Goal: Task Accomplishment & Management: Manage account settings

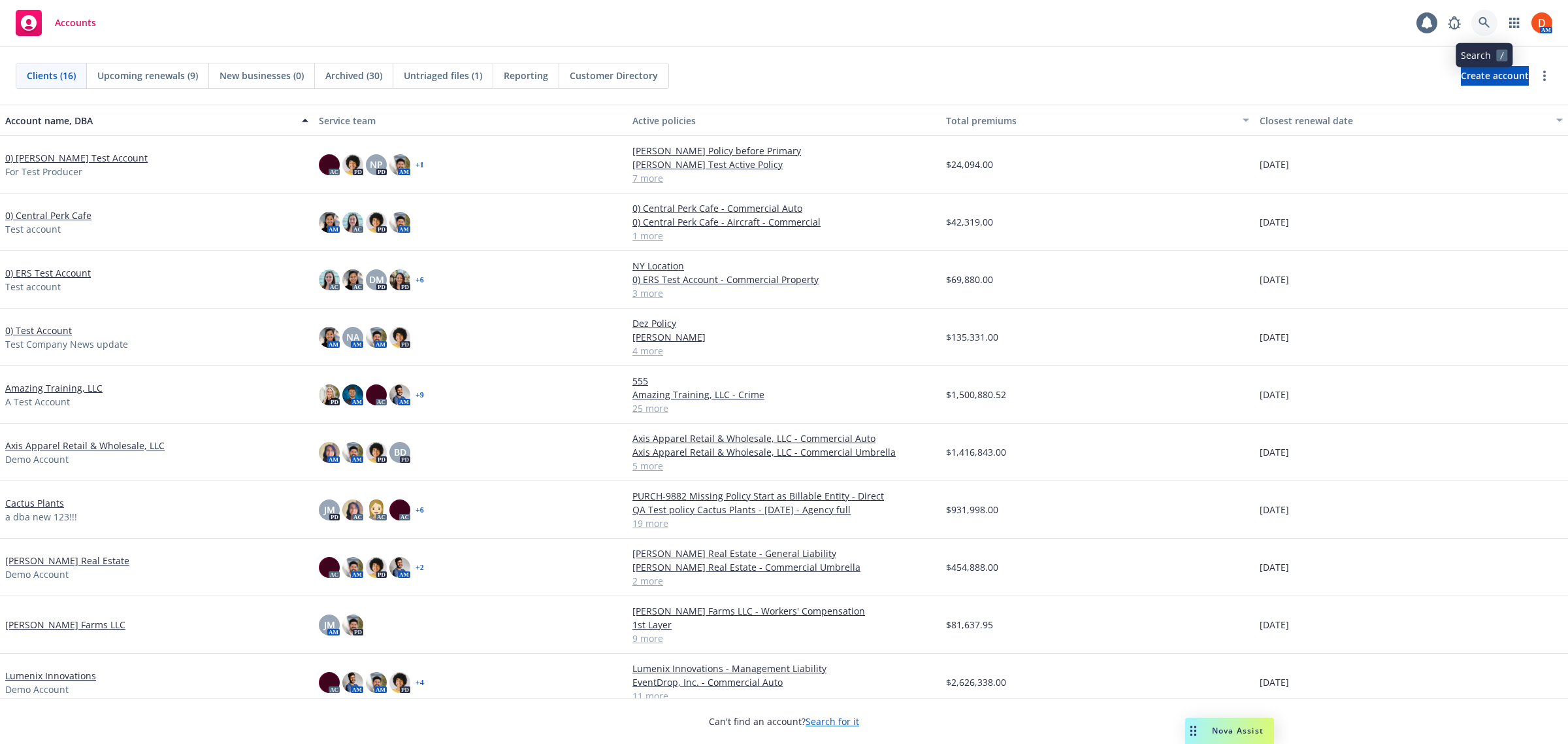
click at [1481, 25] on icon at bounding box center [1484, 23] width 12 height 12
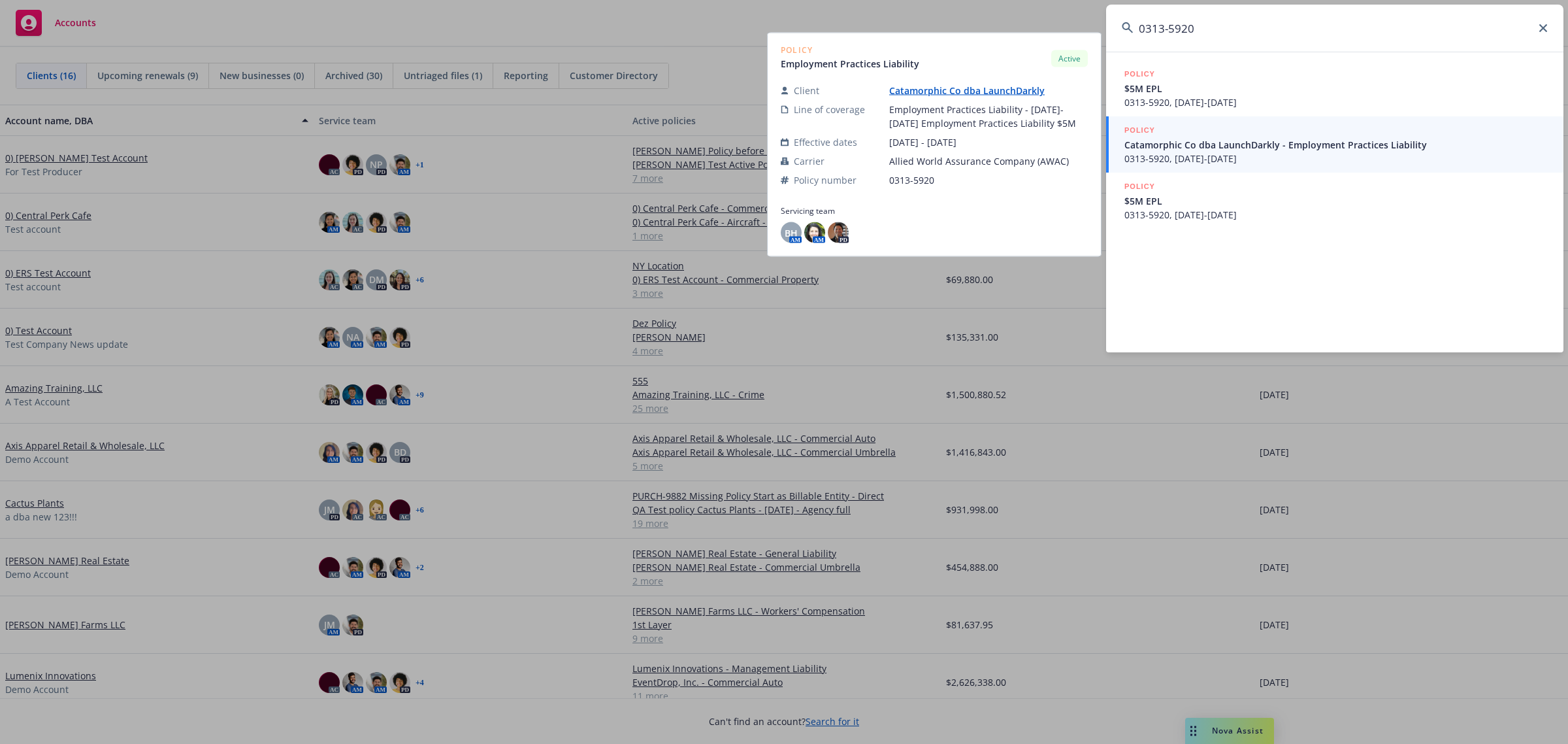
type input "0313-5920"
click at [1320, 155] on span "0313-5920, 10/31/2024-10/31/2025" at bounding box center [1336, 159] width 423 height 14
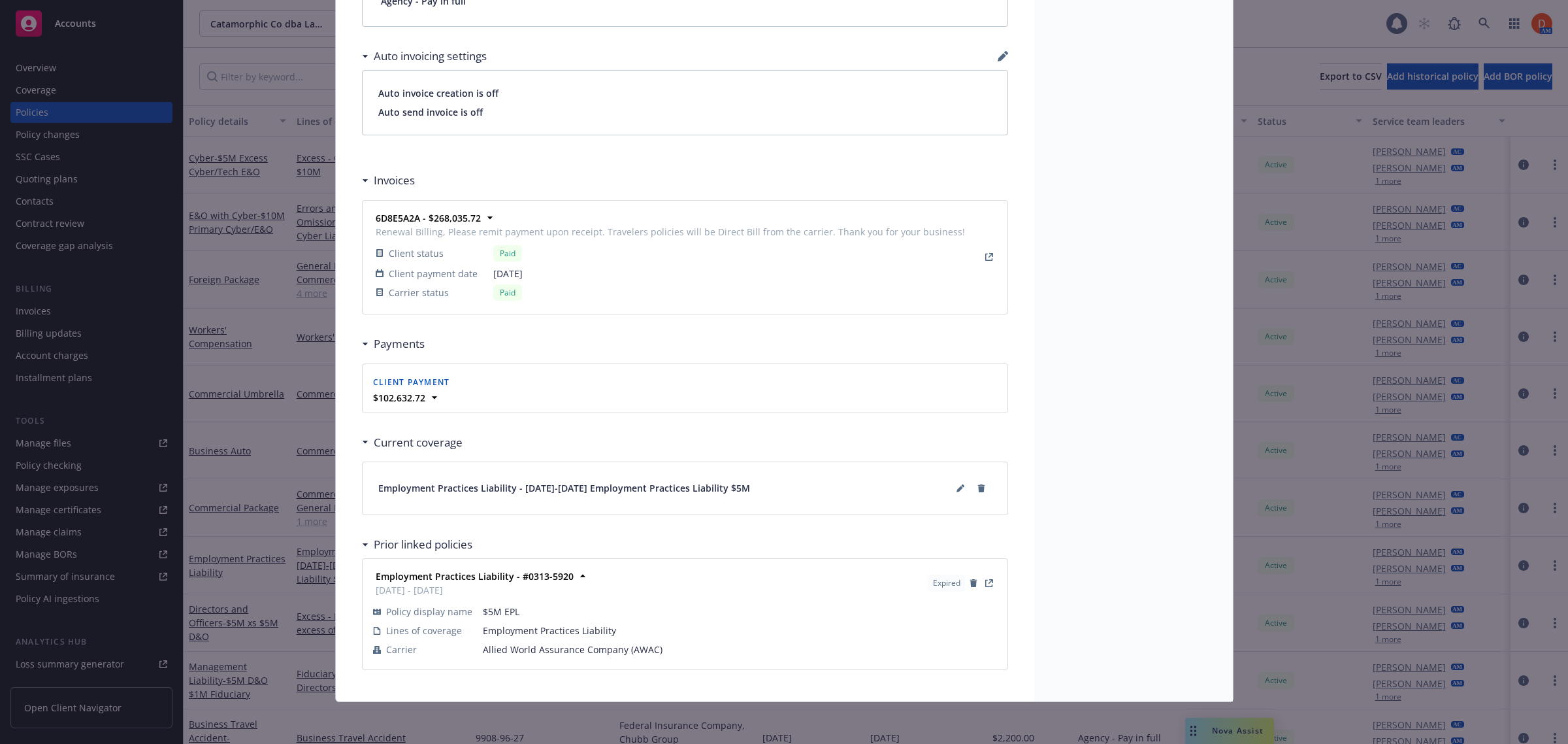
scroll to position [1052, 0]
click at [956, 480] on button at bounding box center [960, 488] width 21 height 21
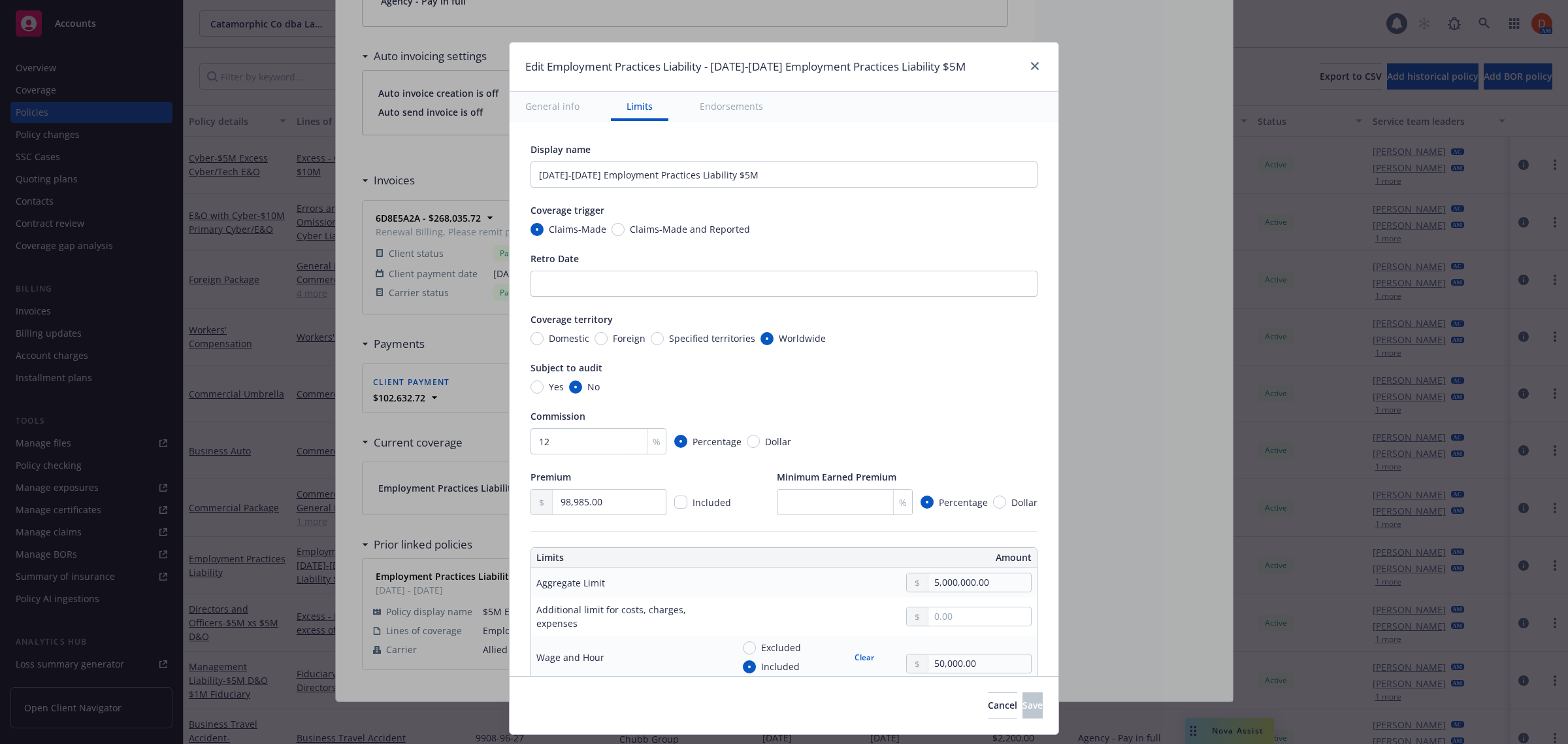
click at [703, 100] on button "Endorsements" at bounding box center [731, 106] width 95 height 30
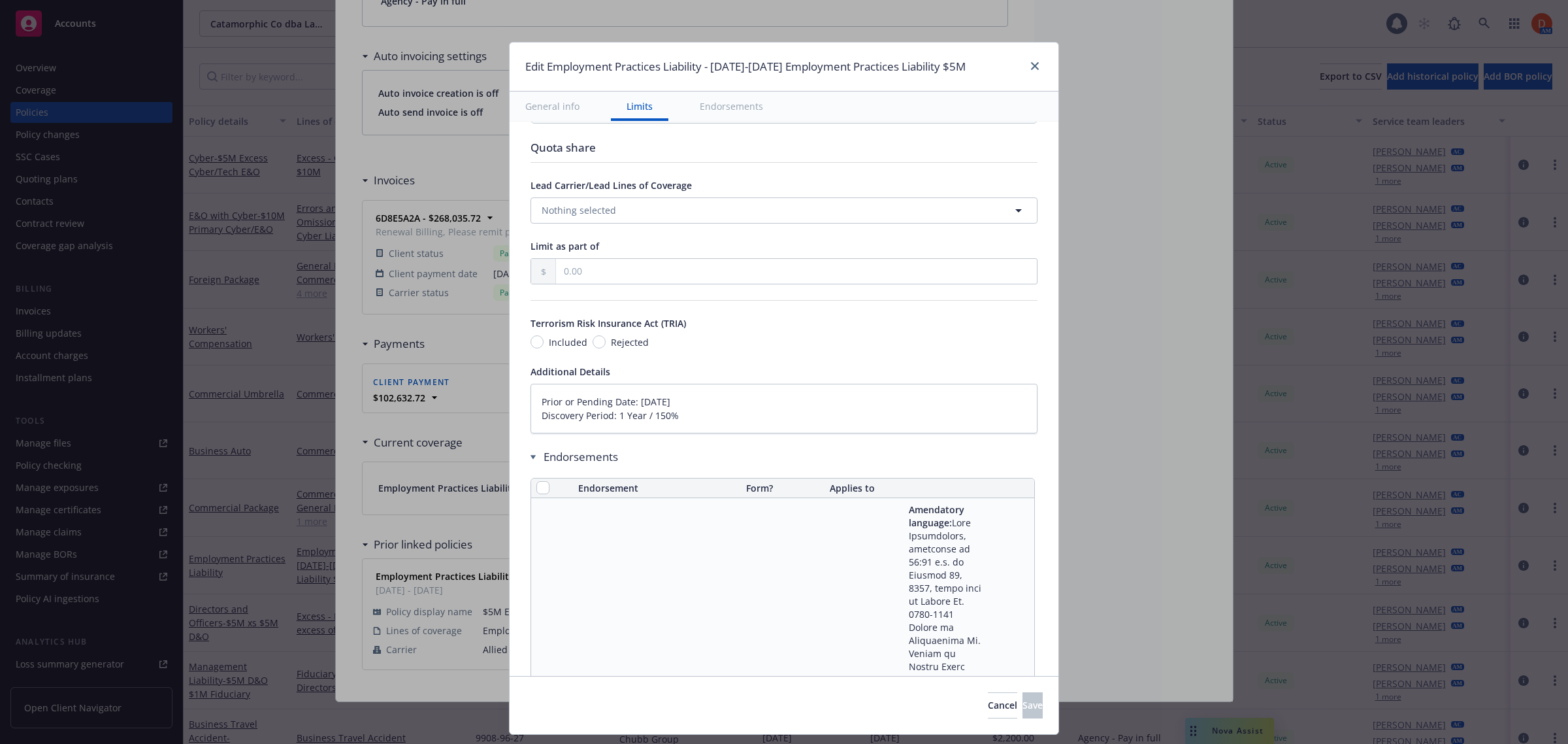
type textarea "x"
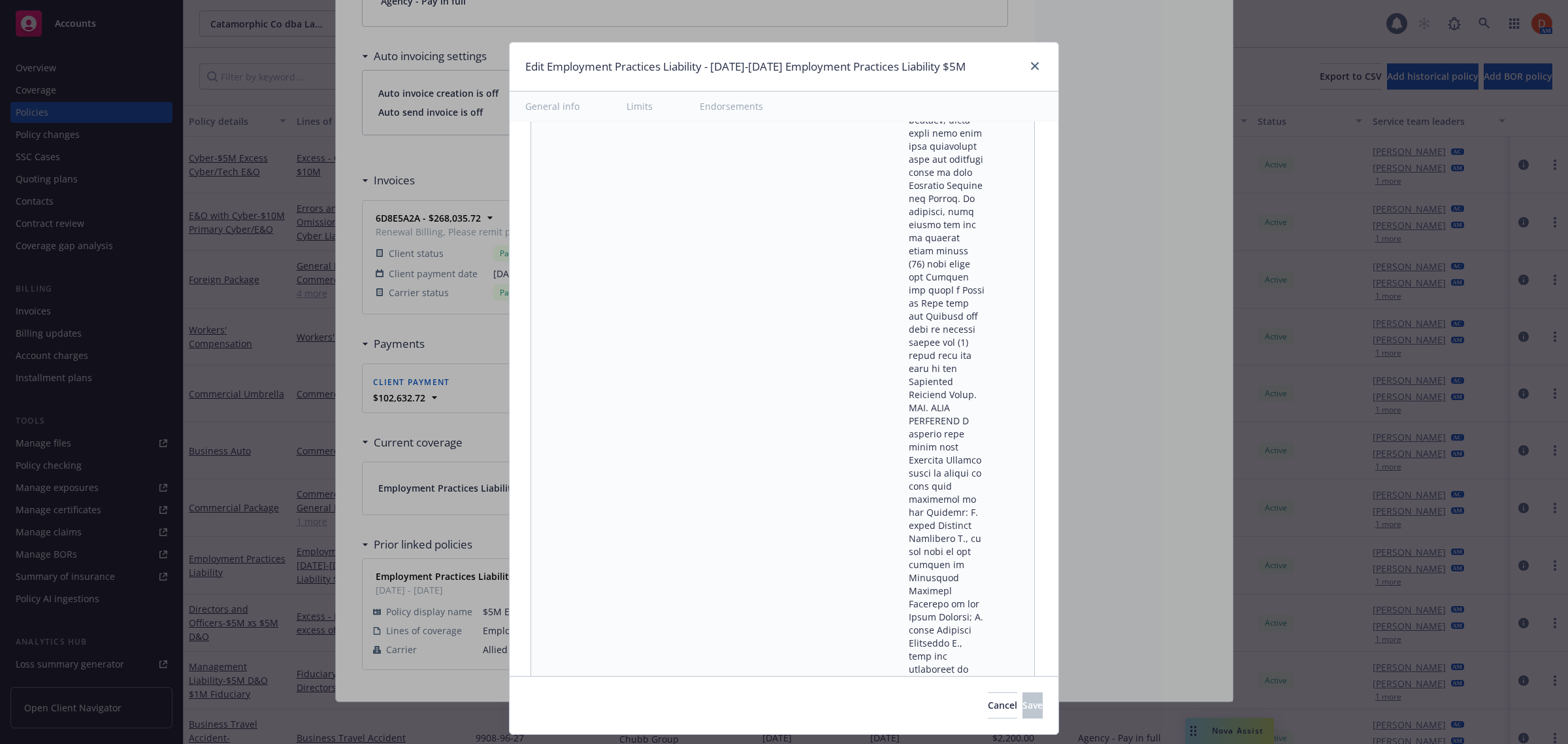
scroll to position [62976, 0]
click at [1034, 67] on icon "close" at bounding box center [1034, 65] width 8 height 8
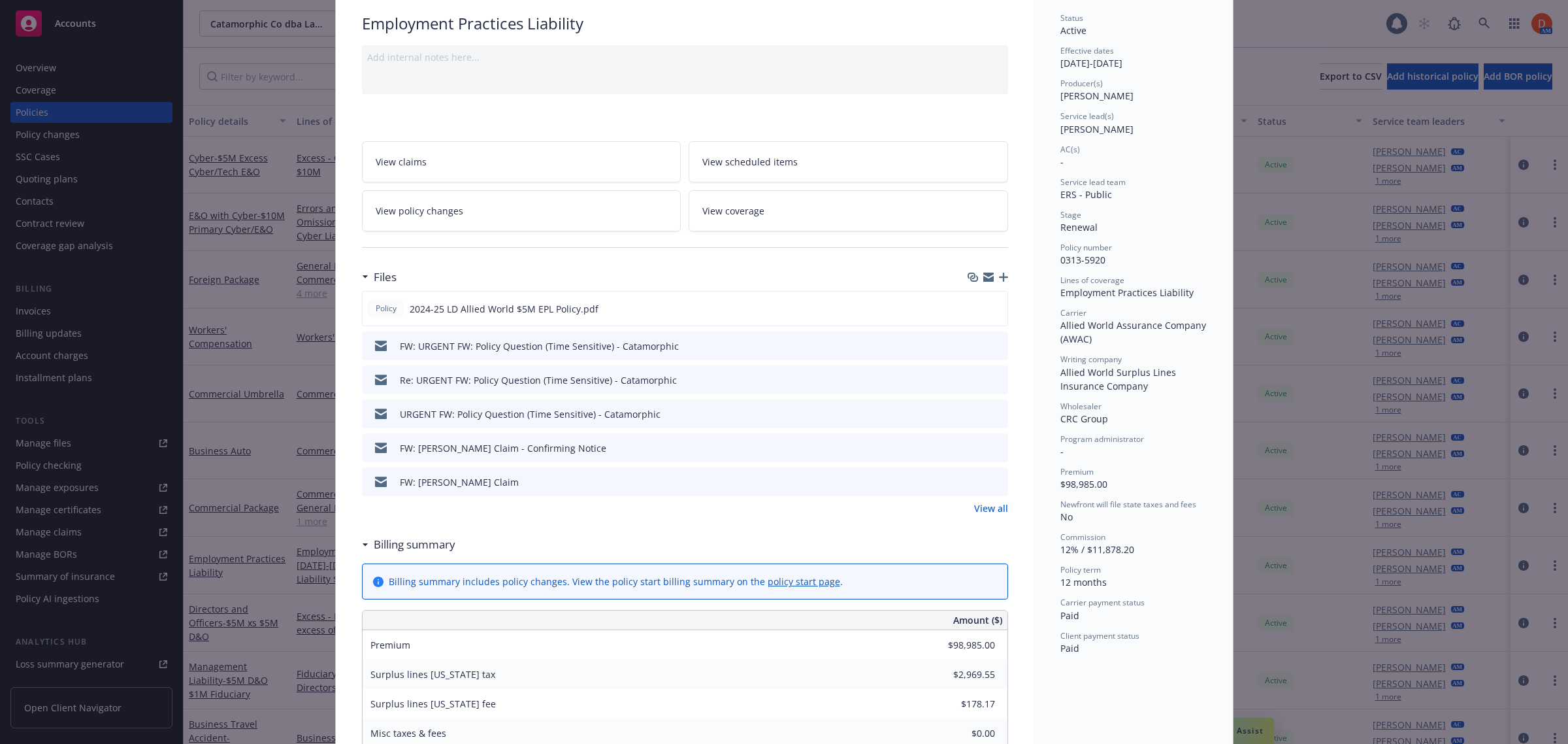
scroll to position [0, 0]
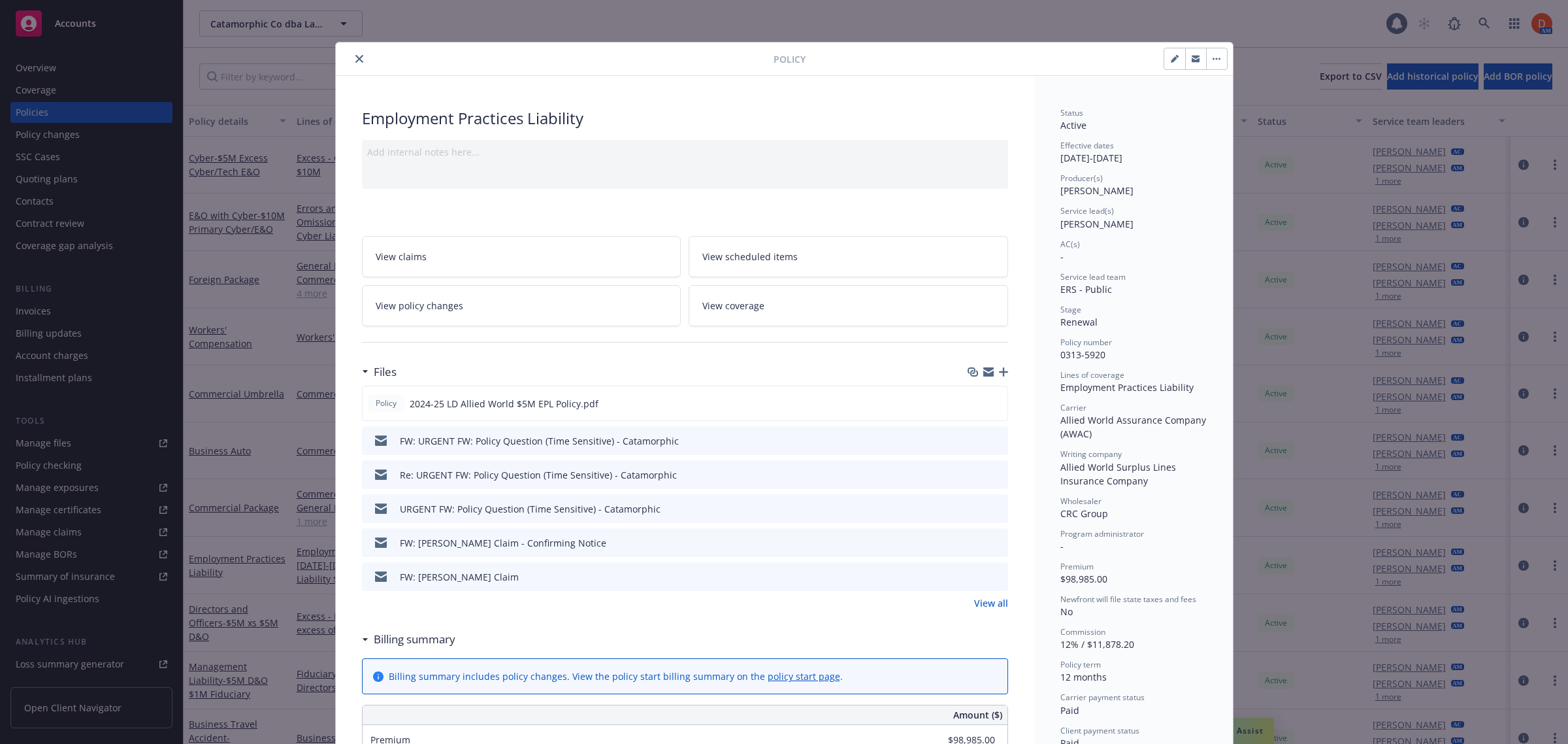
click at [355, 55] on icon "close" at bounding box center [359, 58] width 8 height 8
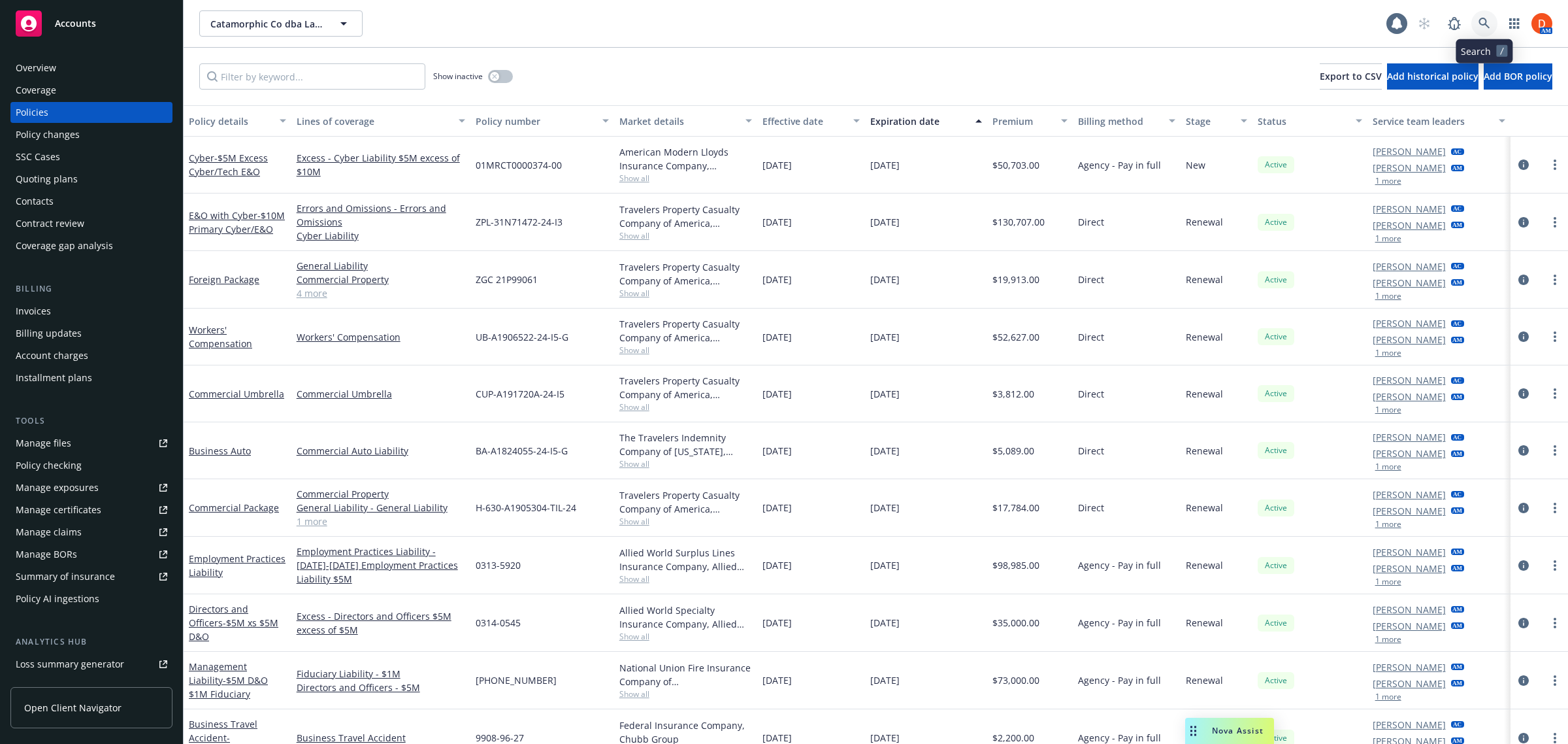
click at [1474, 27] on link at bounding box center [1484, 23] width 26 height 26
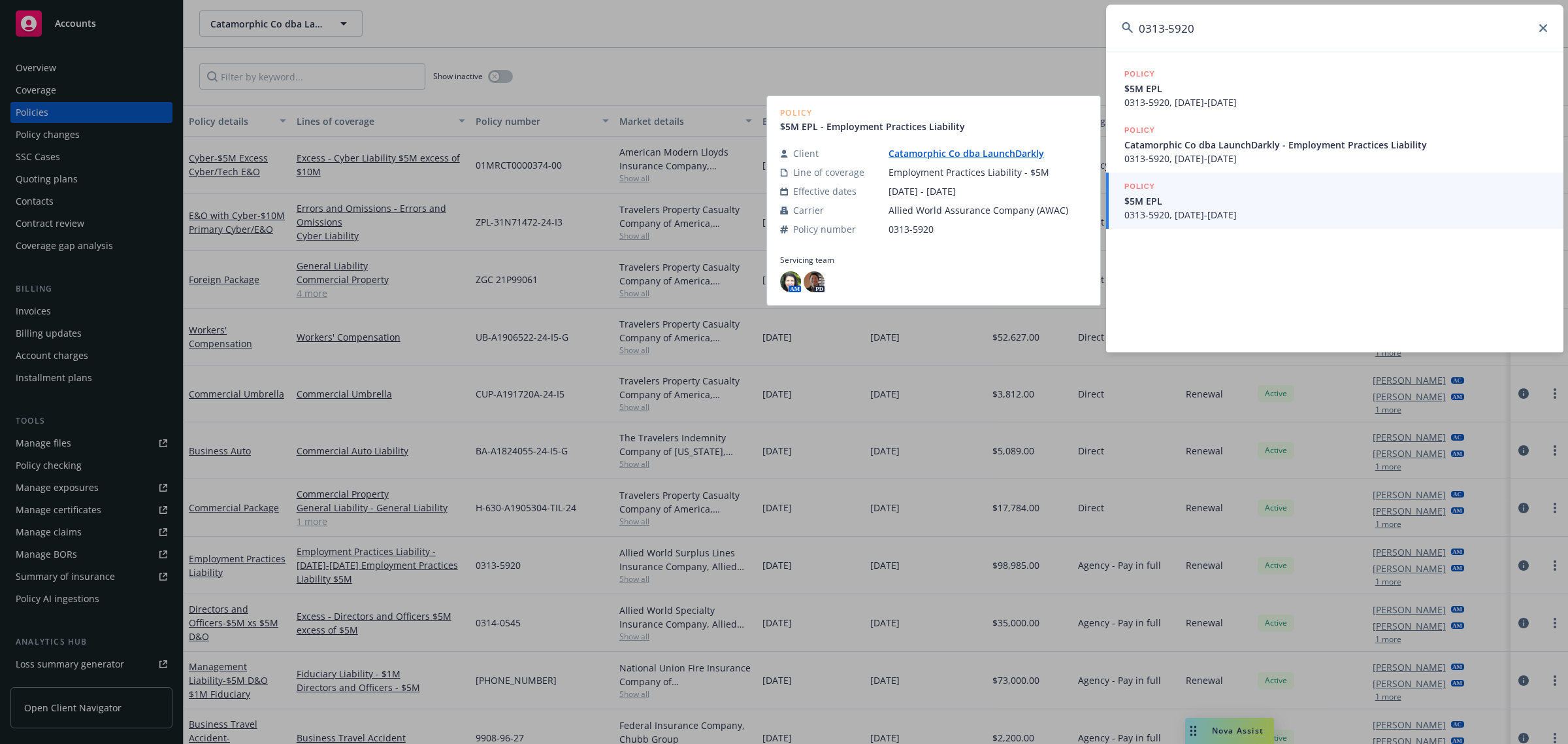
type input "0313-5920"
click at [1278, 211] on span "0313-5920, 10/31/2023-10/31/2024" at bounding box center [1336, 214] width 423 height 14
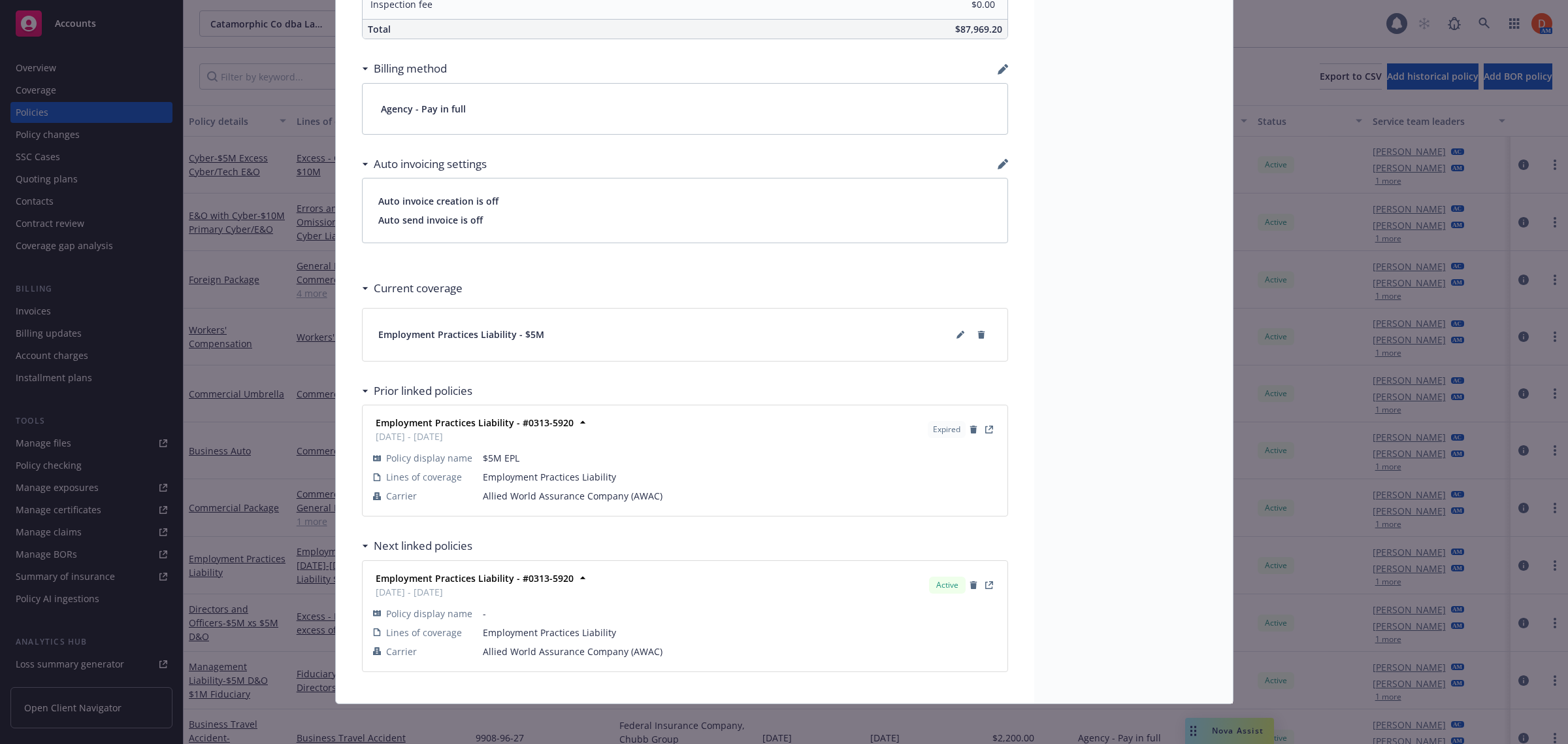
scroll to position [945, 0]
click at [958, 330] on button at bounding box center [960, 332] width 21 height 21
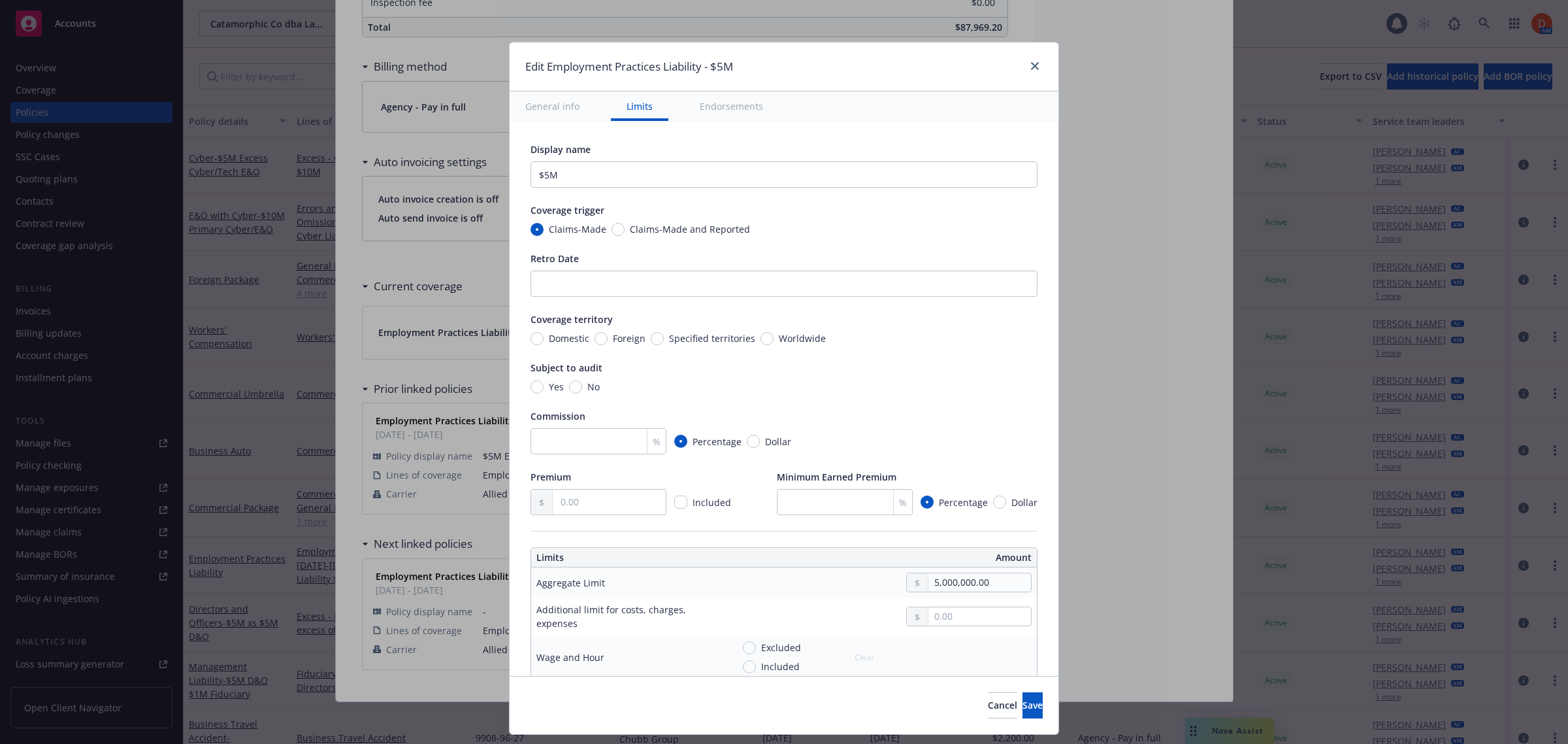
click at [713, 110] on button "Endorsements" at bounding box center [731, 106] width 95 height 30
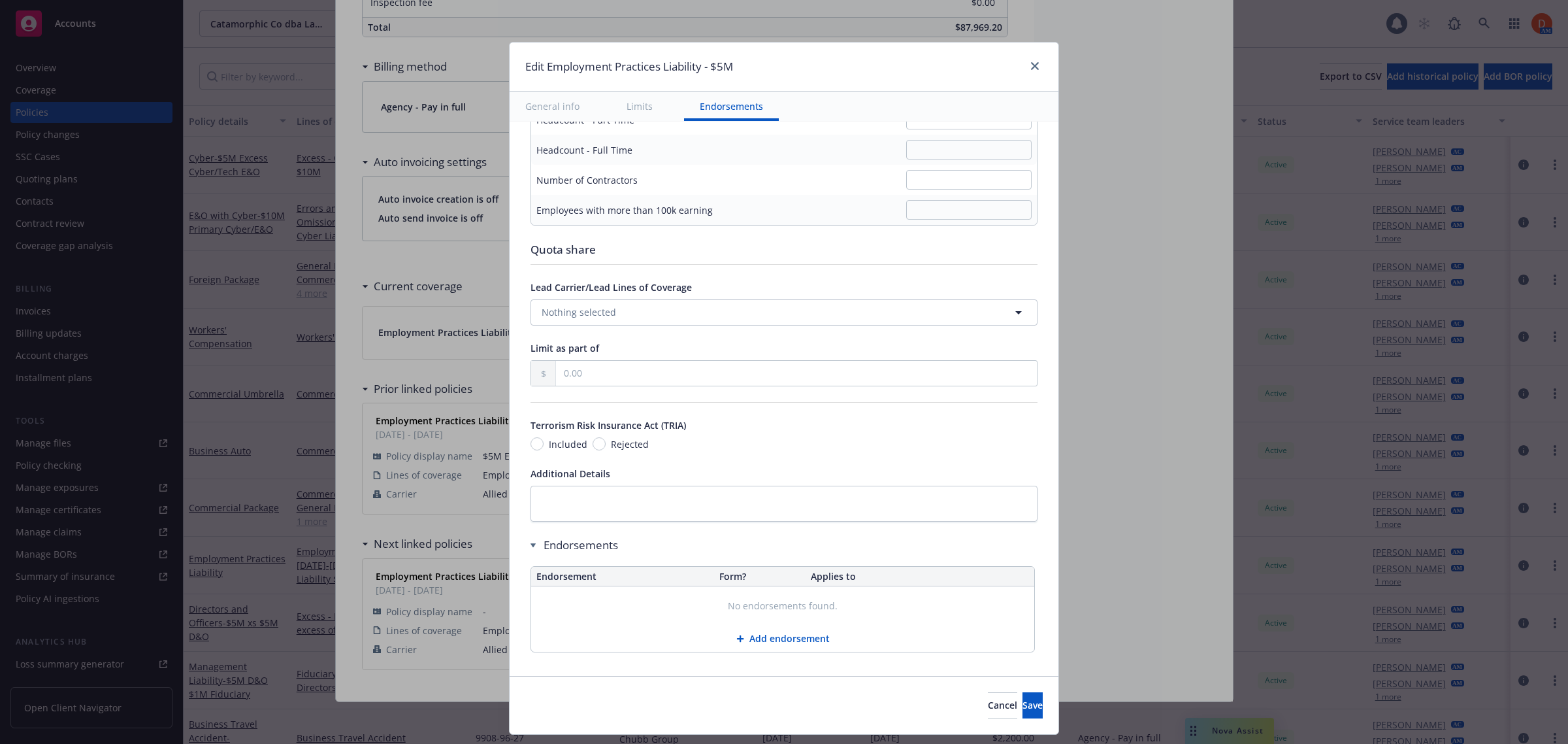
scroll to position [916, 0]
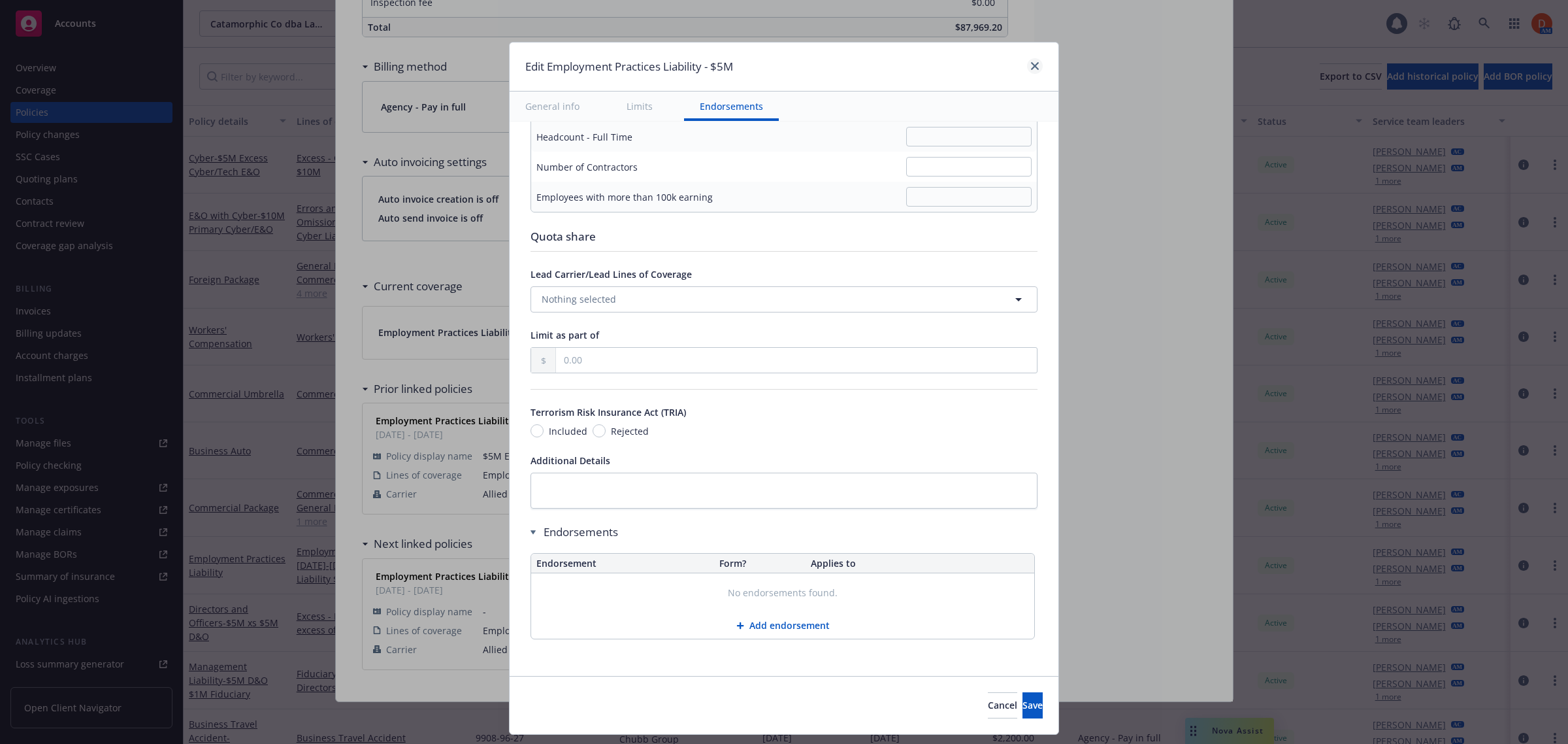
click at [1031, 75] on div "Edit Employment Practices Liability - $5M" at bounding box center [784, 67] width 549 height 49
click at [1032, 67] on icon "close" at bounding box center [1034, 65] width 8 height 8
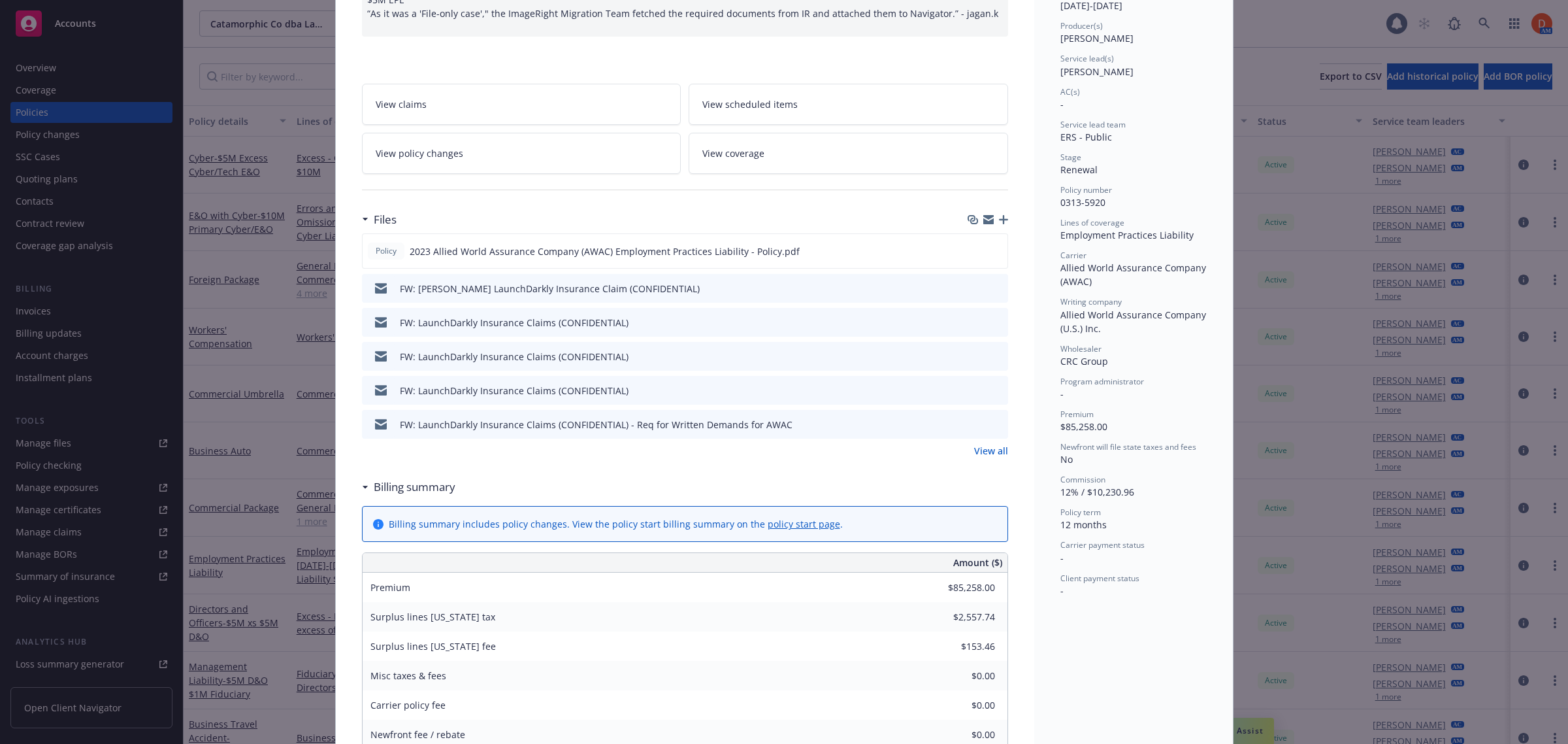
scroll to position [0, 0]
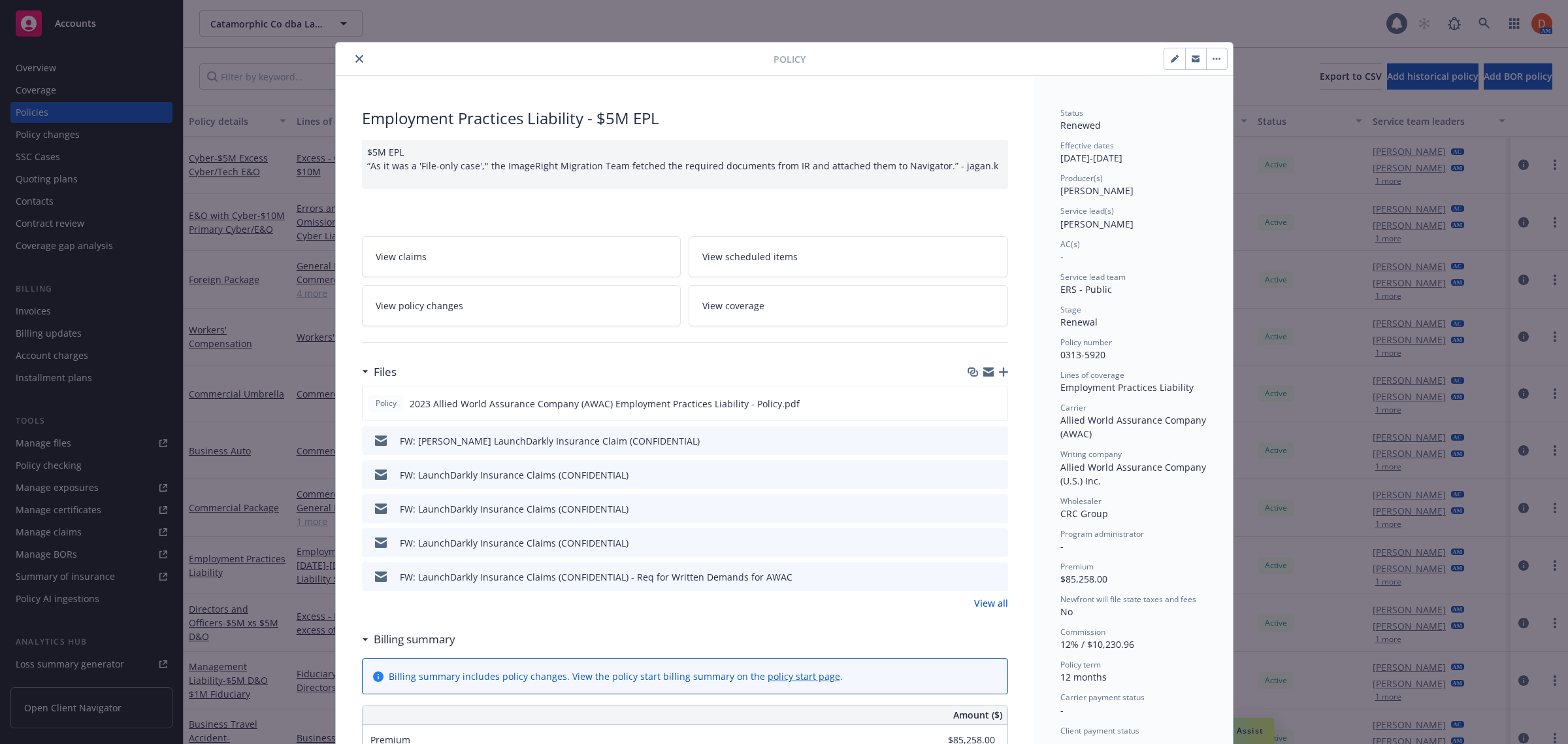
click at [355, 56] on icon "close" at bounding box center [359, 58] width 8 height 8
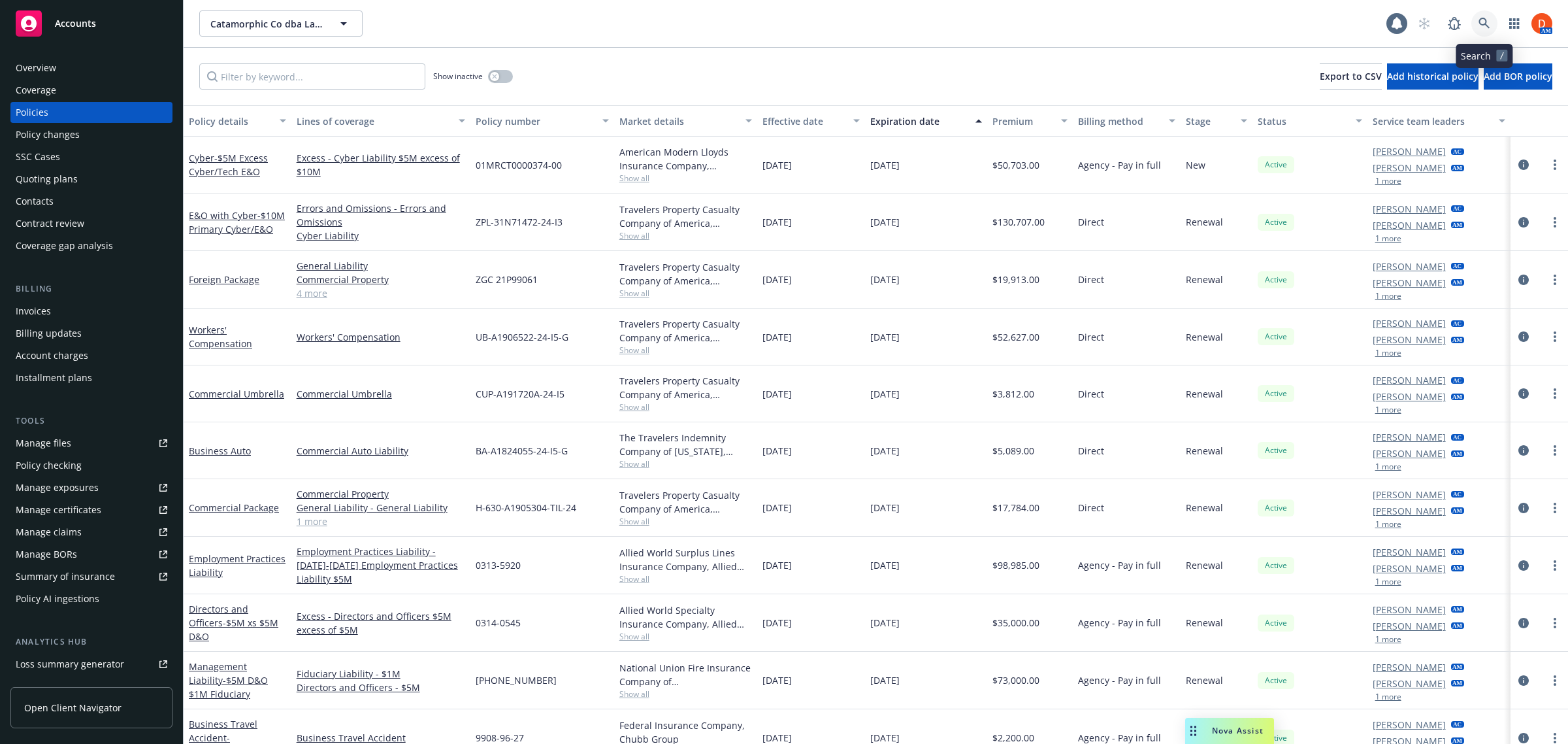
click at [1494, 23] on link at bounding box center [1484, 23] width 26 height 26
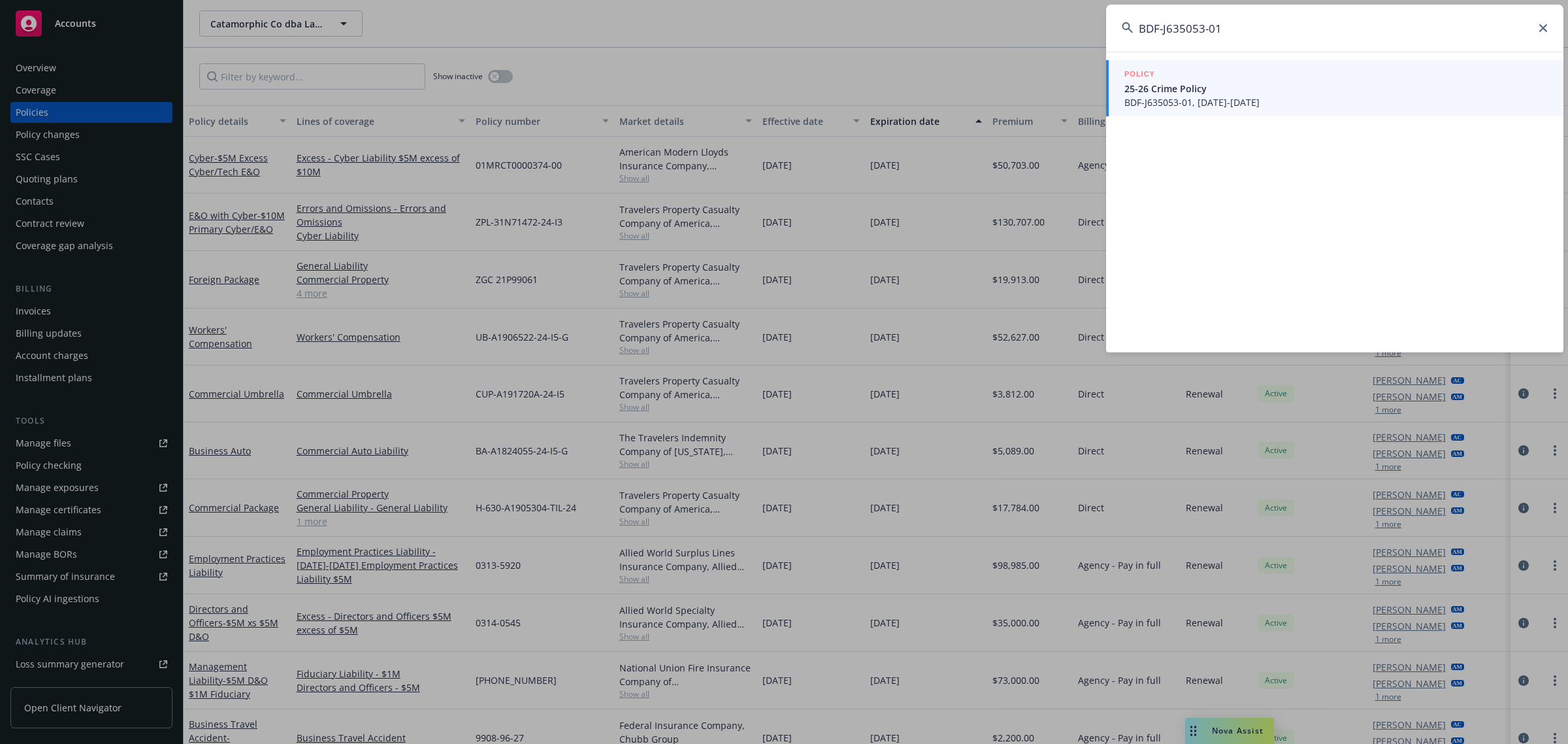
type input "BDF-J635053-01"
click at [1223, 87] on span "25-26 Crime Policy" at bounding box center [1336, 89] width 423 height 14
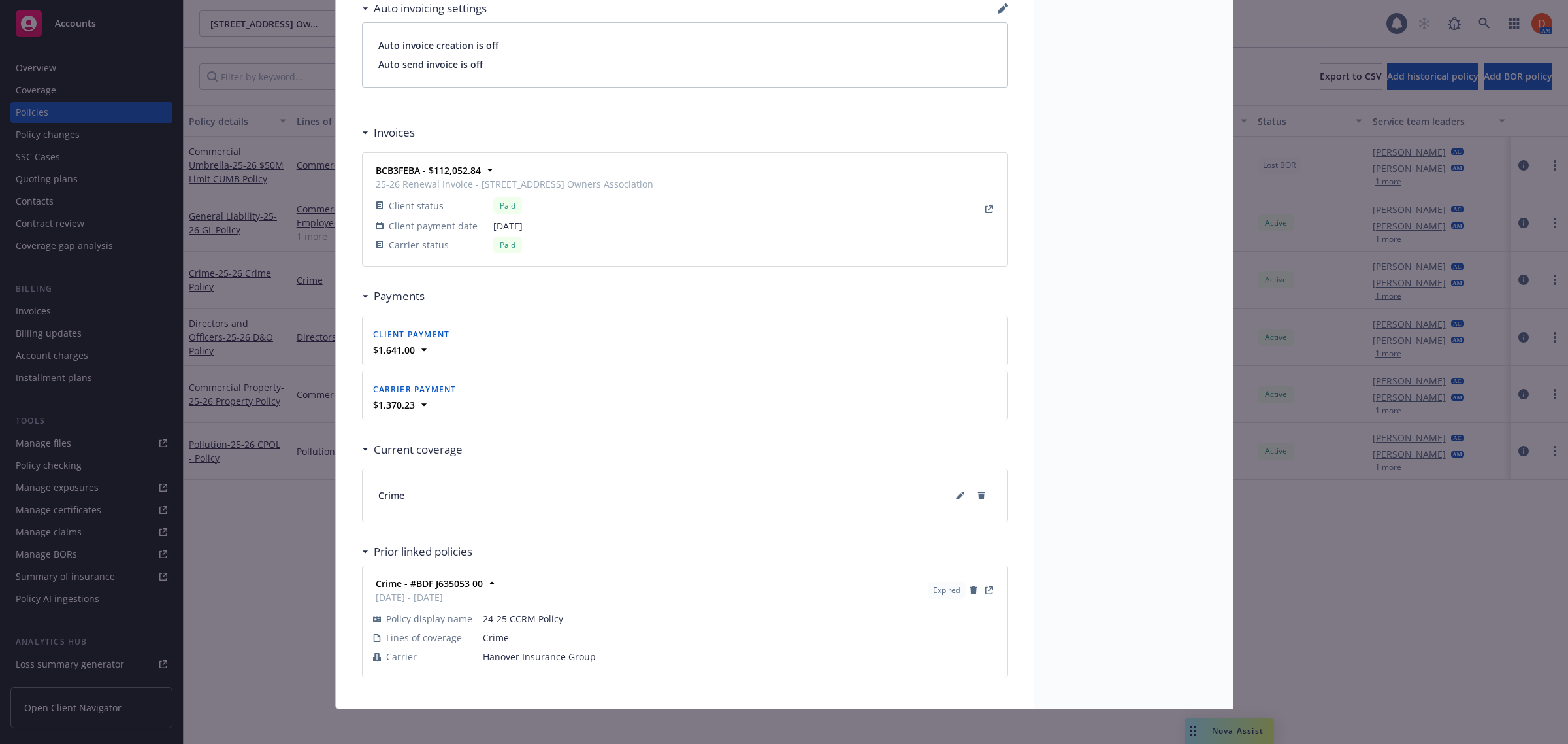
scroll to position [1042, 0]
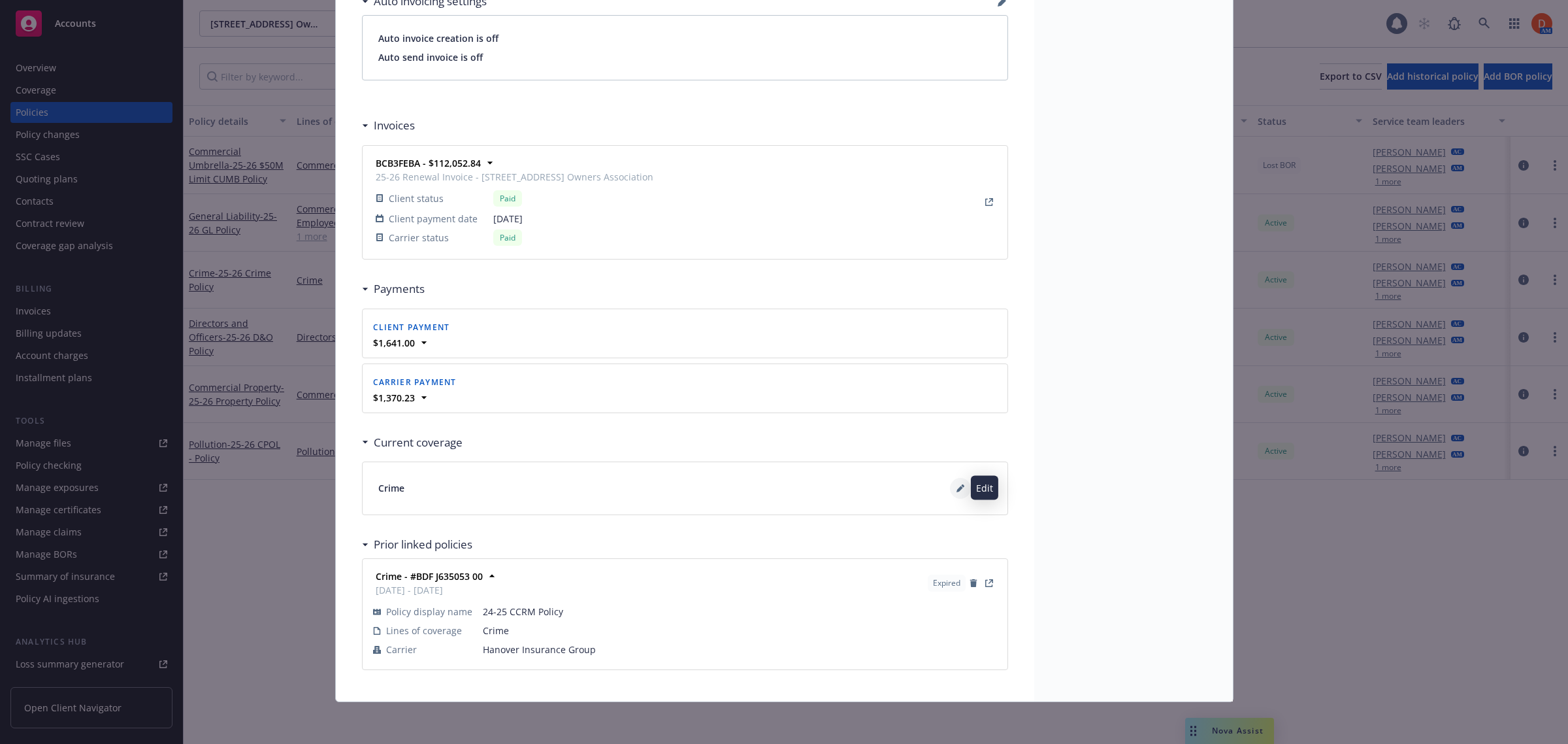
click at [957, 491] on icon at bounding box center [960, 488] width 8 height 8
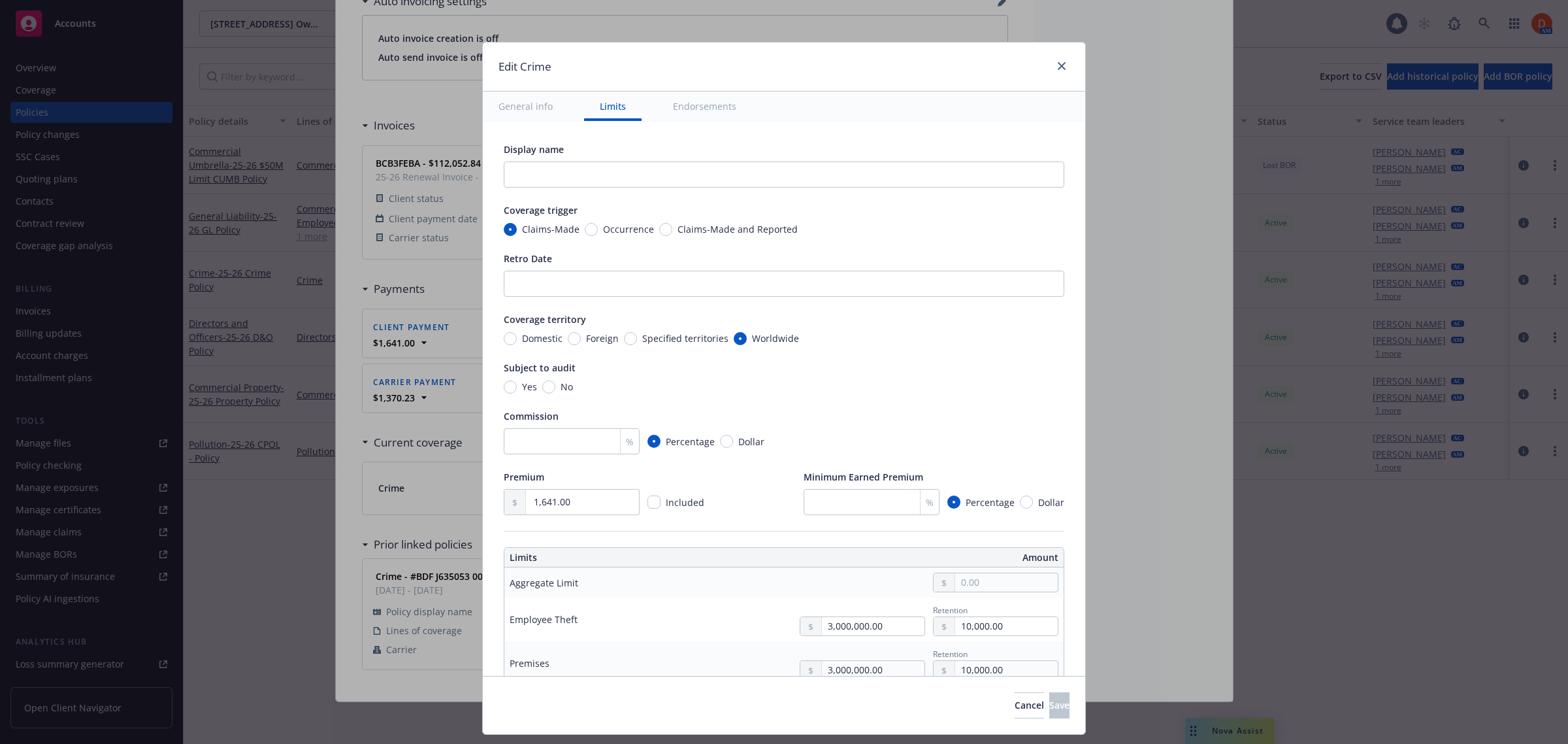
click at [716, 95] on button "Endorsements" at bounding box center [705, 106] width 95 height 30
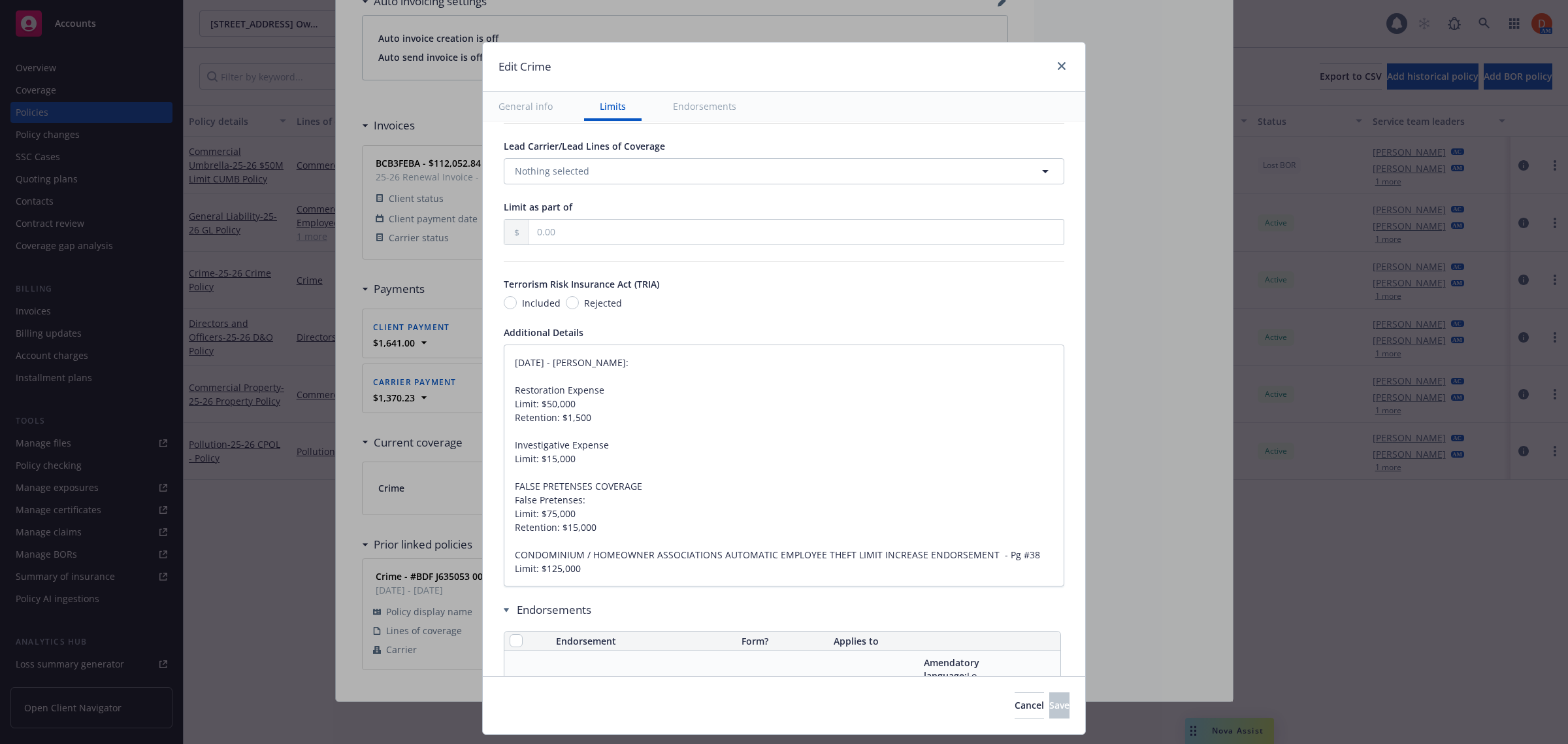
type textarea "x"
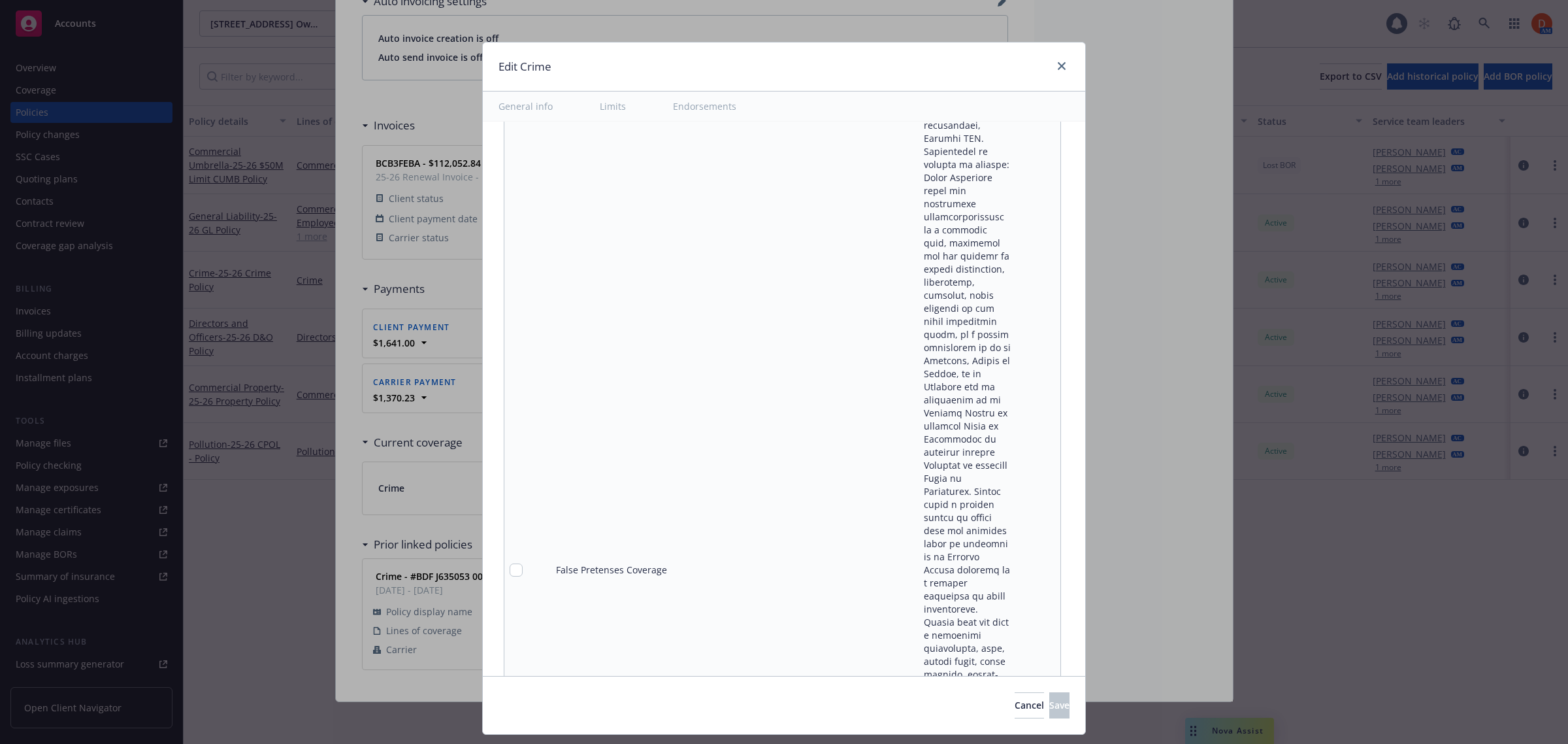
scroll to position [14211, 0]
click at [1058, 60] on link "close" at bounding box center [1061, 66] width 16 height 16
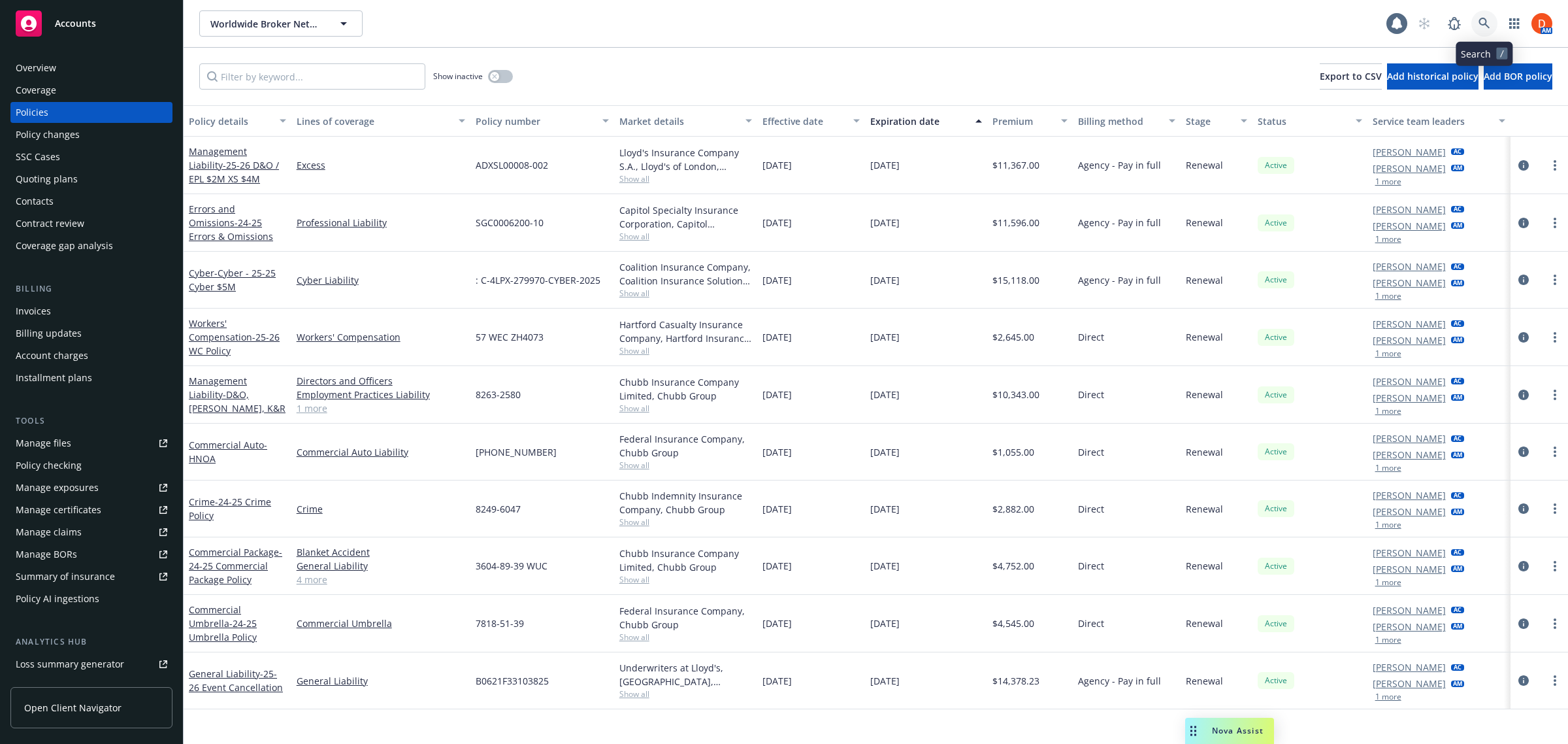
click at [1494, 23] on link at bounding box center [1484, 23] width 26 height 26
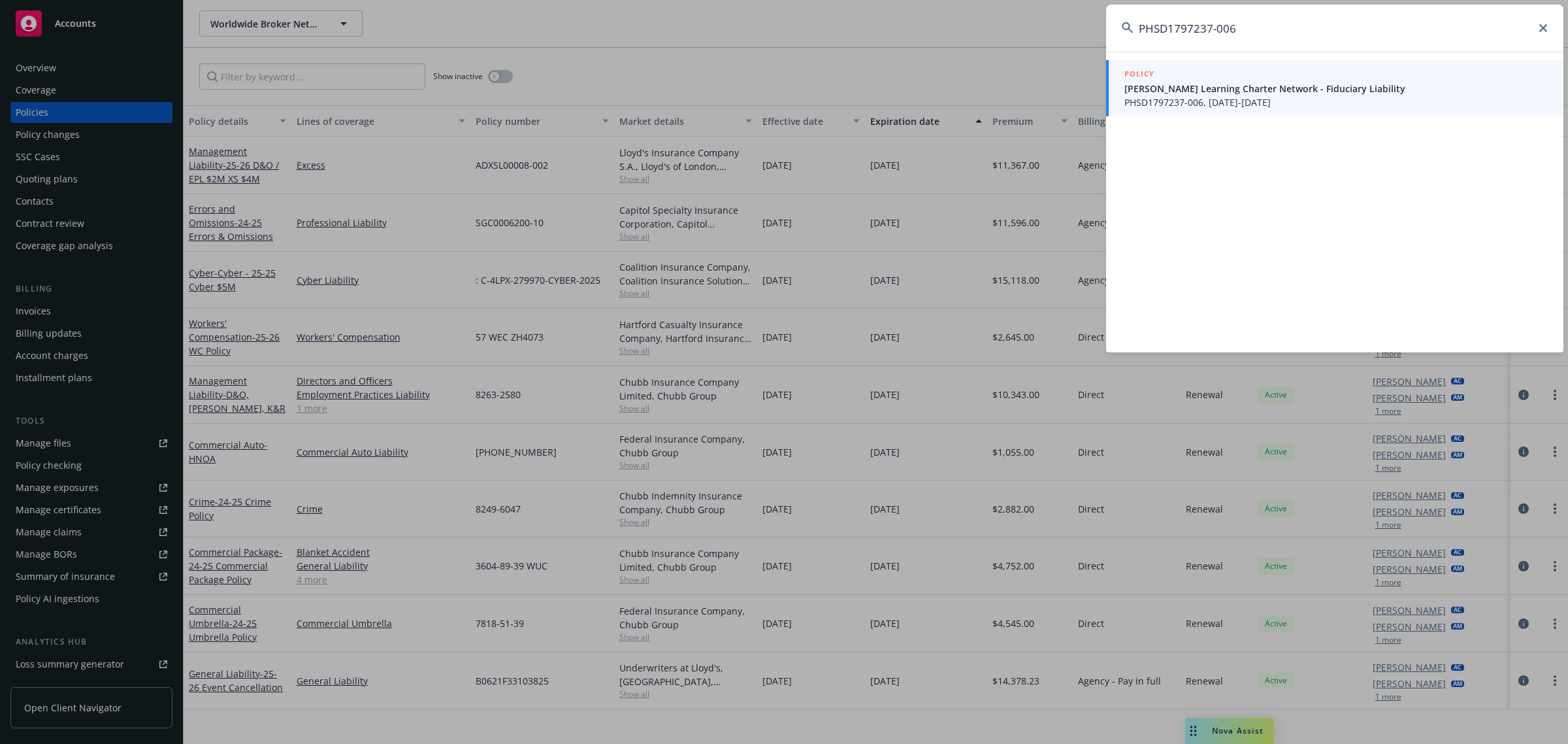
type input "PHSD1797237-006"
click at [1284, 105] on span "PHSD1797237-006, [DATE]-[DATE]" at bounding box center [1336, 102] width 423 height 14
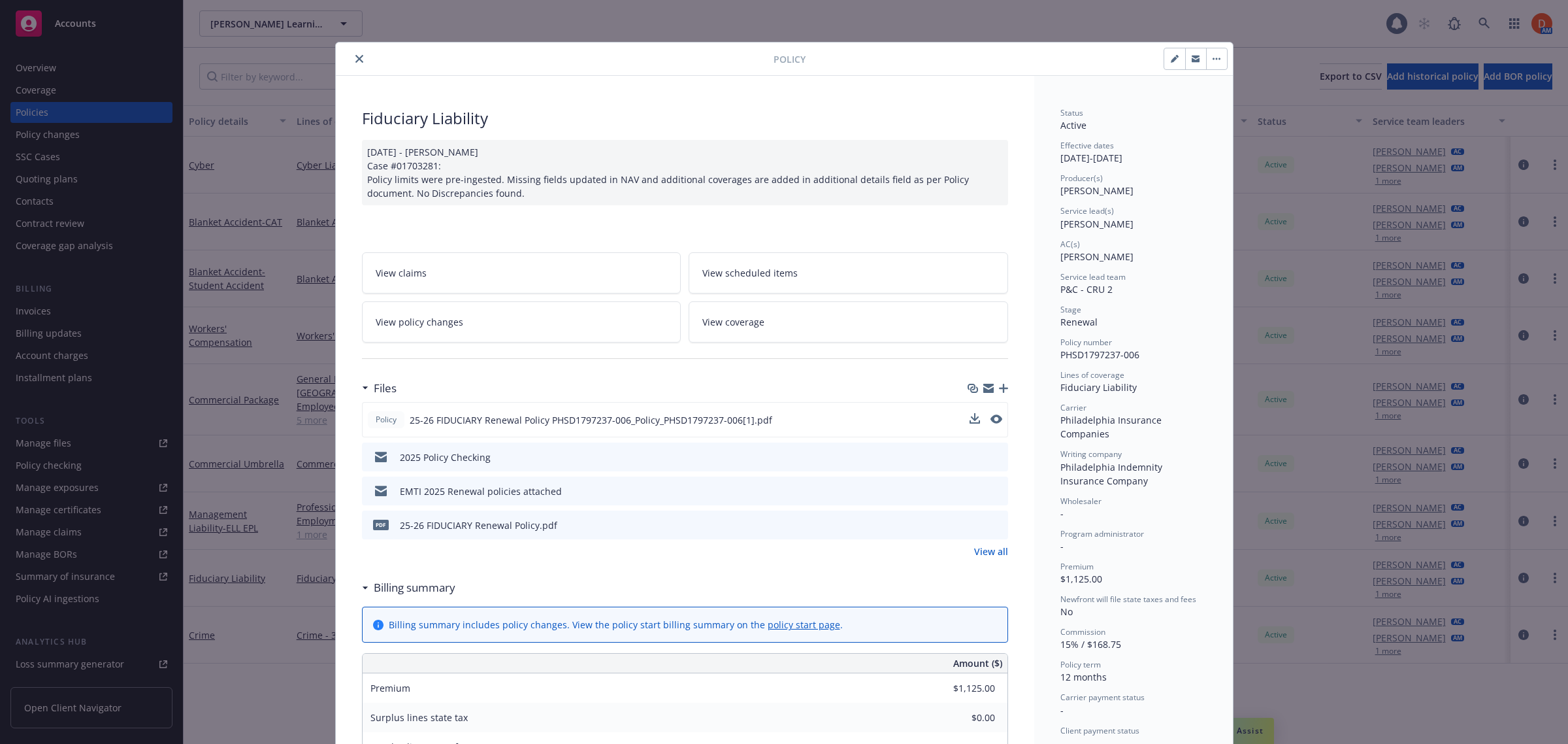
click at [981, 416] on div at bounding box center [986, 420] width 33 height 14
click at [989, 419] on icon "preview file" at bounding box center [995, 418] width 12 height 9
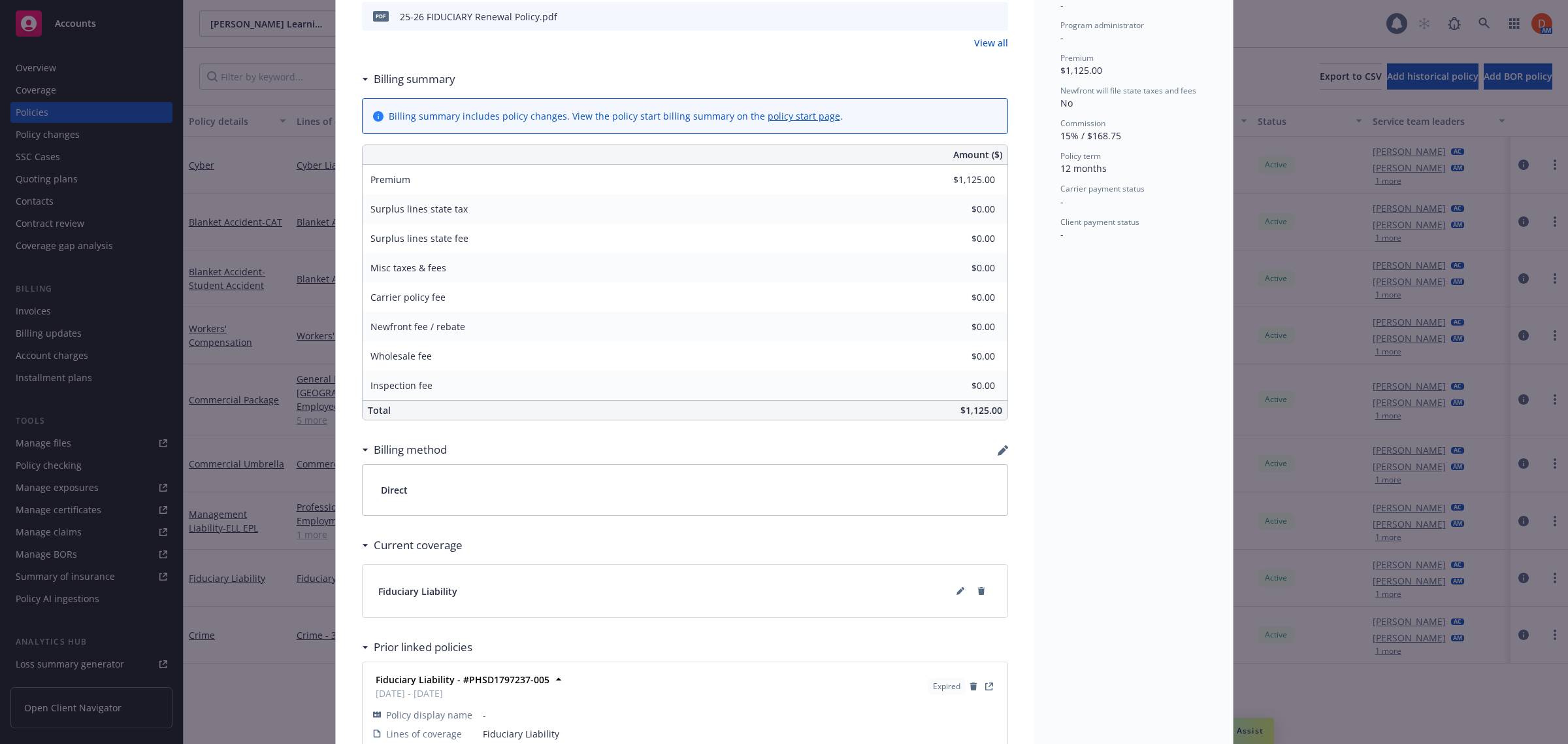
scroll to position [614, 0]
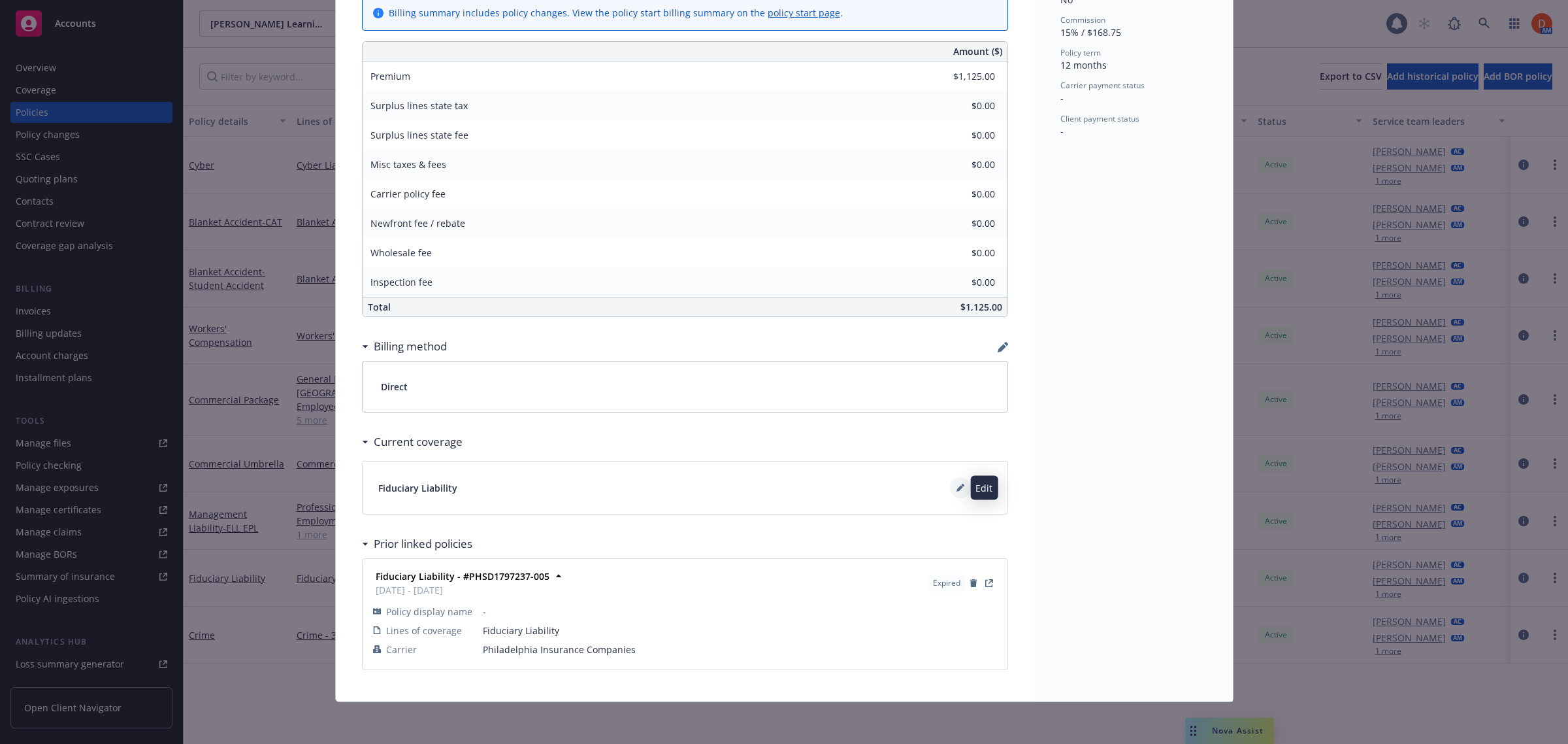
click at [961, 486] on icon at bounding box center [962, 485] width 3 height 3
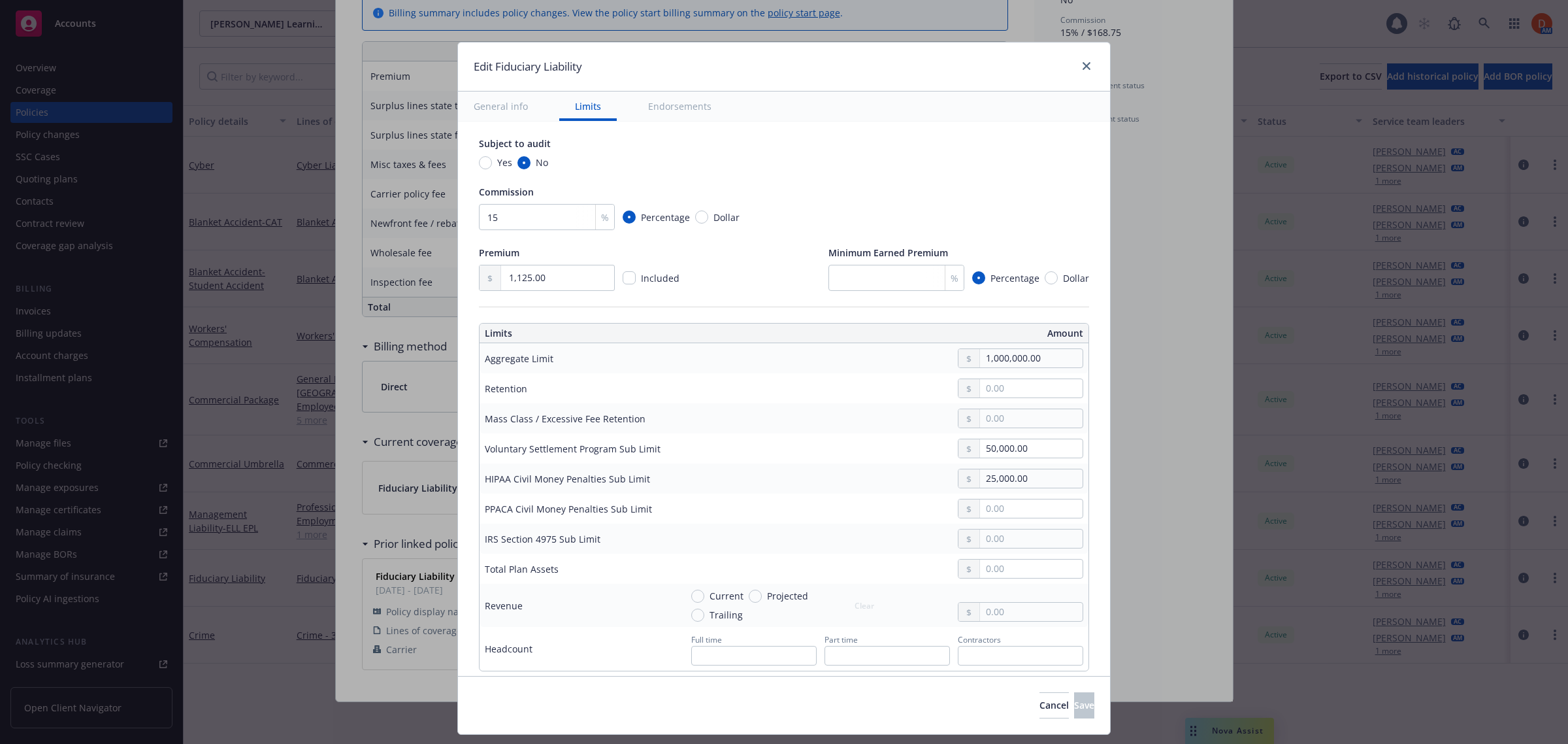
scroll to position [245, 0]
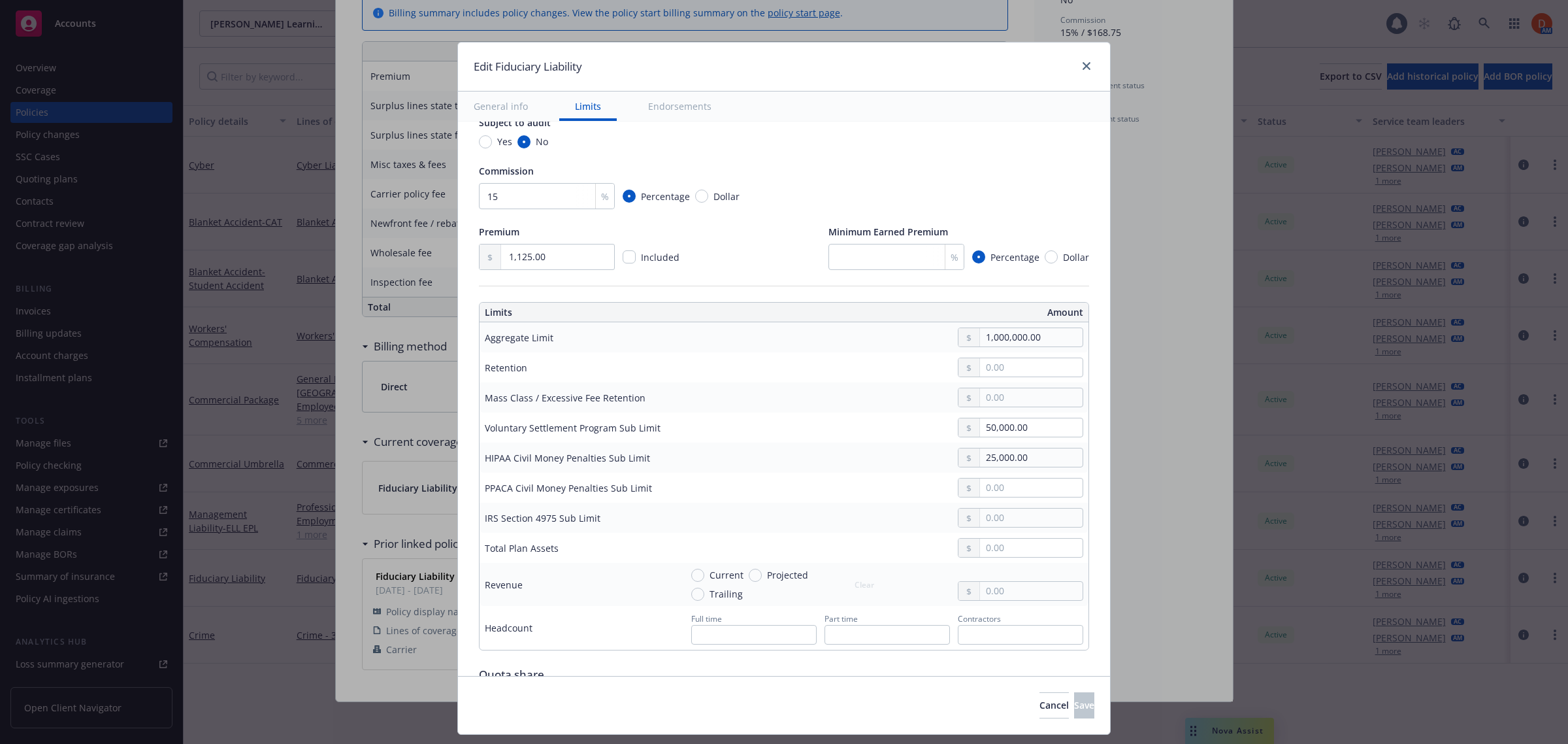
click at [1040, 358] on div at bounding box center [1021, 367] width 126 height 20
click at [1031, 366] on input "text" at bounding box center [1031, 367] width 102 height 19
type textarea "x"
type input "0.00"
drag, startPoint x: 592, startPoint y: 491, endPoint x: 470, endPoint y: 484, distance: 122.2
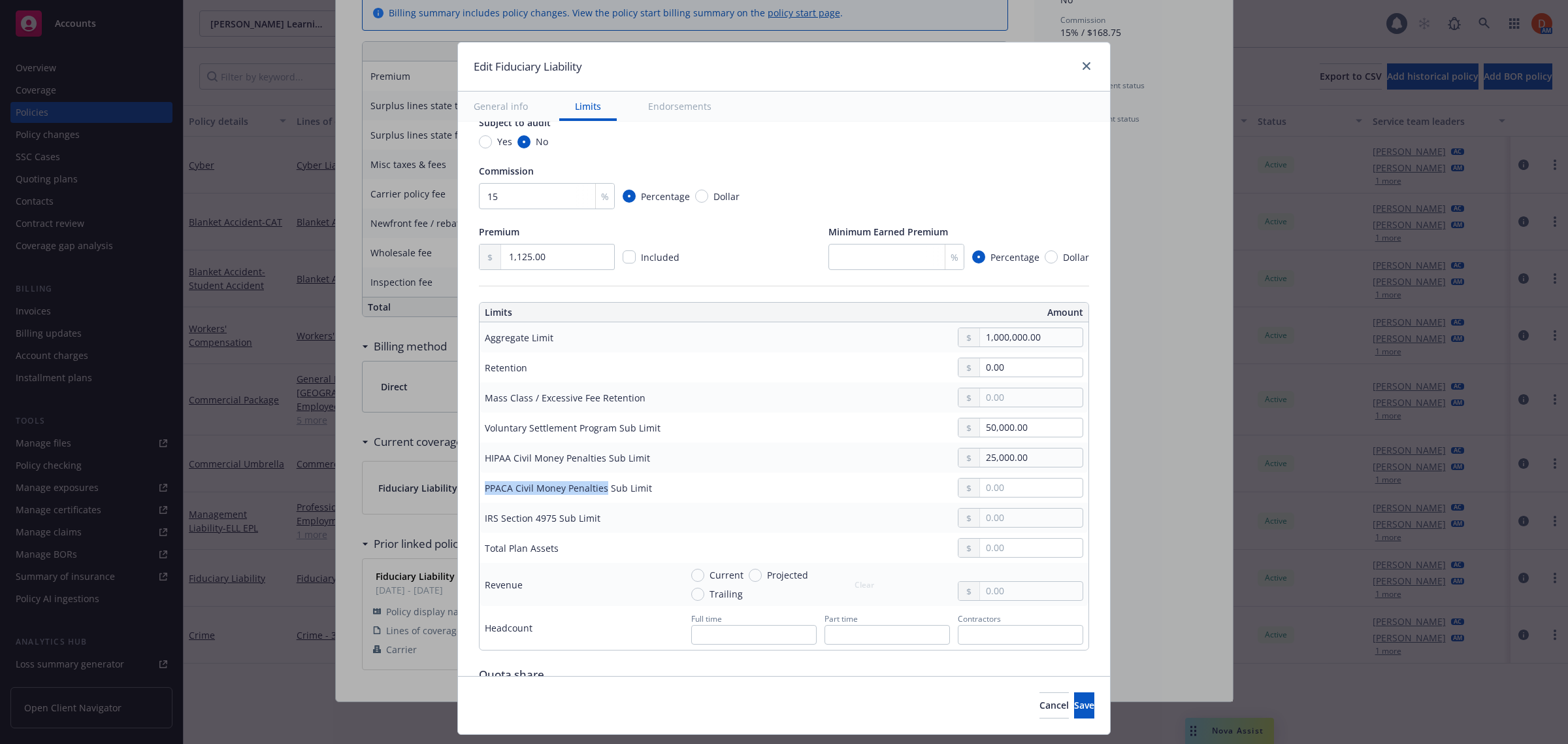
click at [479, 484] on td "PPACA Civil Money Penalties Sub Limit" at bounding box center [577, 488] width 196 height 30
copy div "PPACA Civil Money Penalties"
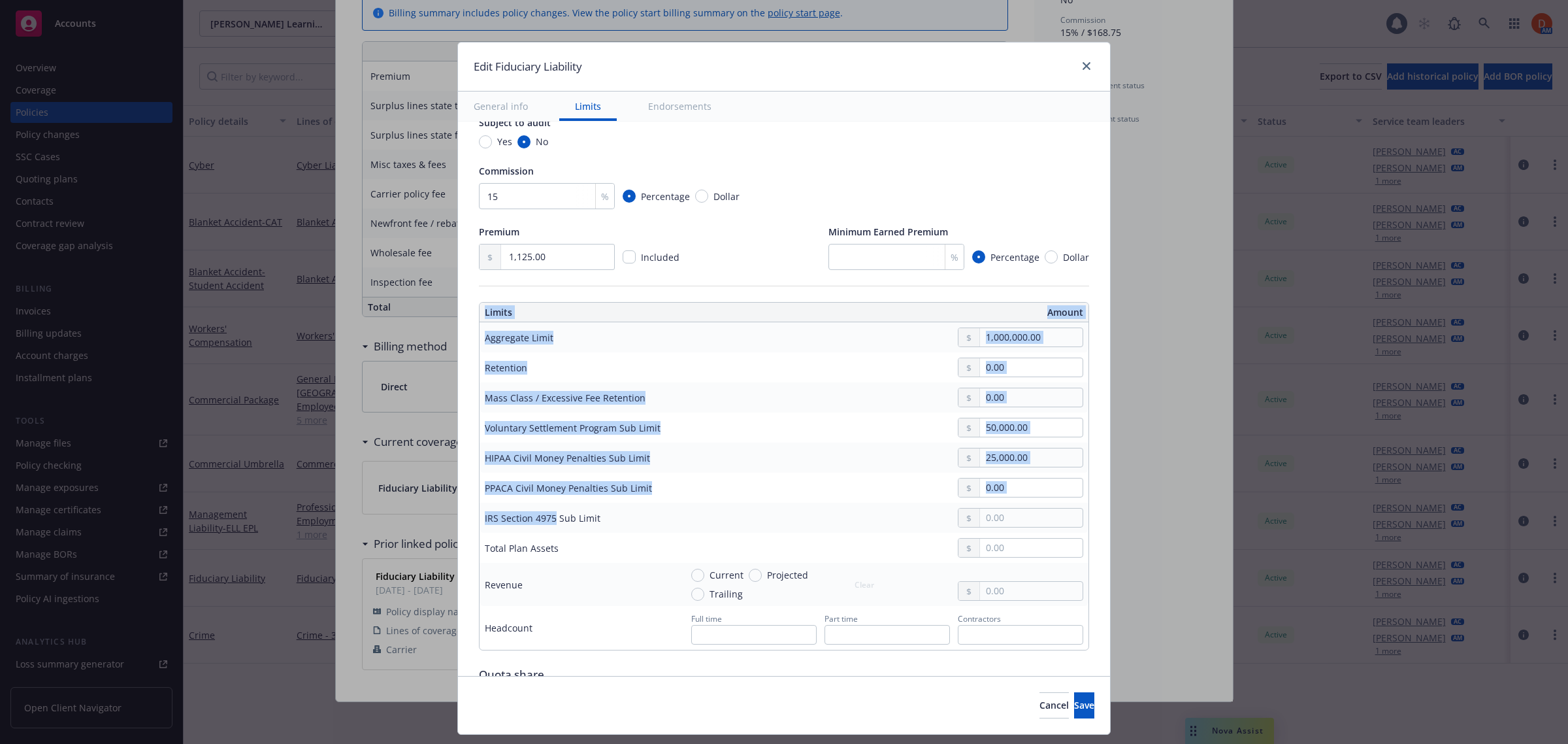
drag, startPoint x: 537, startPoint y: 518, endPoint x: 465, endPoint y: 521, distance: 72.1
click at [479, 519] on td "IRS Section 4975 Sub Limit" at bounding box center [577, 517] width 196 height 30
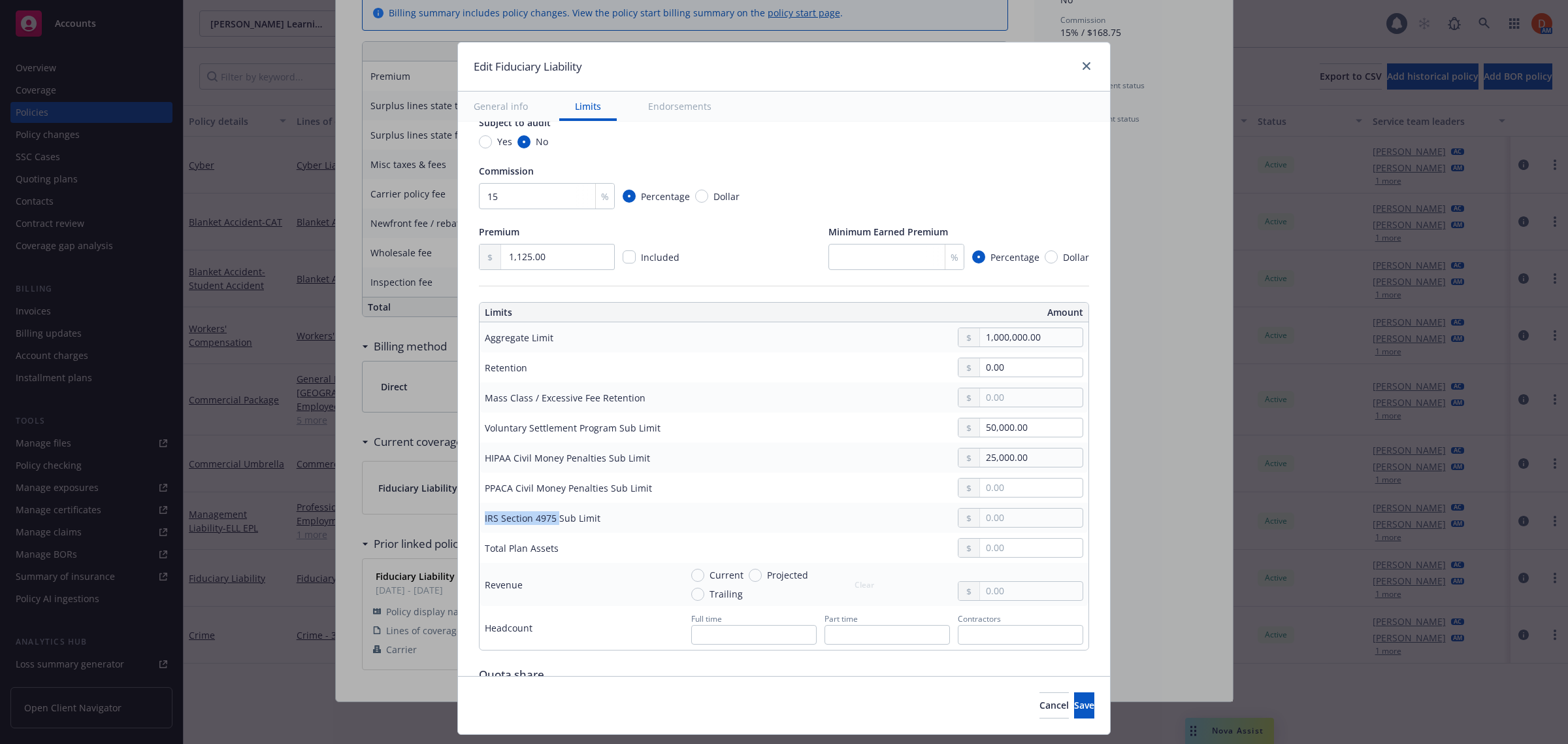
drag, startPoint x: 543, startPoint y: 521, endPoint x: 468, endPoint y: 524, distance: 75.1
click at [479, 524] on td "IRS Section 4975 Sub Limit" at bounding box center [577, 517] width 196 height 30
copy div "IRS Section 4975"
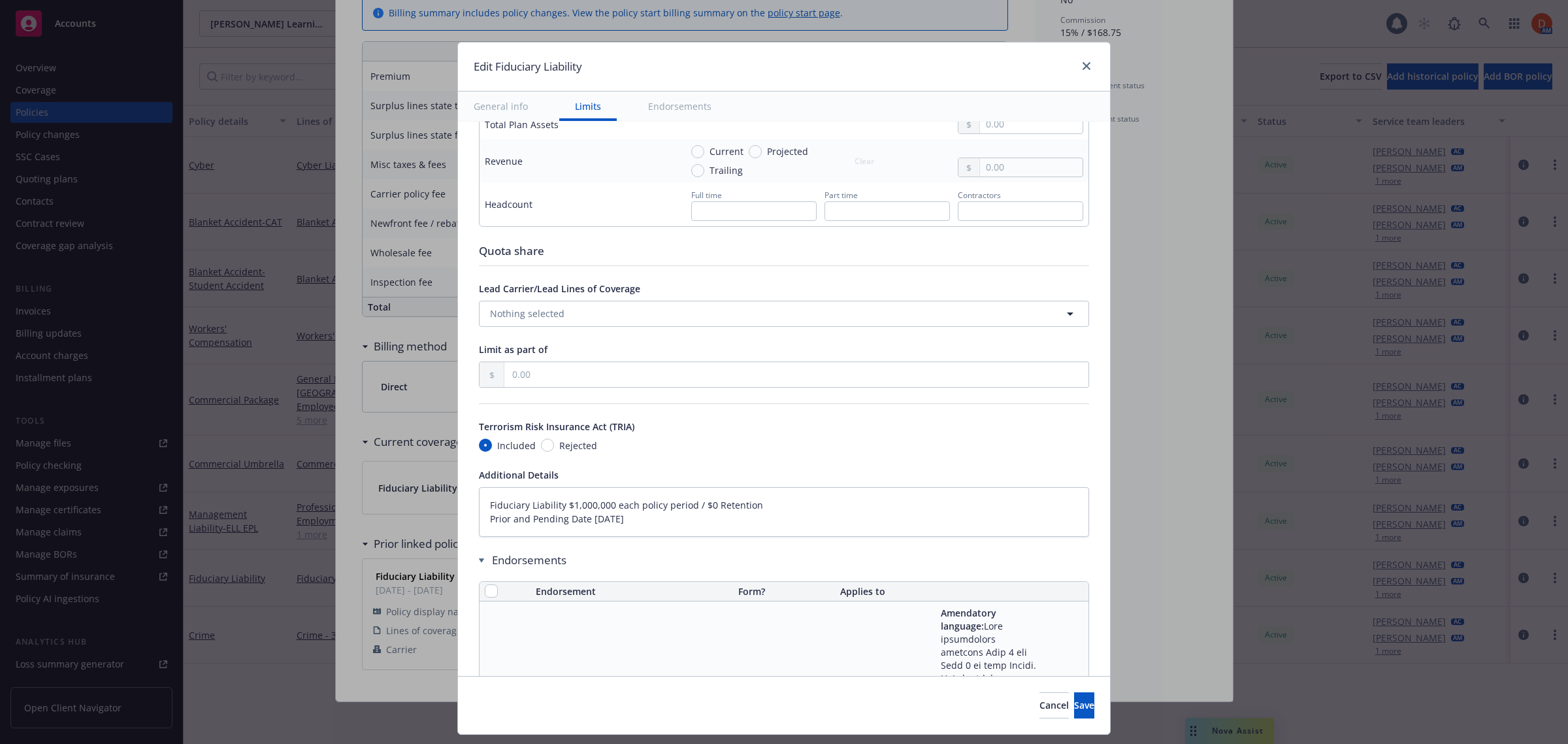
type textarea "x"
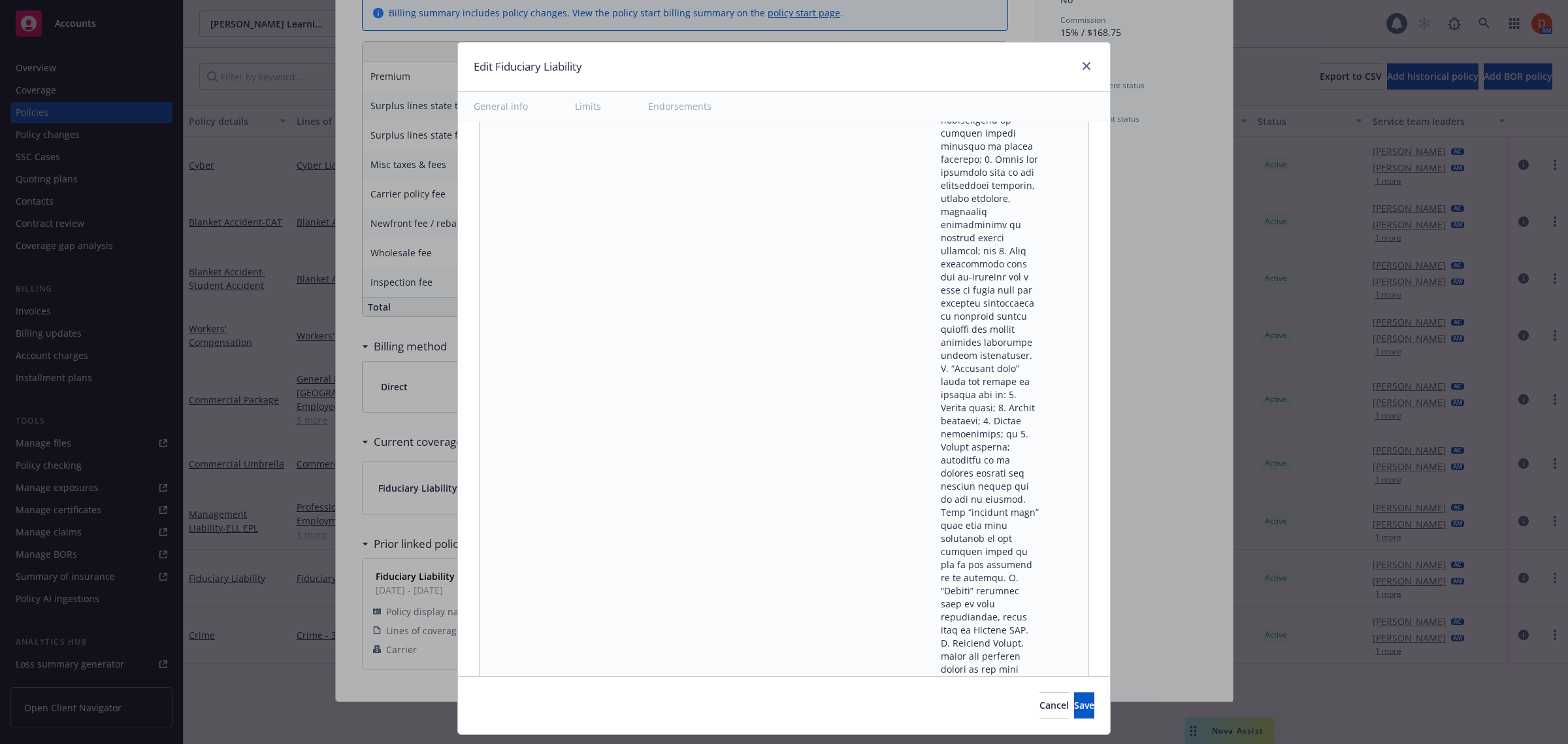
scroll to position [33337, 0]
click at [1080, 60] on div at bounding box center [1084, 67] width 21 height 17
click at [1081, 67] on link "close" at bounding box center [1086, 66] width 16 height 16
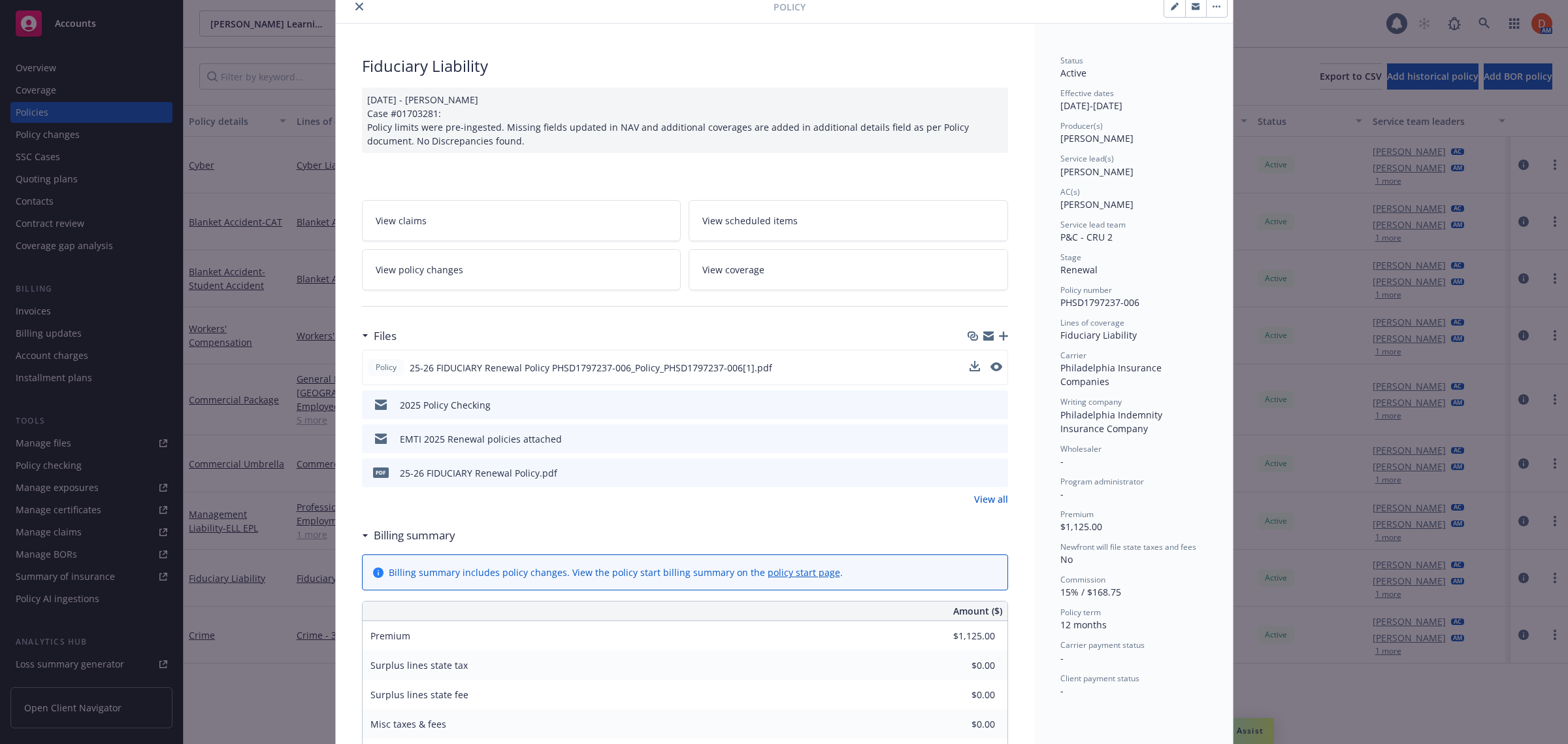
scroll to position [0, 0]
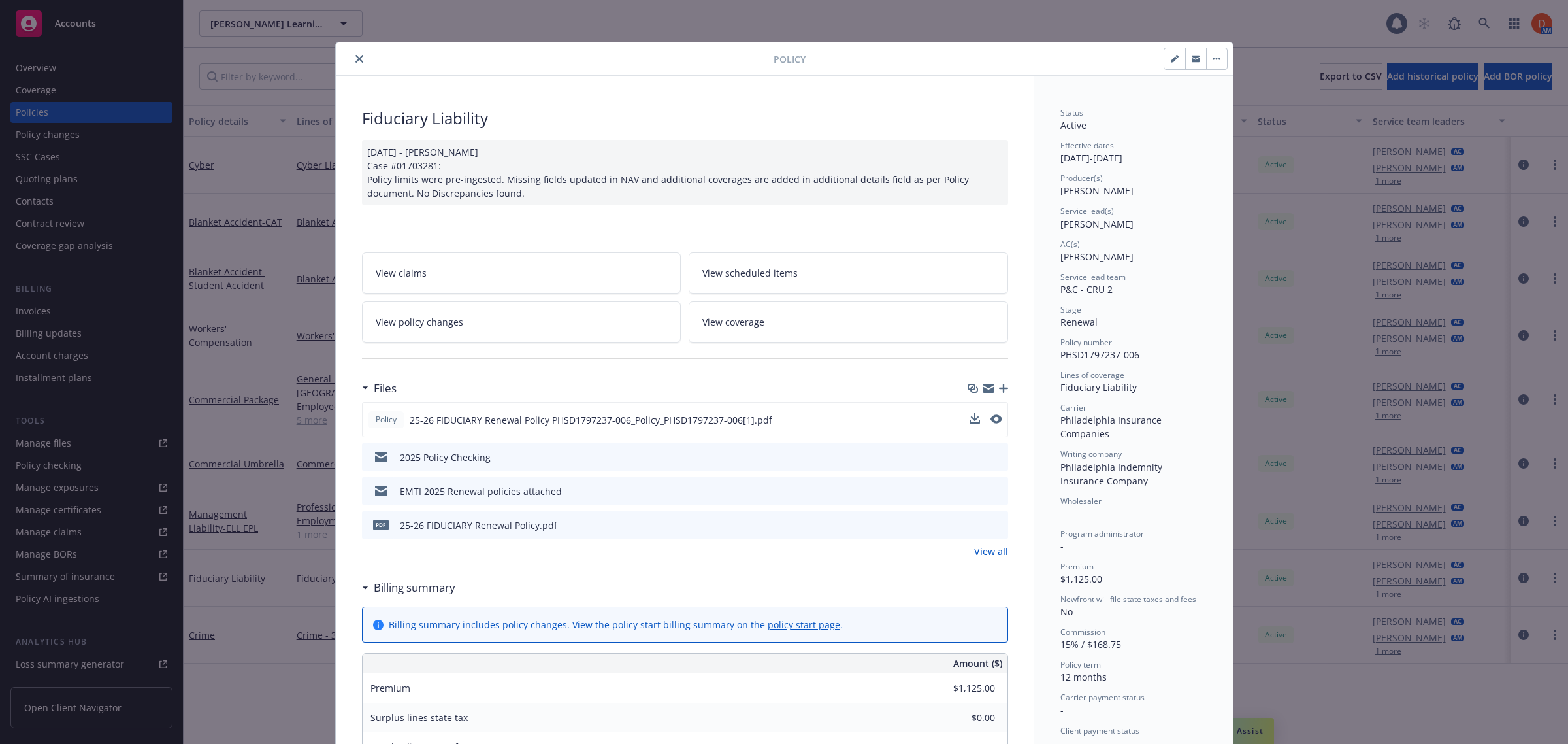
click at [355, 60] on icon "close" at bounding box center [359, 58] width 8 height 8
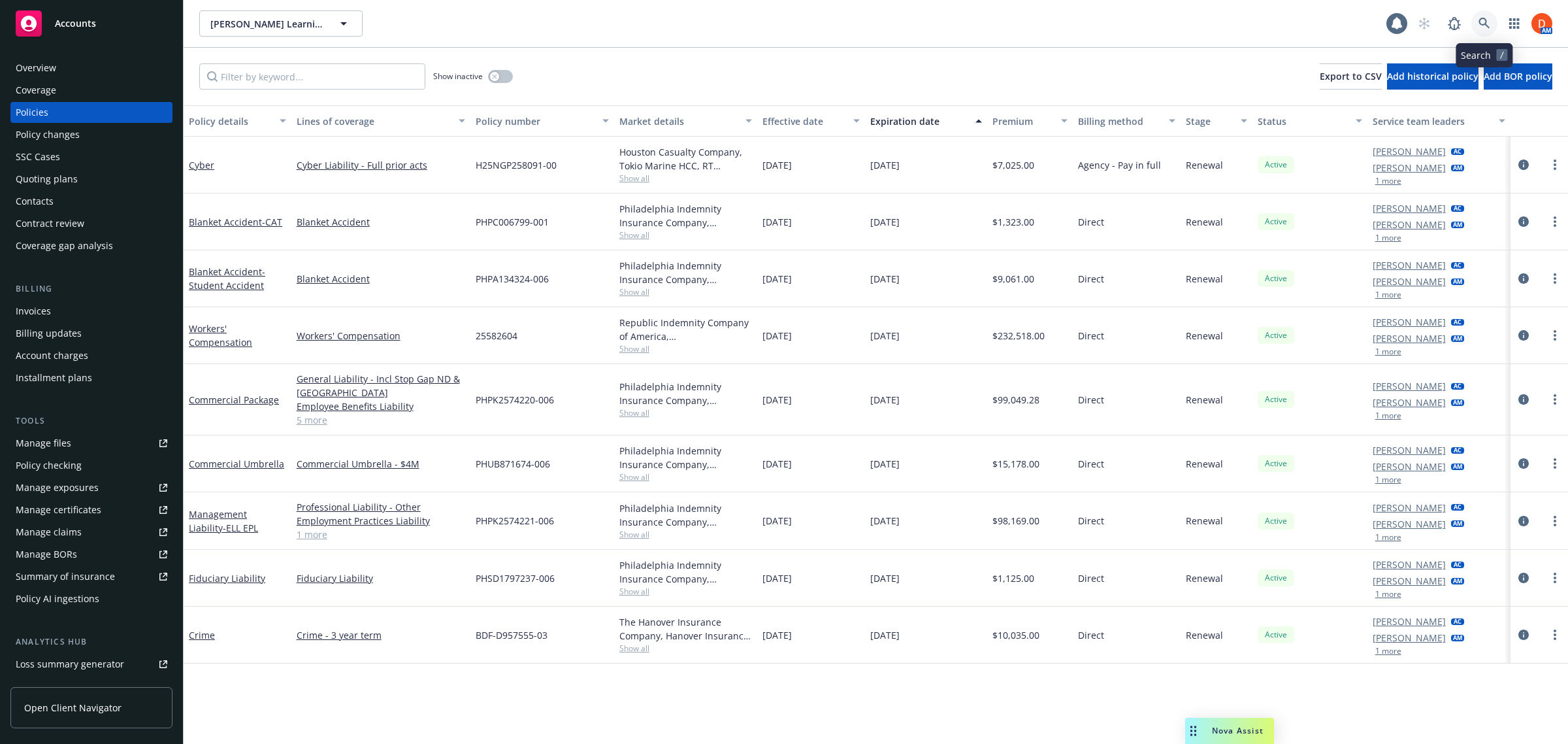
click at [1490, 18] on icon at bounding box center [1484, 23] width 12 height 12
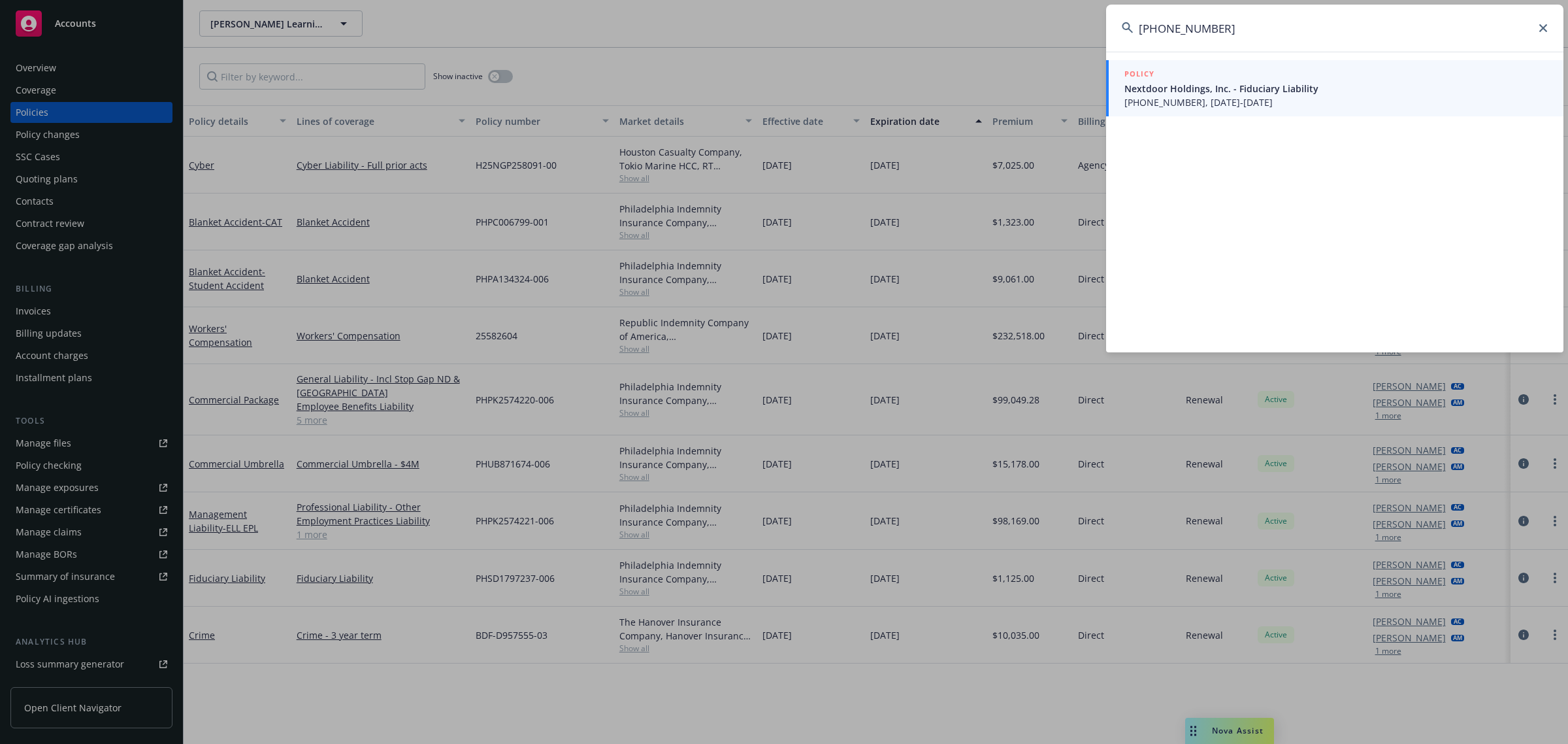
type input "[PHONE_NUMBER]"
click at [1361, 75] on div "POLICY" at bounding box center [1336, 74] width 423 height 14
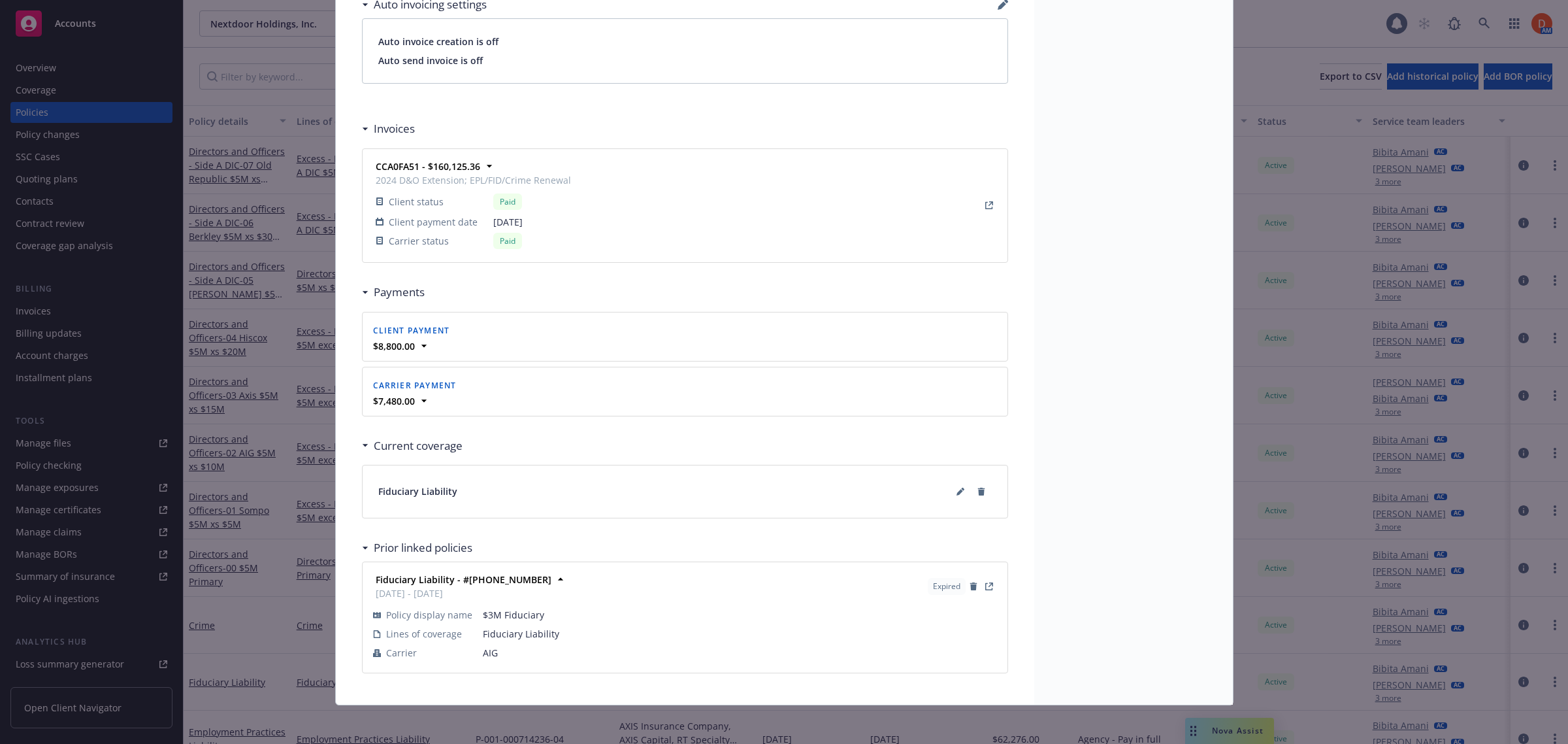
scroll to position [1073, 0]
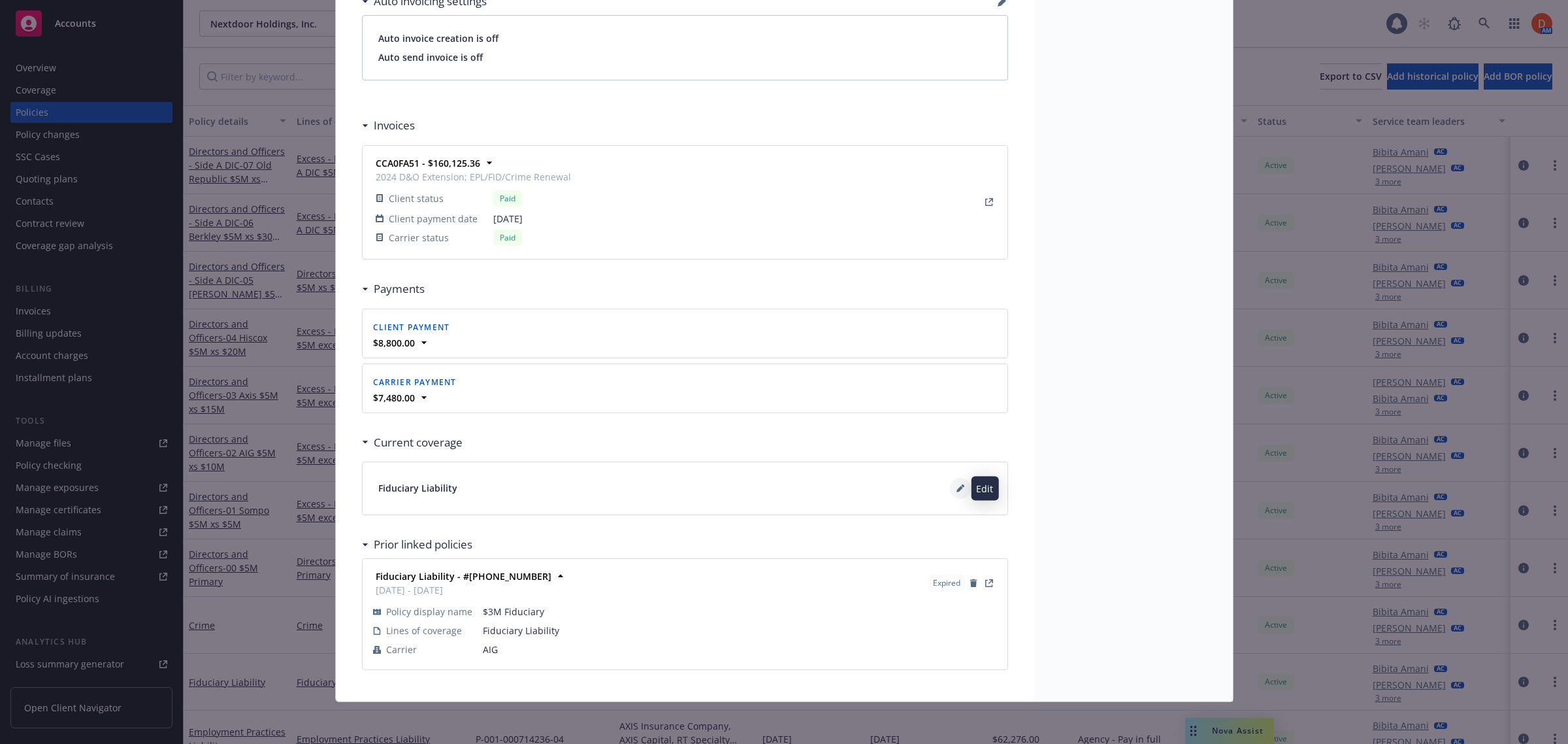
click at [950, 490] on button at bounding box center [960, 488] width 21 height 21
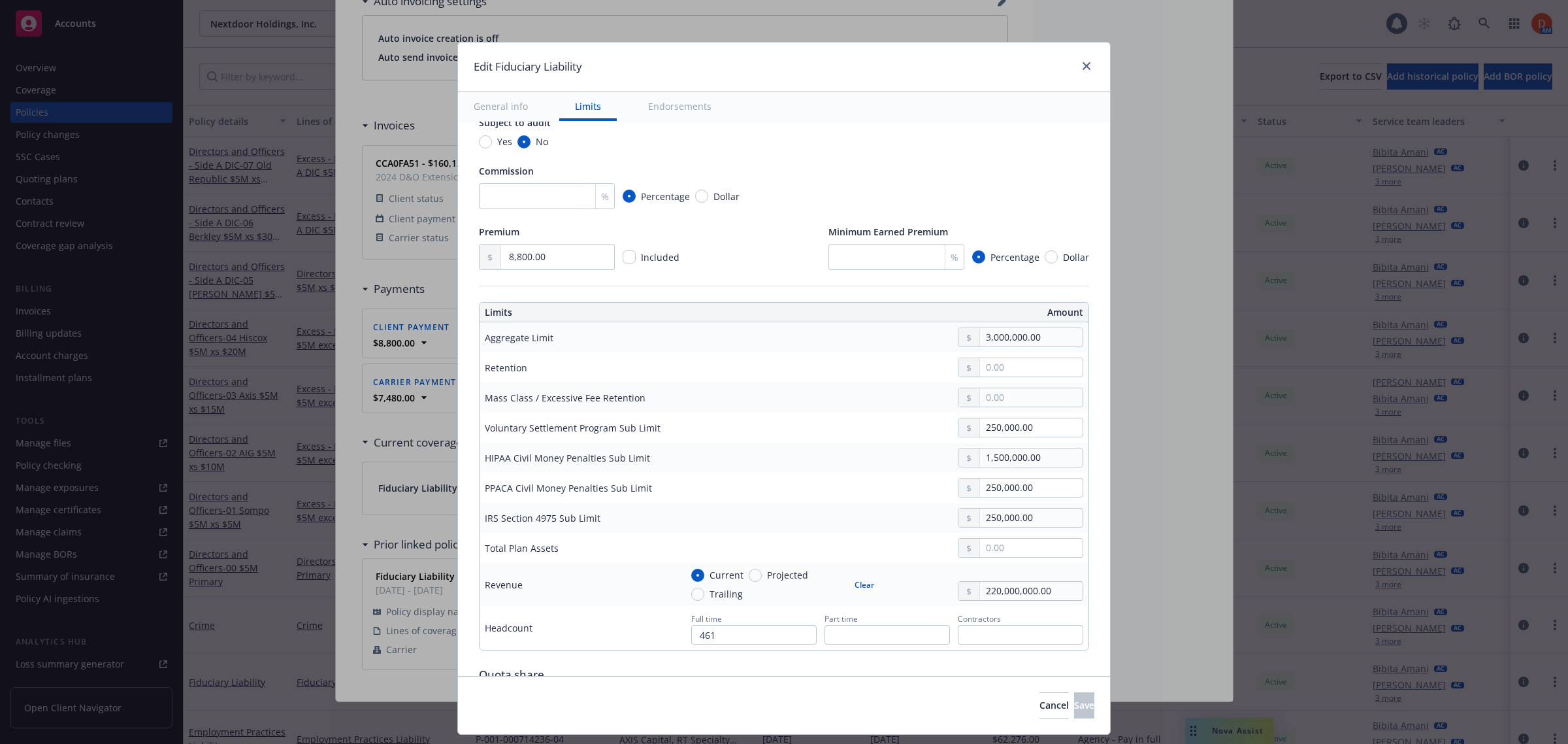
scroll to position [327, 0]
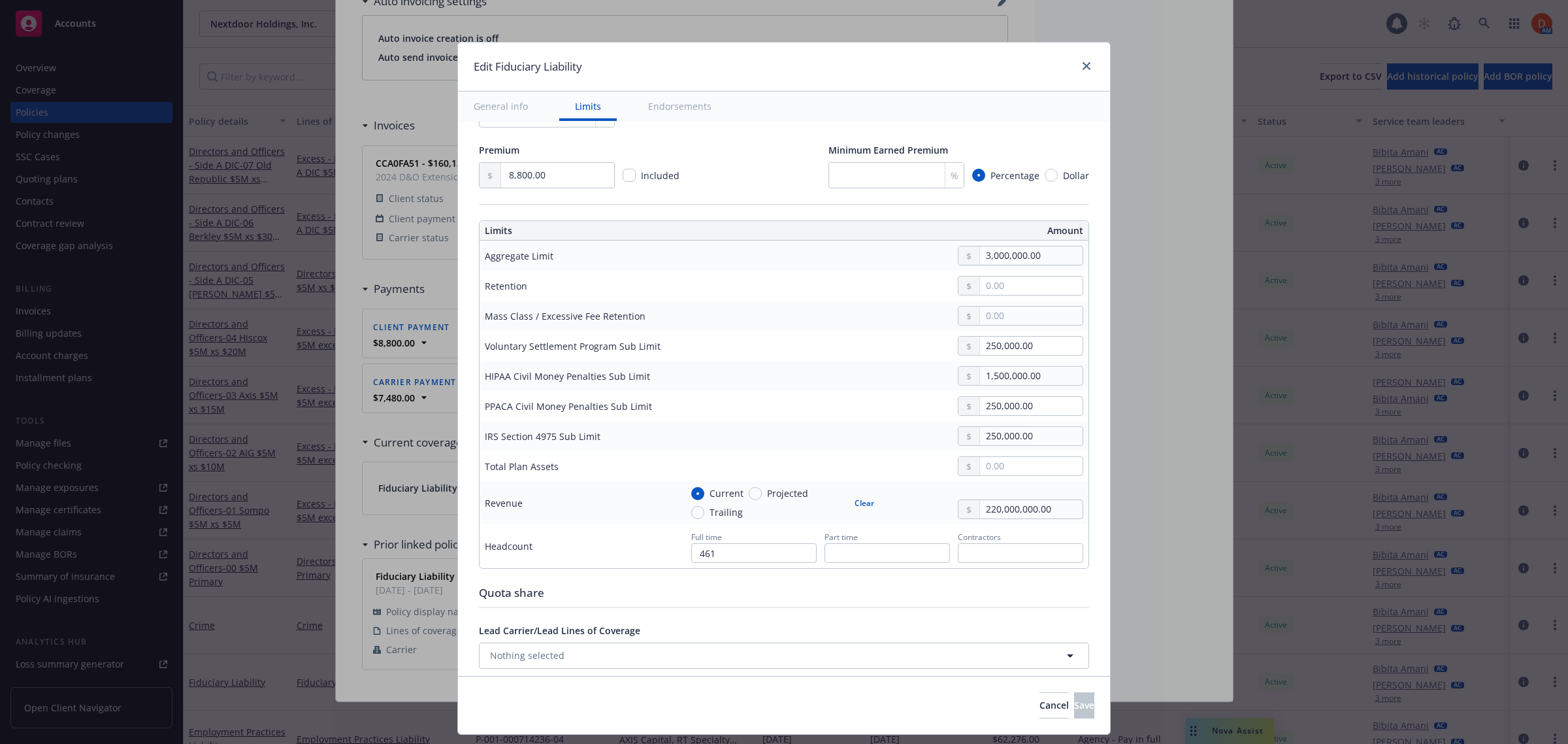
click at [984, 275] on td at bounding box center [882, 286] width 413 height 30
click at [982, 286] on input "text" at bounding box center [1031, 285] width 102 height 19
type textarea "x"
type input "0.00"
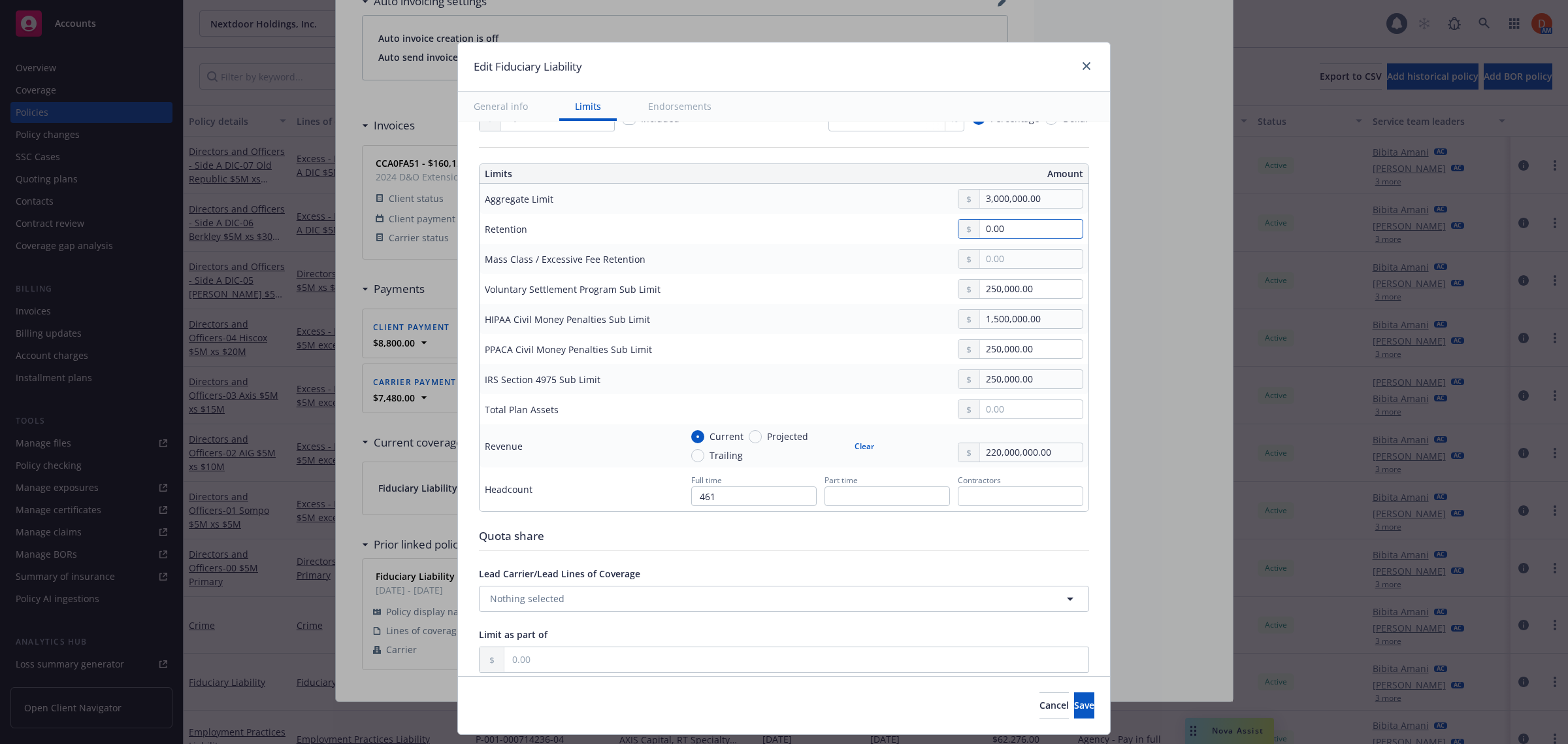
scroll to position [409, 0]
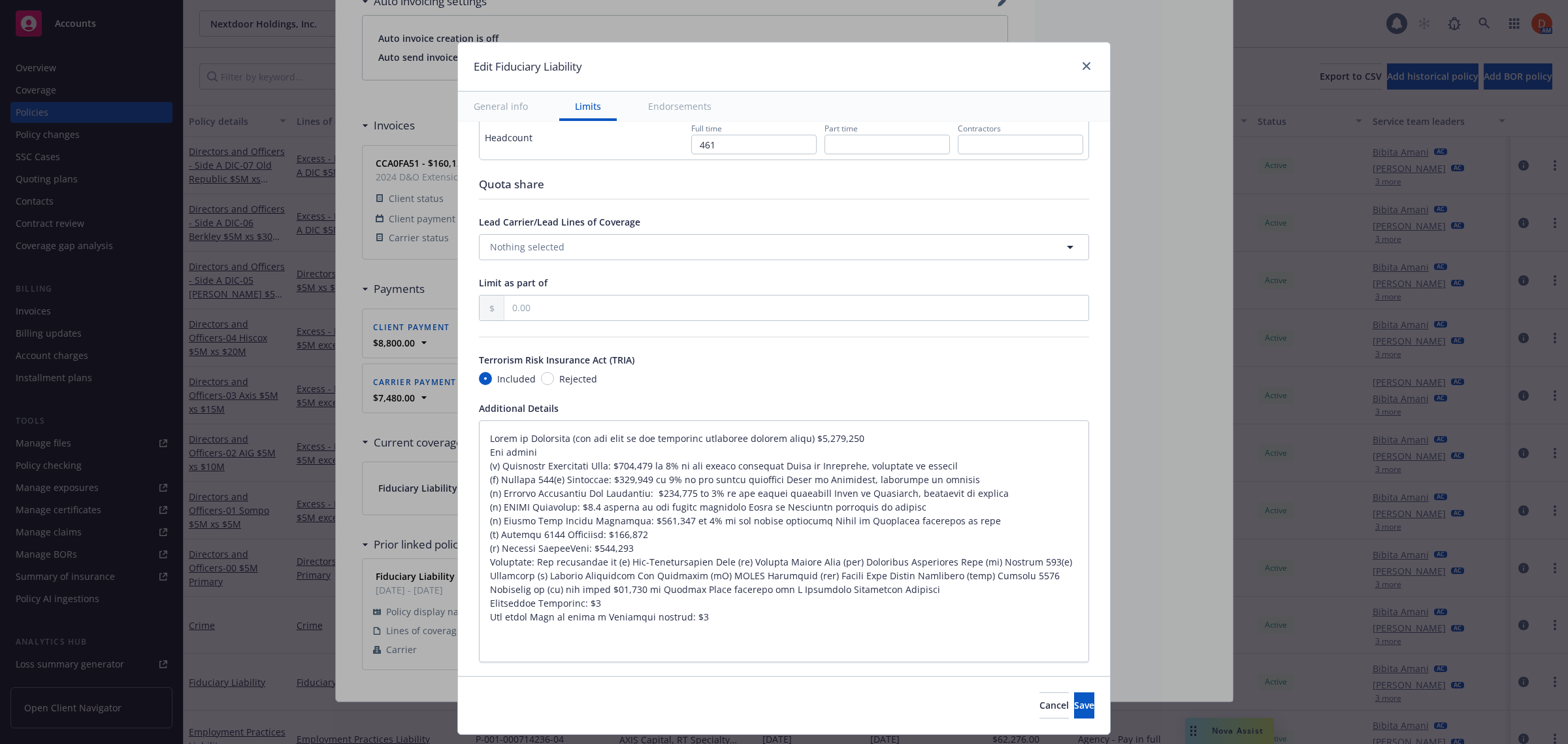
type textarea "x"
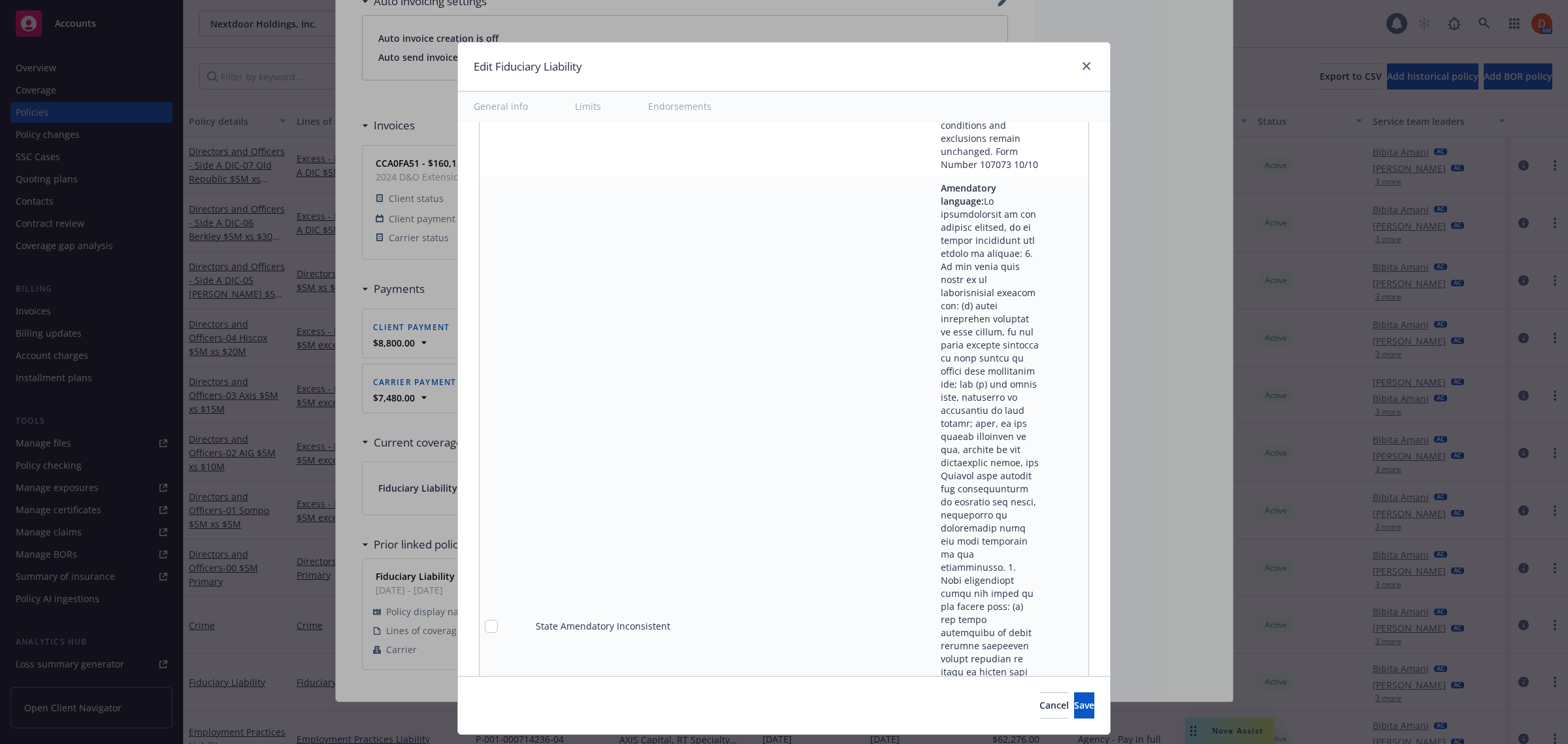
scroll to position [14678, 0]
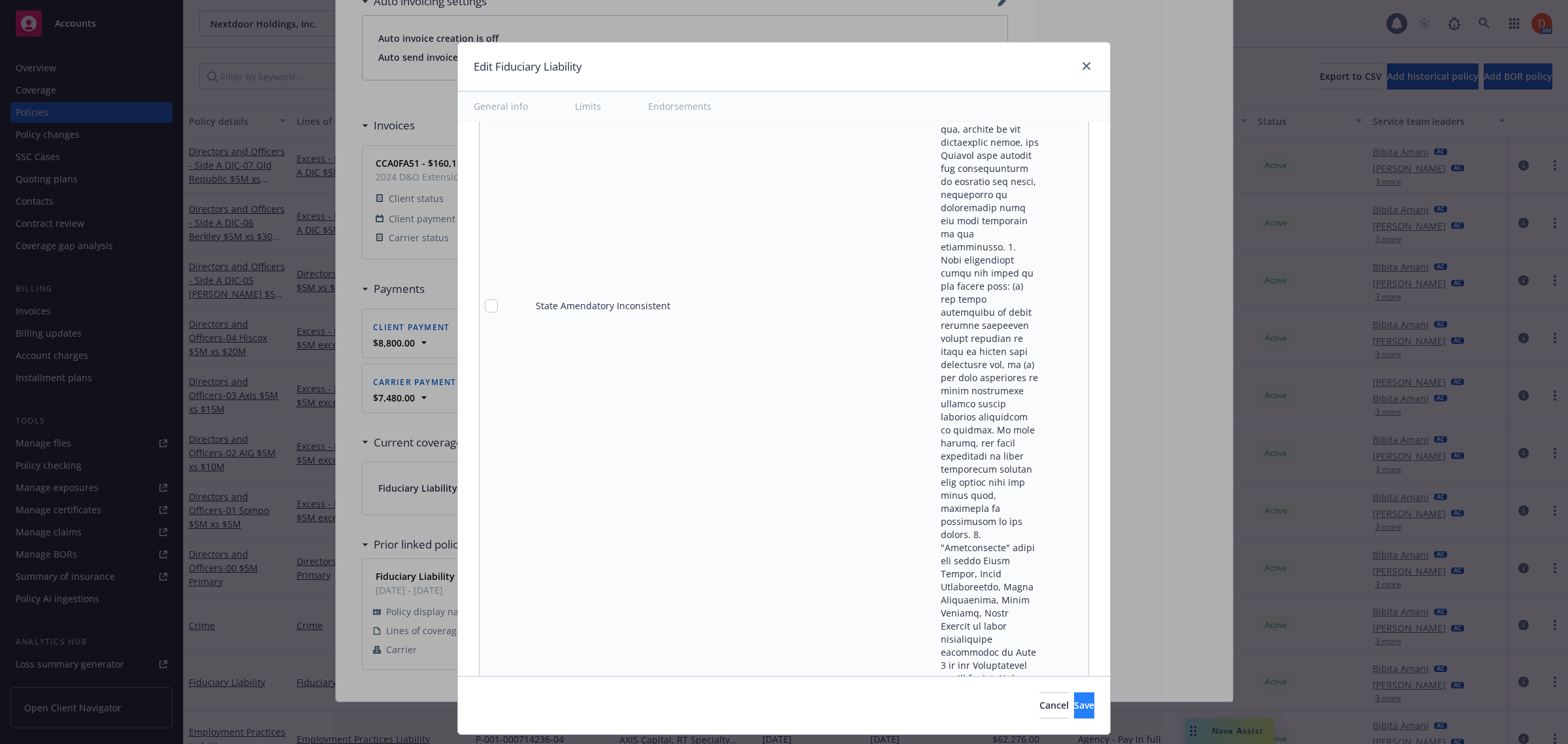
type input "0.00"
click at [1074, 701] on span "Save" at bounding box center [1084, 705] width 20 height 12
type textarea "x"
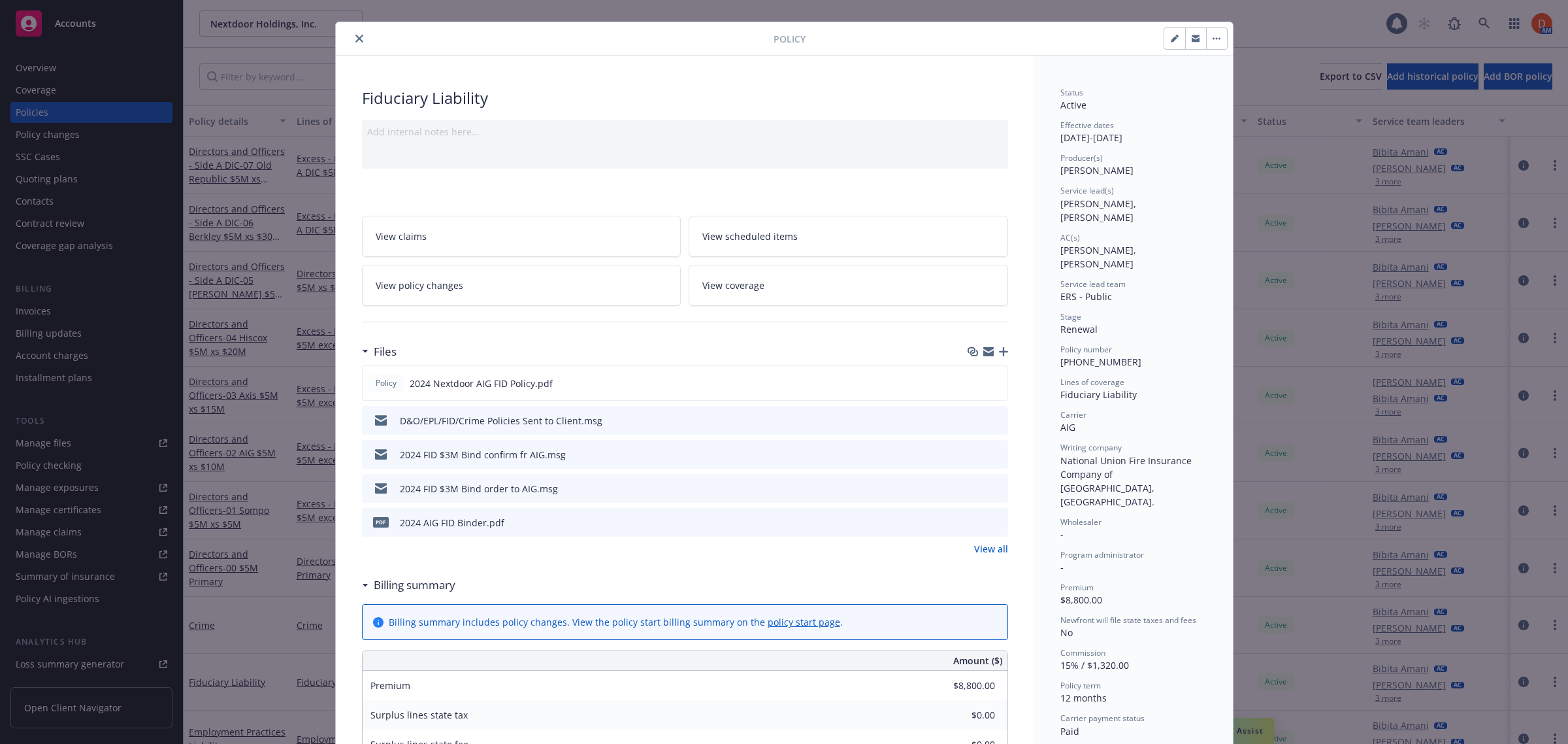
scroll to position [0, 0]
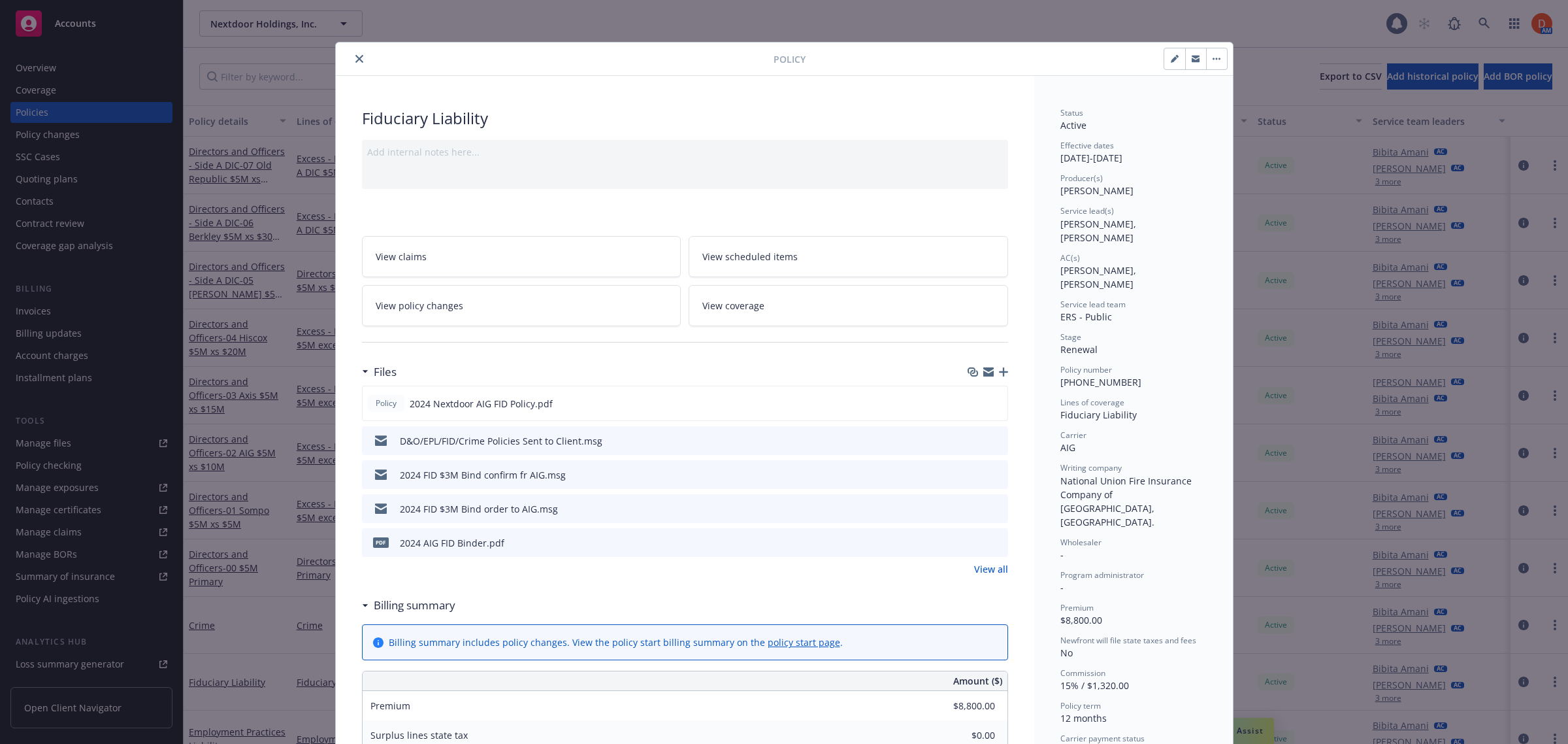
click at [356, 60] on icon "close" at bounding box center [359, 58] width 8 height 8
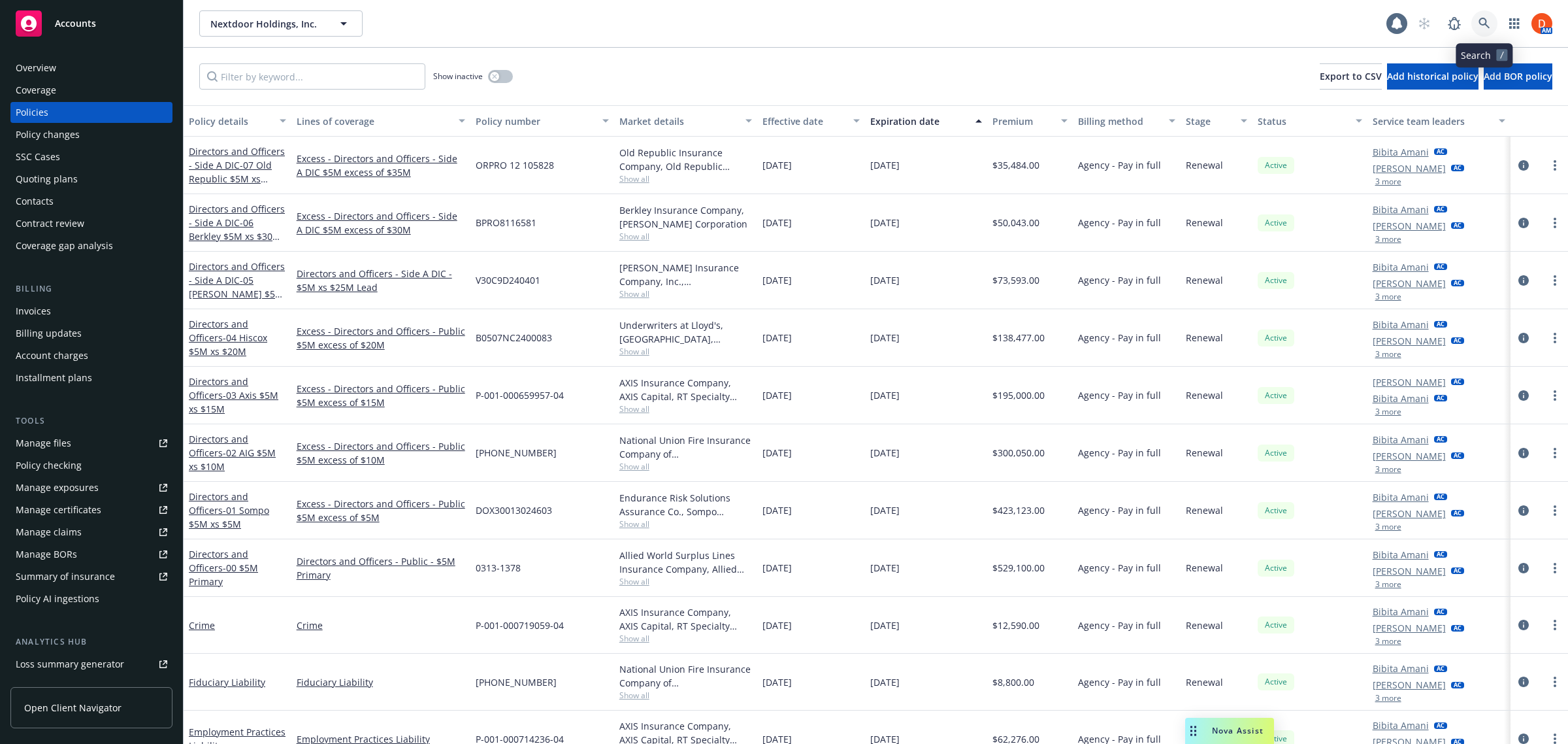
click at [1480, 18] on icon at bounding box center [1484, 23] width 12 height 12
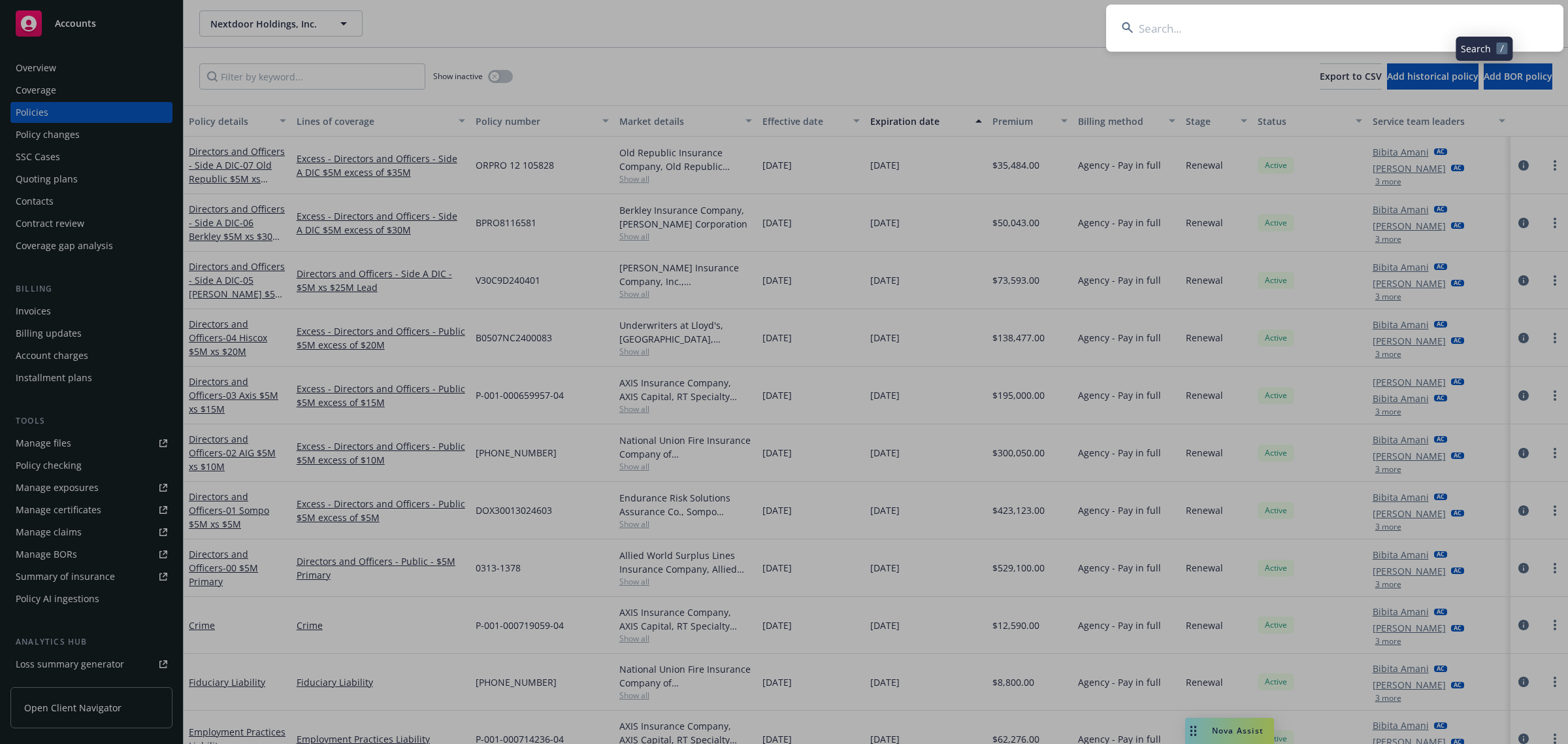
type input "EKS3540619"
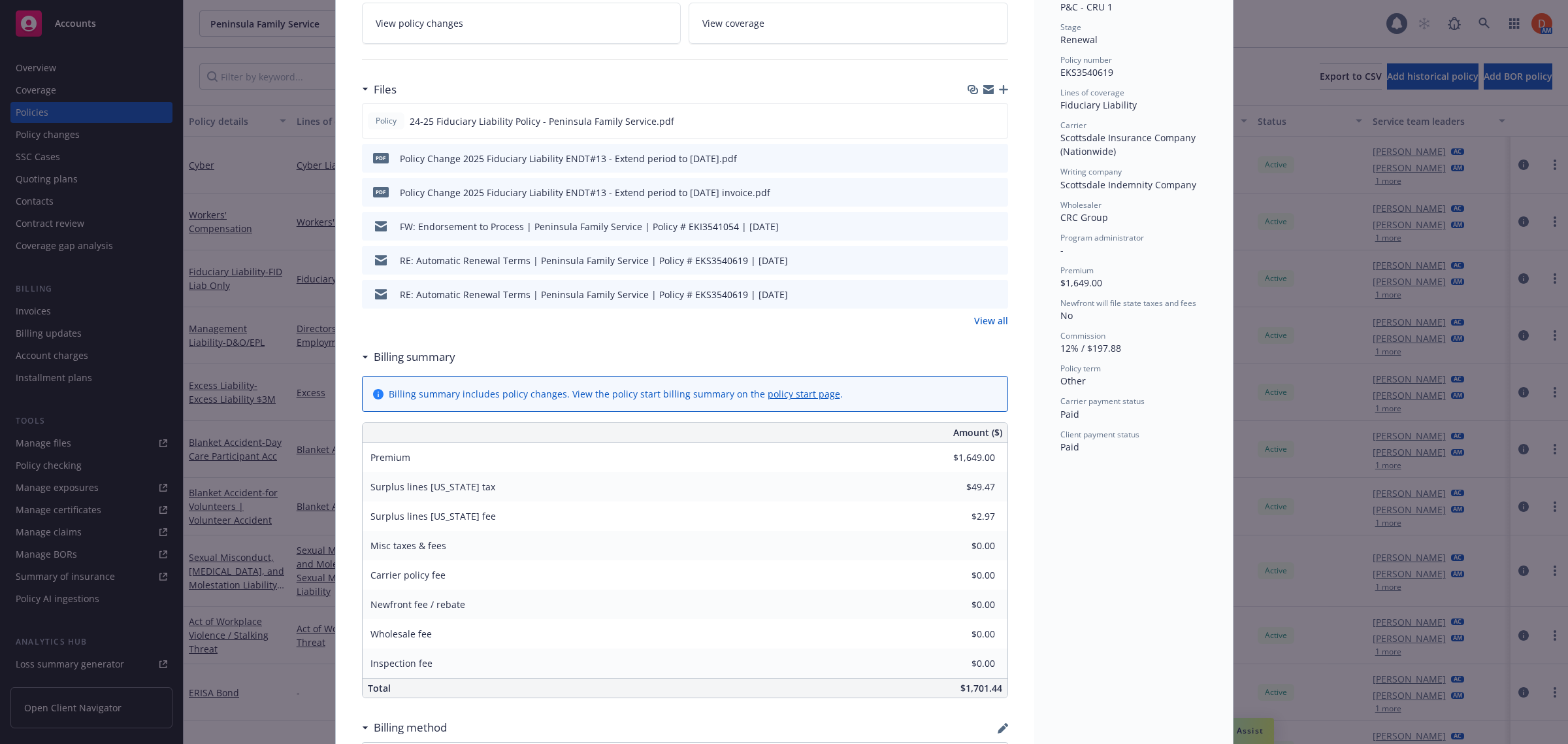
scroll to position [1107, 0]
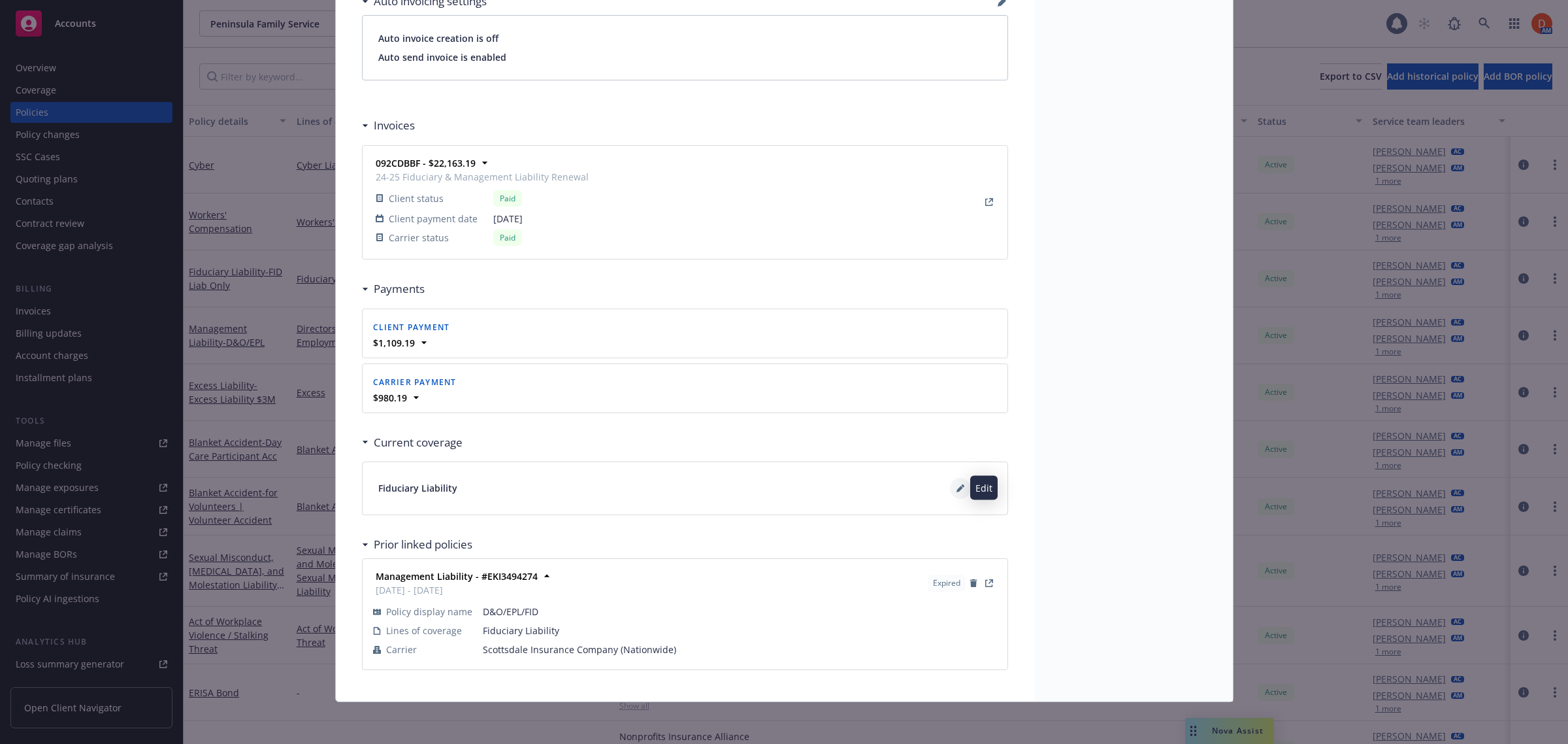
click at [957, 484] on icon at bounding box center [960, 488] width 8 height 8
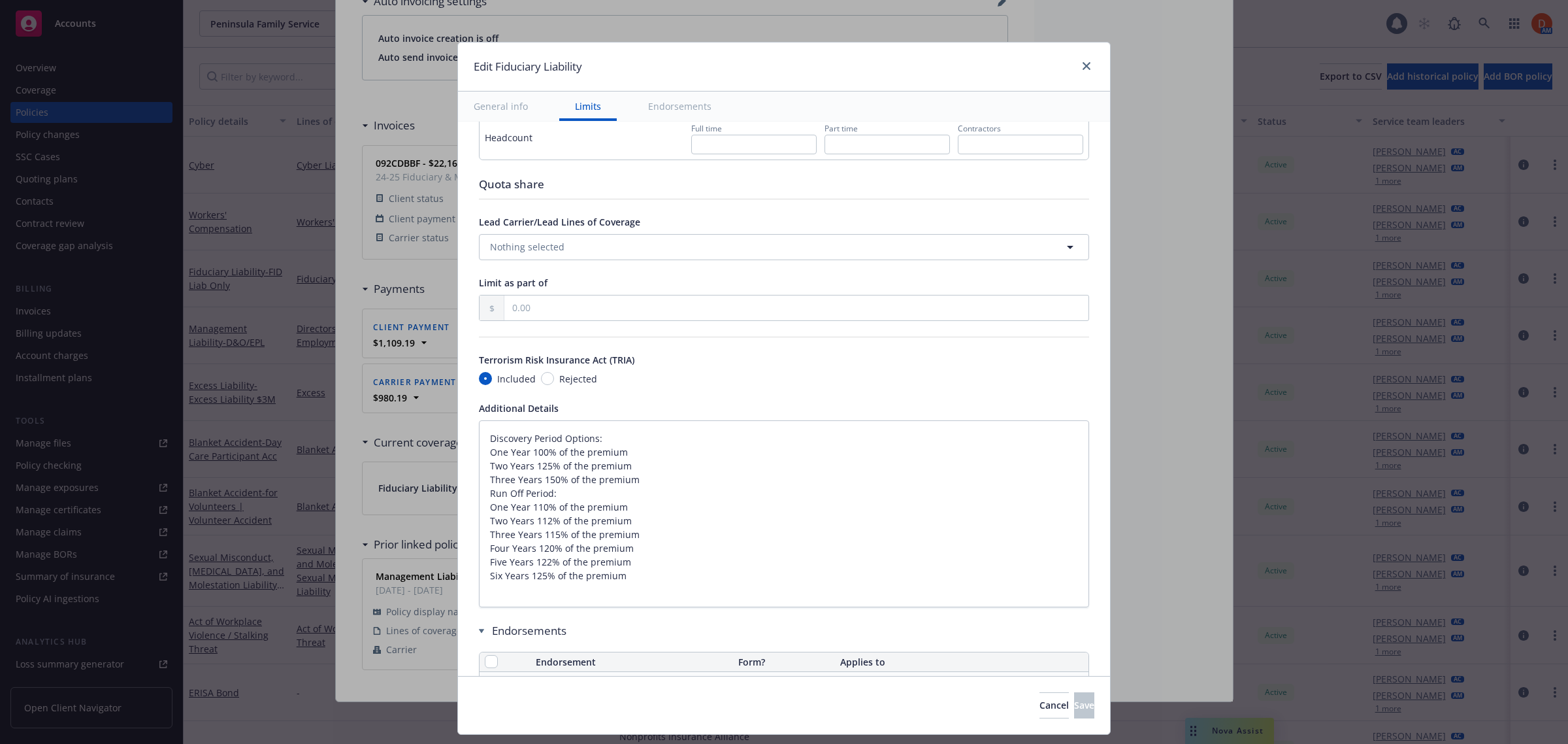
type textarea "x"
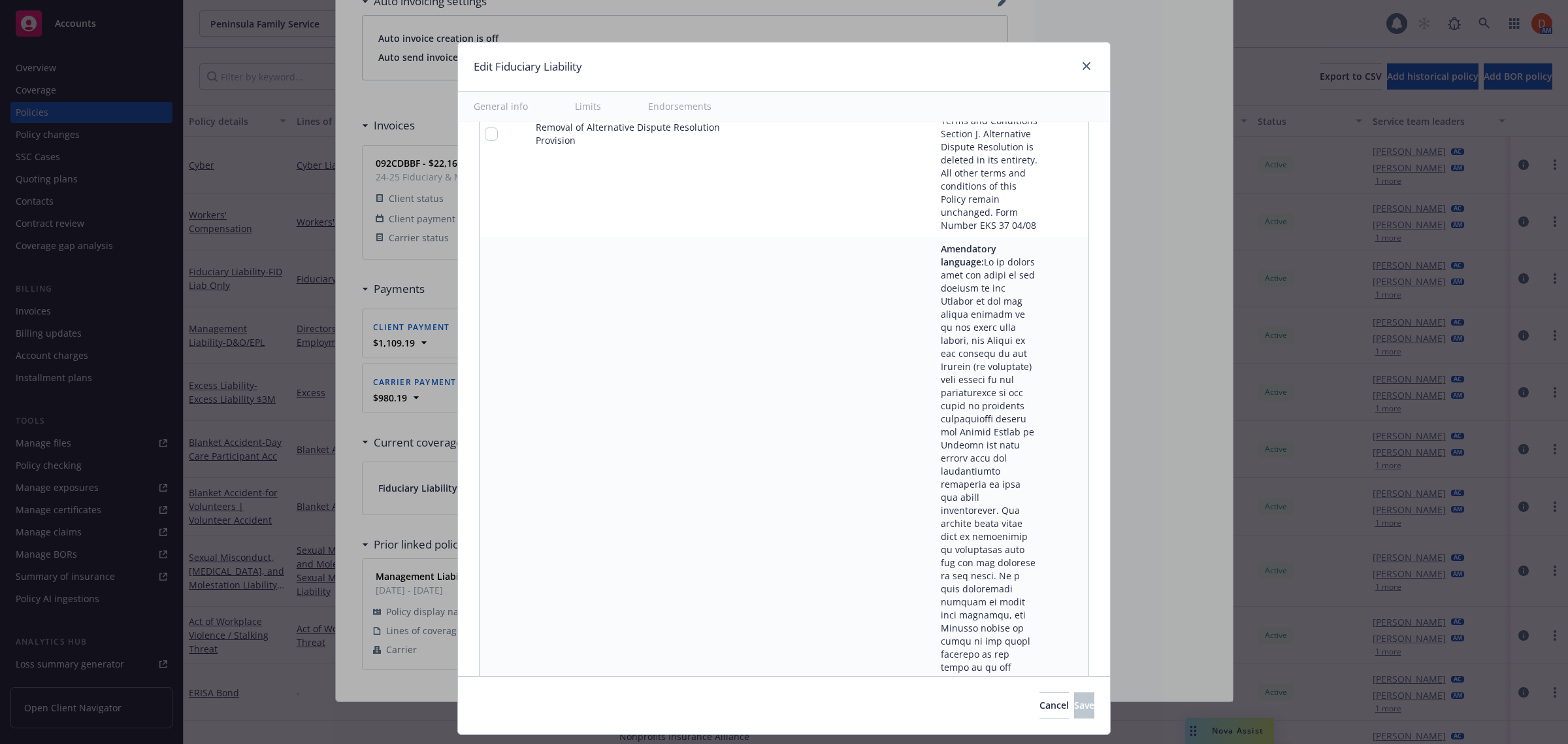
scroll to position [10101, 0]
click at [1089, 63] on icon "close" at bounding box center [1086, 65] width 8 height 8
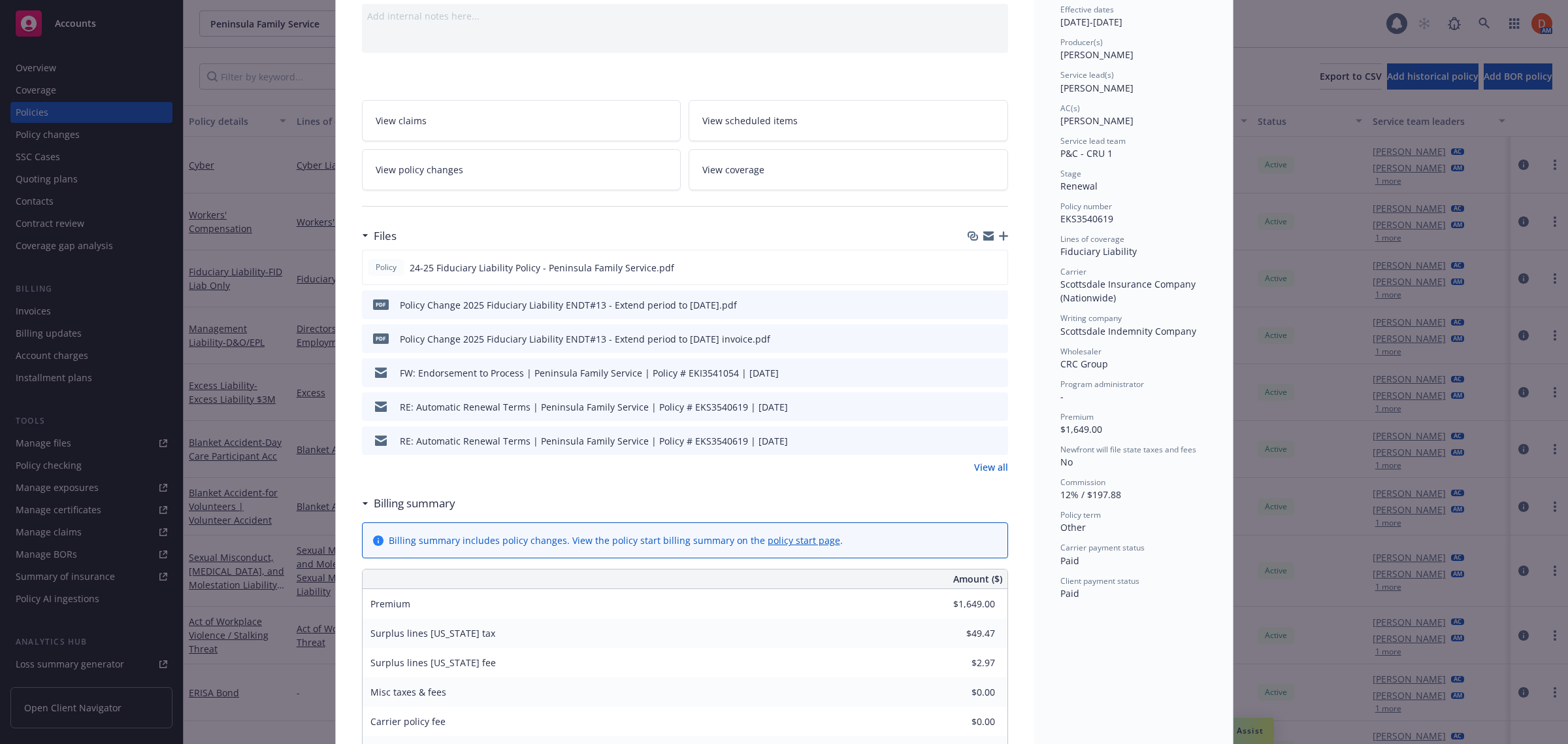
scroll to position [0, 0]
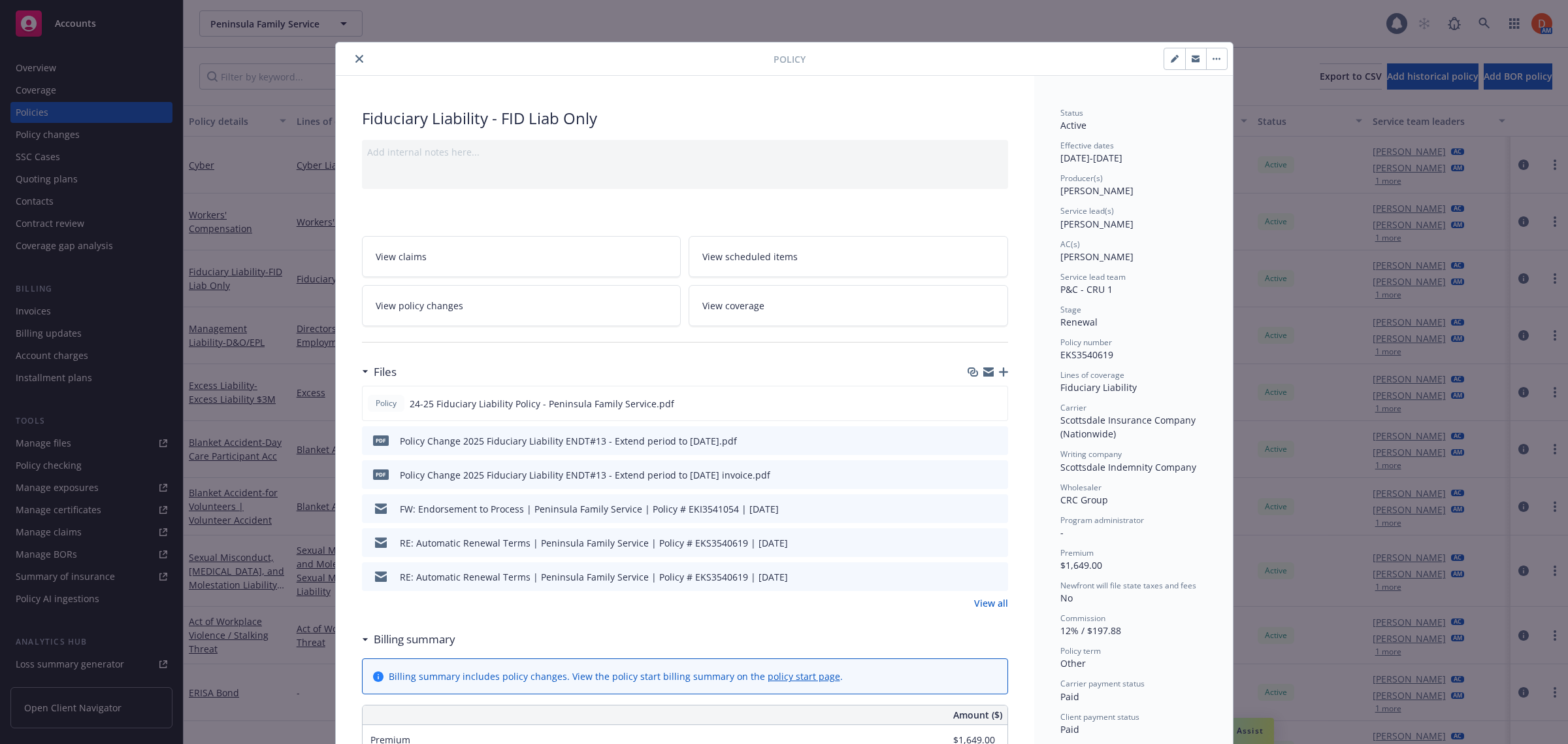
click at [355, 56] on icon "close" at bounding box center [359, 58] width 8 height 8
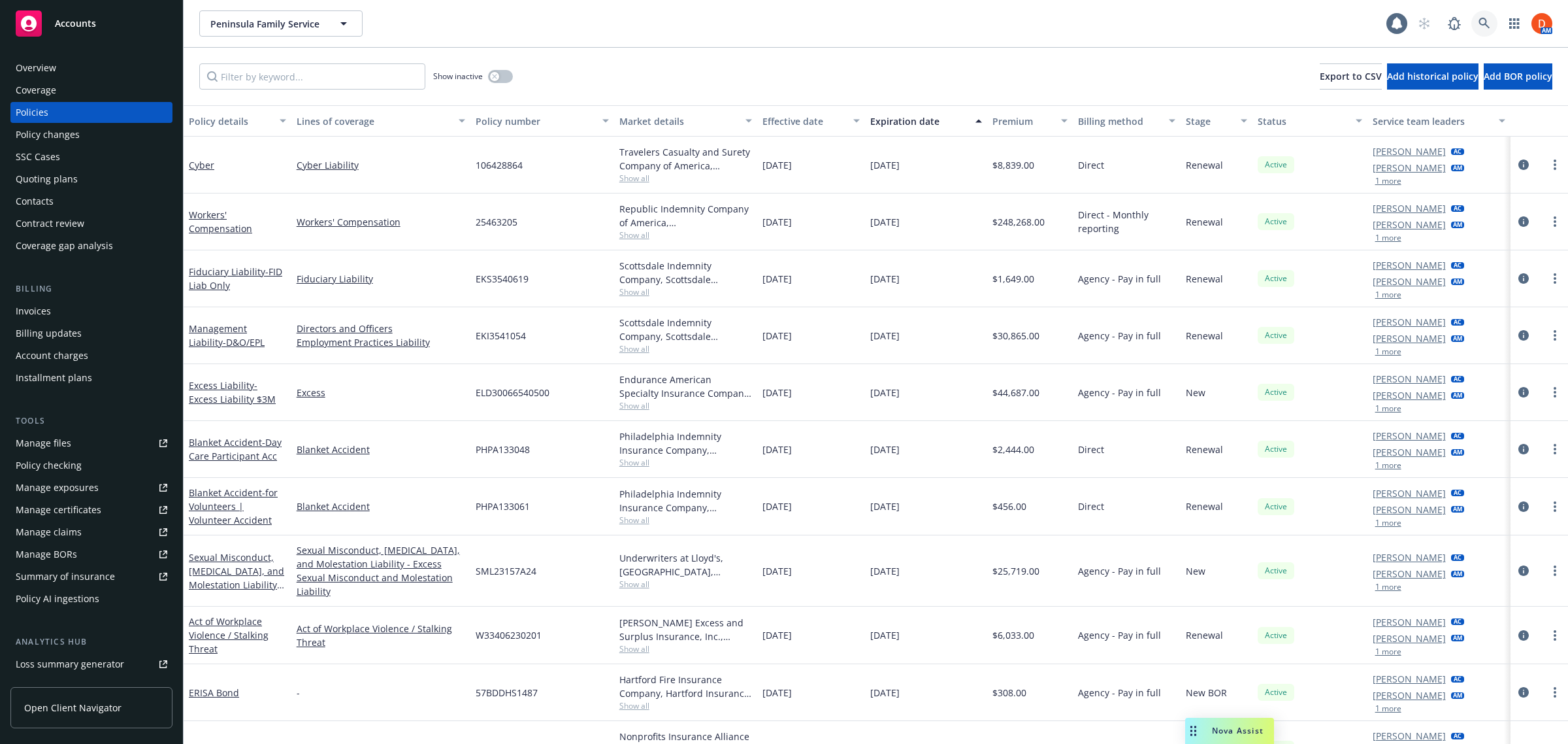
click at [1491, 30] on link at bounding box center [1484, 23] width 26 height 26
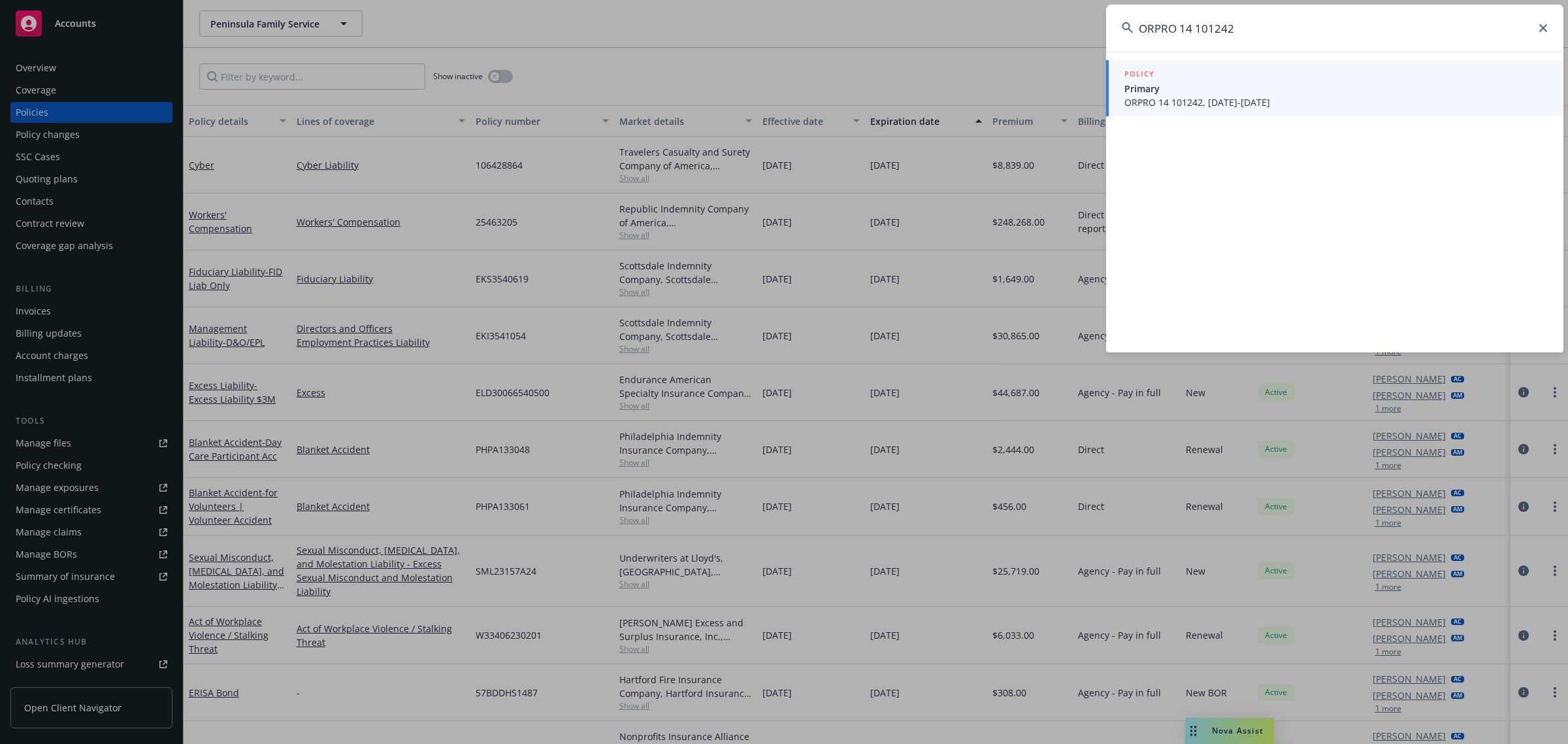
type input "ORPRO 14 101242"
click at [1266, 90] on span "Primary" at bounding box center [1336, 89] width 423 height 14
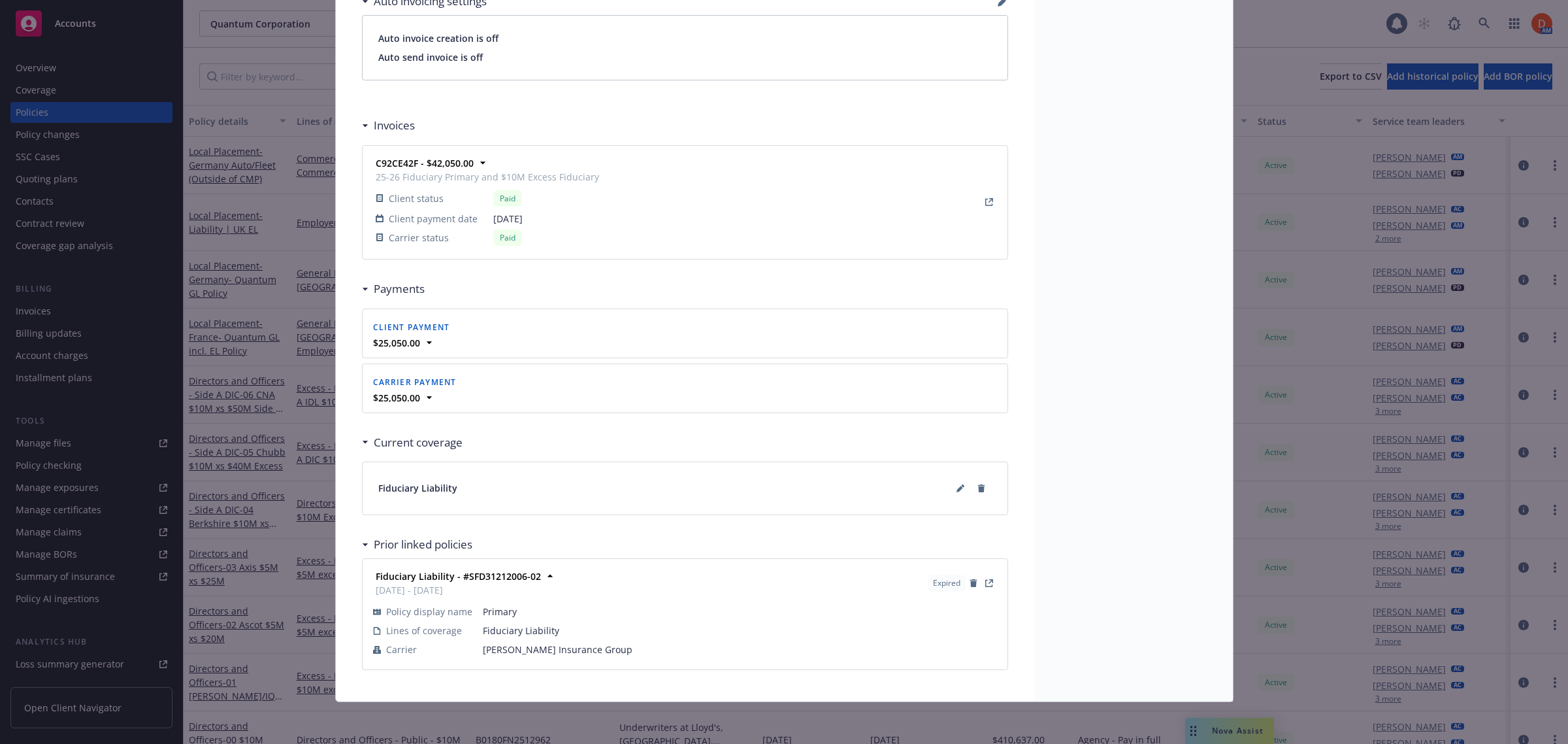
scroll to position [1107, 0]
click at [957, 488] on icon at bounding box center [960, 489] width 7 height 7
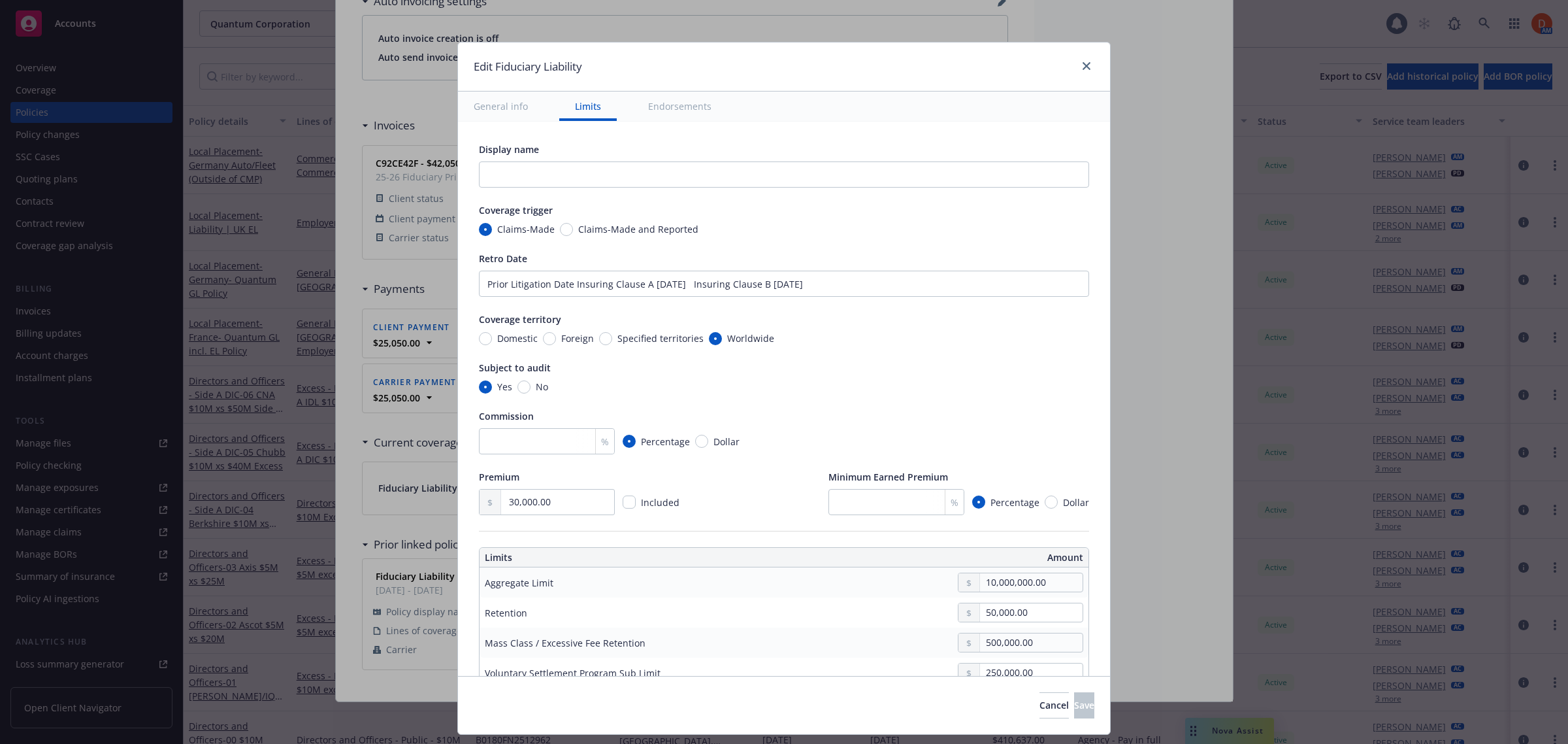
click at [672, 109] on button "Endorsements" at bounding box center [680, 106] width 95 height 30
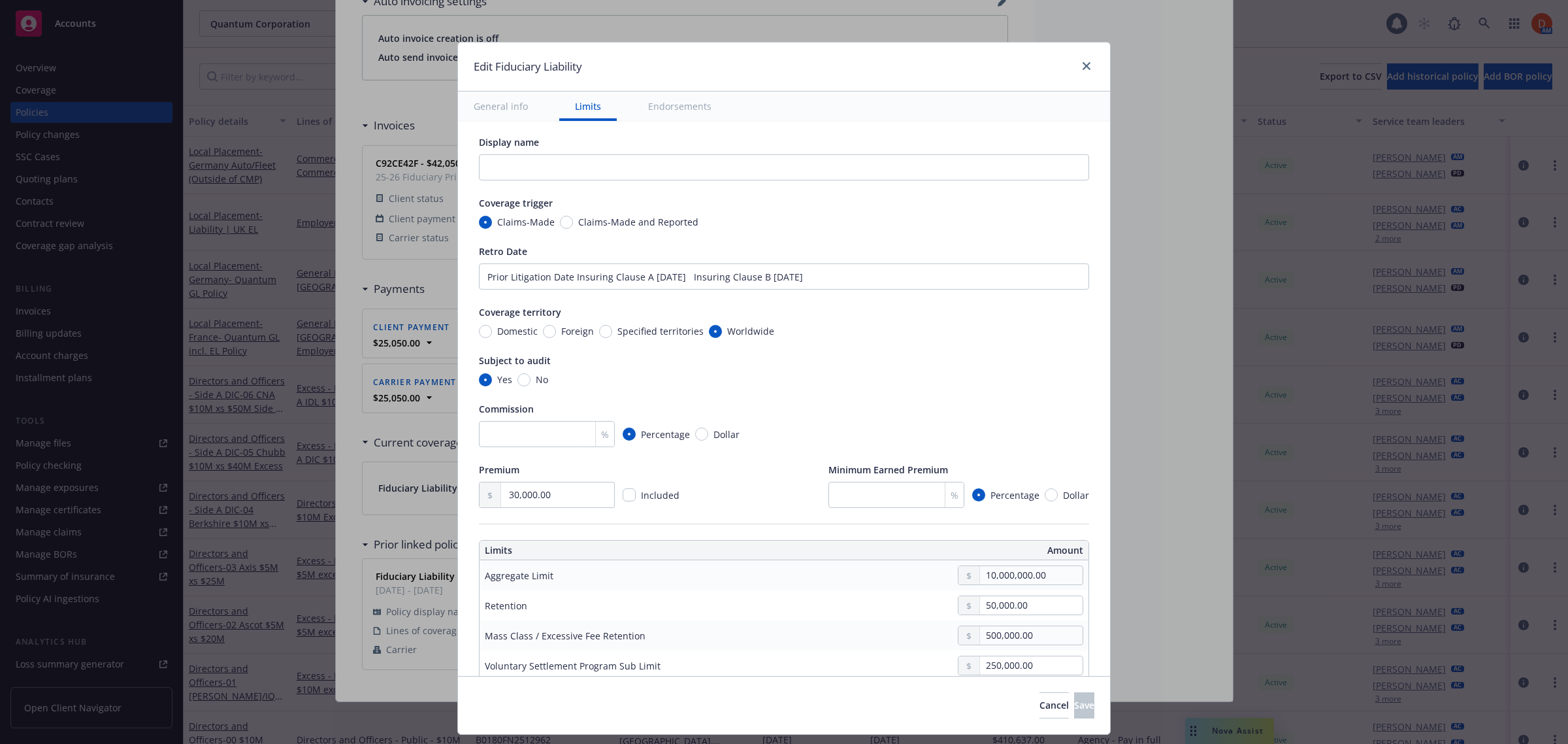
scroll to position [0, 0]
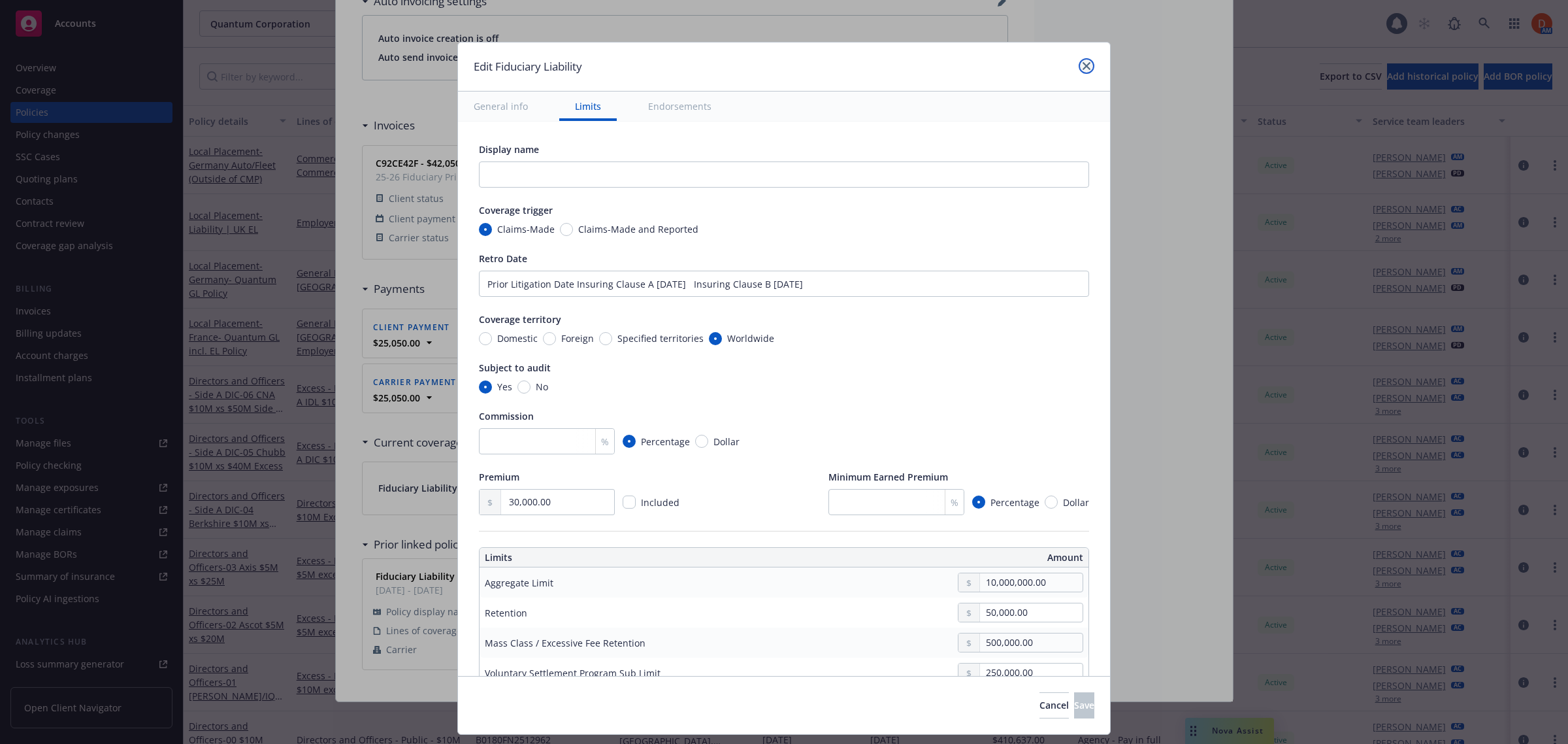
click at [1085, 66] on icon "close" at bounding box center [1086, 65] width 8 height 8
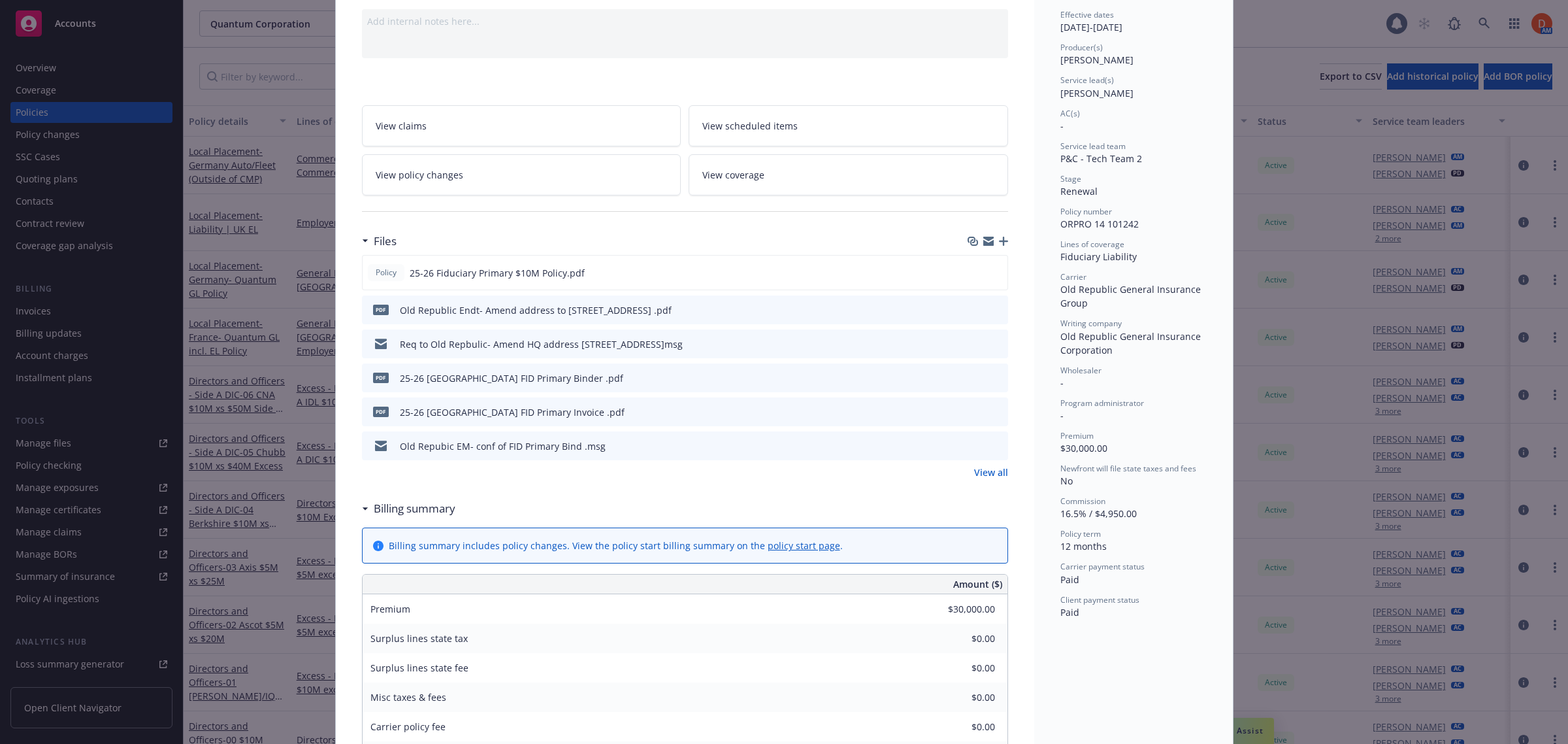
scroll to position [127, 0]
click at [989, 278] on icon "preview file" at bounding box center [995, 275] width 12 height 9
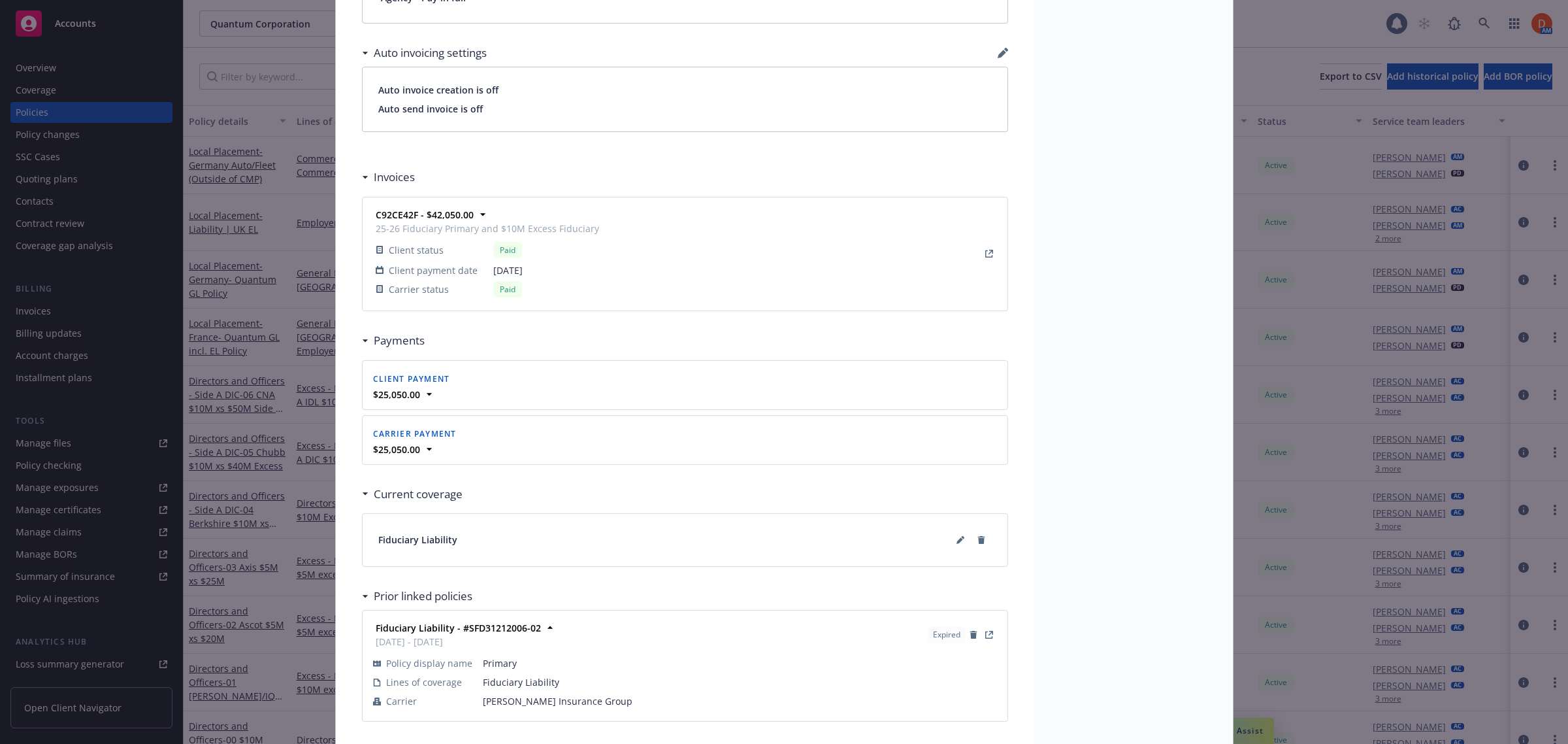
scroll to position [1107, 0]
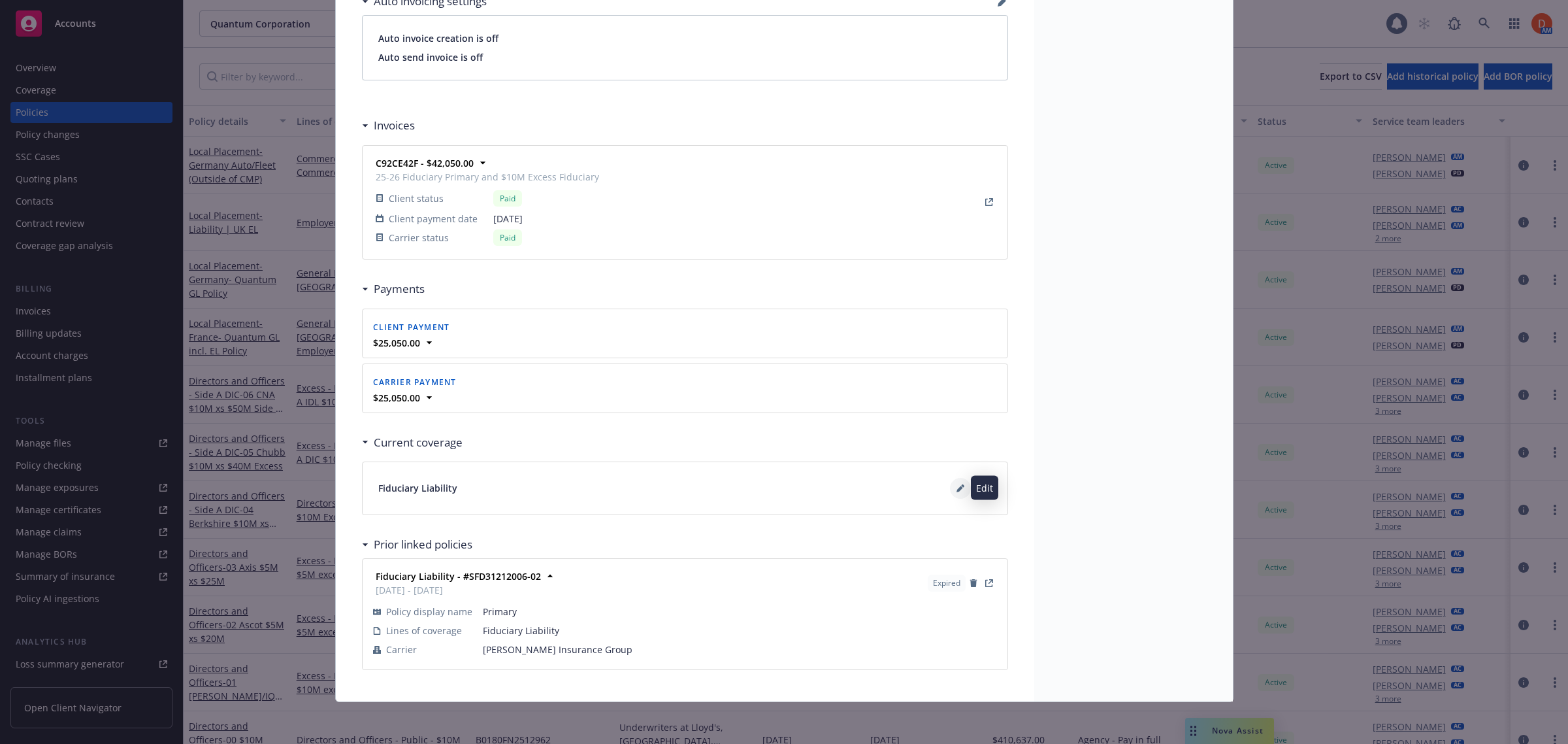
click at [957, 488] on icon at bounding box center [960, 489] width 7 height 7
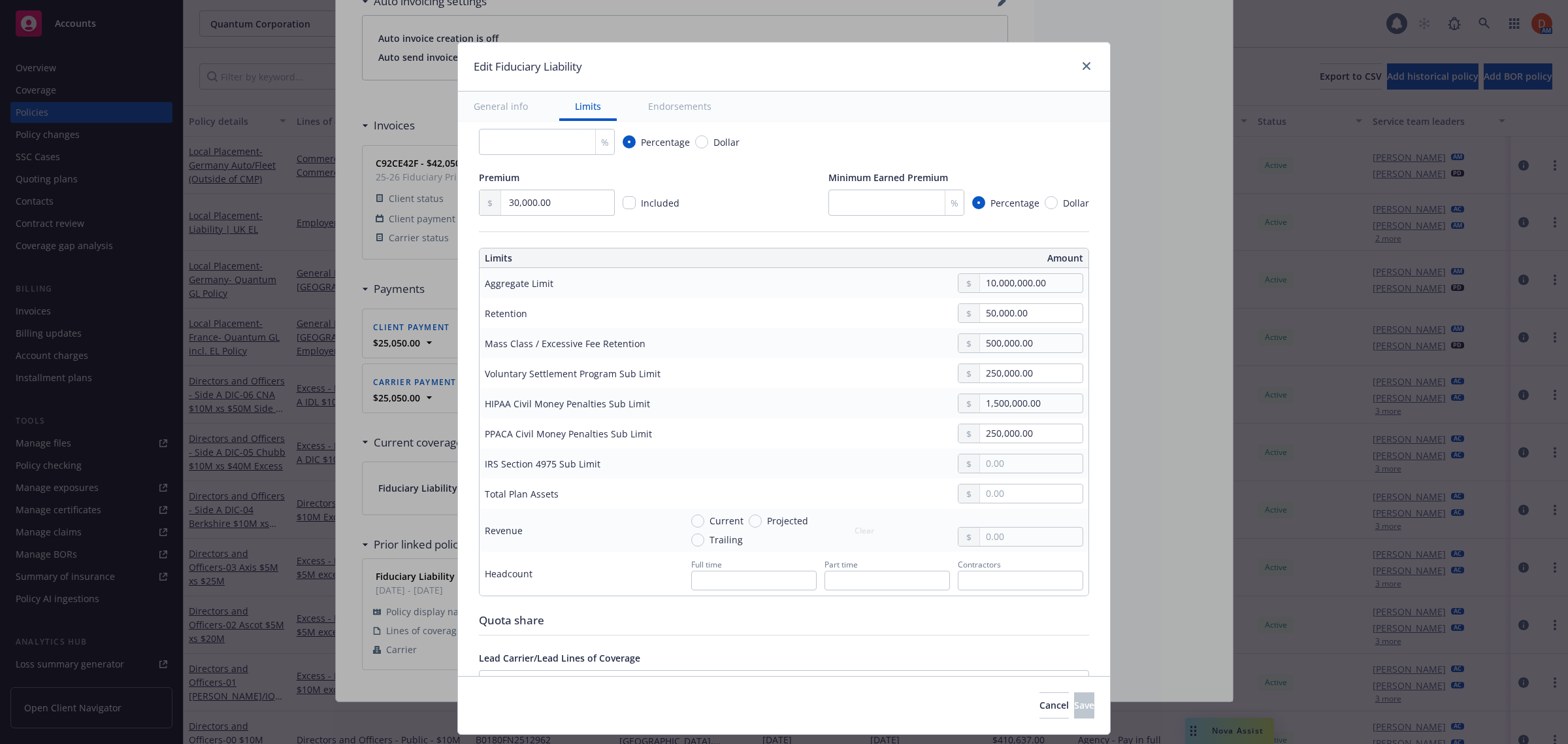
scroll to position [327, 0]
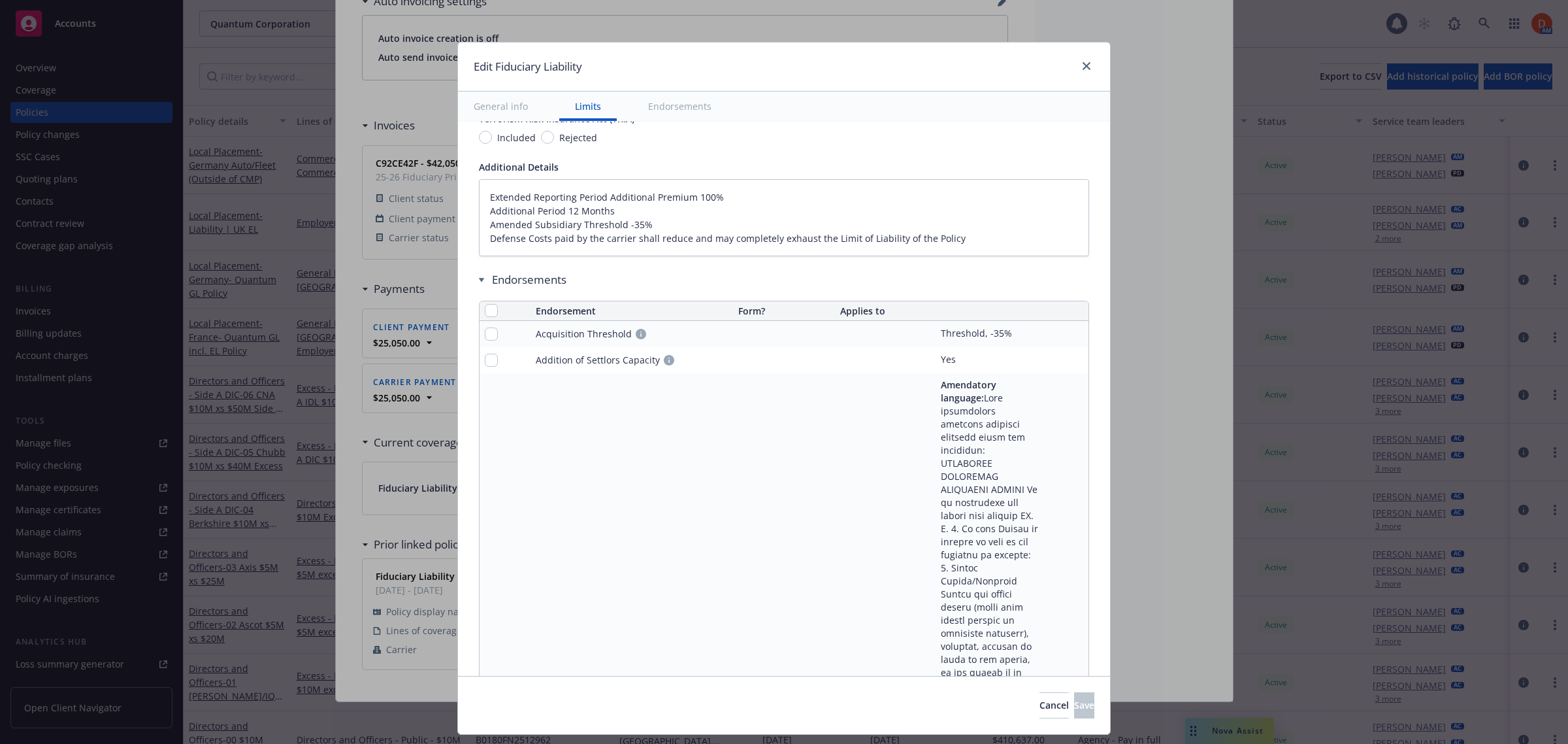
type textarea "x"
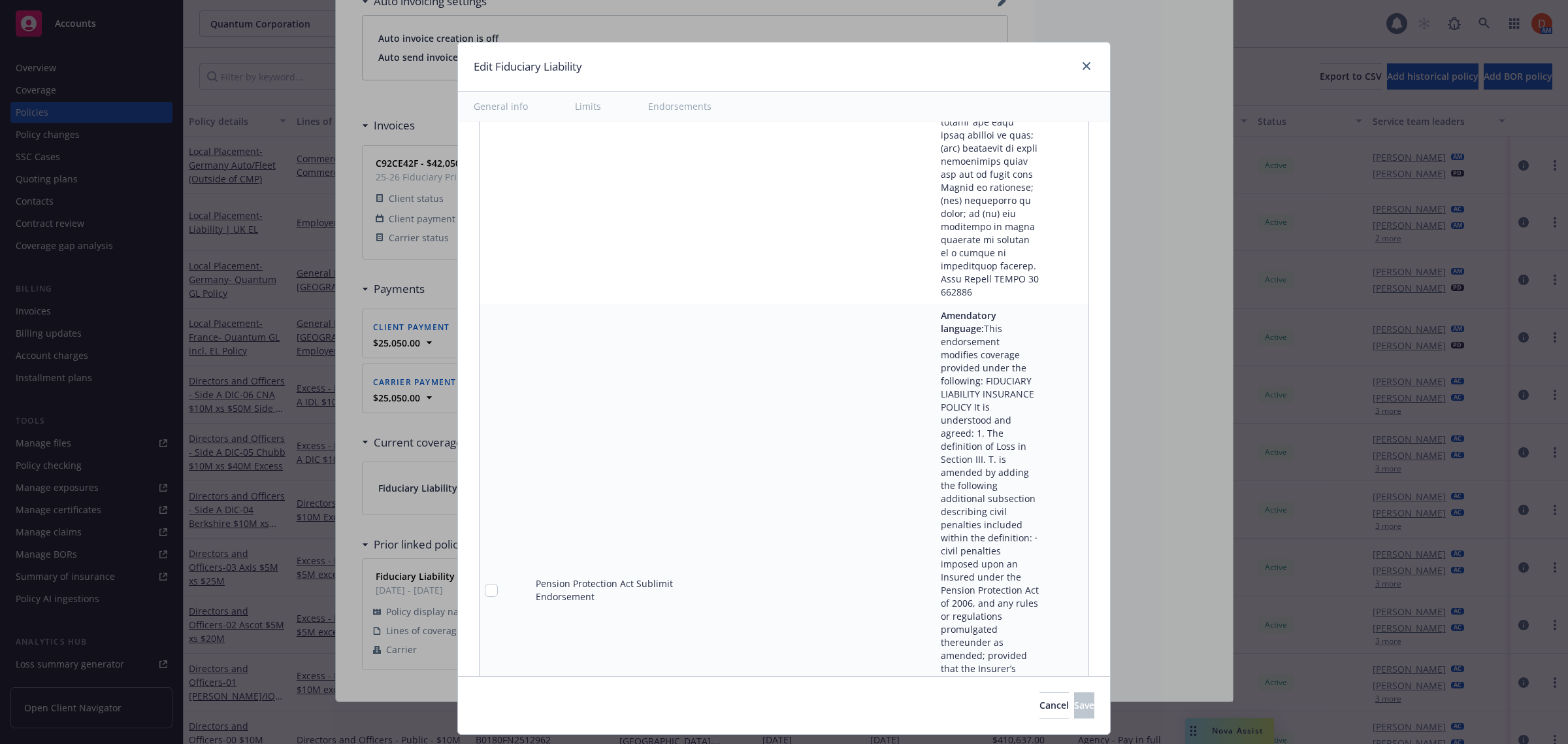
scroll to position [8098, 0]
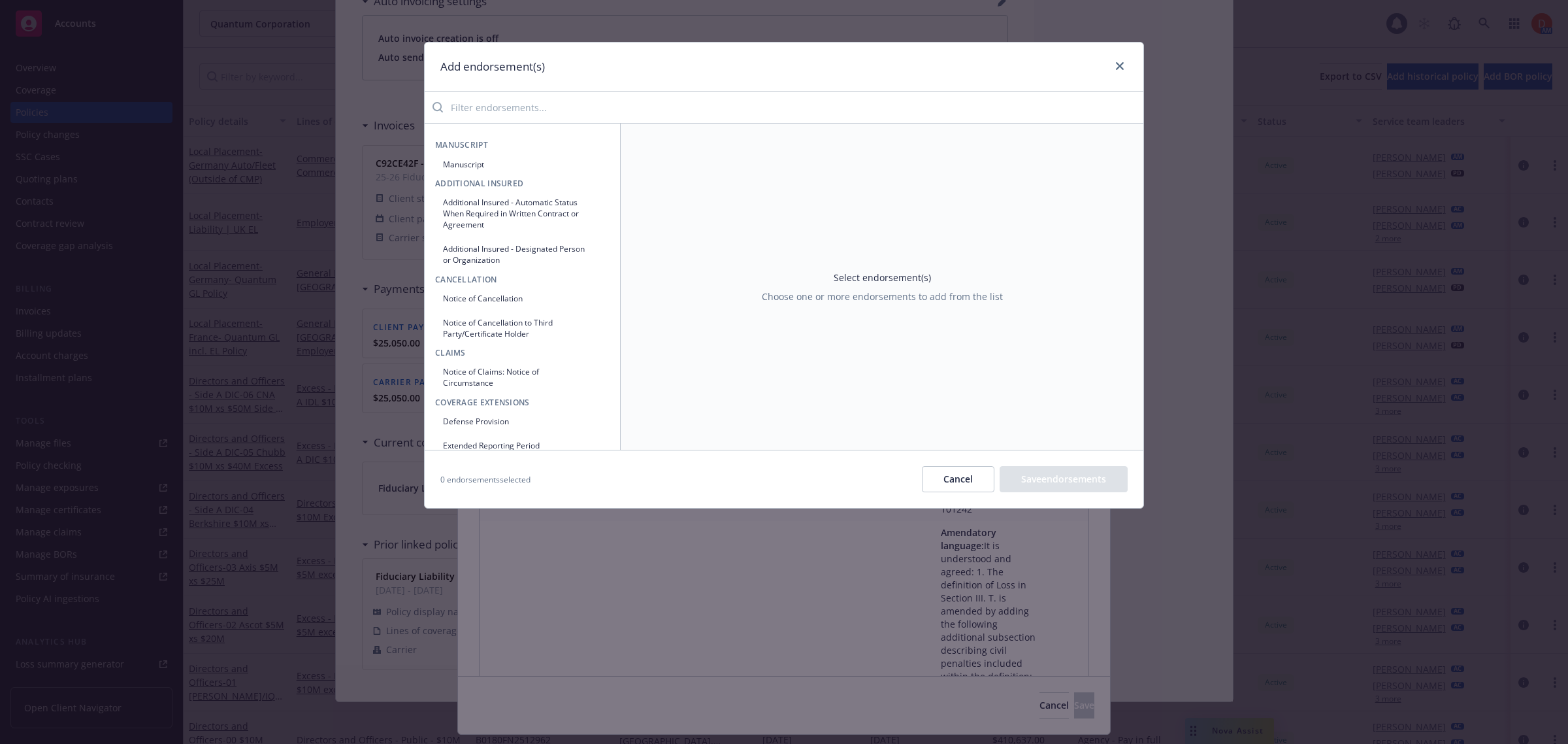
click at [668, 111] on input "search" at bounding box center [793, 107] width 701 height 26
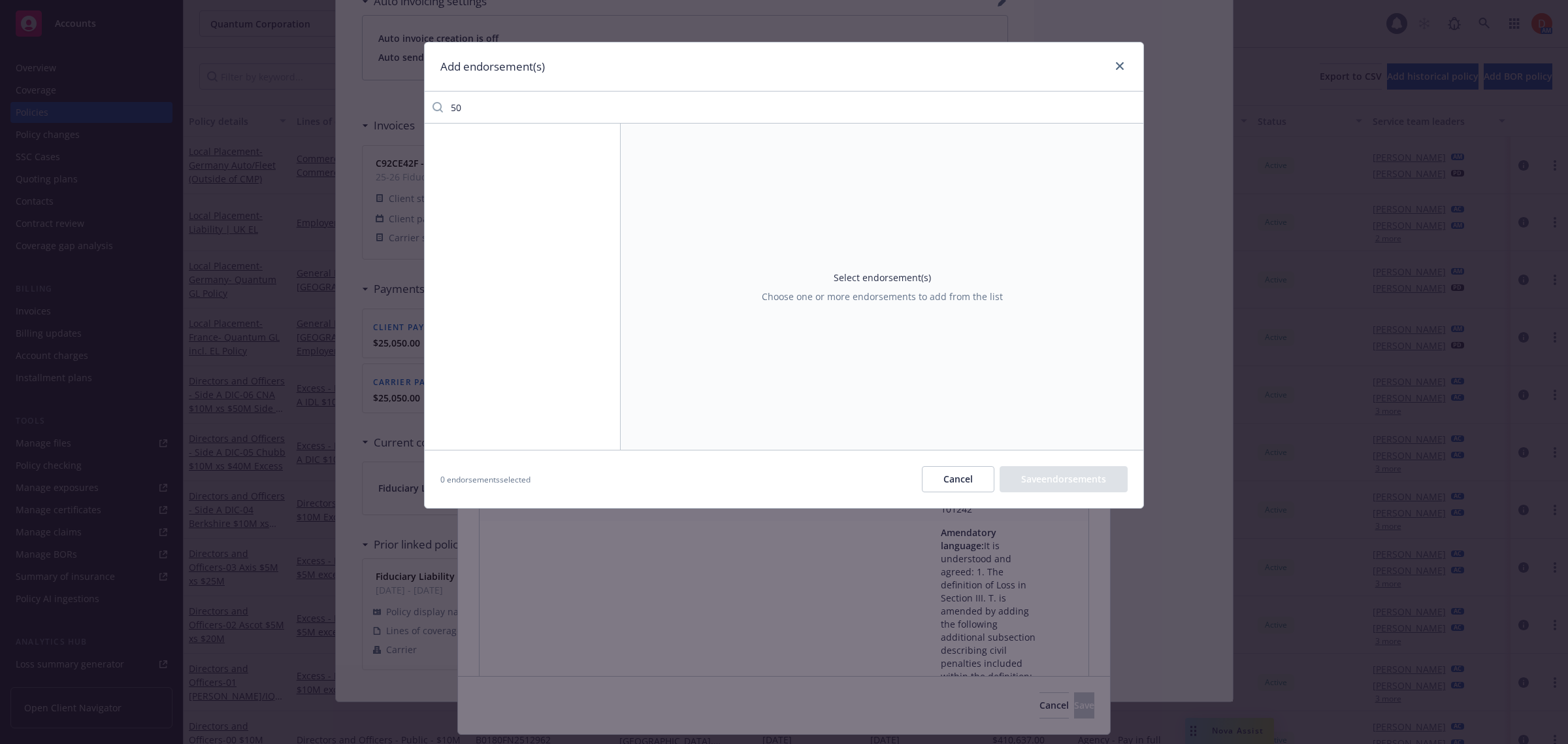
type input "5"
type input "3"
type input "e"
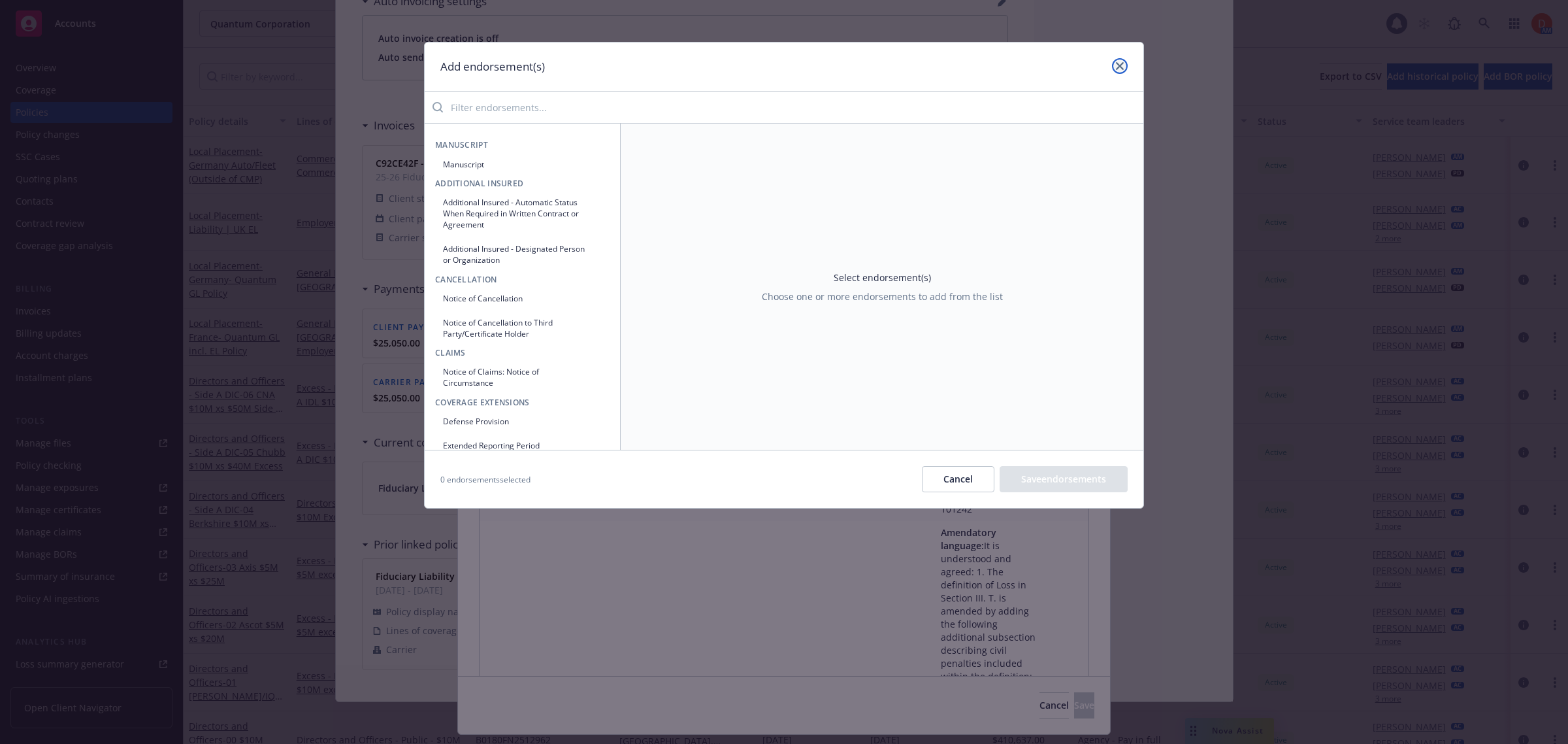
click at [1119, 69] on icon "close" at bounding box center [1120, 65] width 8 height 8
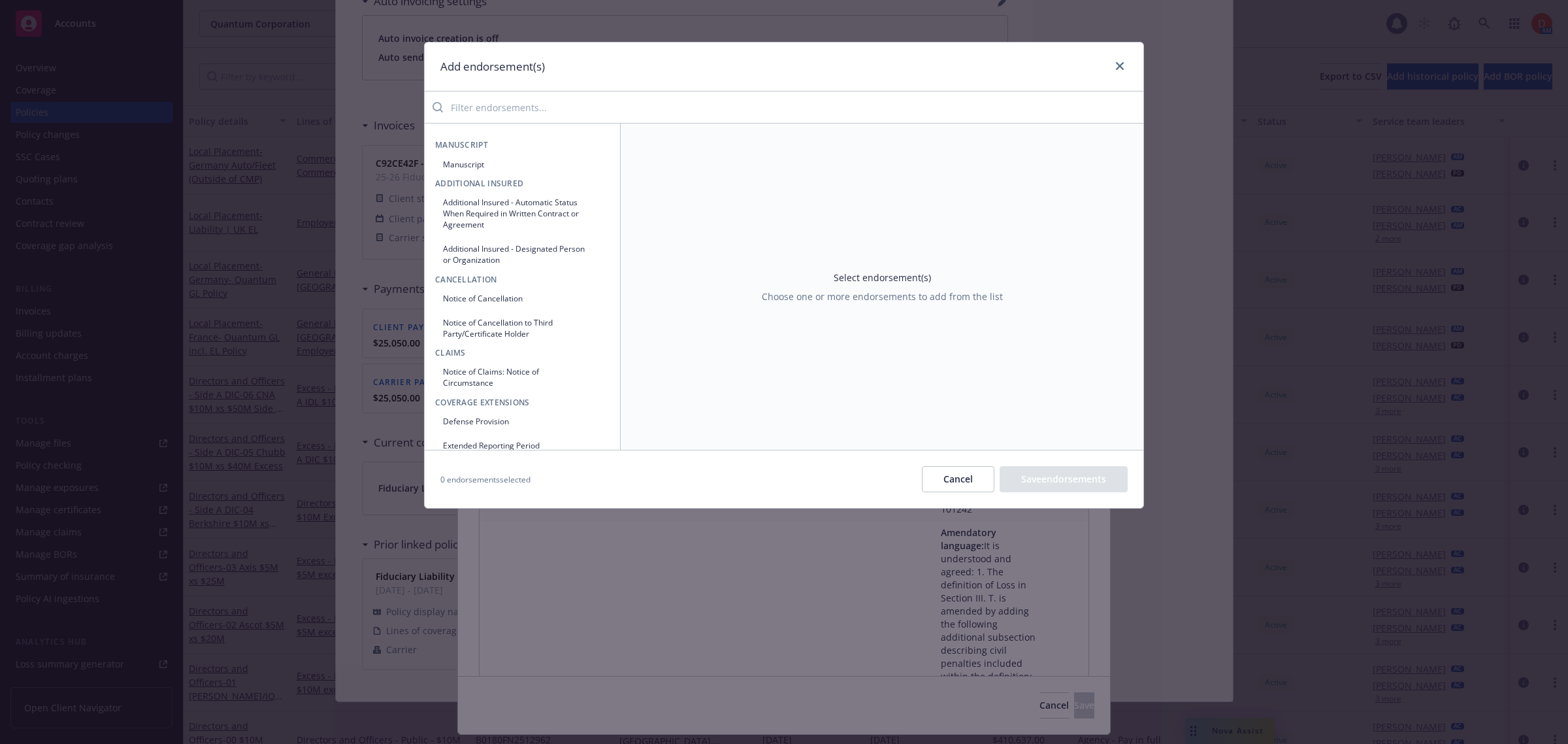
click at [530, 155] on button "Manuscript" at bounding box center [523, 164] width 174 height 21
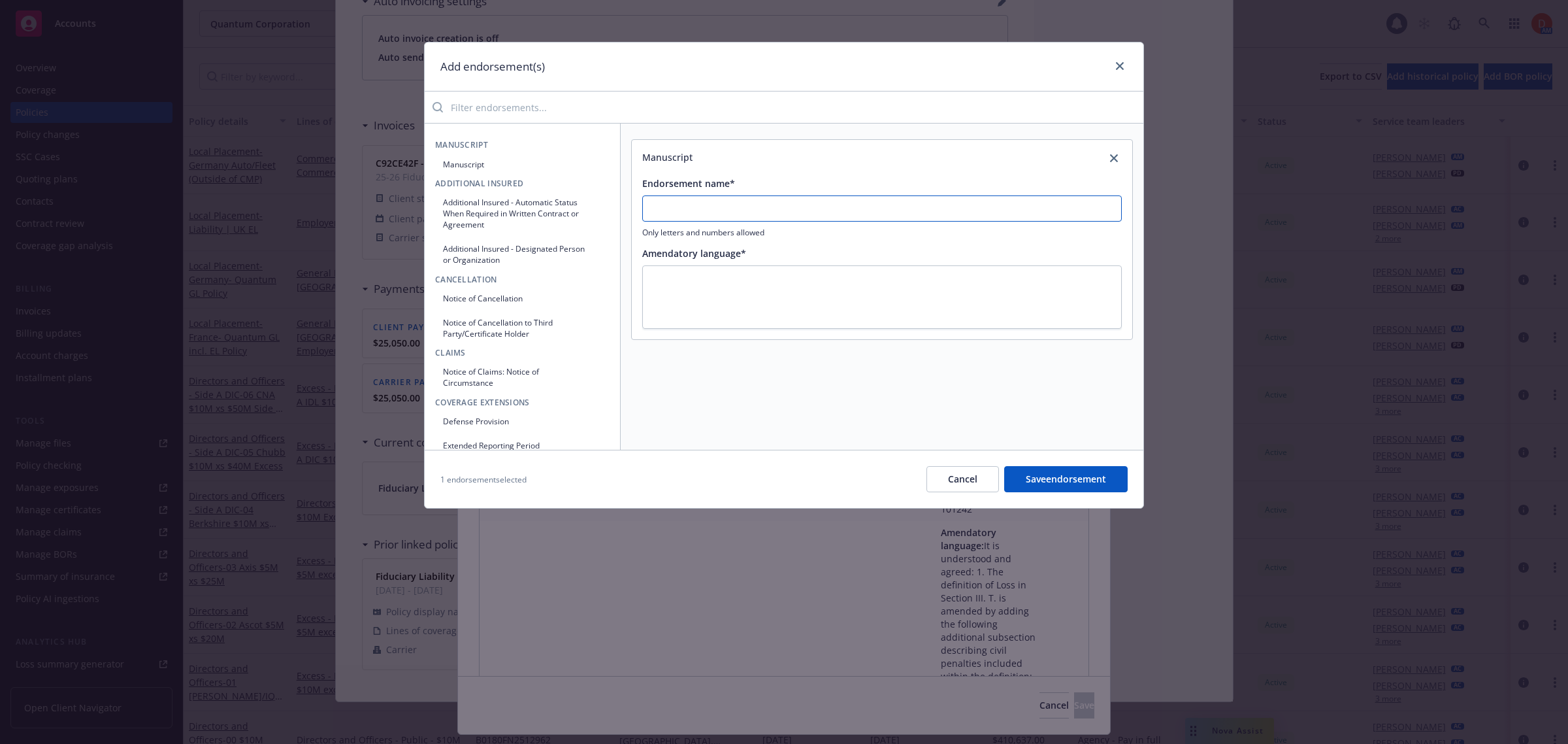
click at [784, 198] on input "Endorsement name*" at bounding box center [882, 208] width 479 height 26
click at [730, 221] on input "Endorsement name*" at bounding box center [882, 208] width 479 height 26
paste input "text"
click at [720, 207] on input "Endorsement name*" at bounding box center [882, 208] width 479 height 26
paste input "text"
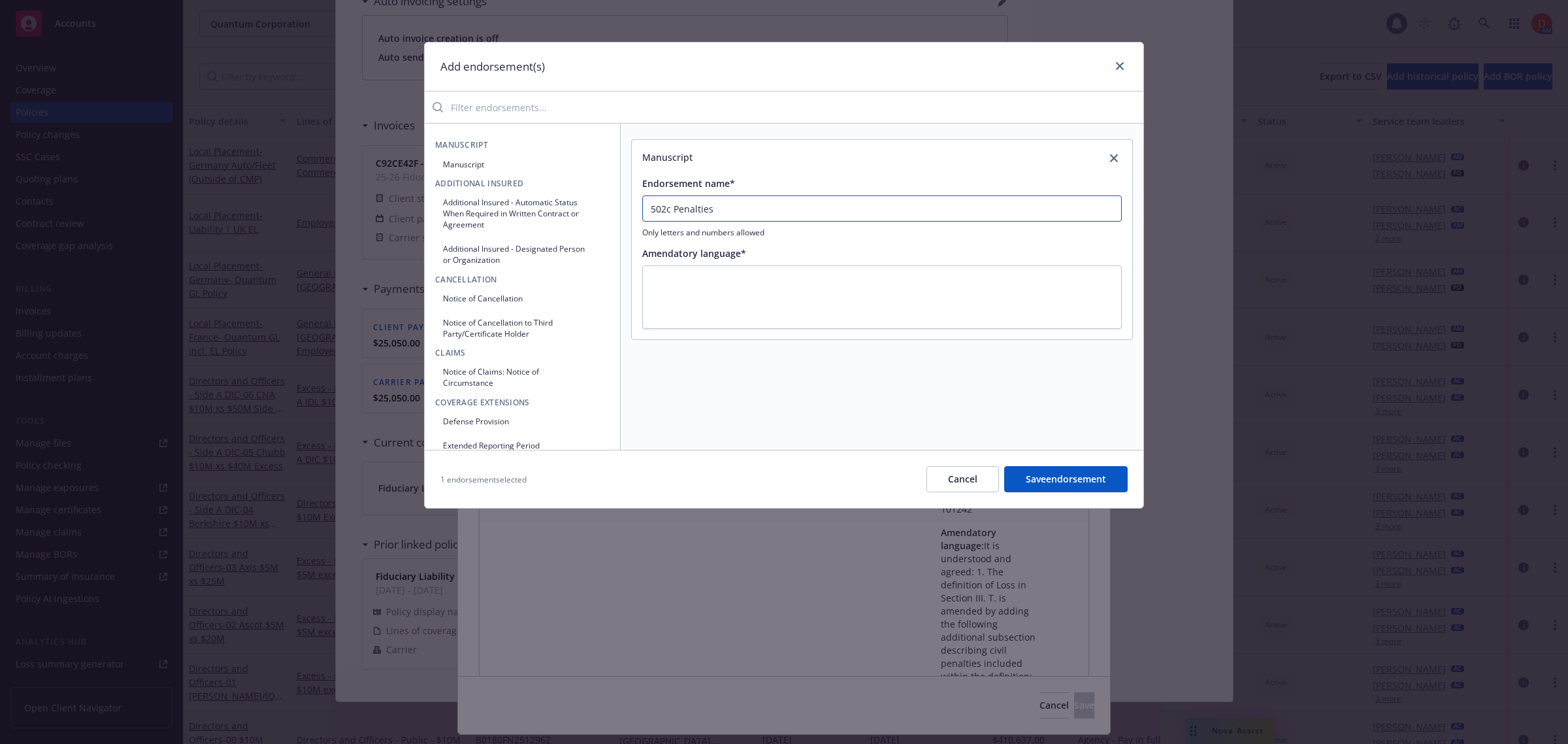
type input "502c Penalties"
type textarea "x"
type textarea "$"
type textarea "x"
type textarea "$2"
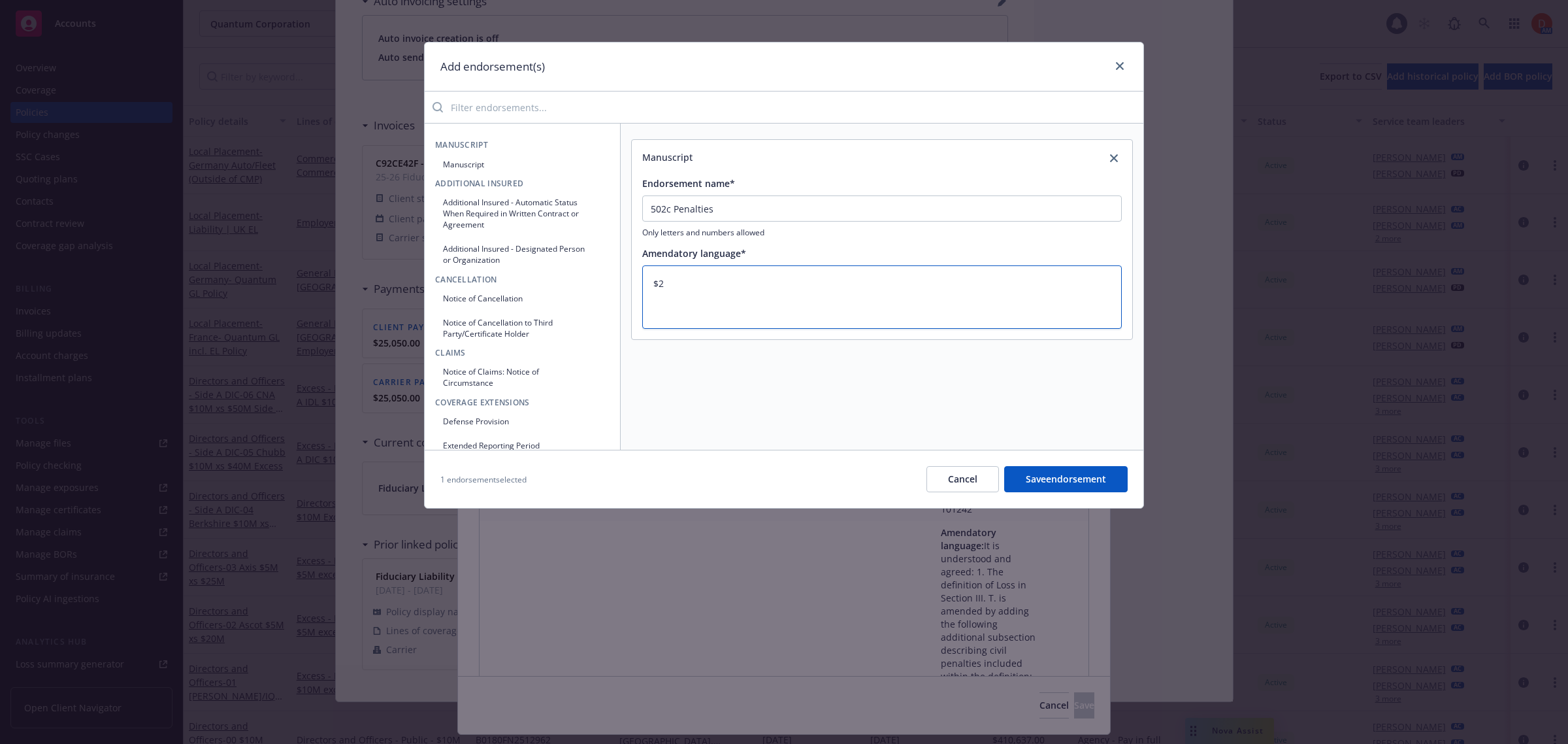
type textarea "x"
type textarea "$25"
type textarea "x"
type textarea "$250"
type textarea "x"
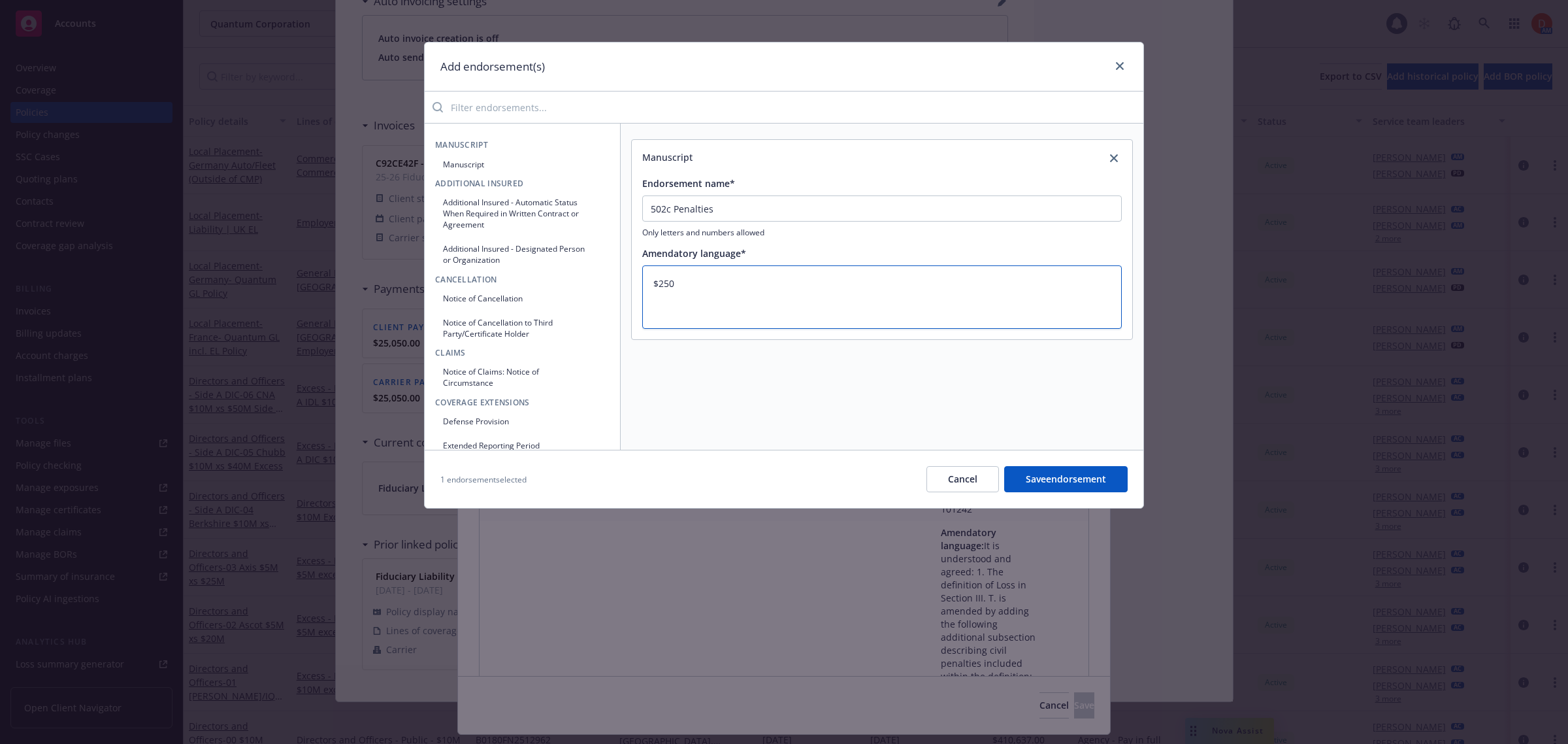
type textarea "$250,"
type textarea "x"
type textarea "$250,0"
type textarea "x"
type textarea "$250,00"
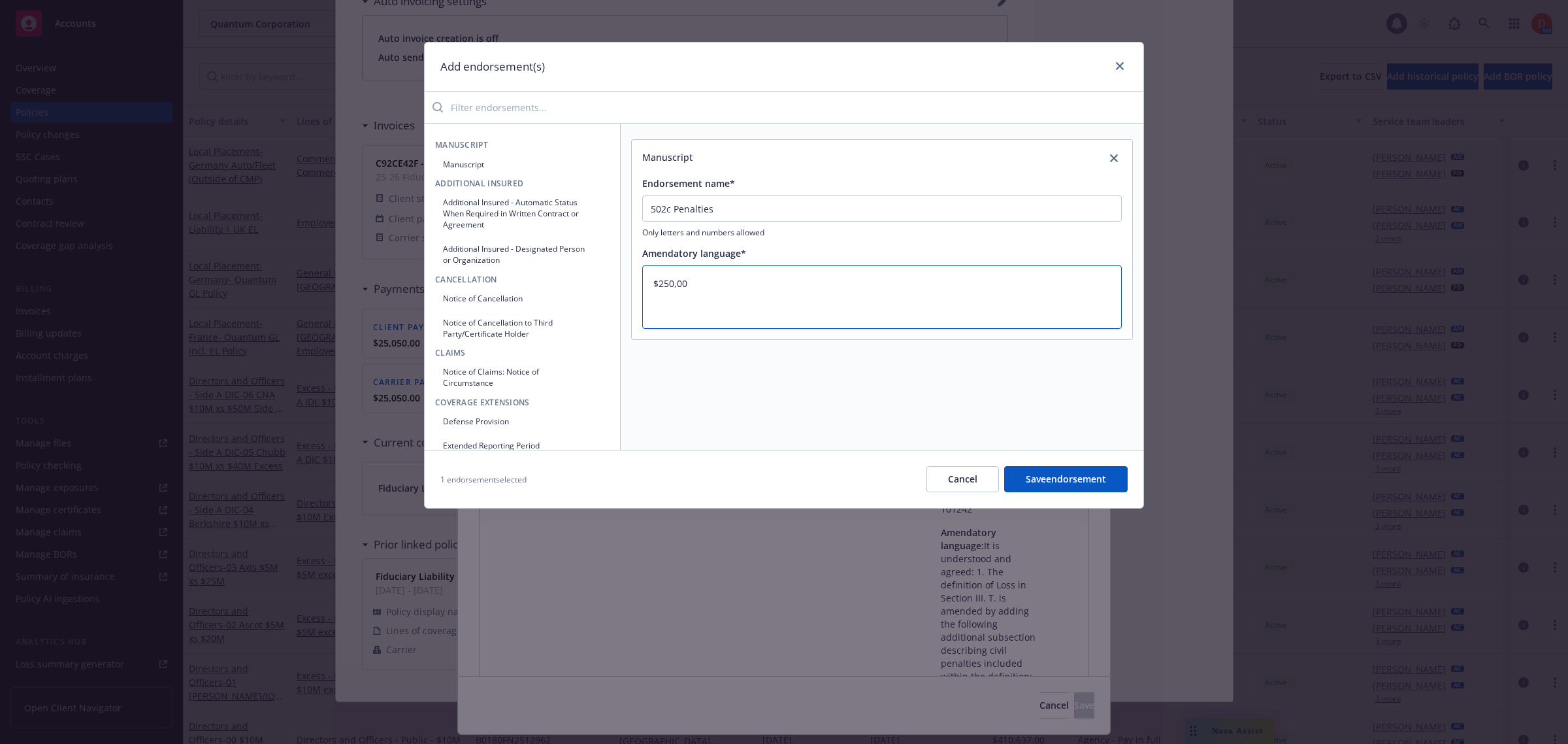
type textarea "x"
type textarea "$250,000"
click at [1098, 474] on button "Save endorsement" at bounding box center [1066, 479] width 124 height 26
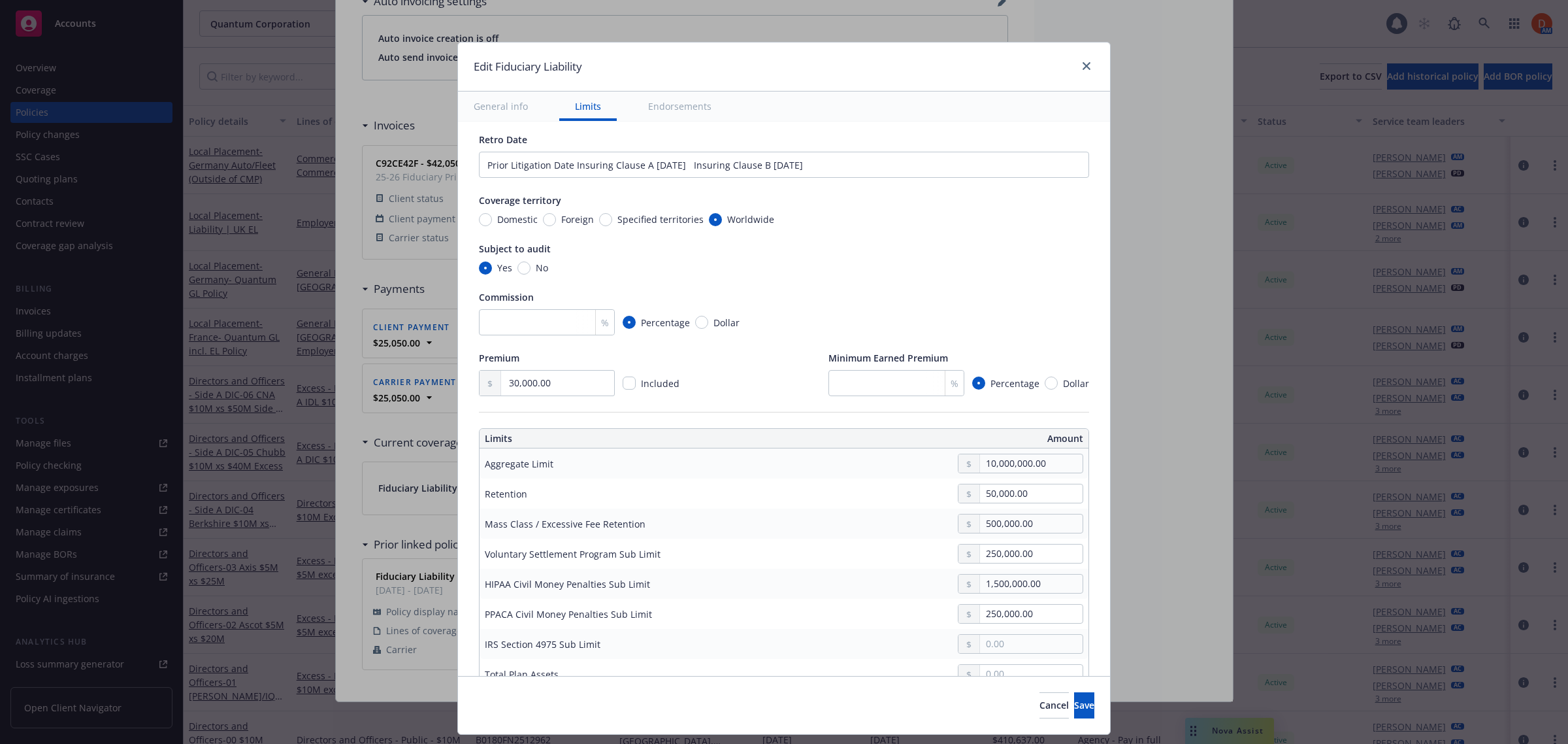
scroll to position [327, 0]
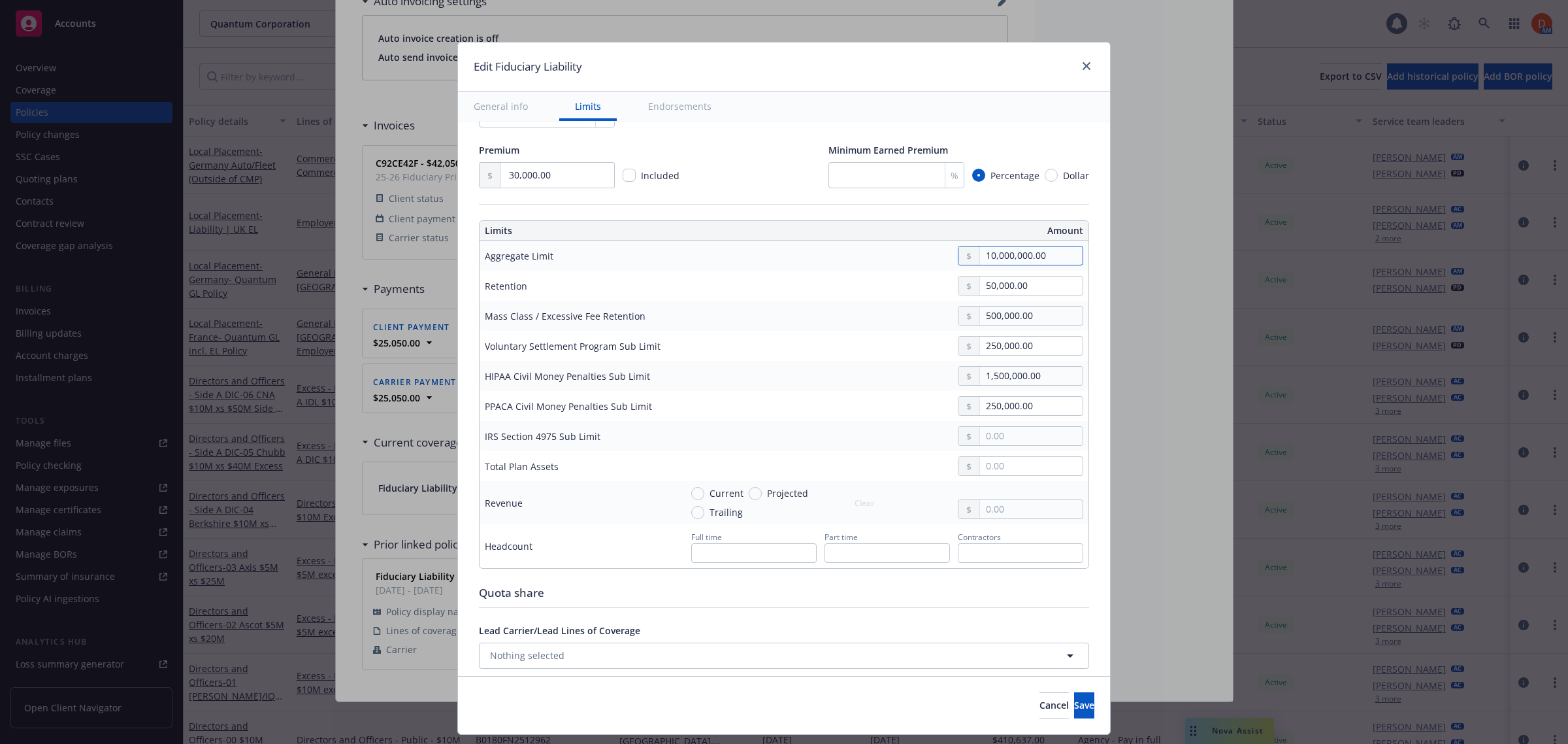
click at [1021, 258] on input "10,000,000.00" at bounding box center [1031, 256] width 102 height 19
click at [1008, 443] on input "text" at bounding box center [1031, 436] width 102 height 19
paste input "10,000,000.00"
type textarea "x"
type input "10,000,000.00"
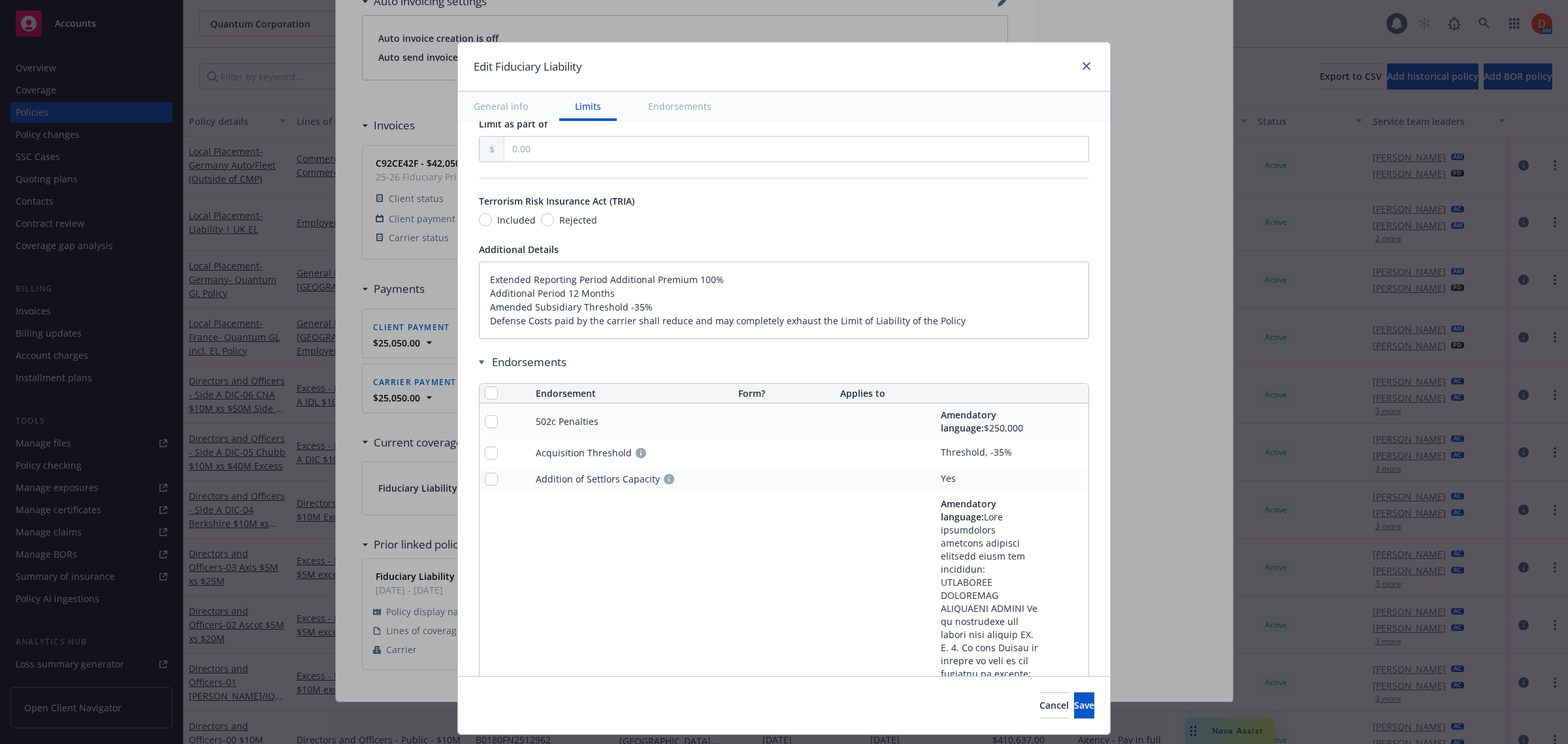
type textarea "x"
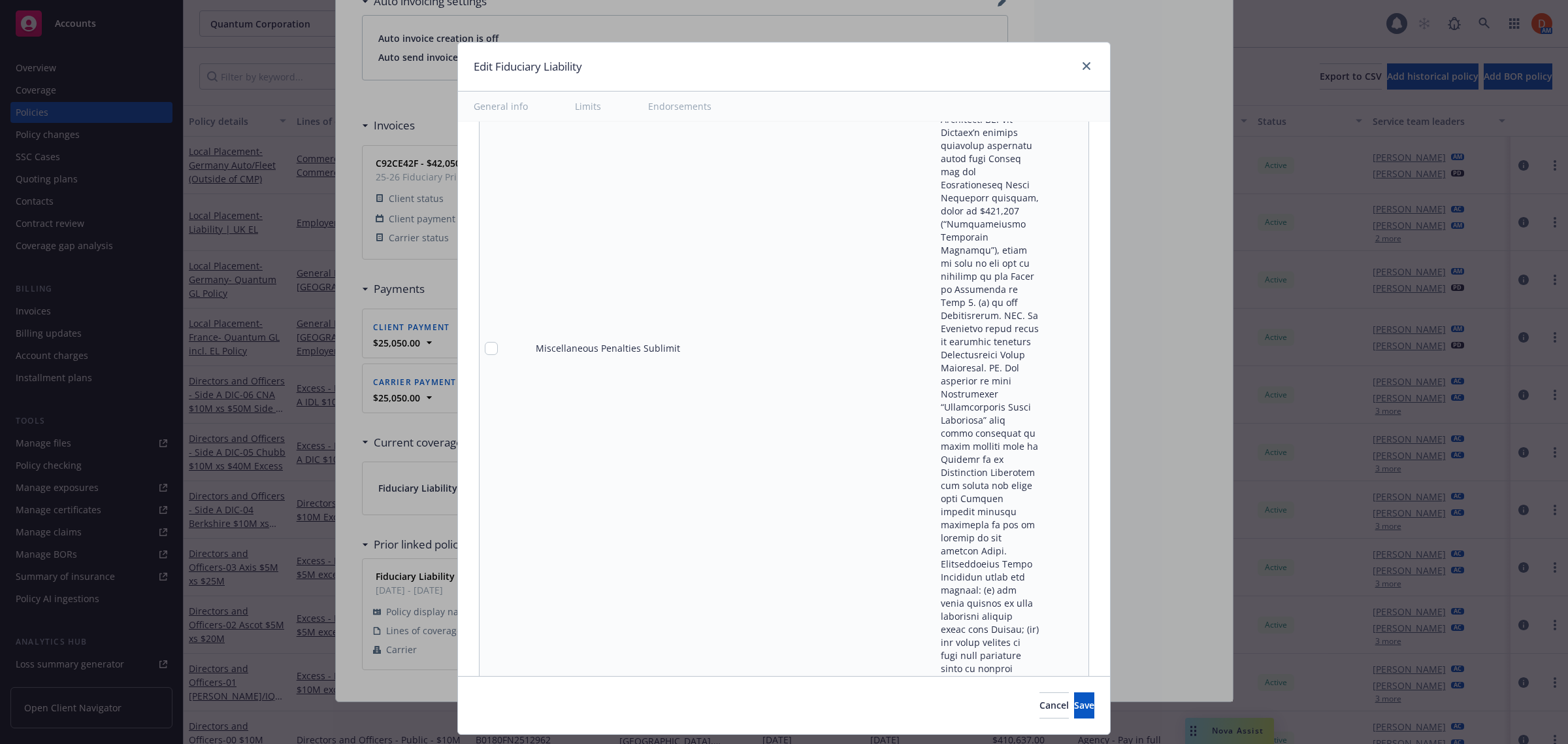
scroll to position [8135, 0]
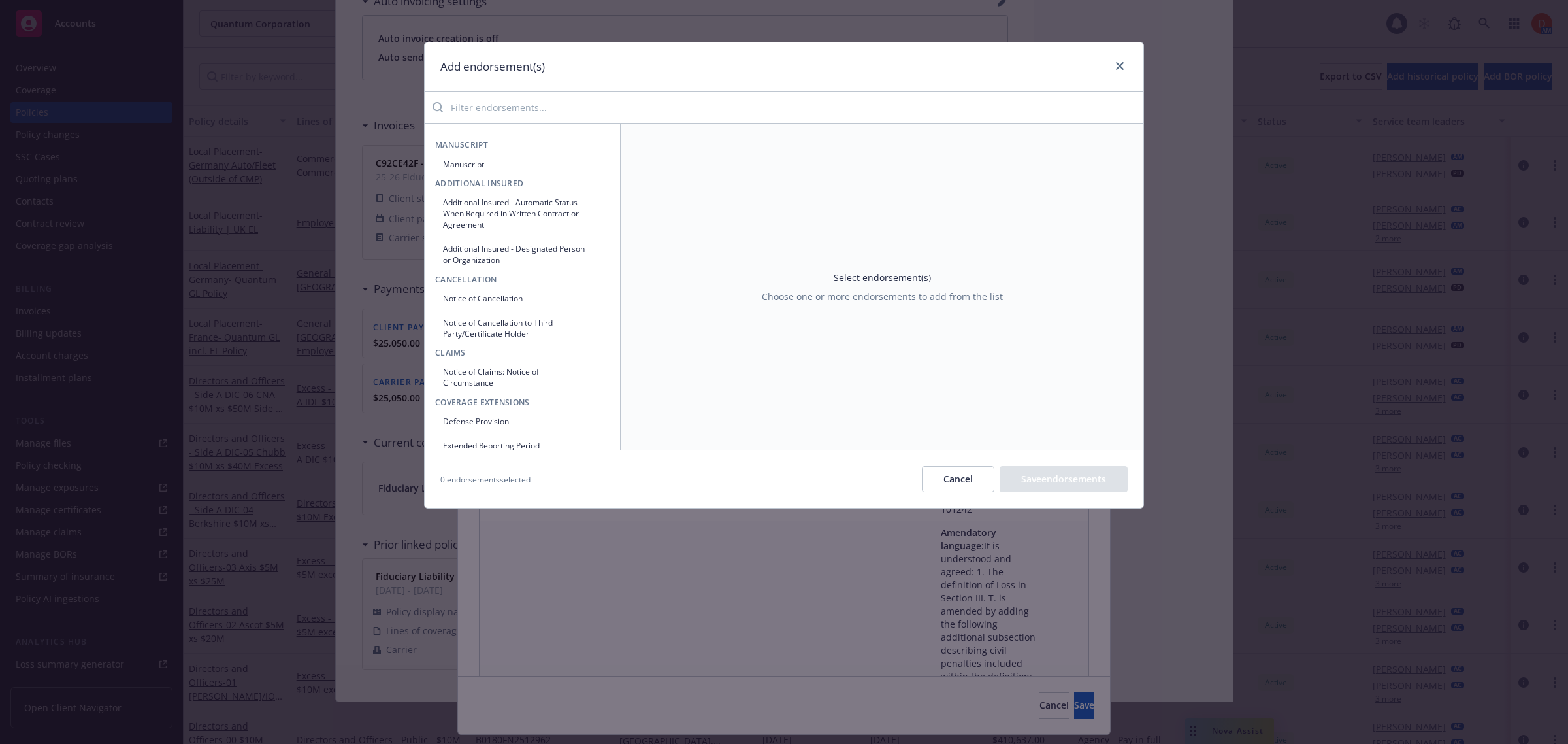
click at [567, 95] on input "search" at bounding box center [793, 107] width 701 height 26
click at [482, 161] on button "Manuscript" at bounding box center [523, 164] width 174 height 21
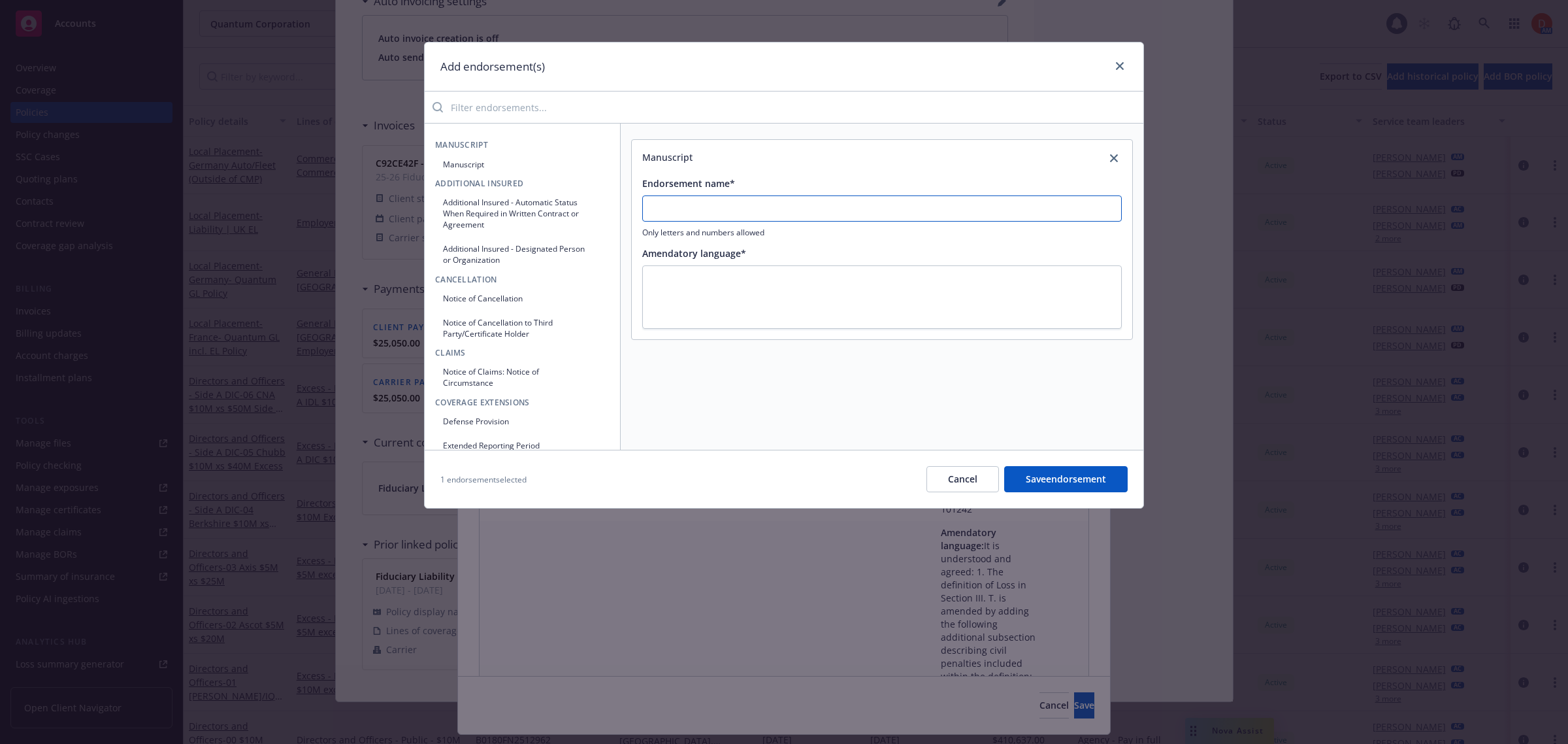
click at [737, 206] on input "Endorsement name*" at bounding box center [882, 208] width 479 height 26
type input "Misc Civil Penalties"
click at [772, 292] on textarea at bounding box center [882, 297] width 479 height 64
type textarea "x"
type textarea "$"
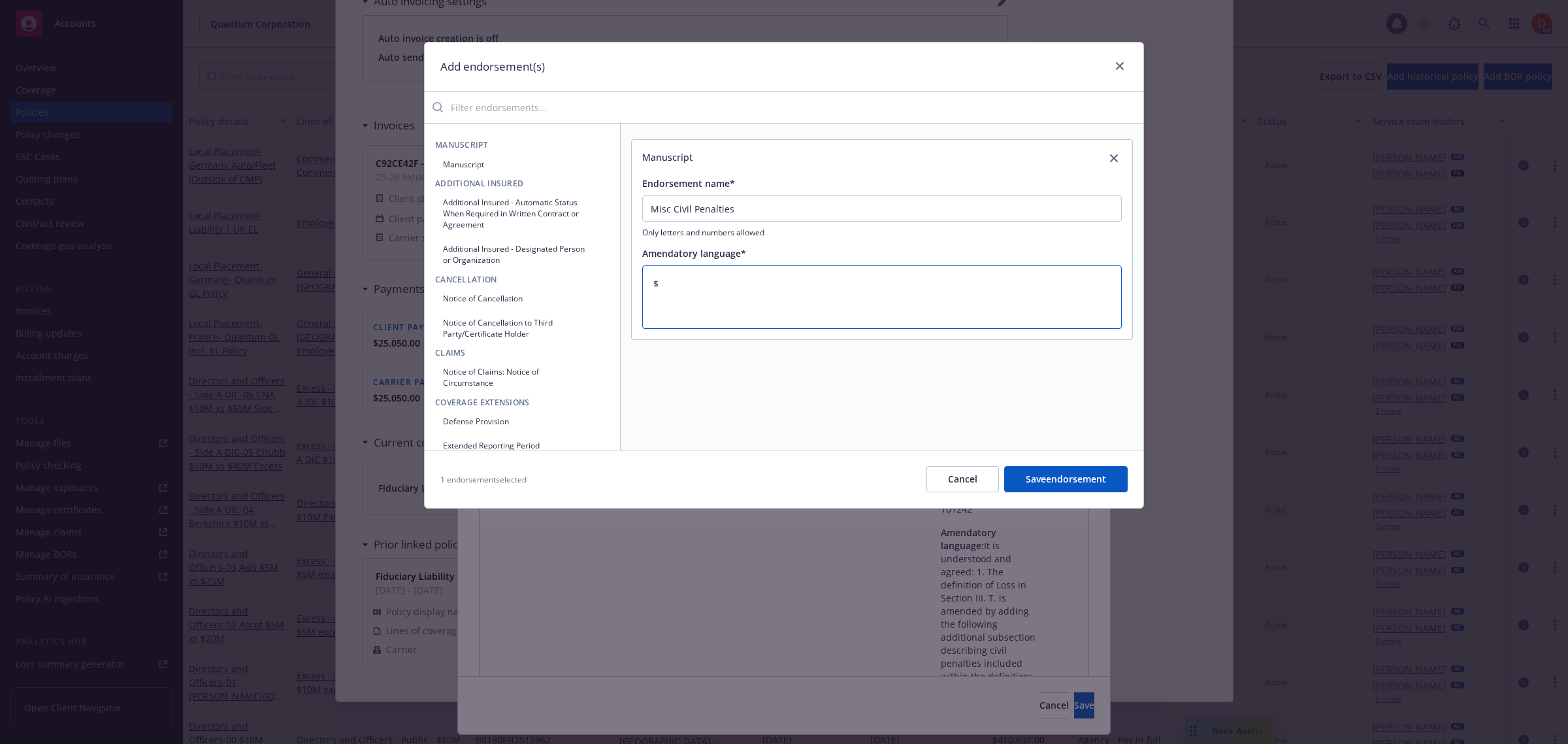
type textarea "x"
type textarea "$2"
type textarea "x"
type textarea "$25"
type textarea "x"
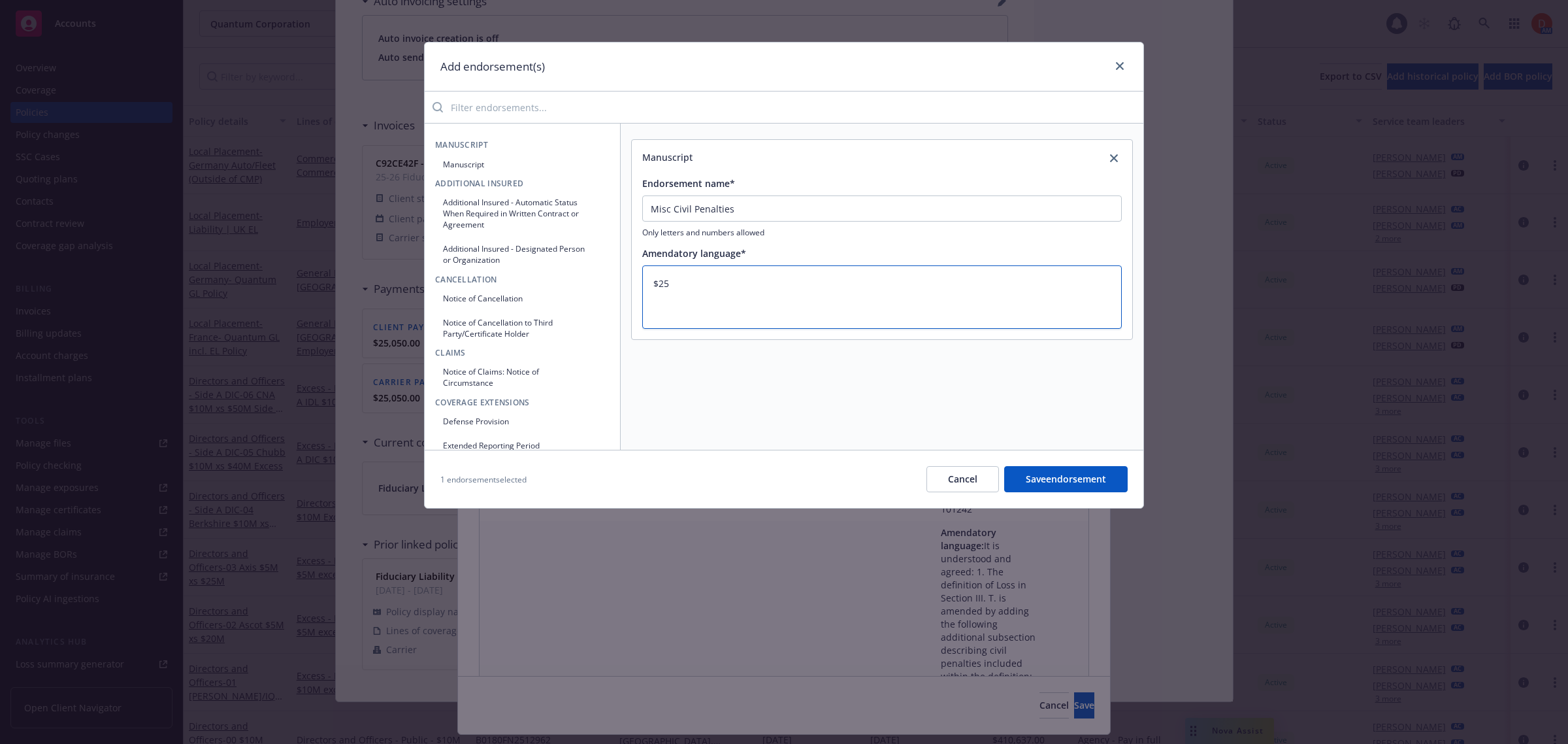
type textarea "$250"
type textarea "x"
type textarea "$250,"
type textarea "x"
type textarea "$250,0"
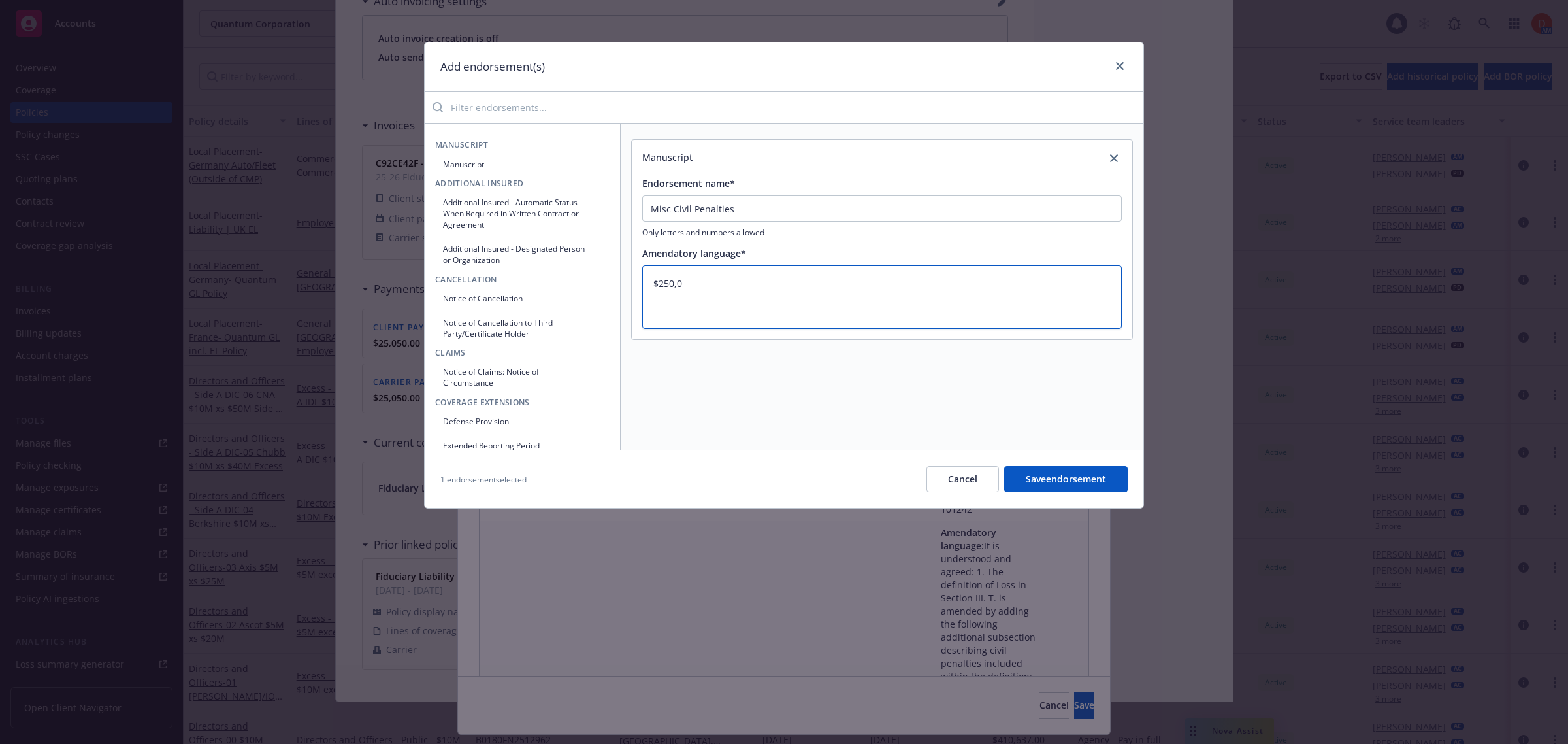
type textarea "x"
type textarea "$250,00"
type textarea "x"
type textarea "$250,000"
click at [474, 168] on button "Manuscript" at bounding box center [523, 164] width 174 height 21
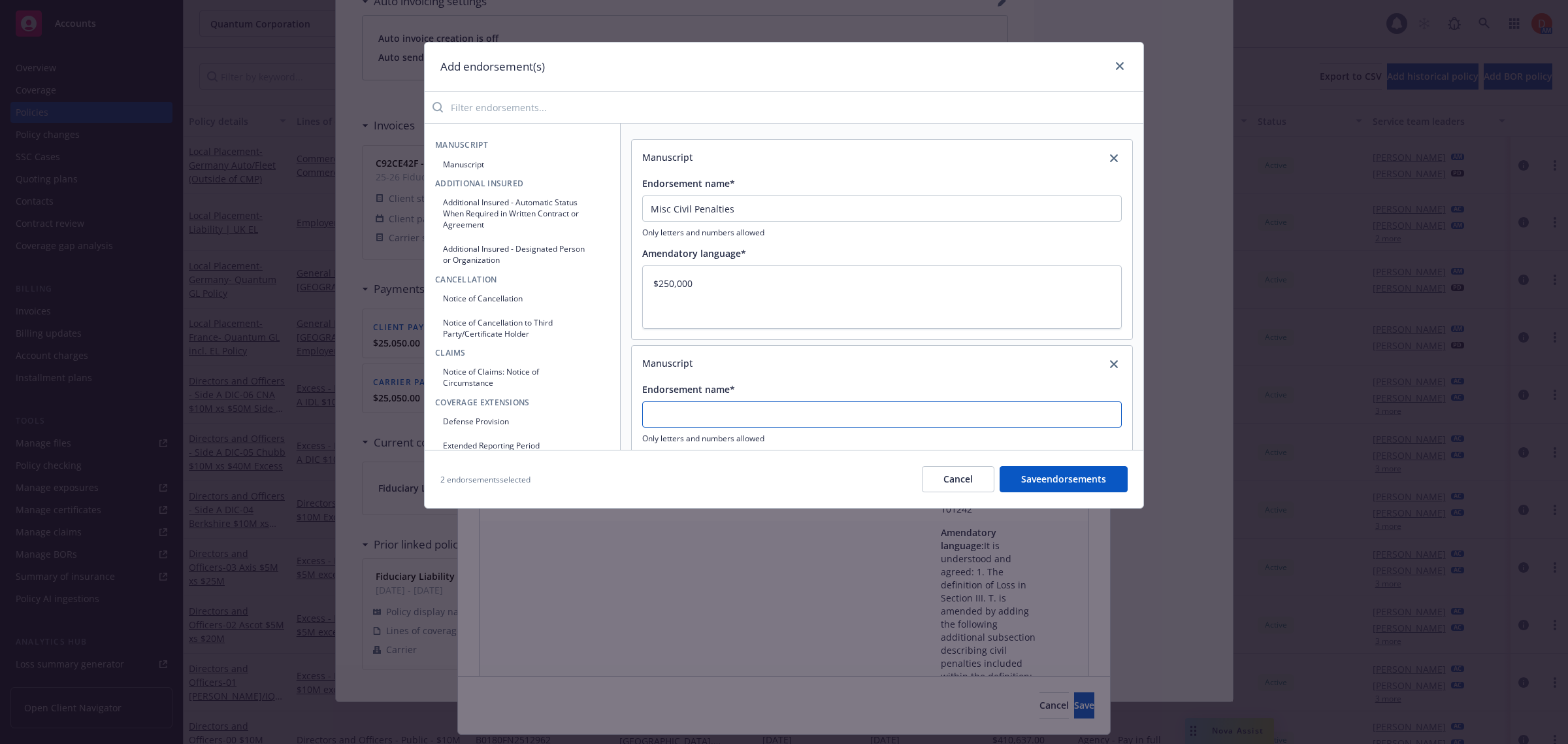
click at [671, 426] on input "Endorsement name*" at bounding box center [882, 414] width 479 height 26
type textarea "x"
type input "P"
type textarea "x"
type input "Pe"
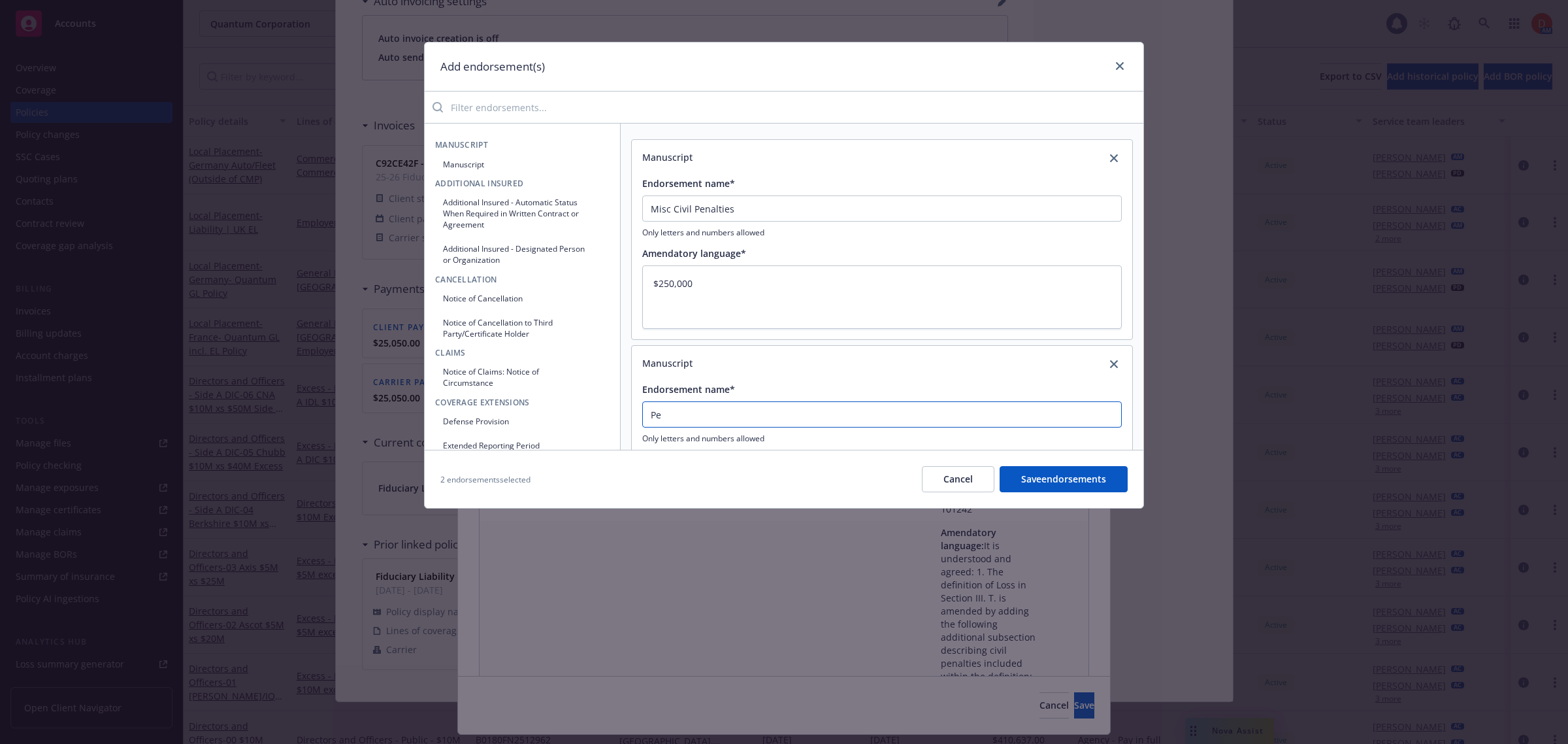
type textarea "x"
type input "Pen"
type textarea "x"
type input "Pens"
type textarea "x"
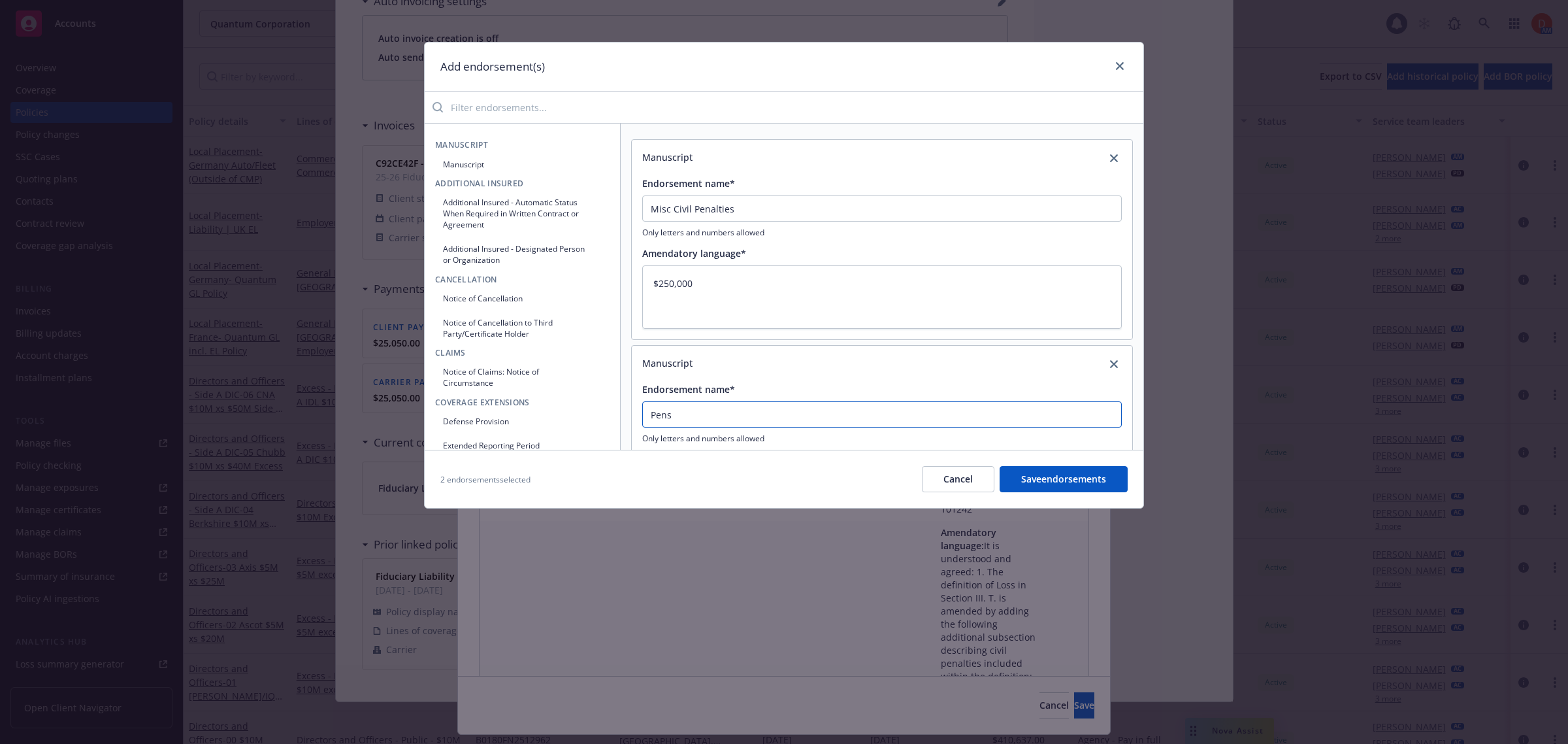
type input "Pensi"
type textarea "x"
type input "Pensio"
type textarea "x"
type input "Pension"
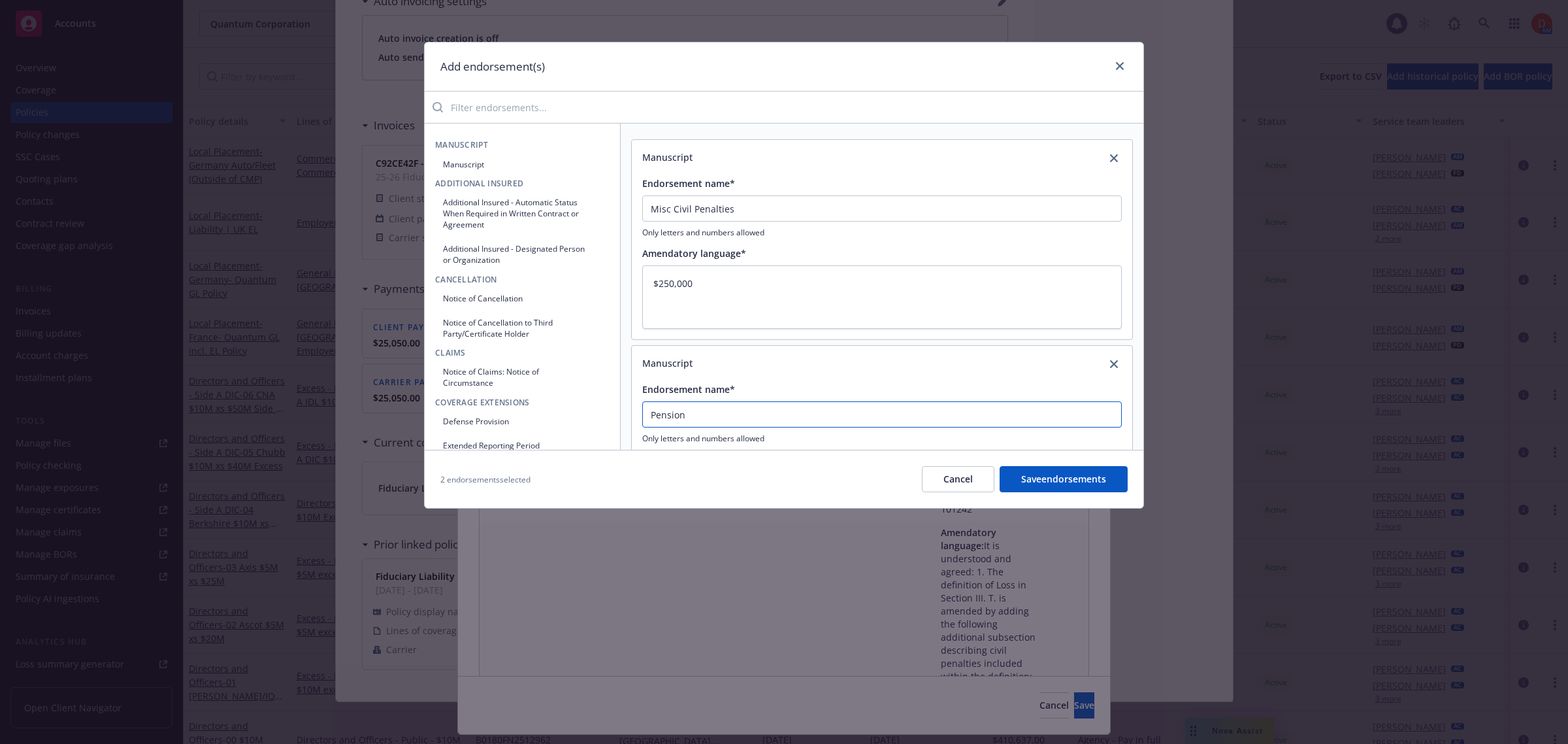
type textarea "x"
type input "Pension"
type textarea "x"
type input "Pension P"
type textarea "x"
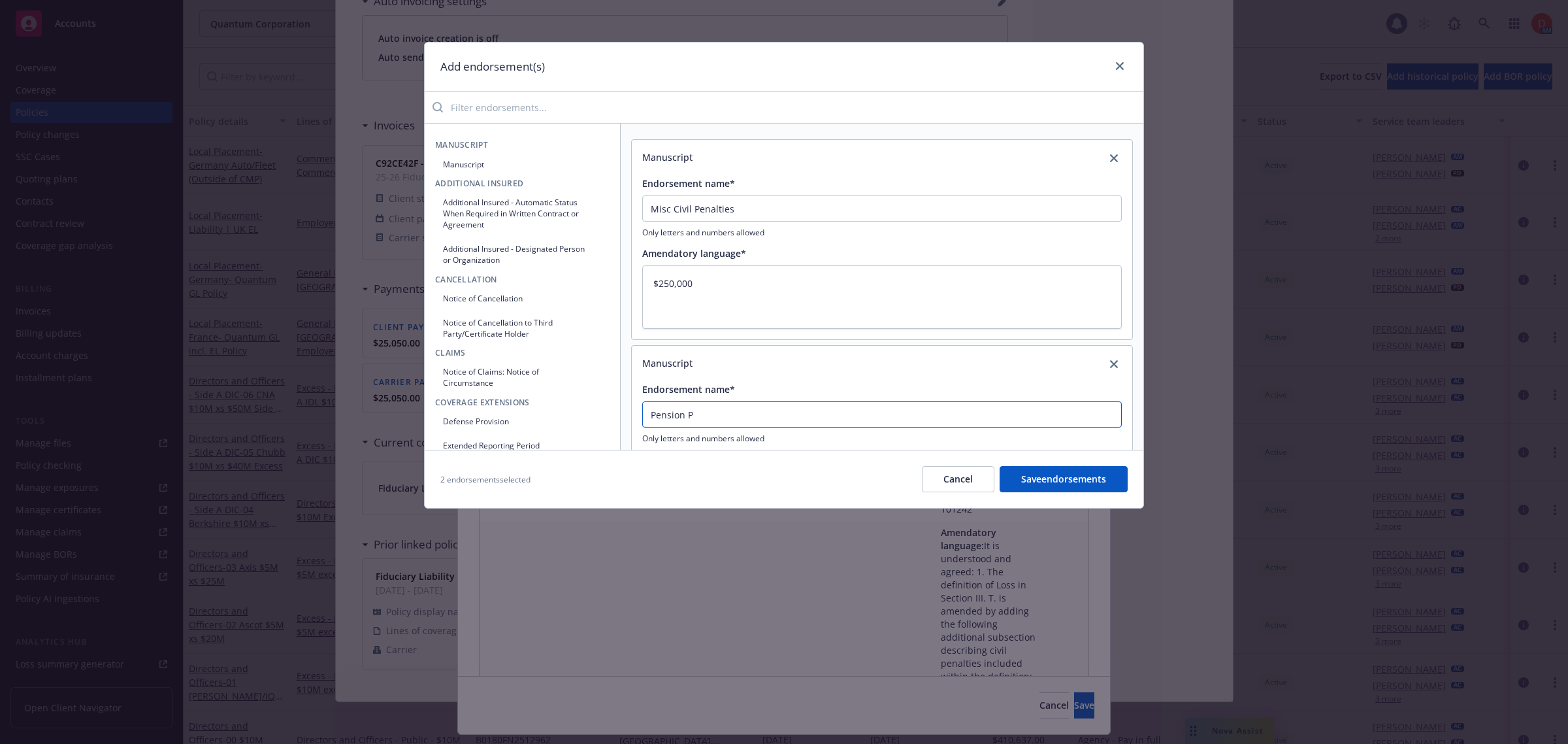
type input "Pension Pr"
type textarea "x"
type input "Pension Pro"
type textarea "x"
type input "Pension Prot"
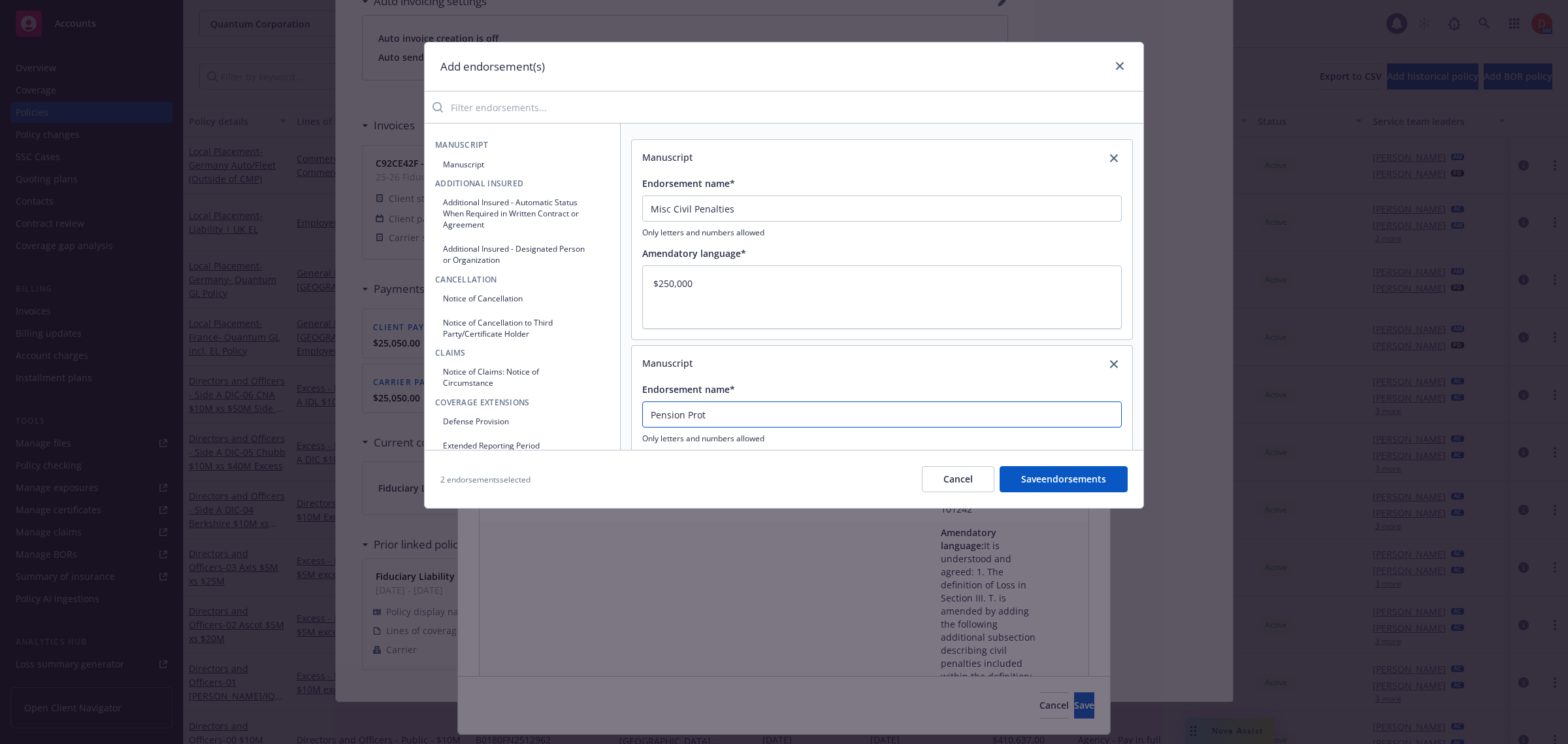
type textarea "x"
type input "Pension Prote"
type textarea "x"
type input "Pension Protec"
type textarea "x"
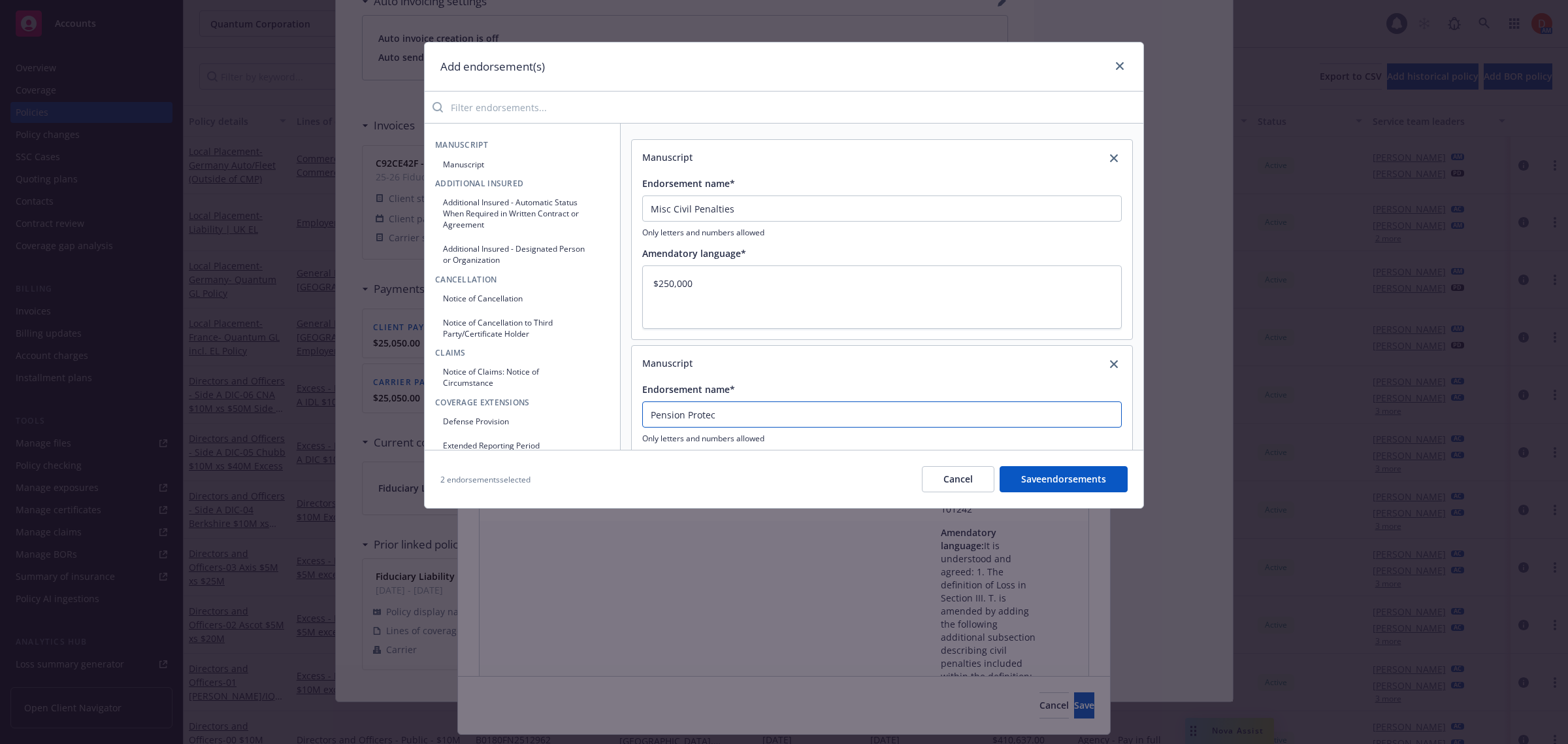
type input "Pension Protect"
type textarea "x"
type input "Pension Protecti"
type textarea "x"
type input "Pension Protectio"
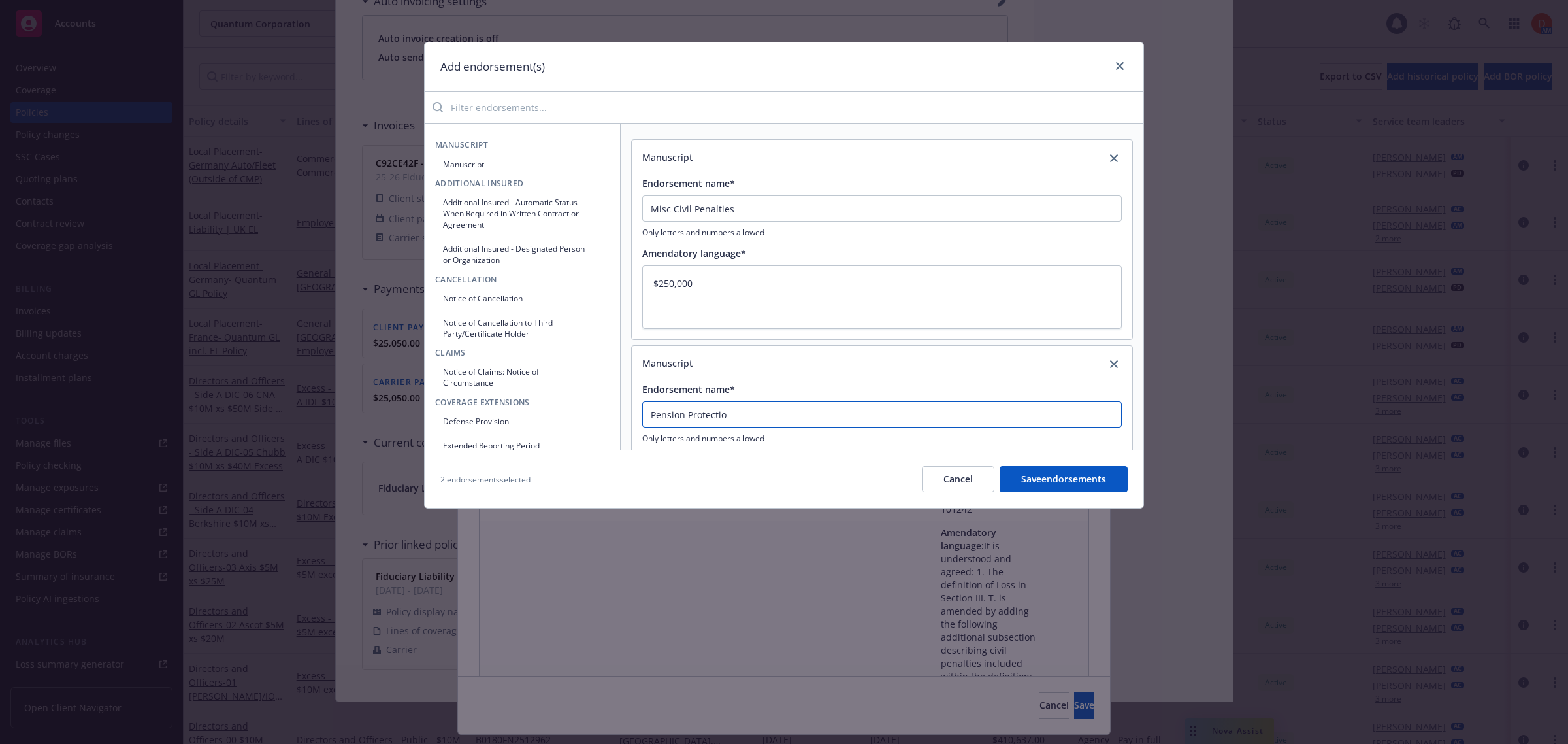
type textarea "x"
type input "Pension Protection"
type textarea "x"
type input "Pension Protection"
type textarea "x"
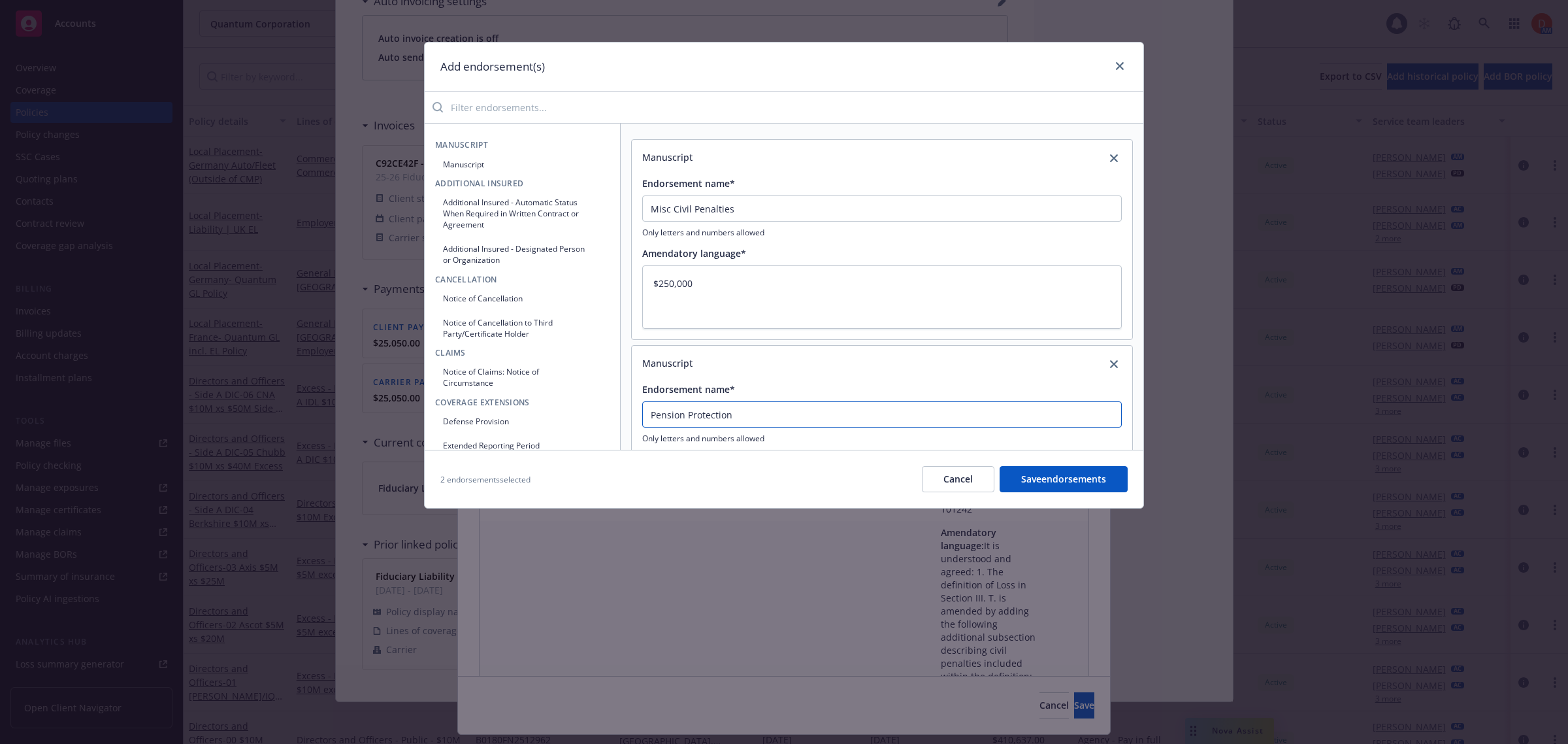
type input "Pension Protection A"
type textarea "x"
type input "Pension Protection Ac"
type textarea "x"
type input "Pension Protection Aco"
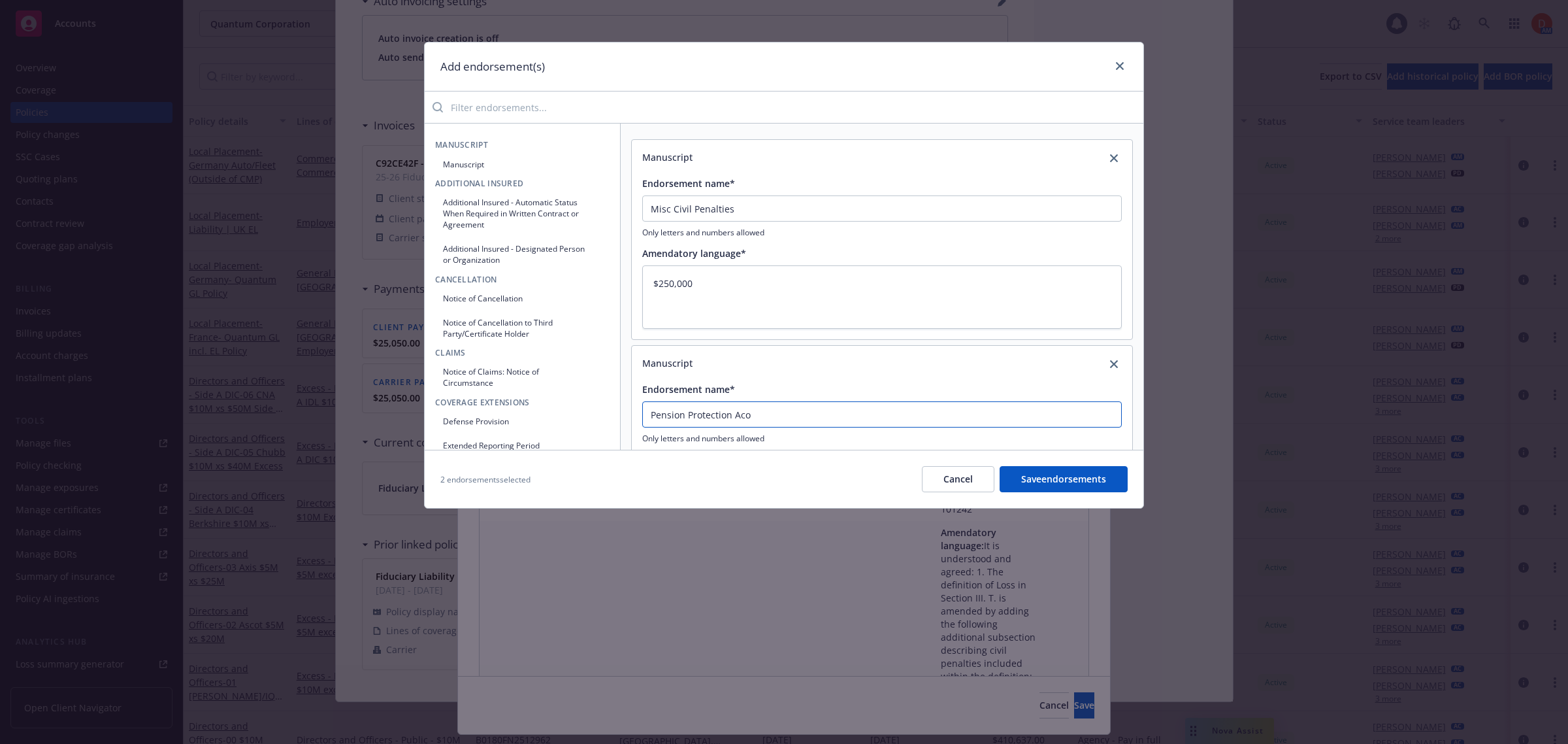
type textarea "x"
type input "Pension Protection Ac"
type textarea "x"
type input "Pension Protection Act"
type textarea "x"
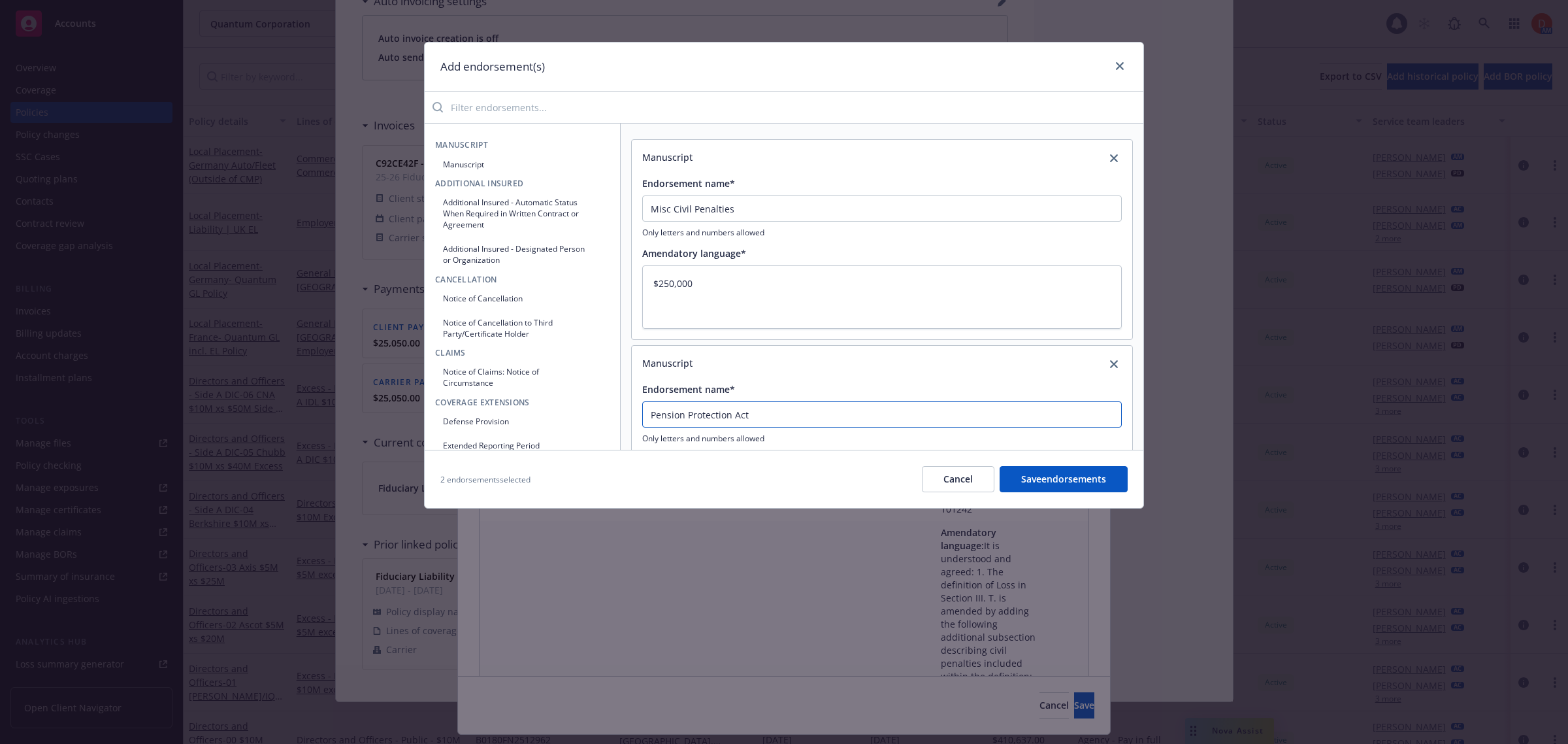
type input "Pension Protection Act"
type textarea "x"
type input "Pension Protection Act o"
type textarea "x"
type input "Pension Protection Act of"
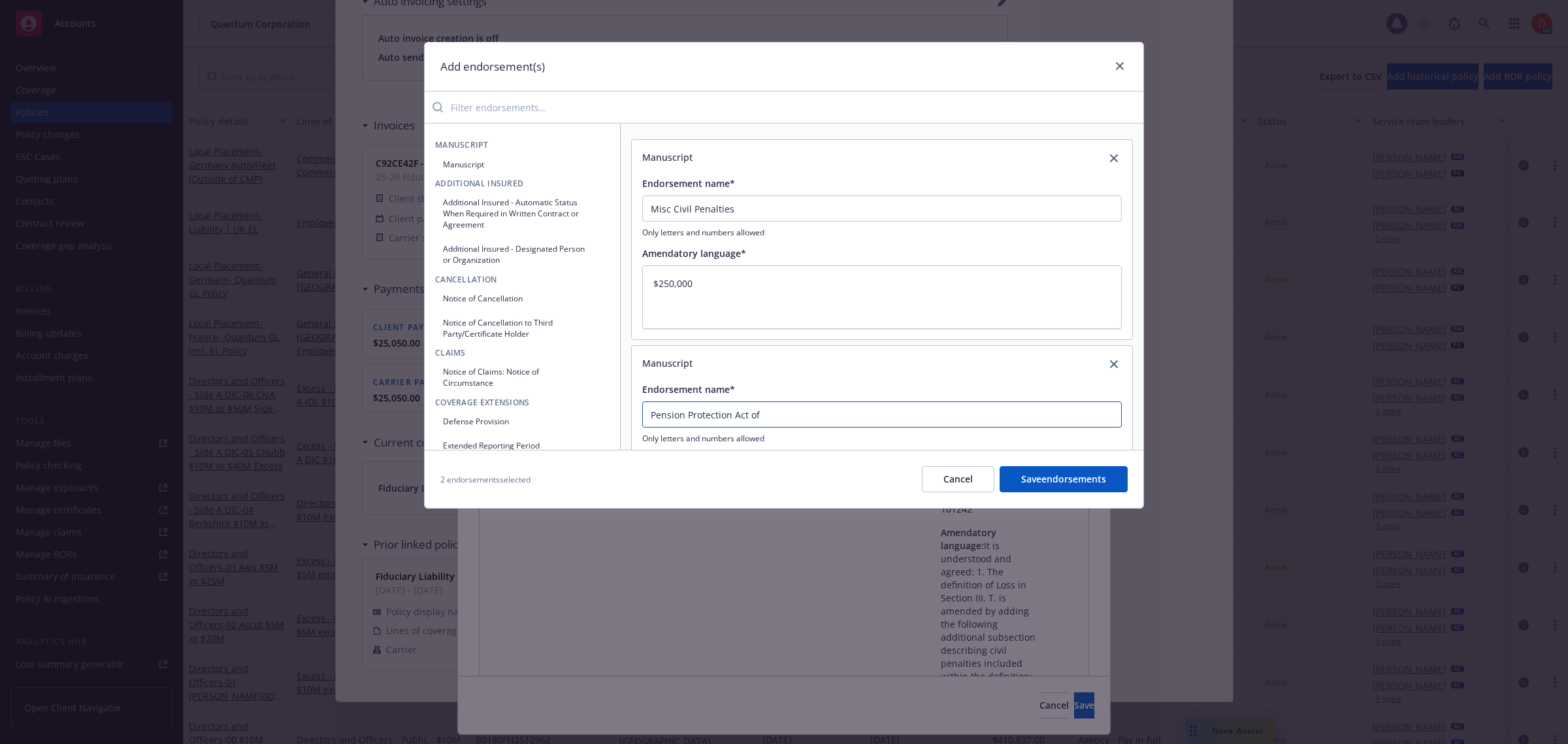
type textarea "x"
type input "Pension Protection Act of"
type textarea "x"
type input "Pension Protection Act of 2"
type textarea "x"
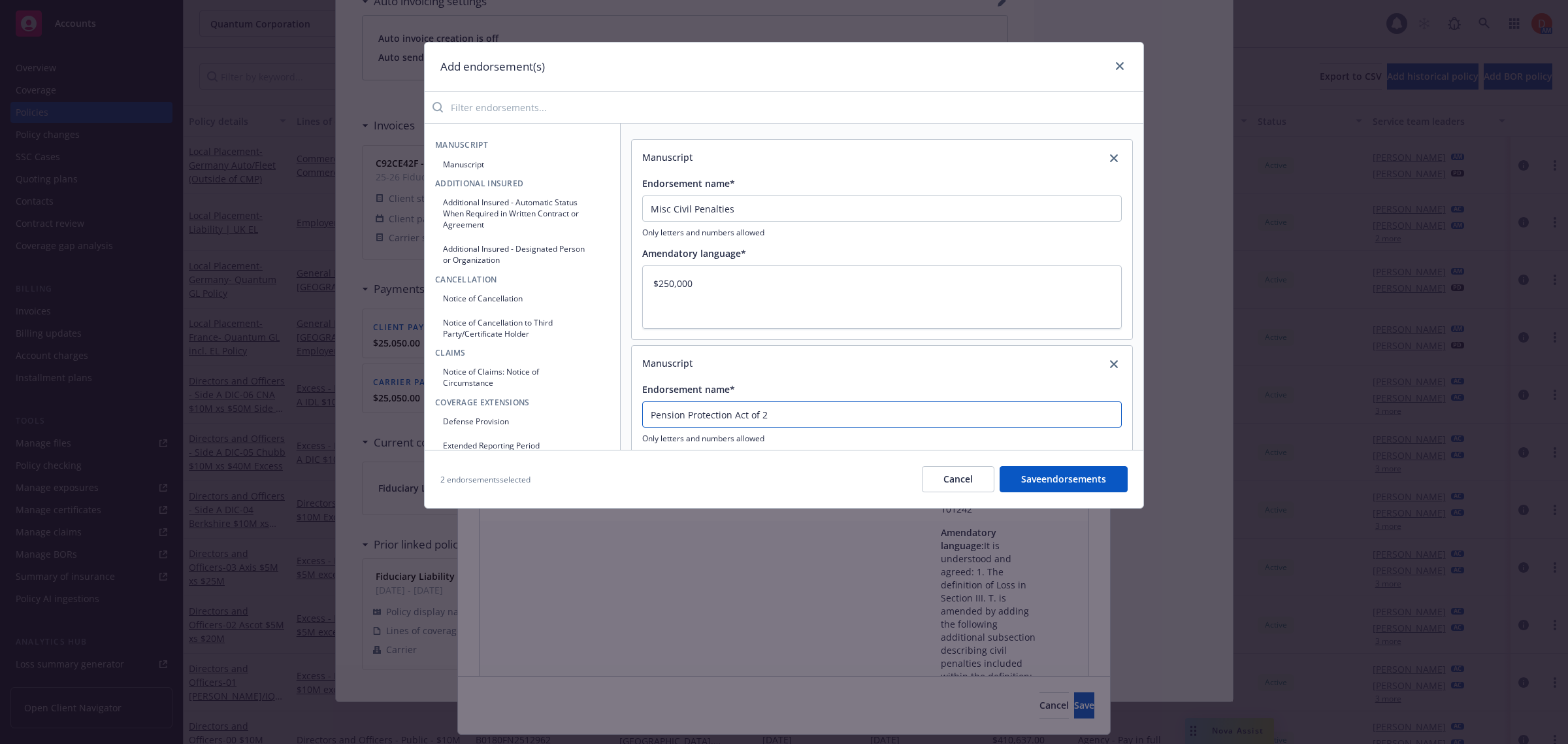
type input "Pension Protection Act of 20"
type textarea "x"
type input "Pension Protection Act of 200"
type textarea "x"
type input "Pension Protection Act of 2006"
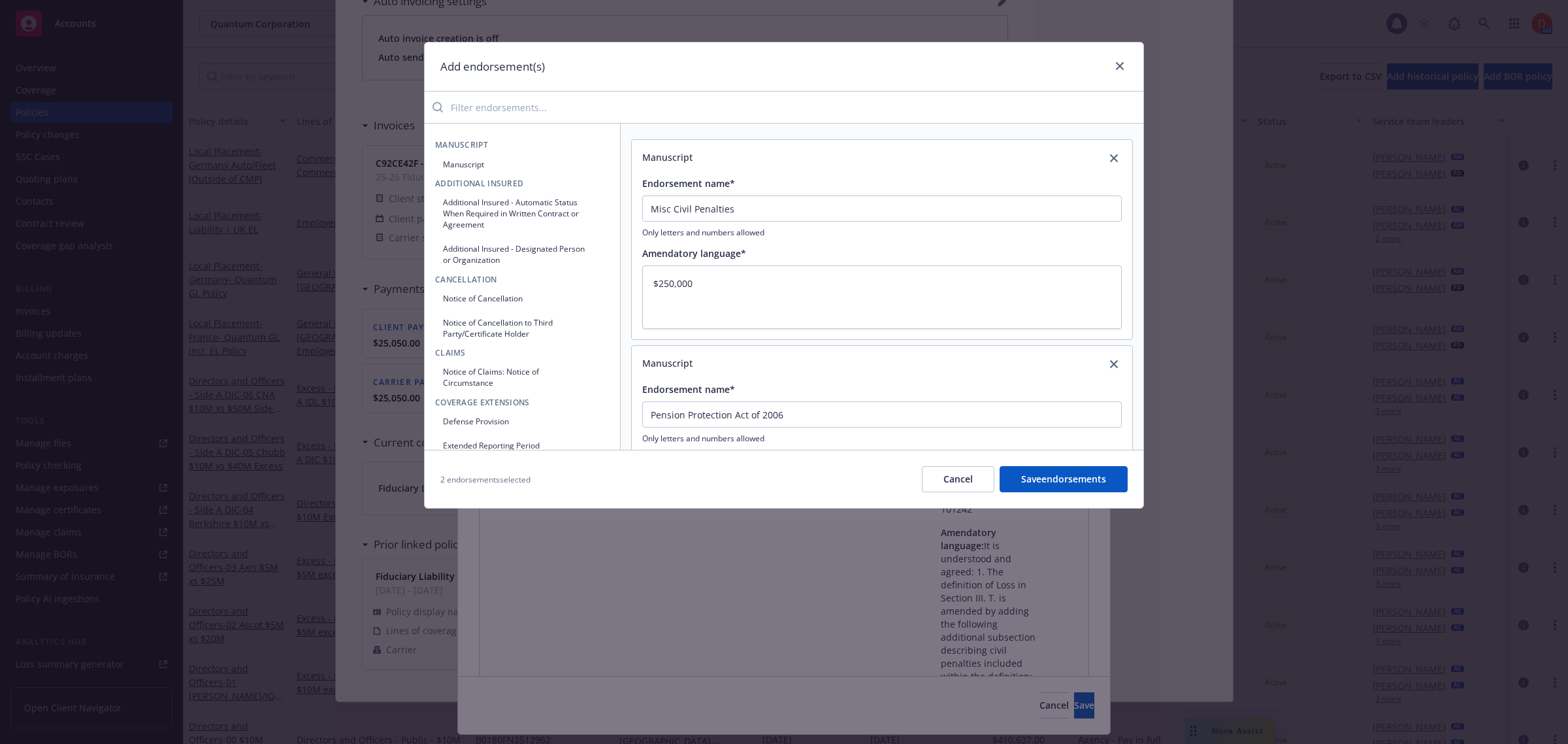
scroll to position [112, 0]
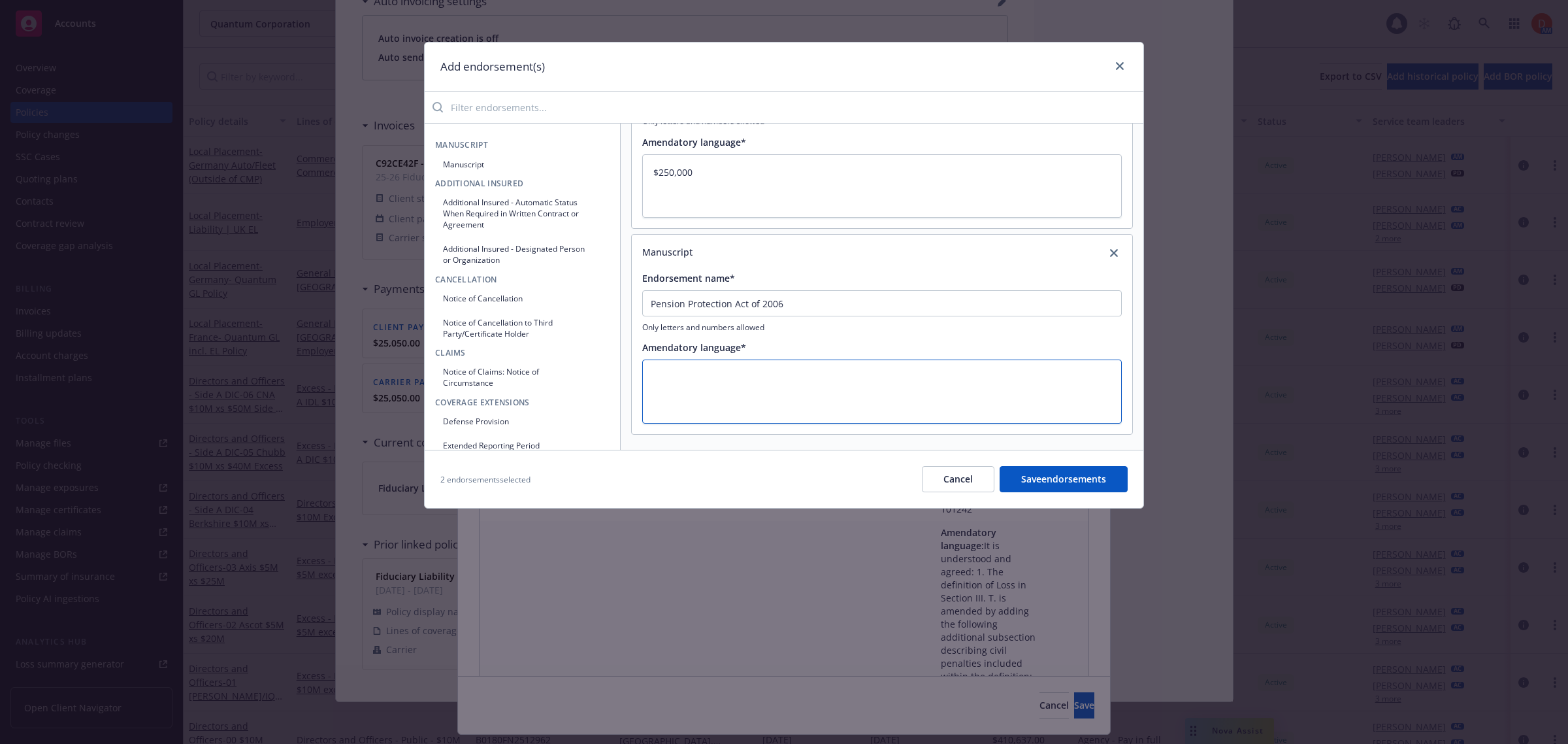
type textarea "x"
type textarea "$"
type textarea "x"
type textarea "$2"
type textarea "x"
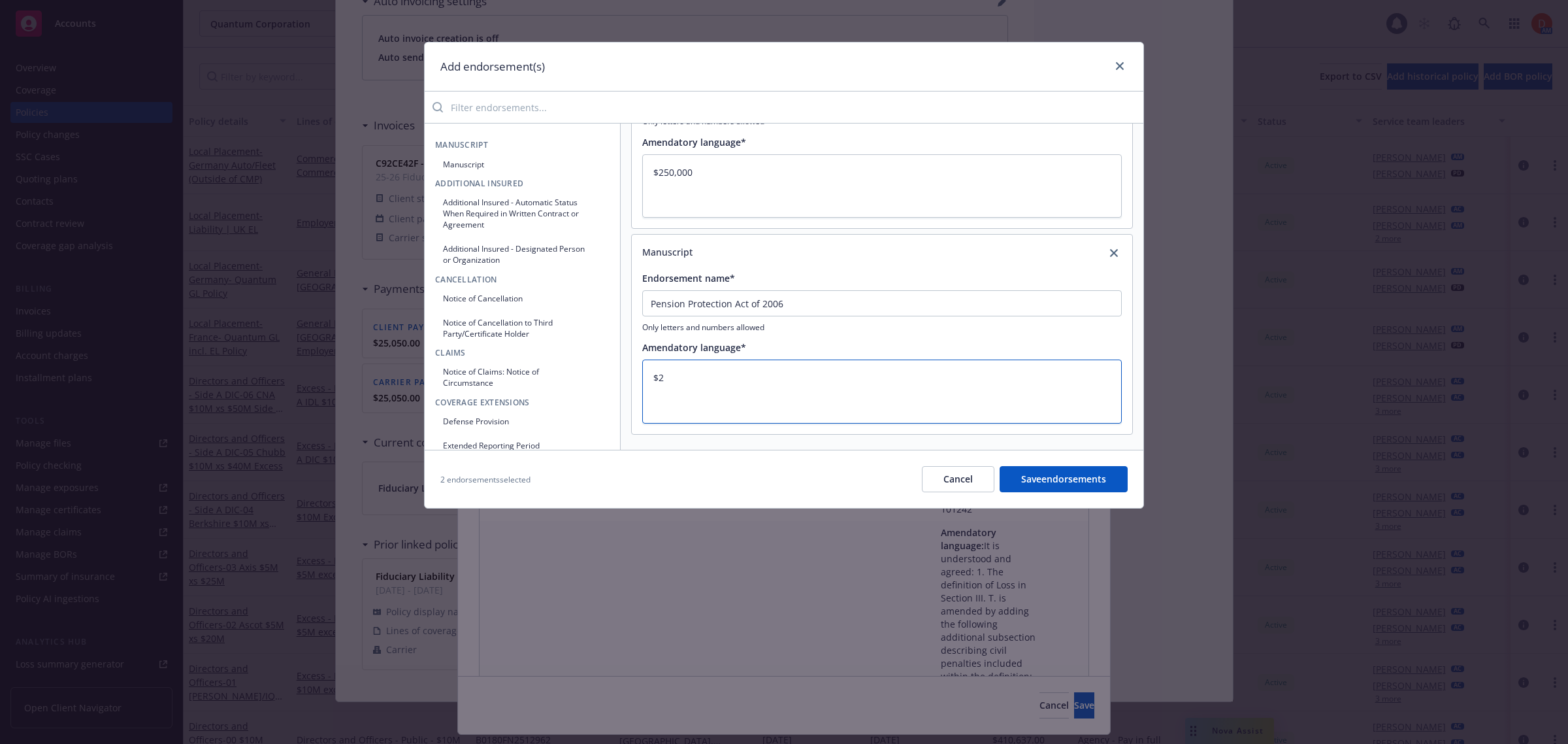
type textarea "$25"
type textarea "x"
type textarea "$250"
type textarea "x"
type textarea "$250,"
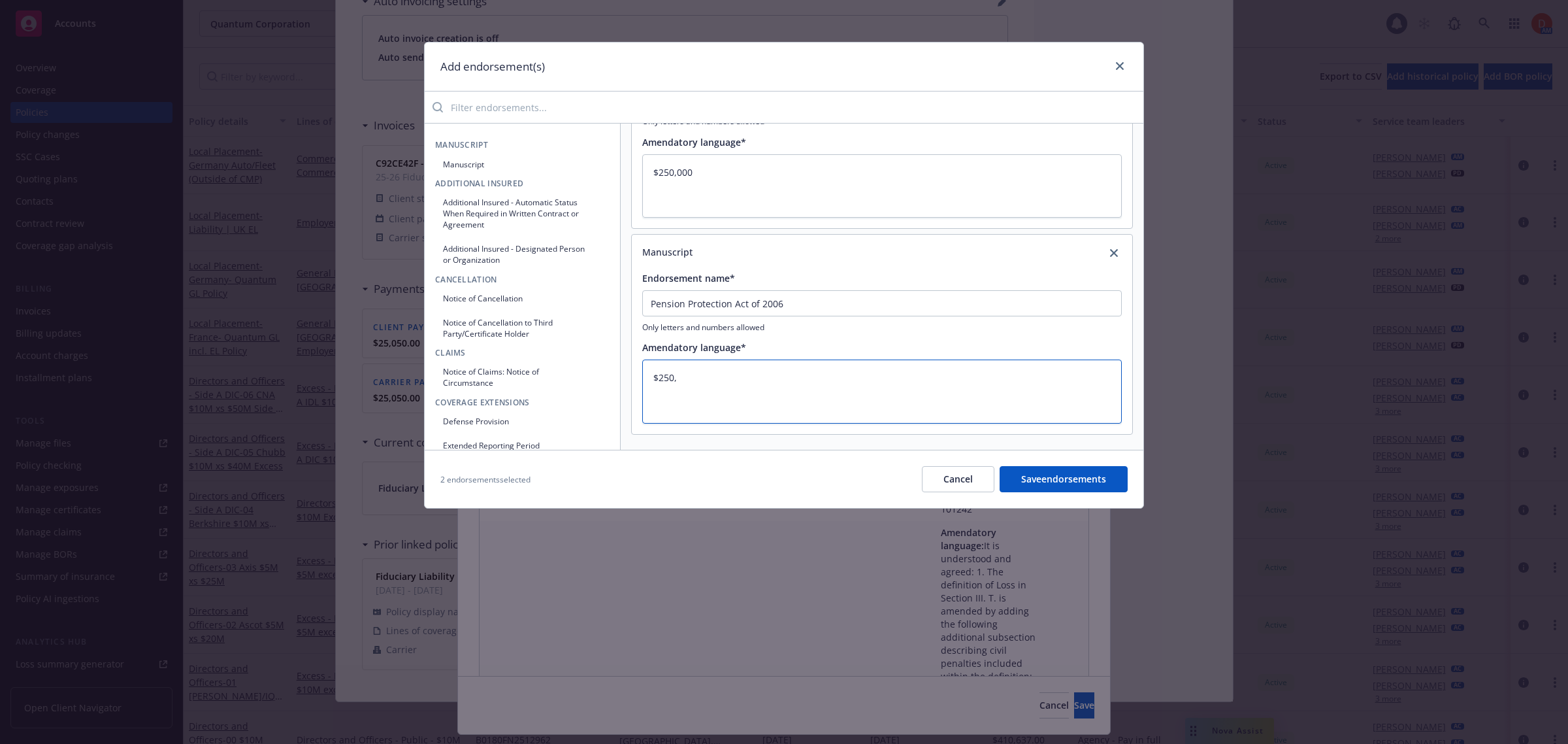
type textarea "x"
type textarea "$250,0"
type textarea "x"
type textarea "$250,00"
type textarea "x"
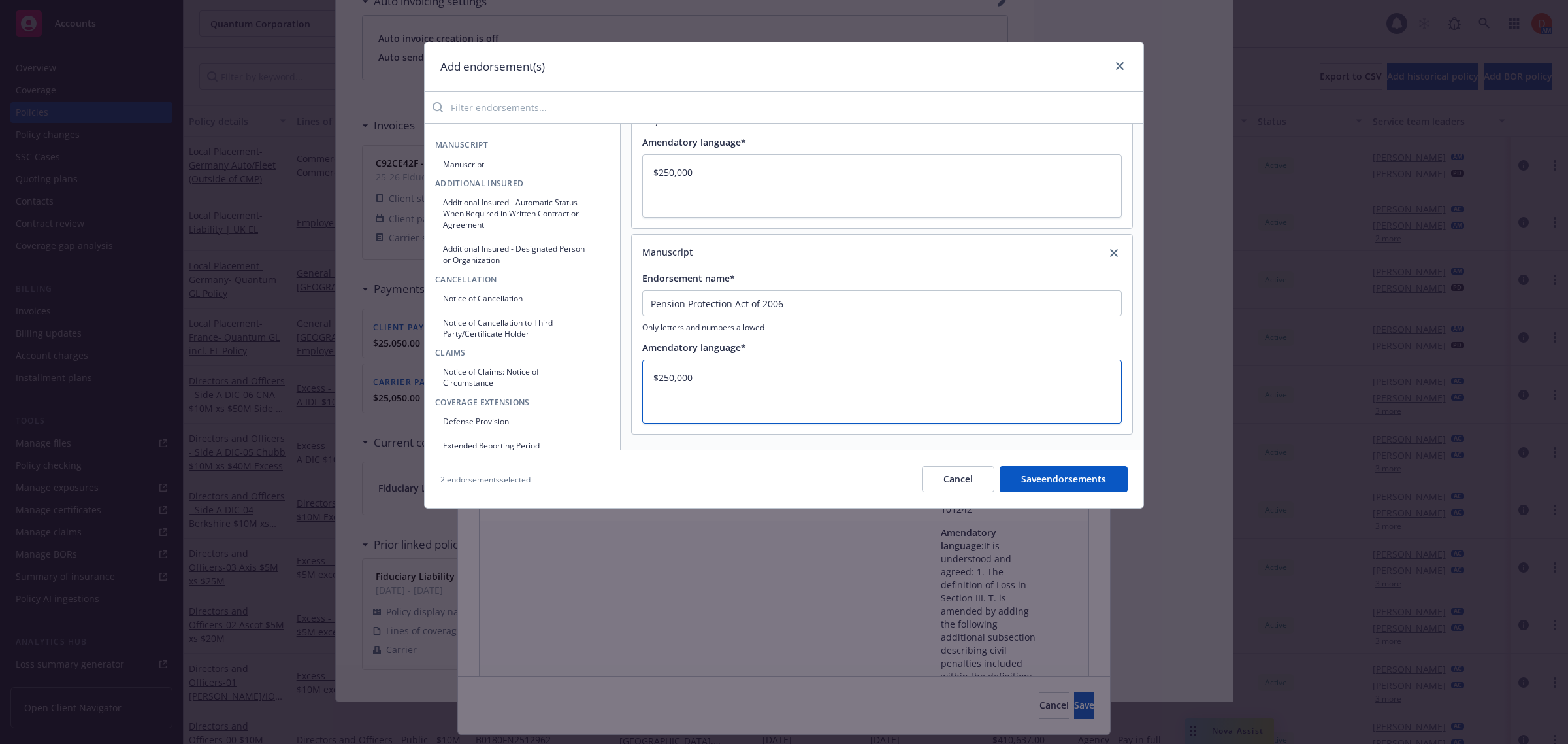
type textarea "$250,000"
click at [1052, 482] on button "Save endorsements" at bounding box center [1063, 479] width 128 height 26
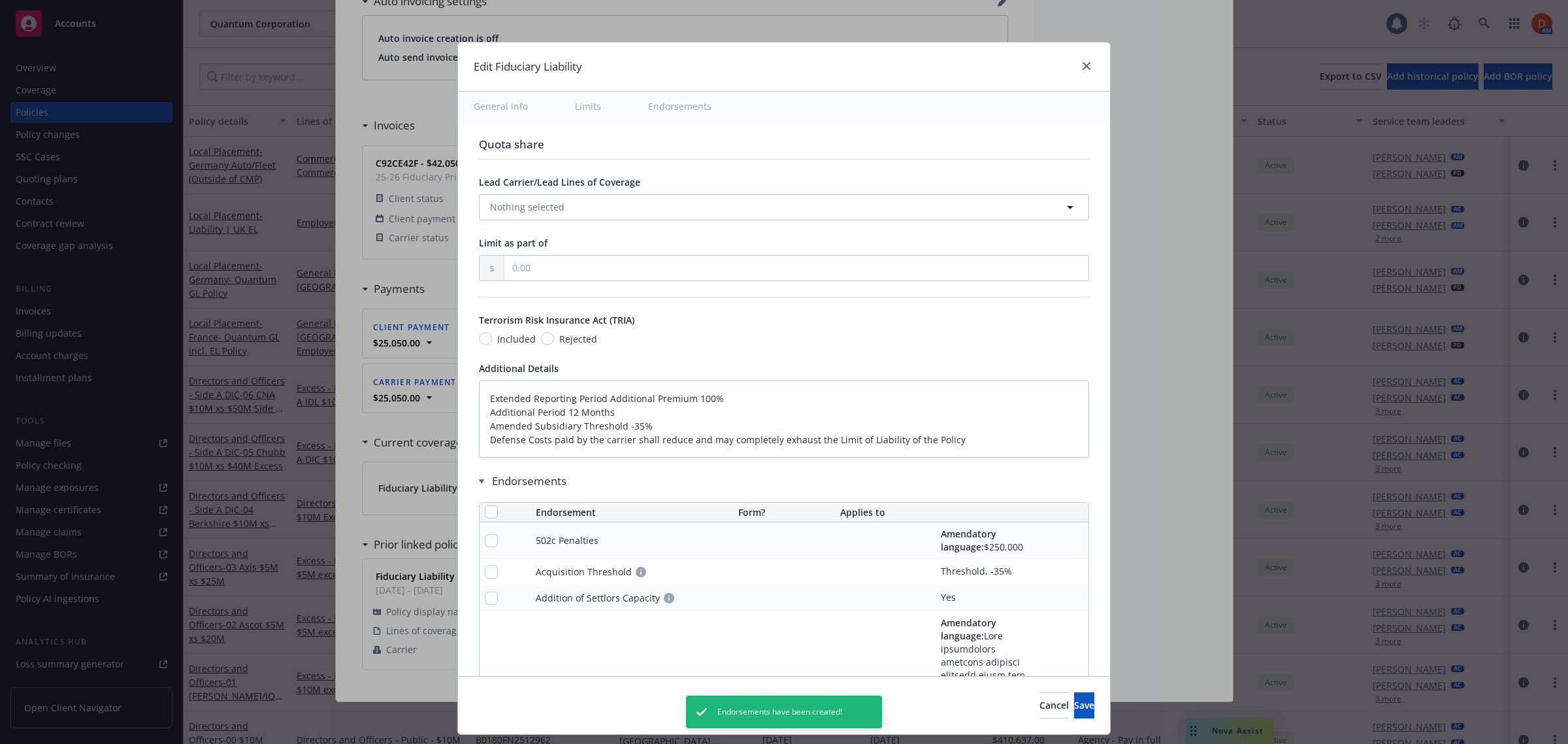
scroll to position [367, 0]
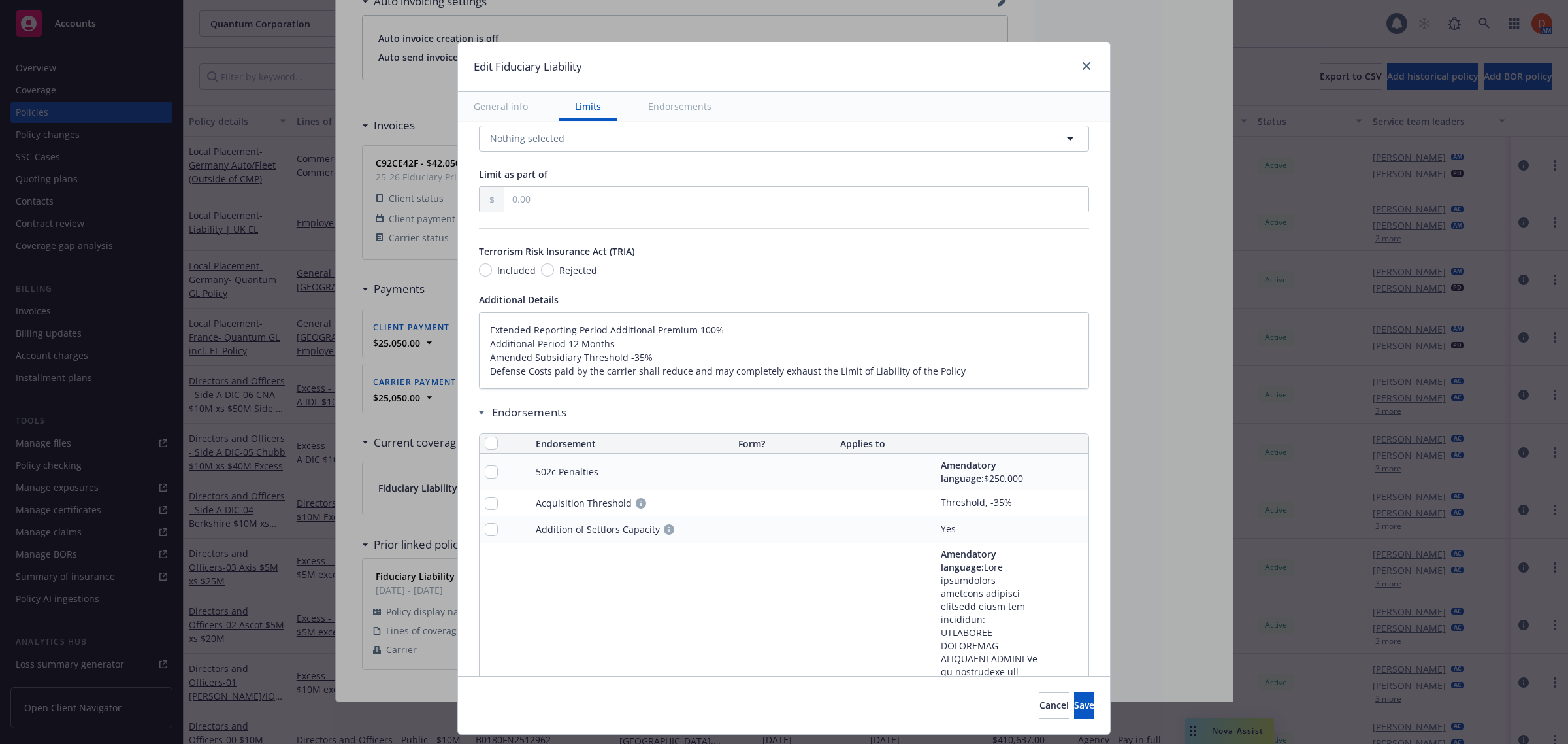
type textarea "x"
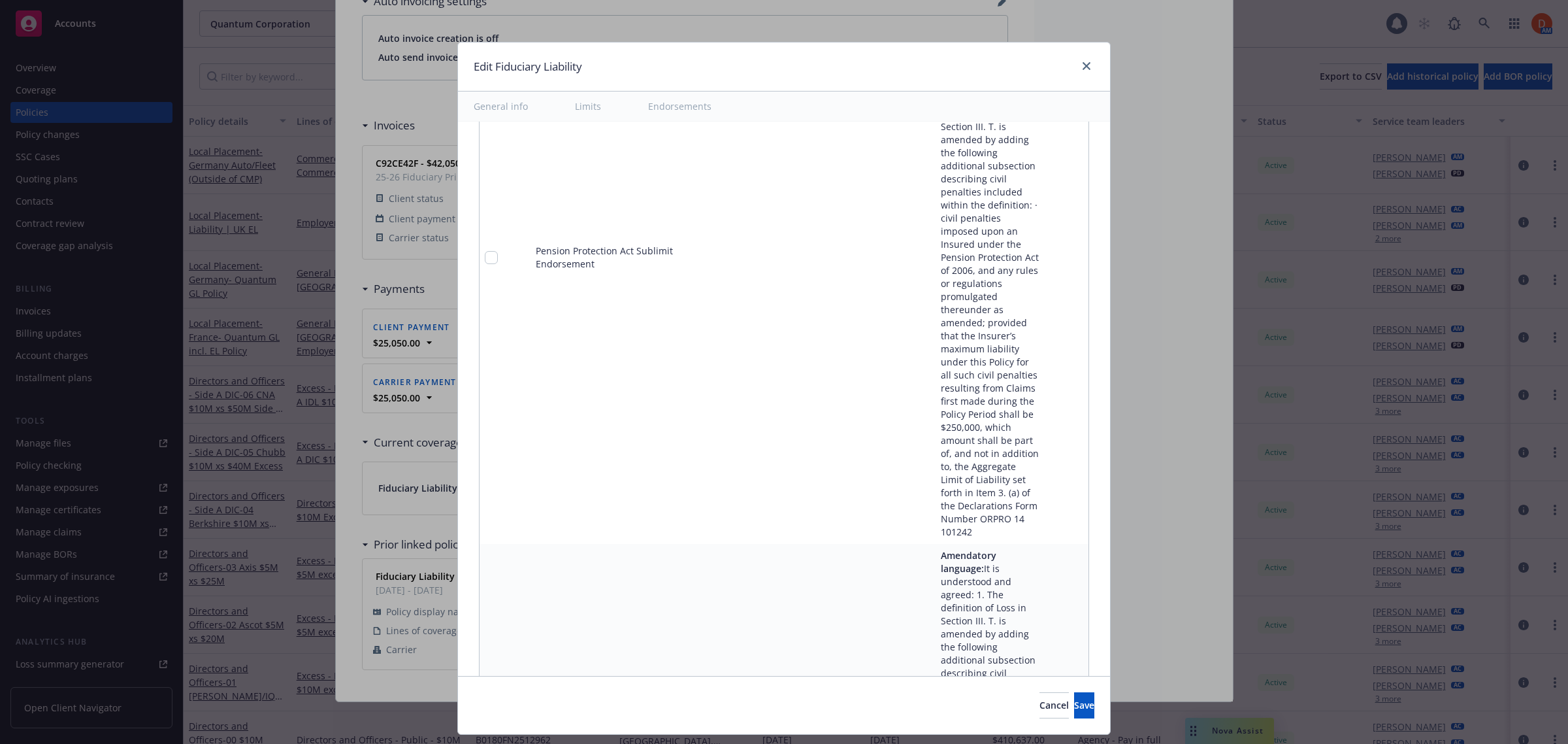
scroll to position [8208, 0]
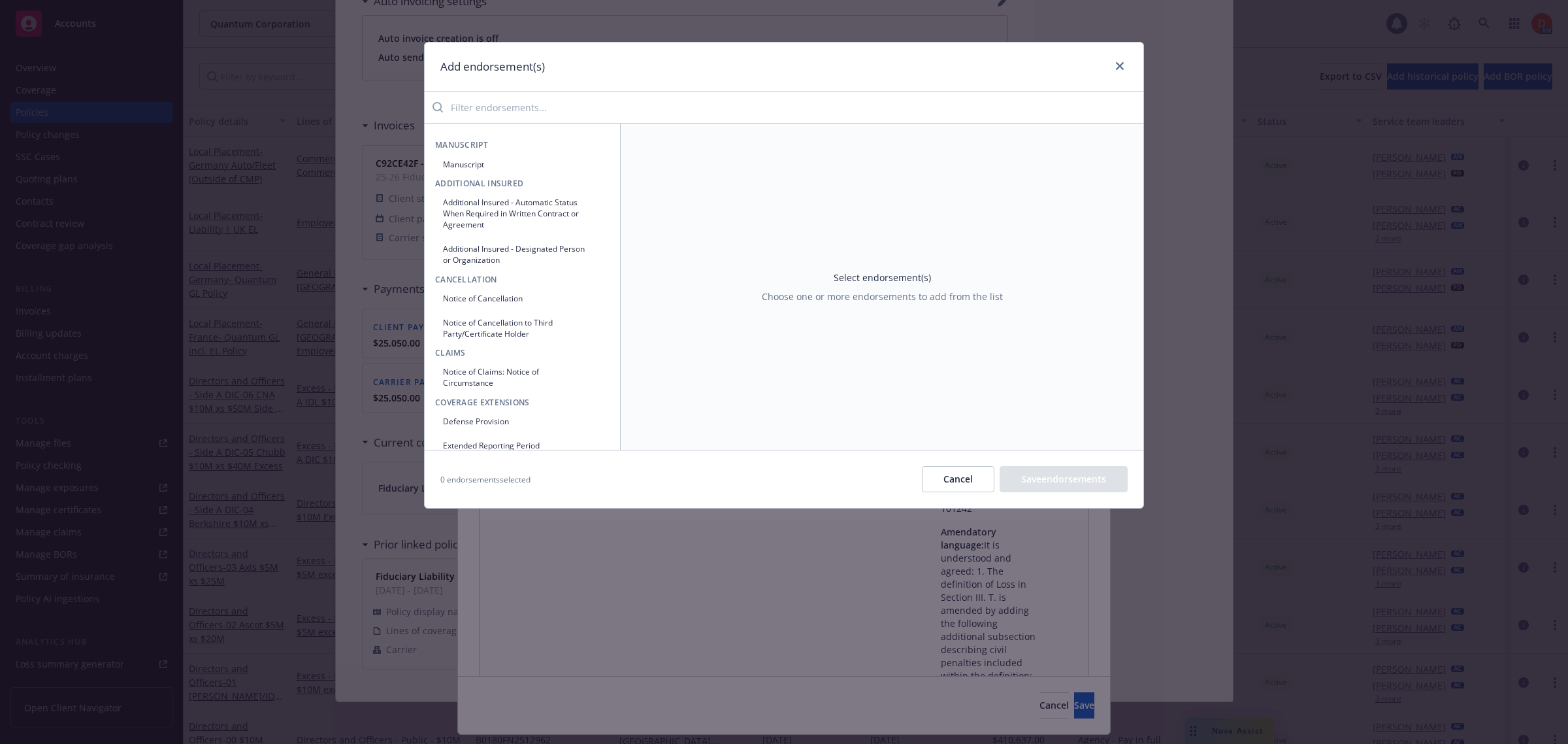
click at [534, 304] on button "Notice of Cancellation" at bounding box center [523, 298] width 174 height 21
click at [1078, 190] on div "Select an option" at bounding box center [1043, 193] width 91 height 14
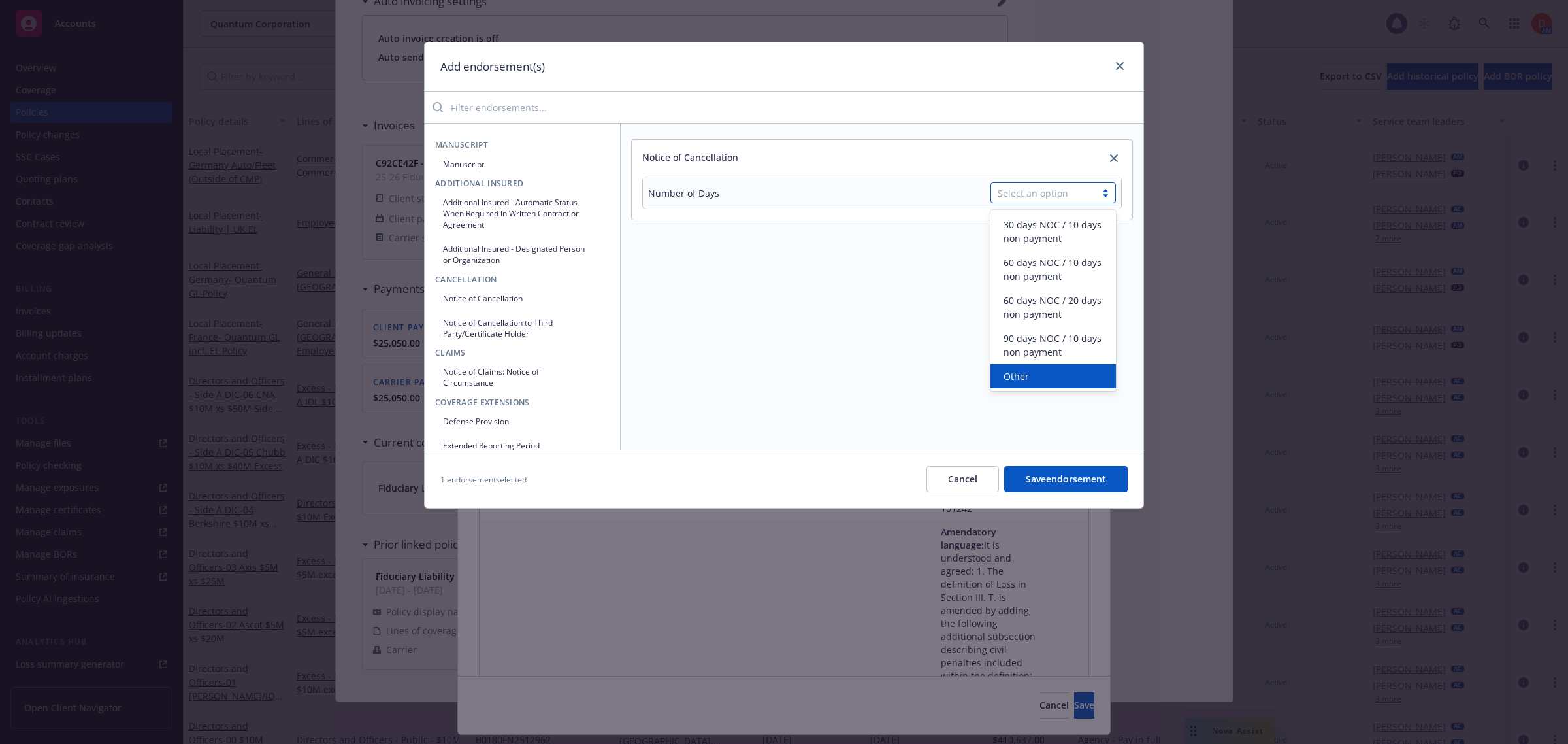
click at [1075, 366] on div "Other" at bounding box center [1053, 376] width 126 height 24
click at [1029, 226] on input "text" at bounding box center [1053, 223] width 126 height 20
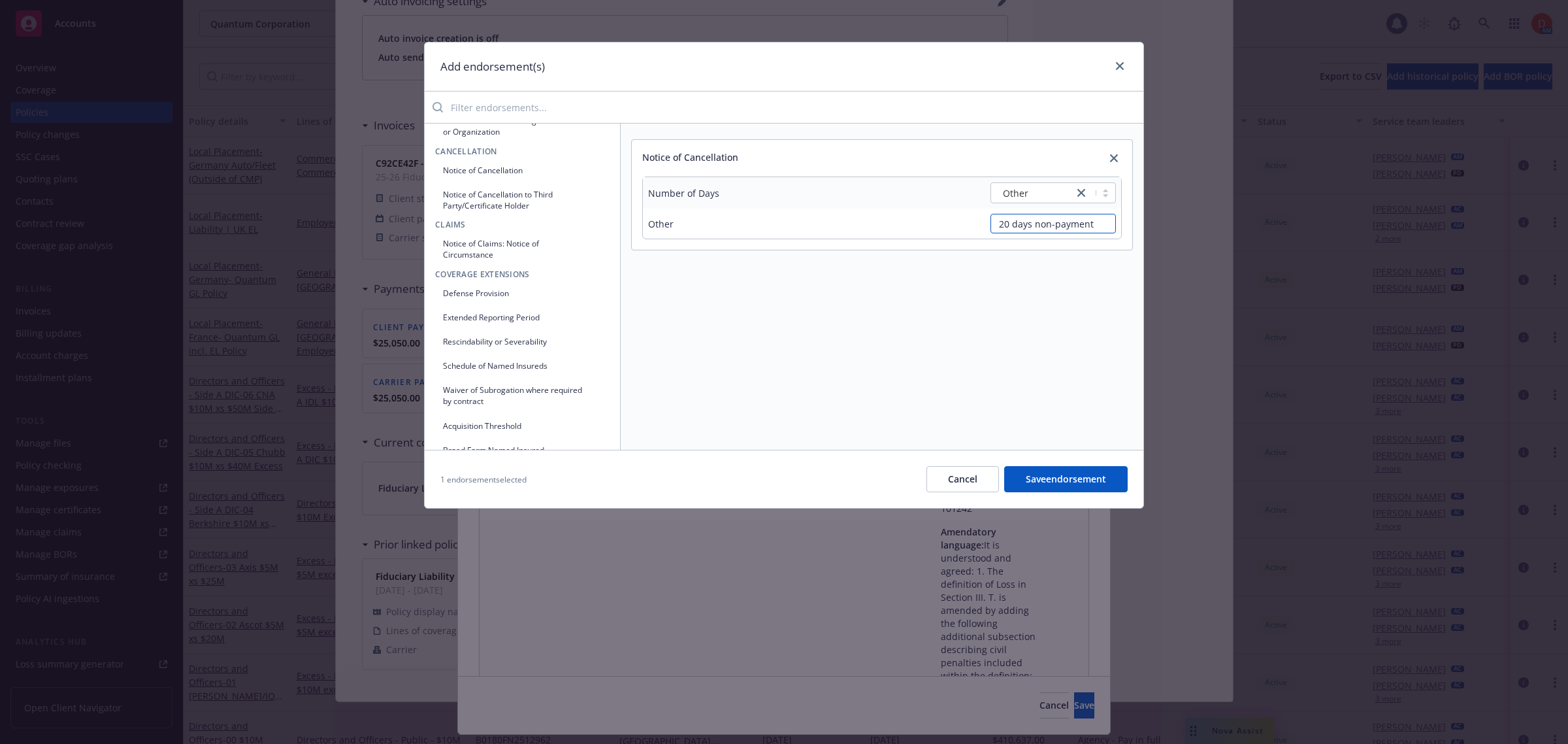
scroll to position [164, 0]
type input "20 days non-payment"
click at [481, 216] on button "Notice of Claims: Notice of Circumstance" at bounding box center [523, 214] width 174 height 33
click at [1082, 315] on div "Select an option" at bounding box center [1043, 309] width 91 height 14
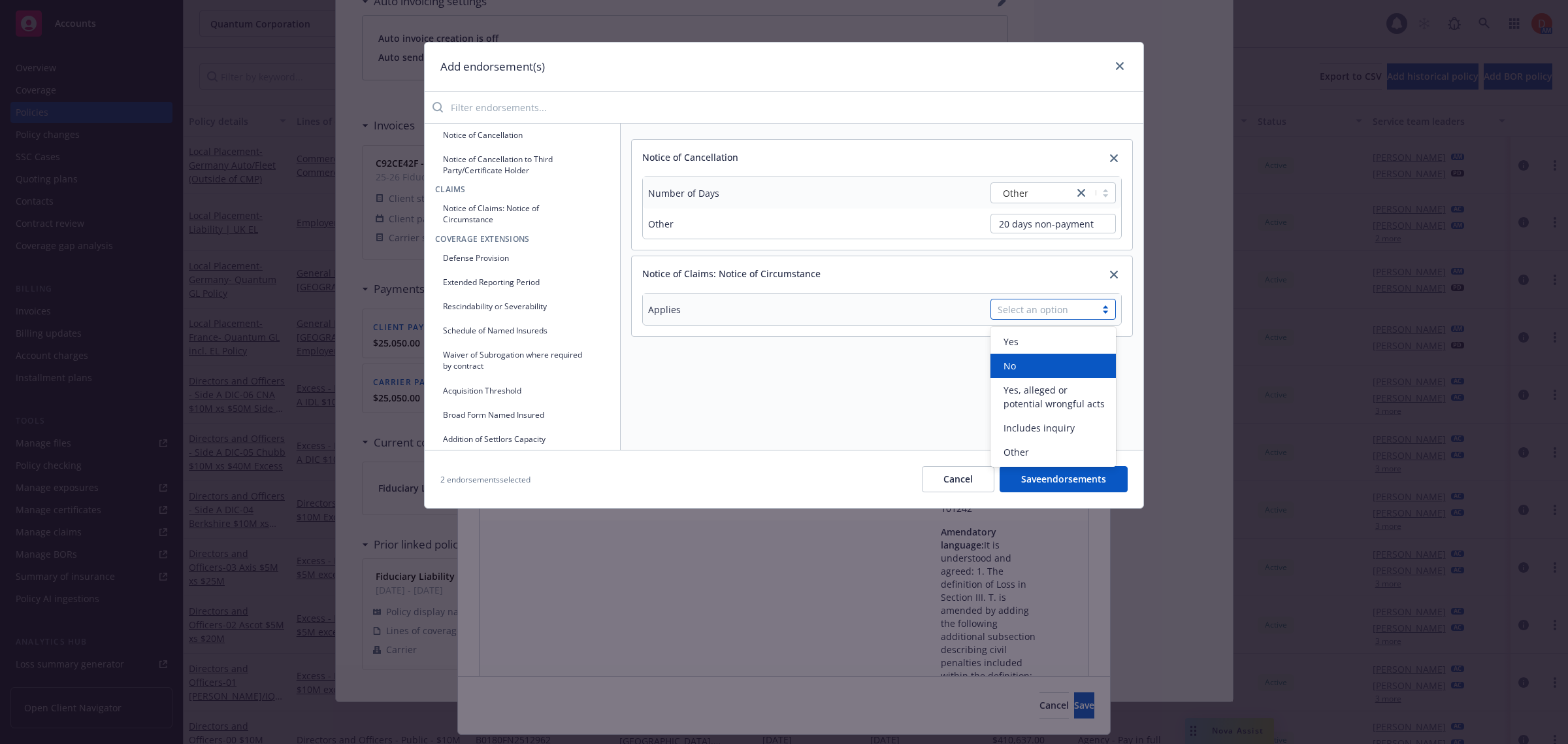
click at [1091, 367] on div "No" at bounding box center [1053, 365] width 110 height 14
click at [1082, 312] on icon "close" at bounding box center [1081, 308] width 8 height 8
click at [1060, 343] on div "Yes" at bounding box center [1053, 341] width 110 height 14
click at [1046, 475] on button "Save endorsements" at bounding box center [1063, 479] width 128 height 26
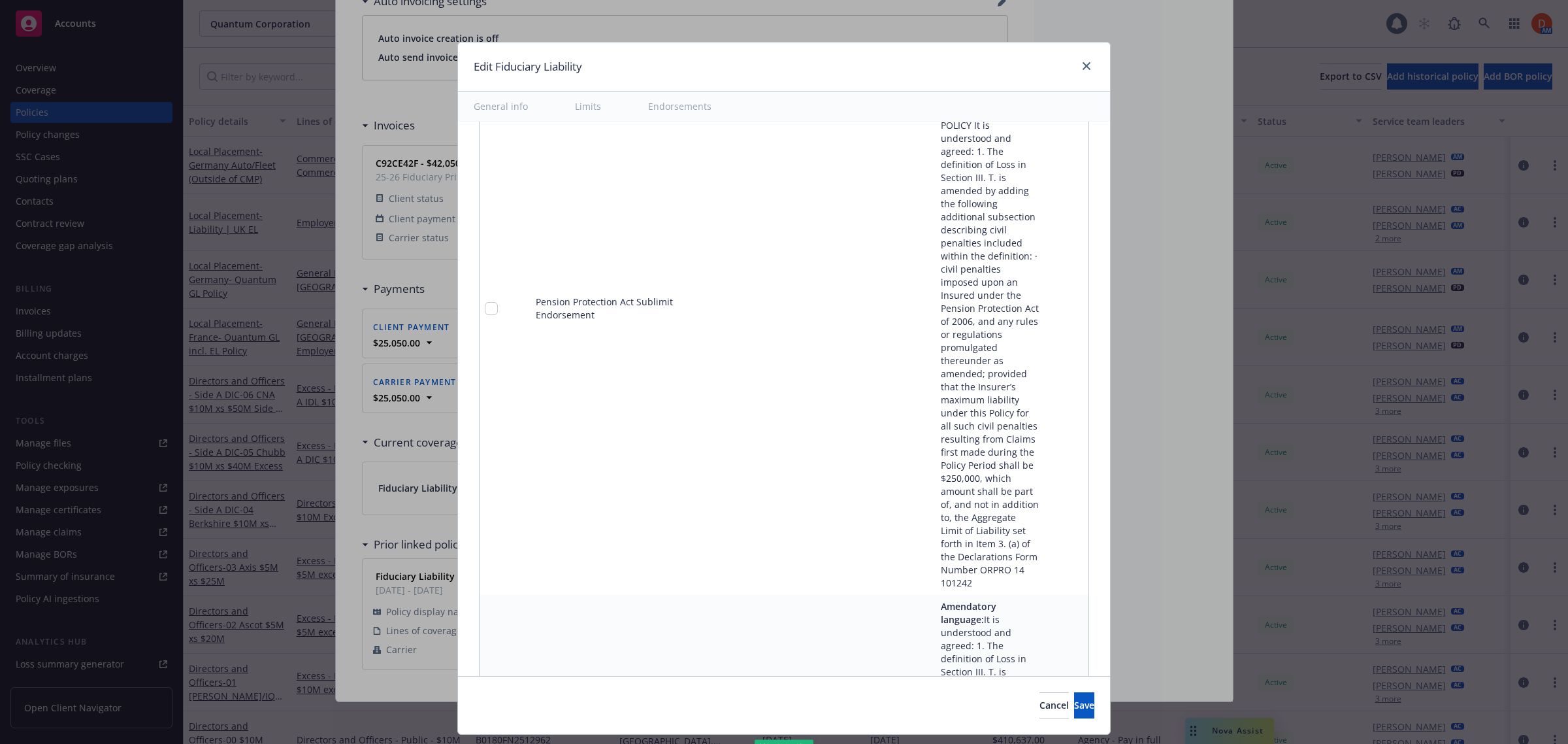
scroll to position [8272, 0]
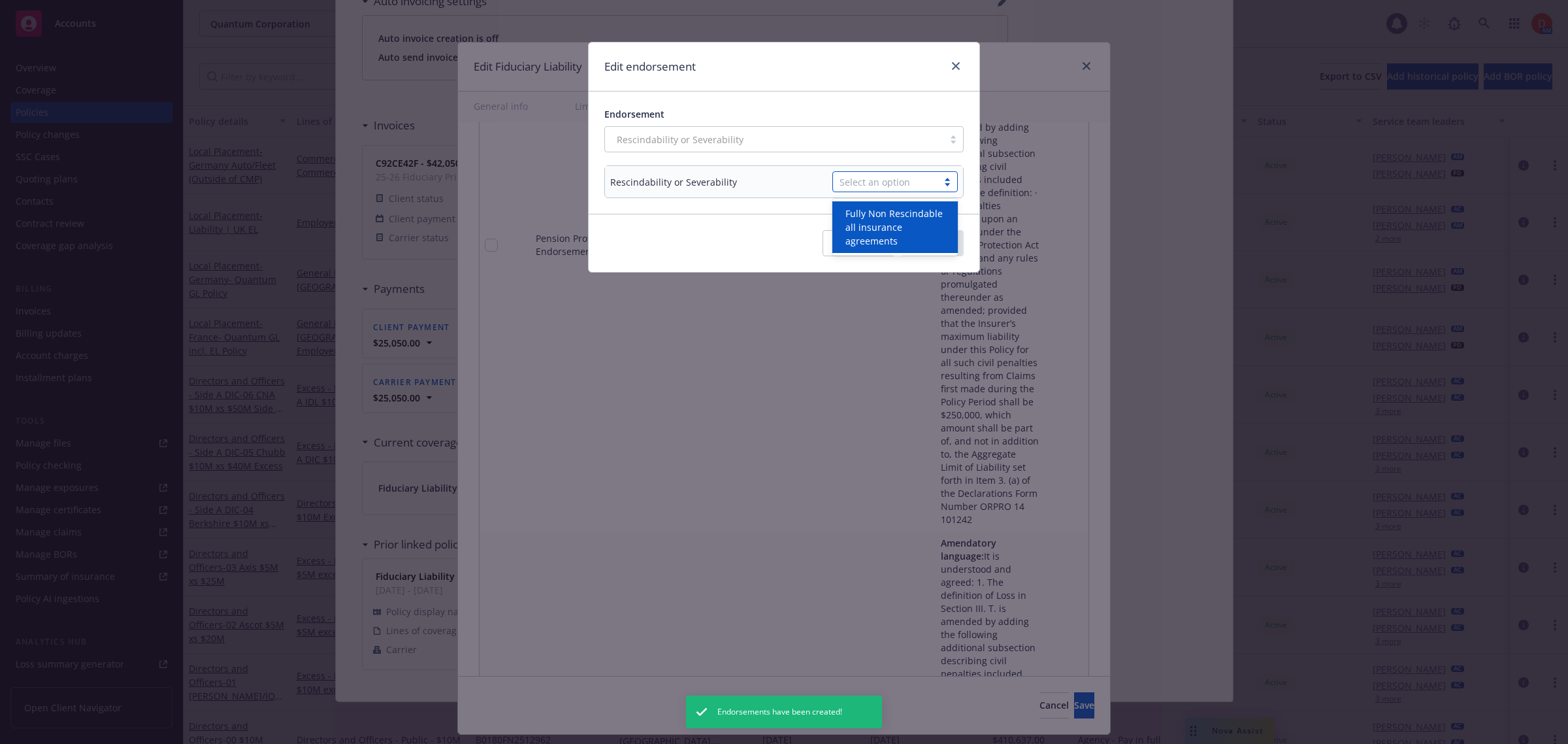
click at [907, 185] on div "Select an option" at bounding box center [885, 182] width 91 height 14
click at [810, 179] on div "option Fully Non Rescindable all insurance agreements focused, 1 of 1. 1 result…" at bounding box center [882, 181] width 152 height 21
click at [874, 186] on div "Select an option" at bounding box center [885, 182] width 91 height 14
type textarea "x"
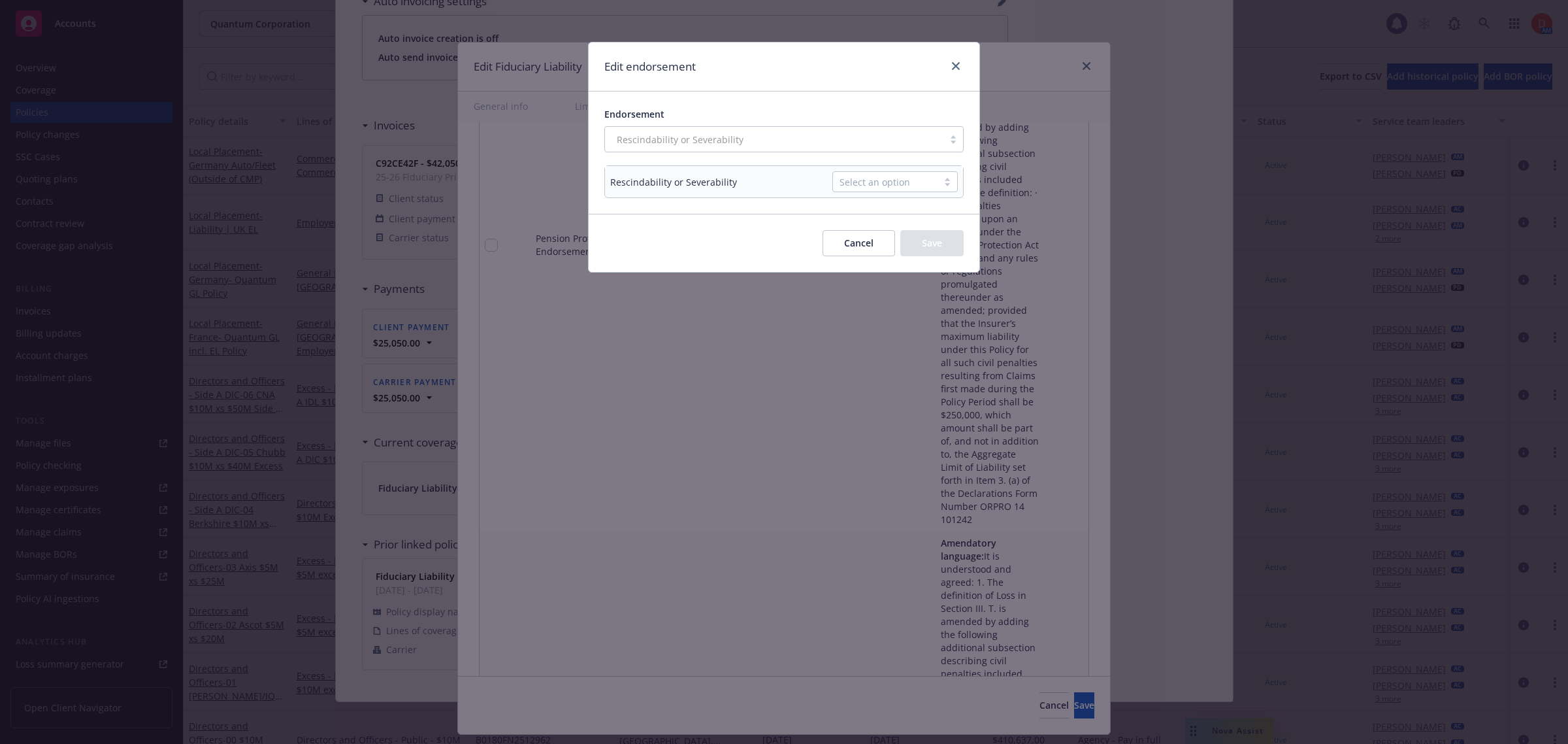
click at [781, 190] on td "Rescindability or Severability" at bounding box center [703, 182] width 196 height 32
click at [840, 247] on button "Cancel" at bounding box center [859, 243] width 73 height 26
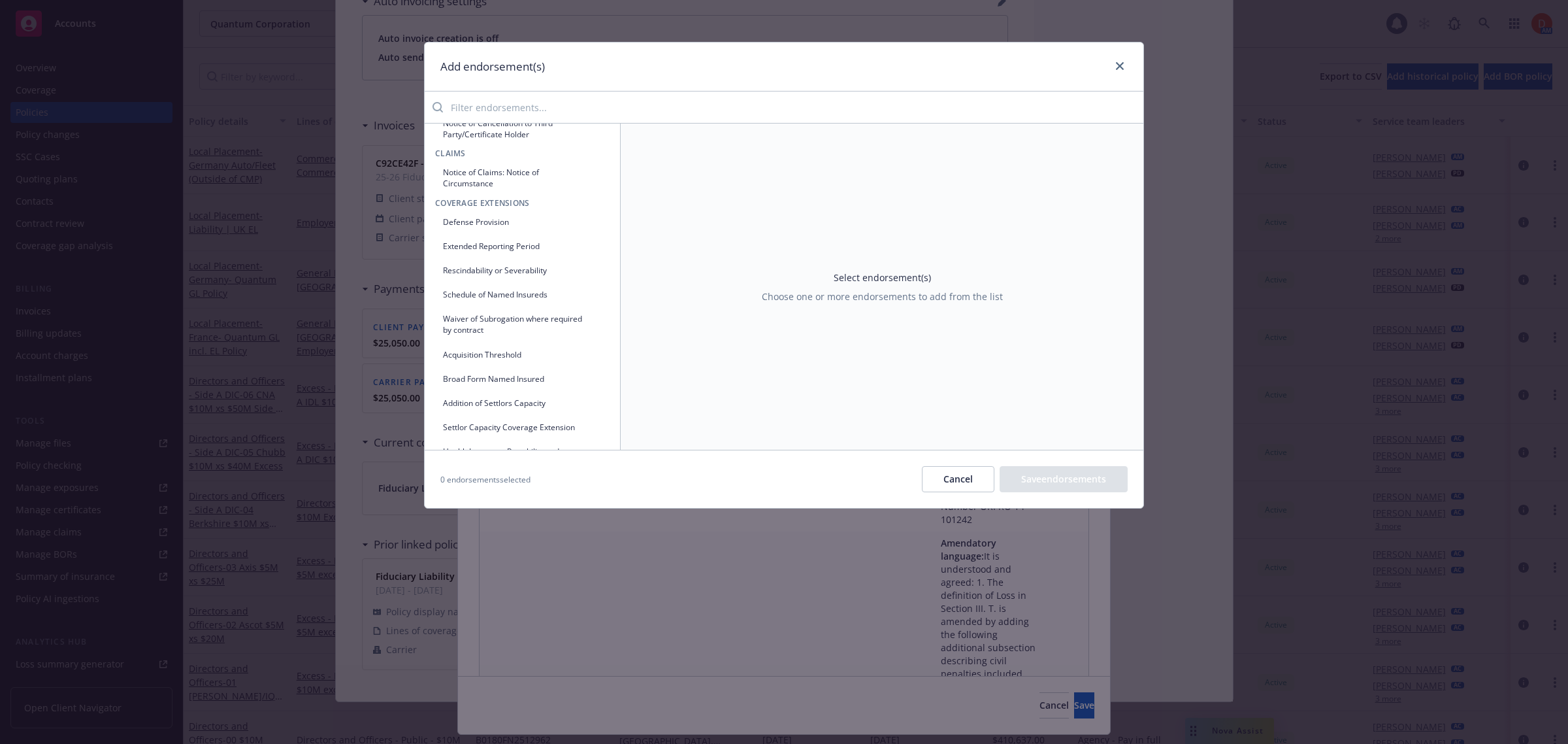
scroll to position [245, 0]
click at [595, 248] on icon "button" at bounding box center [598, 249] width 7 height 7
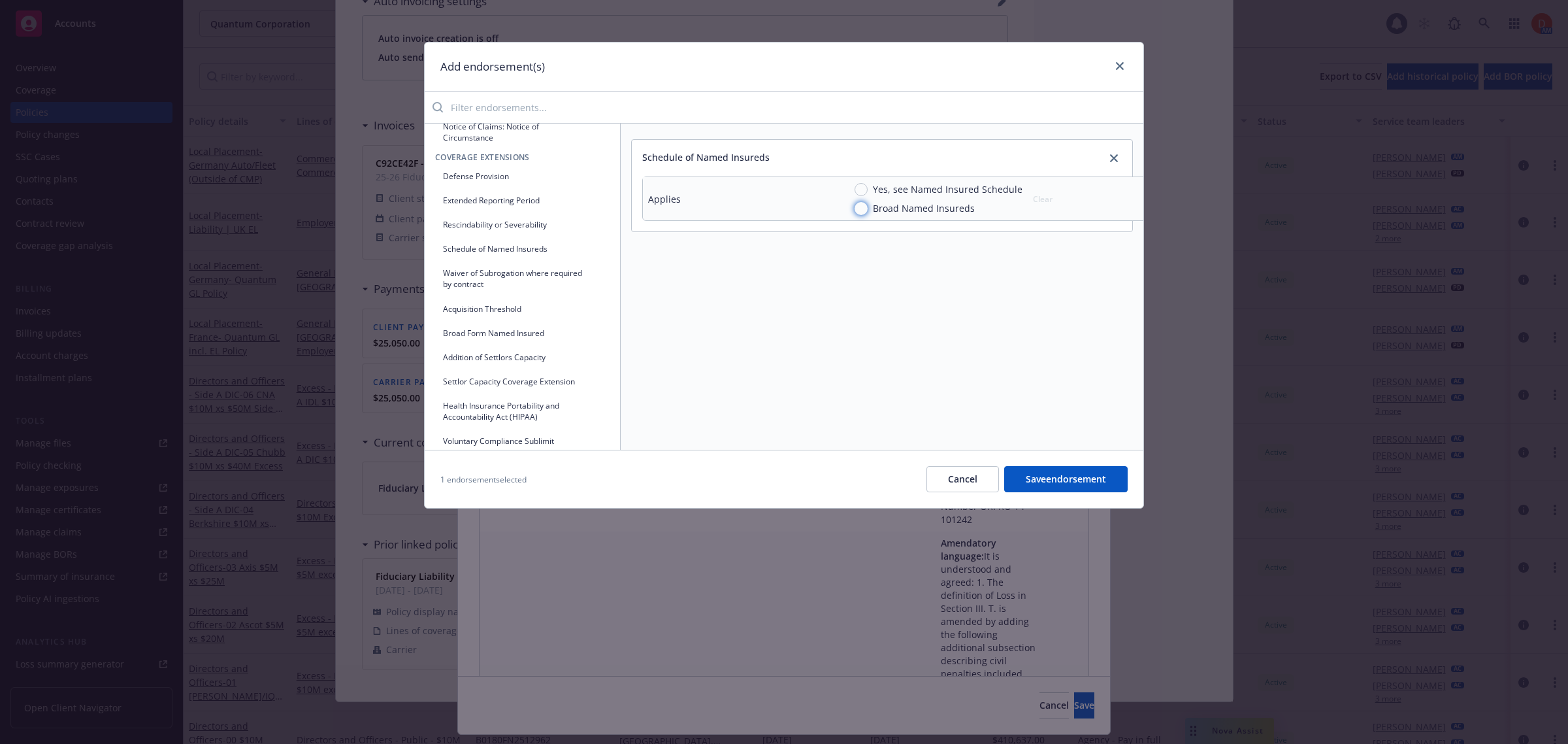
click at [856, 207] on input "Broad Named Insureds" at bounding box center [861, 208] width 13 height 13
radio input "true"
click at [511, 359] on button "Addition of Settlors Capacity" at bounding box center [523, 357] width 174 height 21
click at [860, 291] on input "Yes" at bounding box center [861, 290] width 13 height 13
radio input "true"
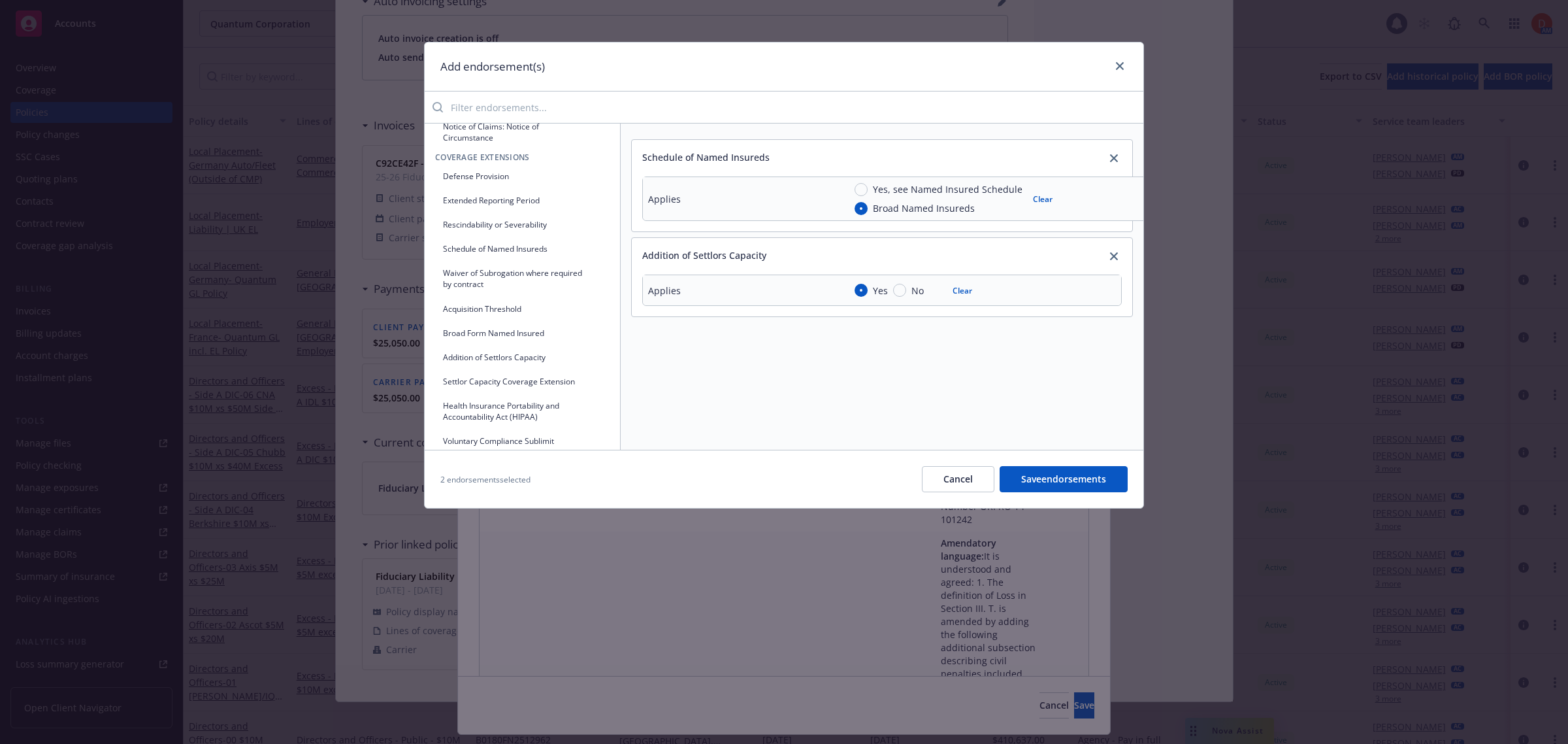
click at [573, 383] on button "Settlor Capacity Coverage Extension" at bounding box center [523, 381] width 174 height 21
click at [1113, 349] on link "close" at bounding box center [1113, 341] width 16 height 16
click at [1063, 494] on div "2 endorsements selected Cancel Save endorsements" at bounding box center [784, 478] width 718 height 58
click at [1063, 480] on button "Save endorsements" at bounding box center [1063, 479] width 128 height 26
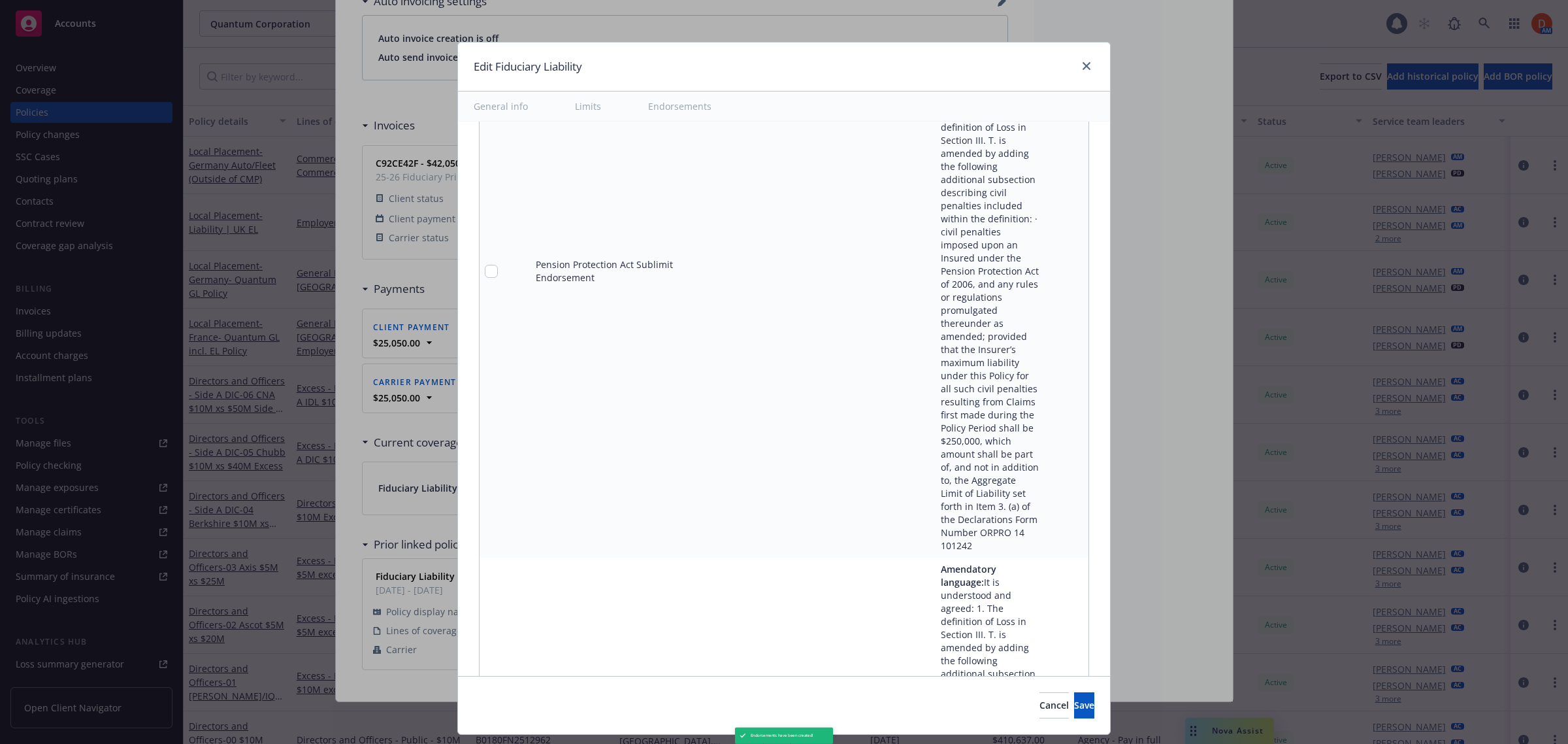
scroll to position [8298, 0]
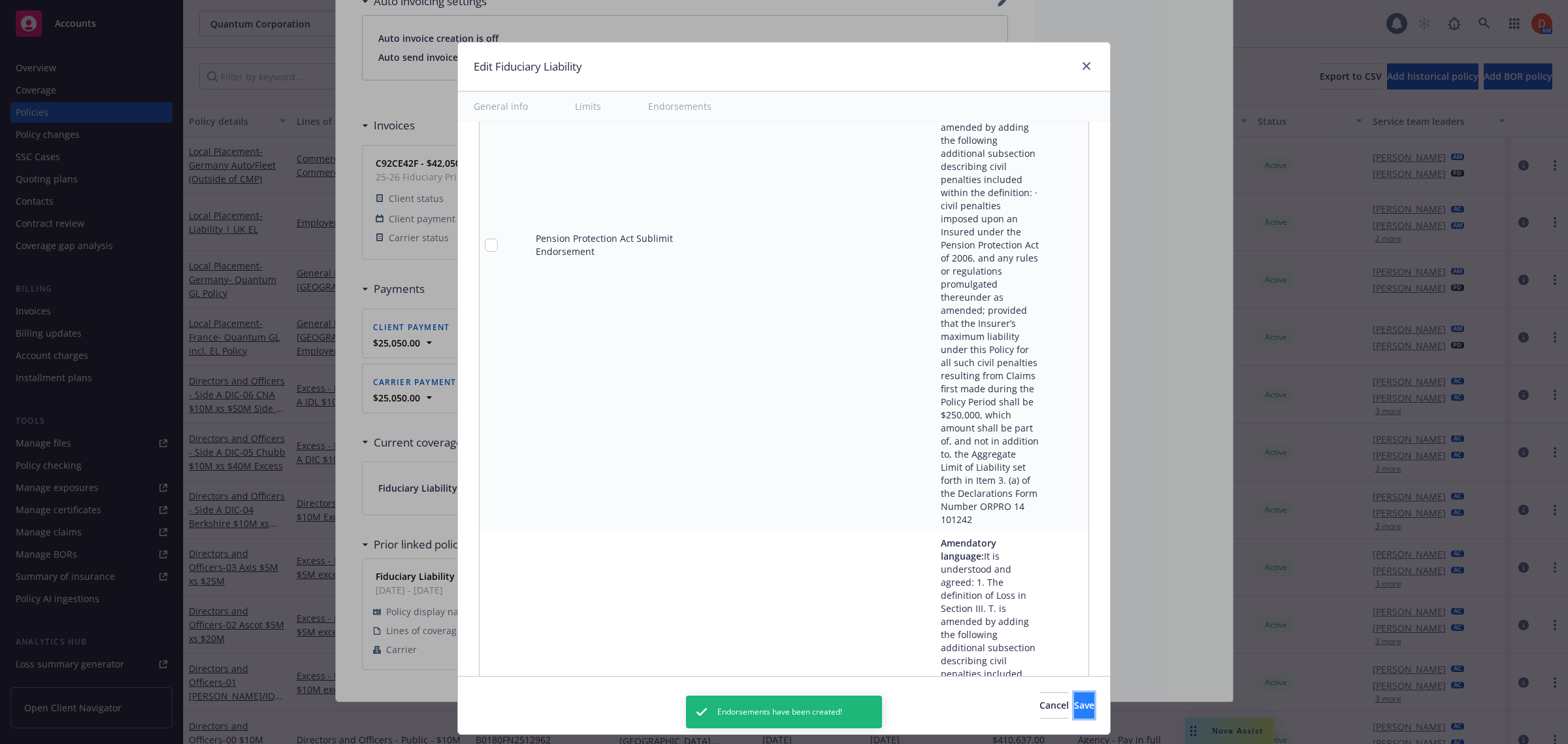
click at [1074, 708] on button "Save" at bounding box center [1084, 705] width 20 height 26
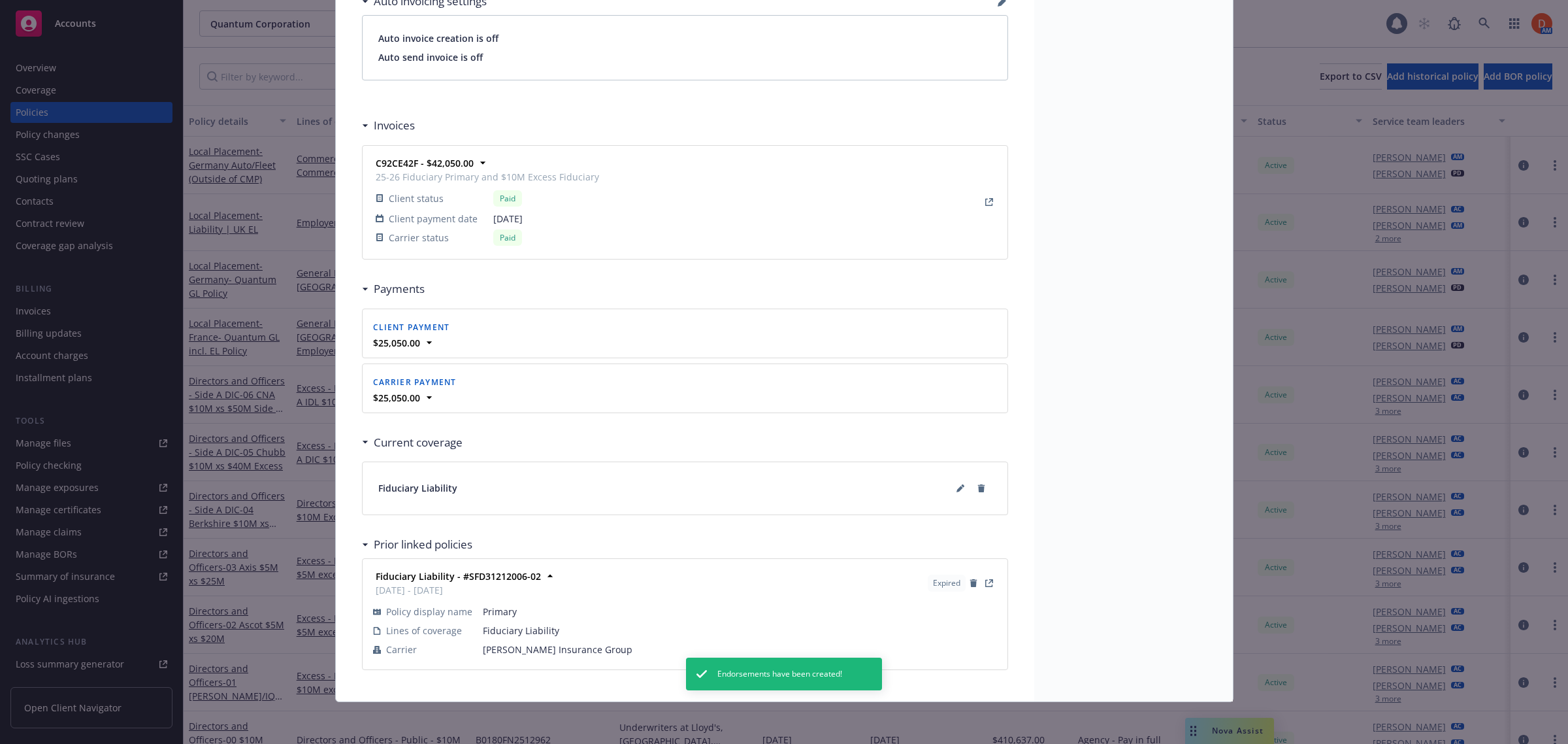
type textarea "x"
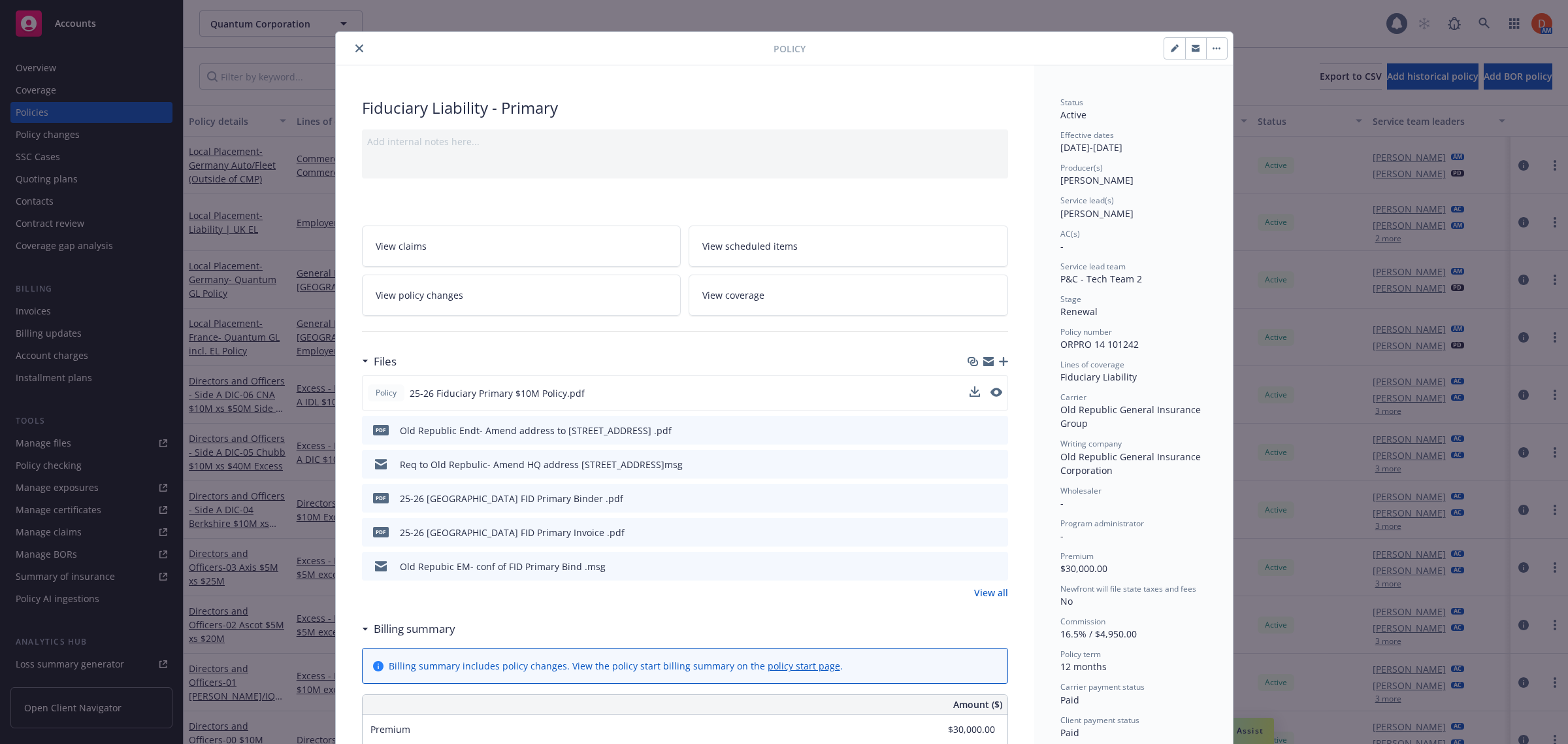
scroll to position [0, 0]
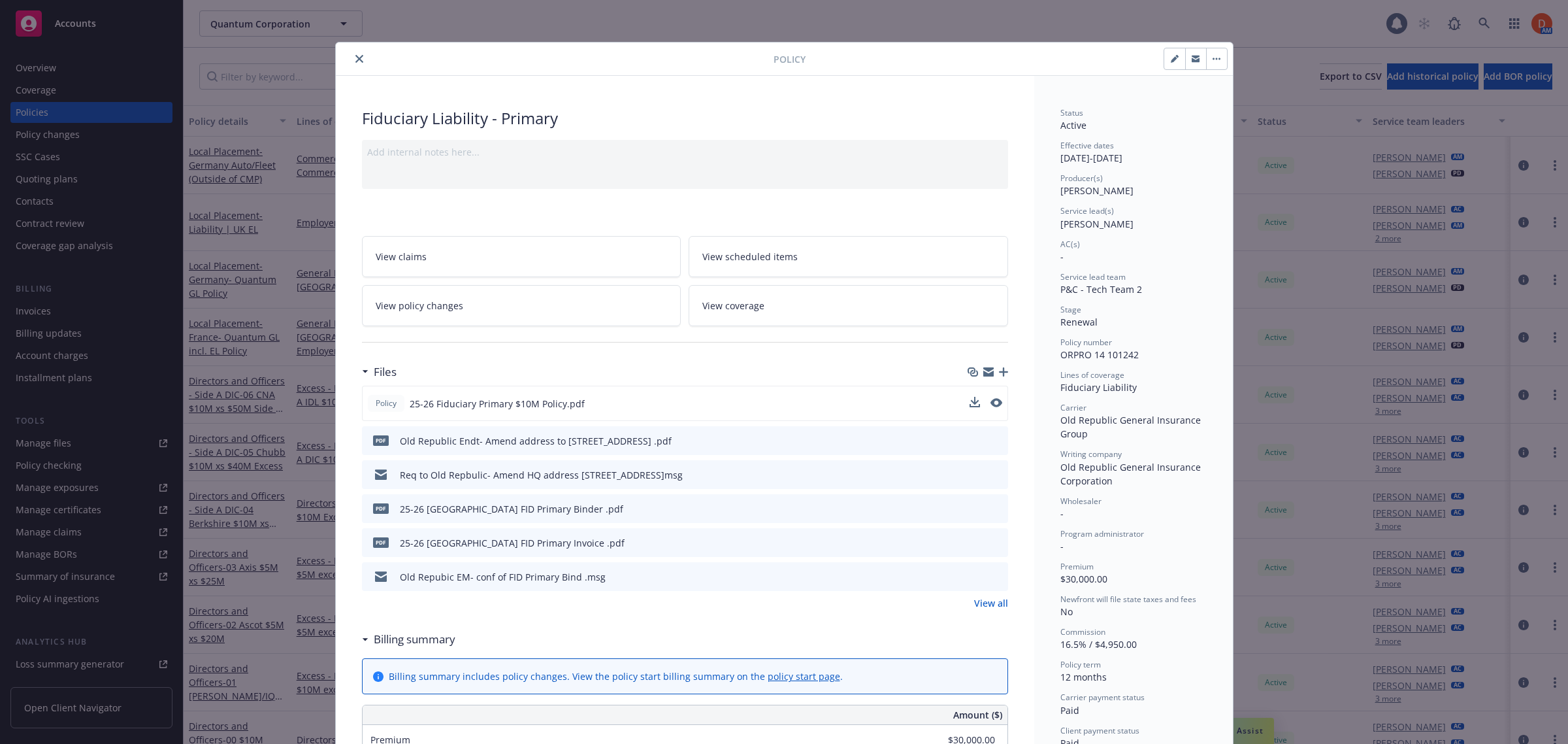
click at [352, 56] on button "close" at bounding box center [359, 58] width 16 height 16
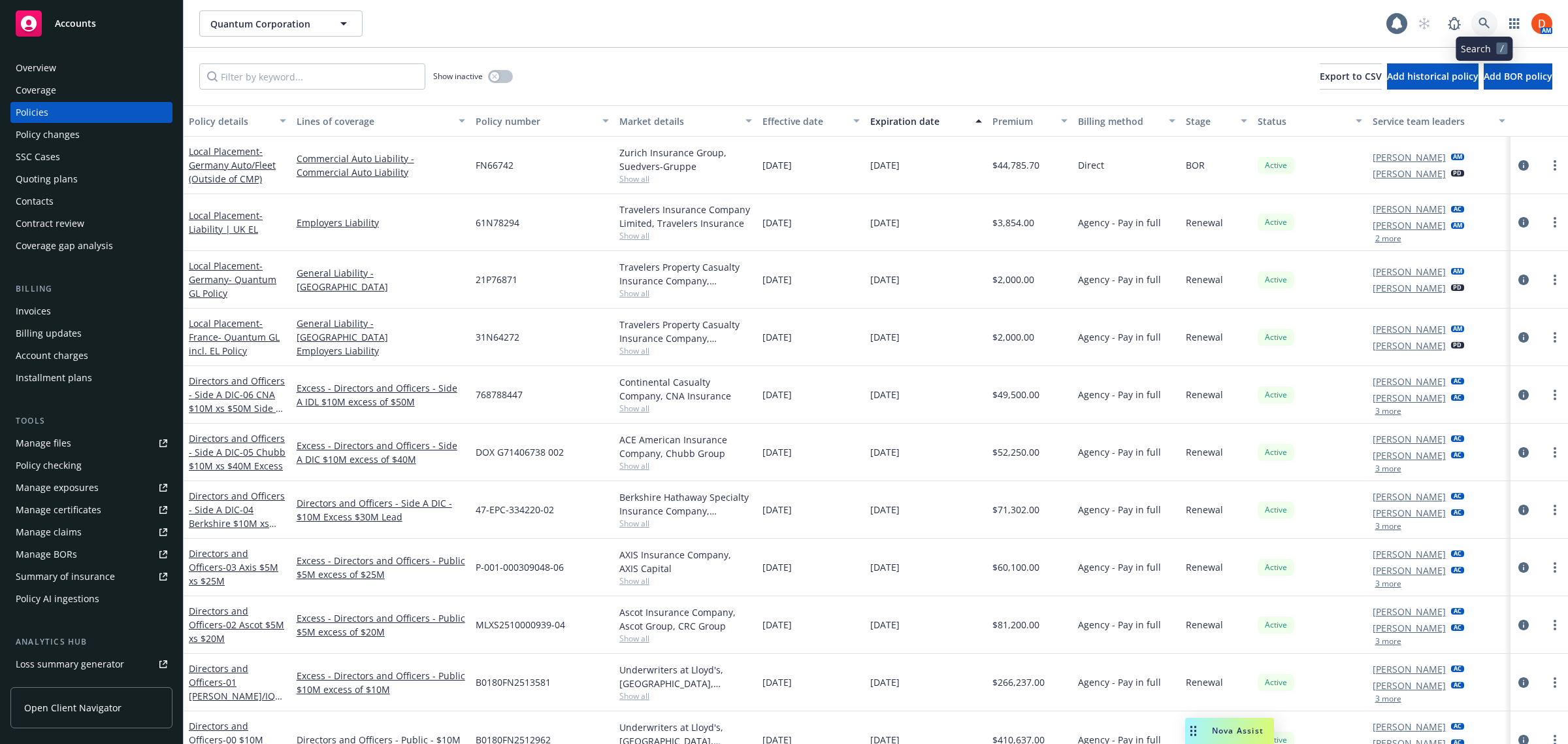
click at [1486, 27] on icon at bounding box center [1484, 23] width 12 height 12
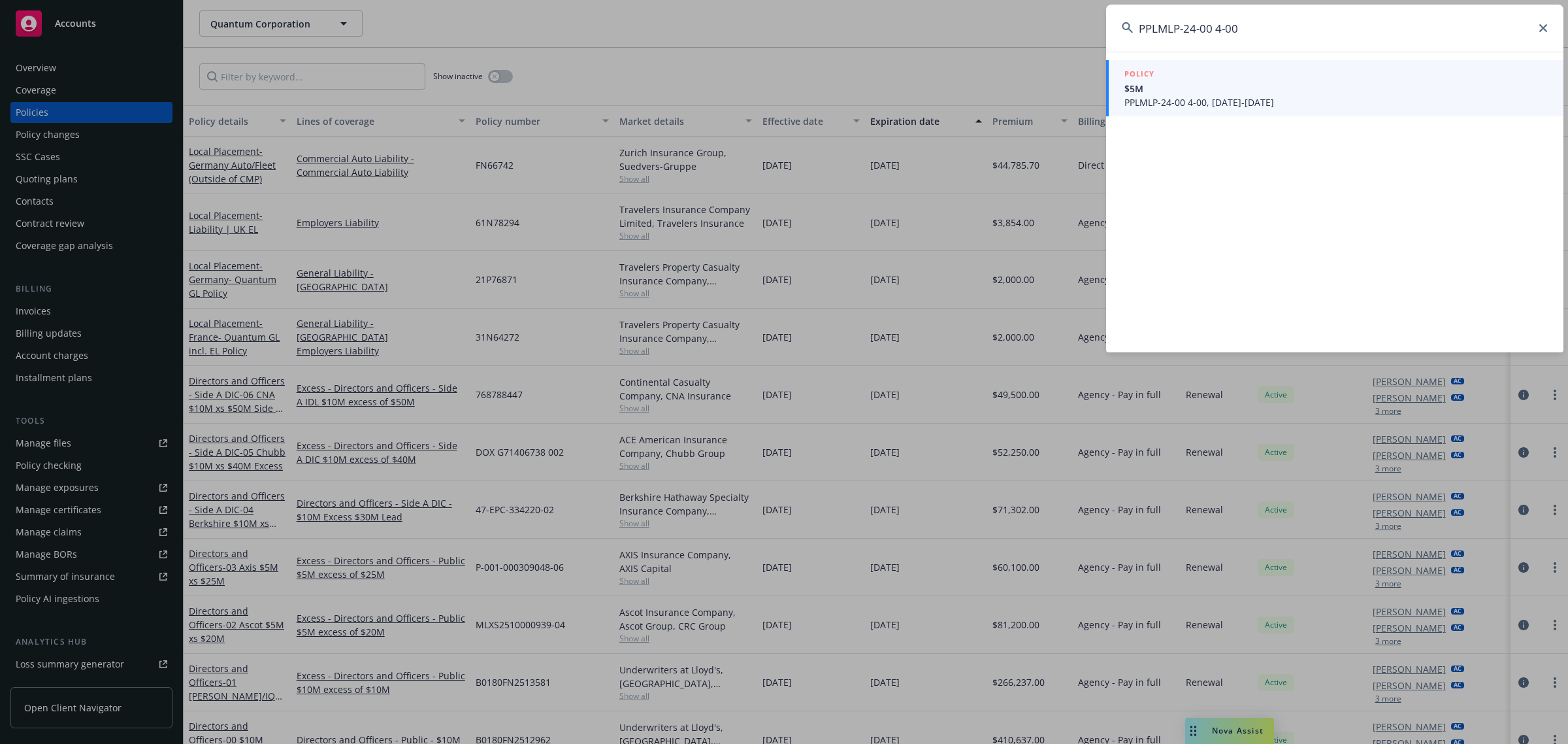
type input "PPLMLP-24-00 4-00"
click at [1241, 93] on span "$5M" at bounding box center [1336, 89] width 423 height 14
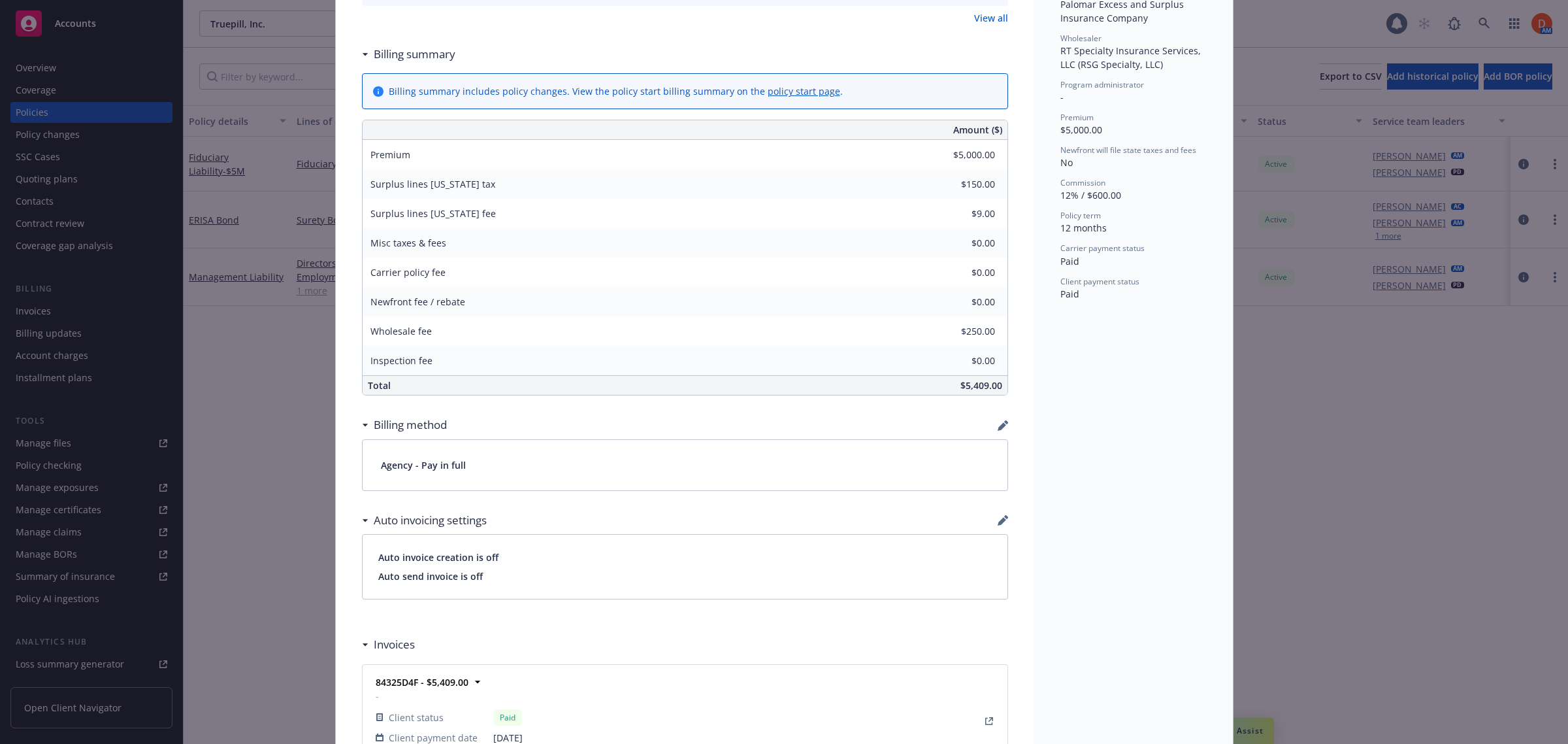
scroll to position [971, 0]
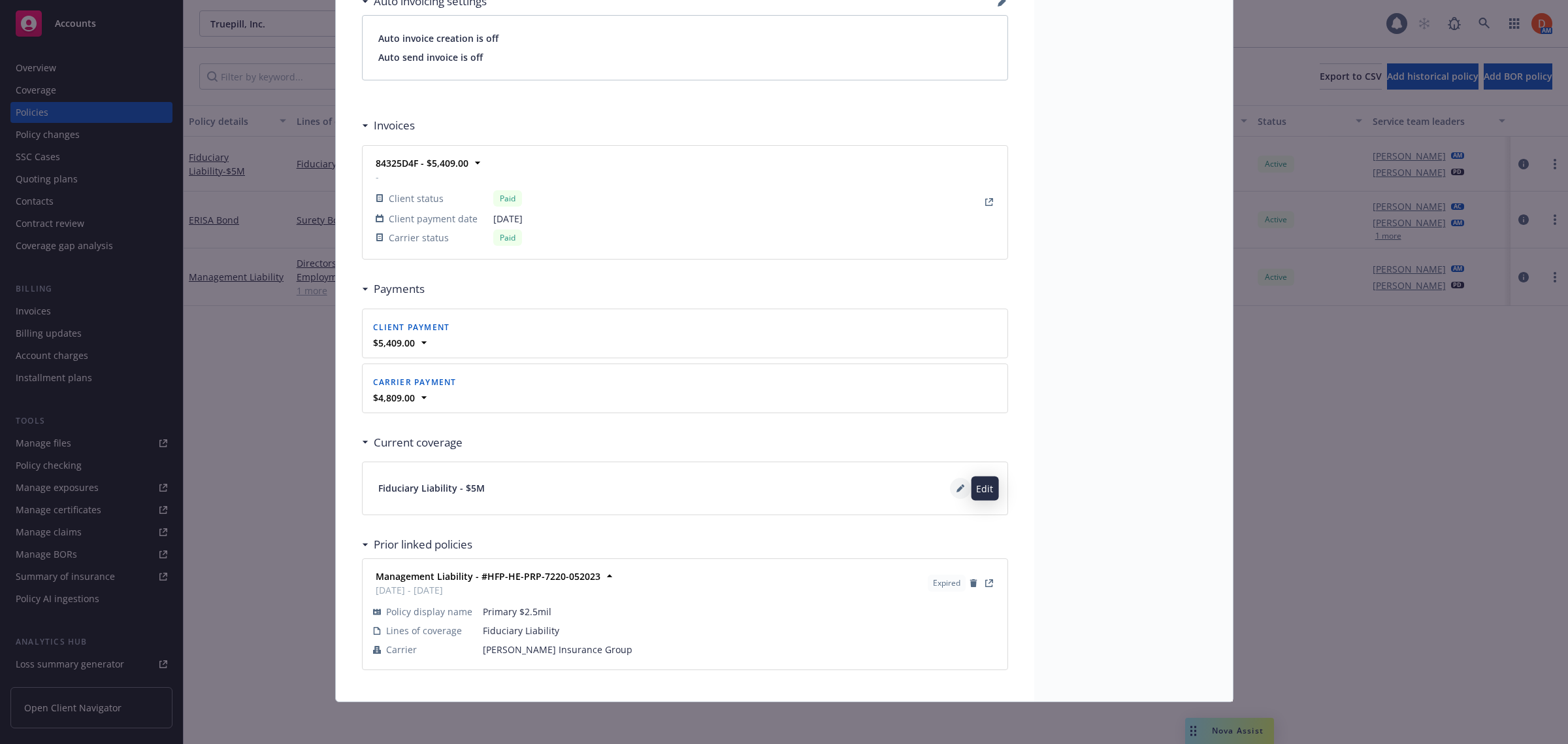
click at [957, 490] on icon at bounding box center [960, 488] width 8 height 8
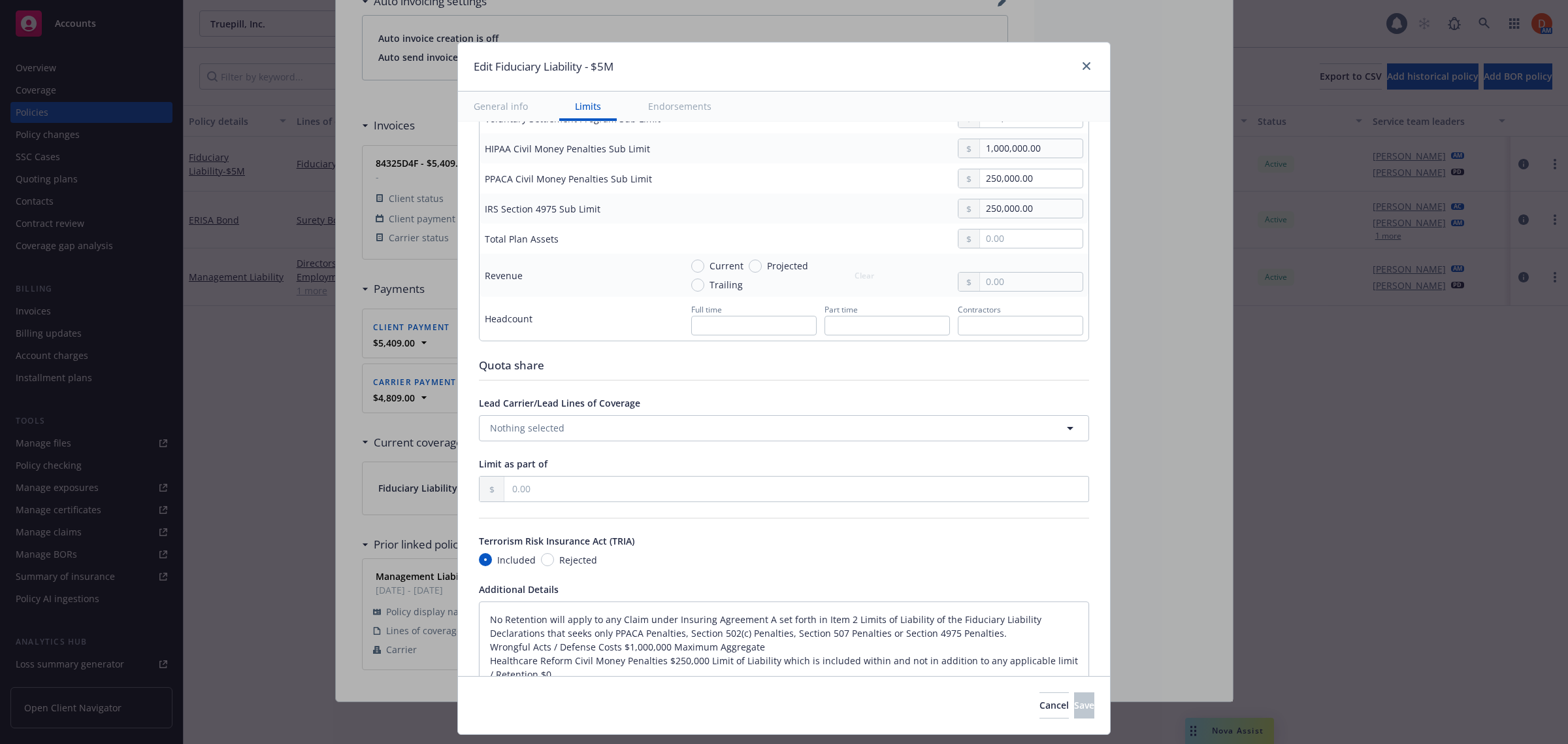
type textarea "x"
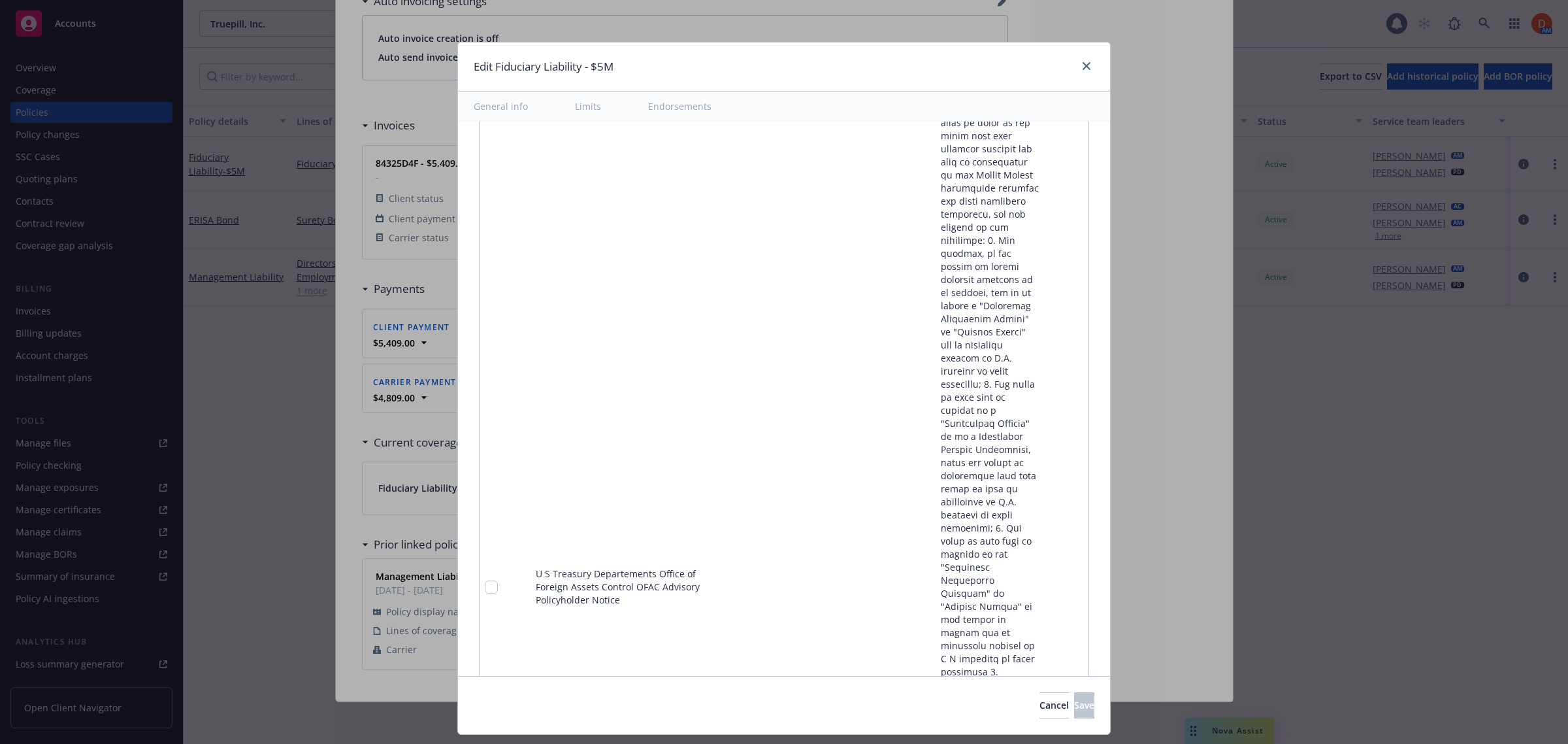
scroll to position [9197, 0]
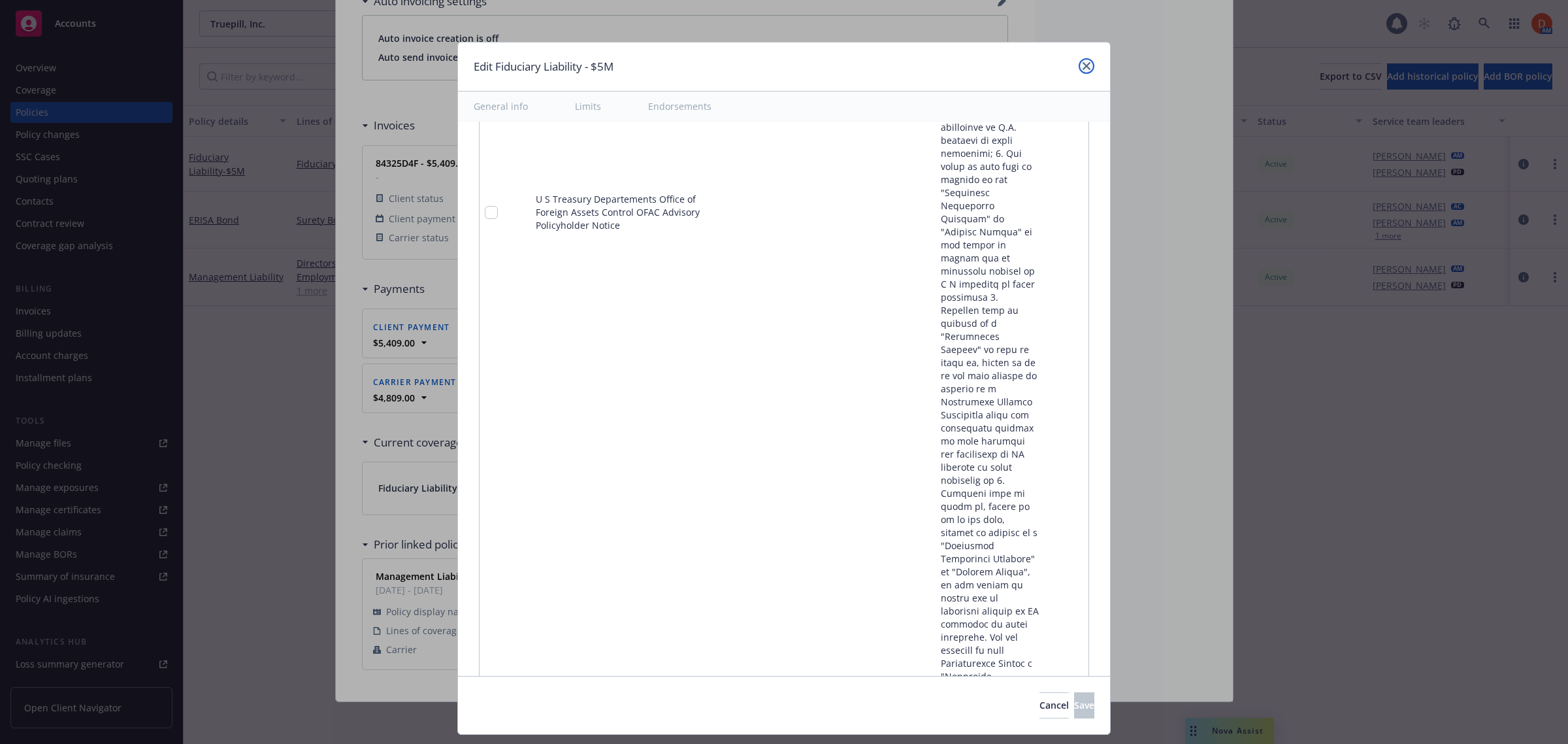
click at [1080, 62] on link "close" at bounding box center [1086, 66] width 16 height 16
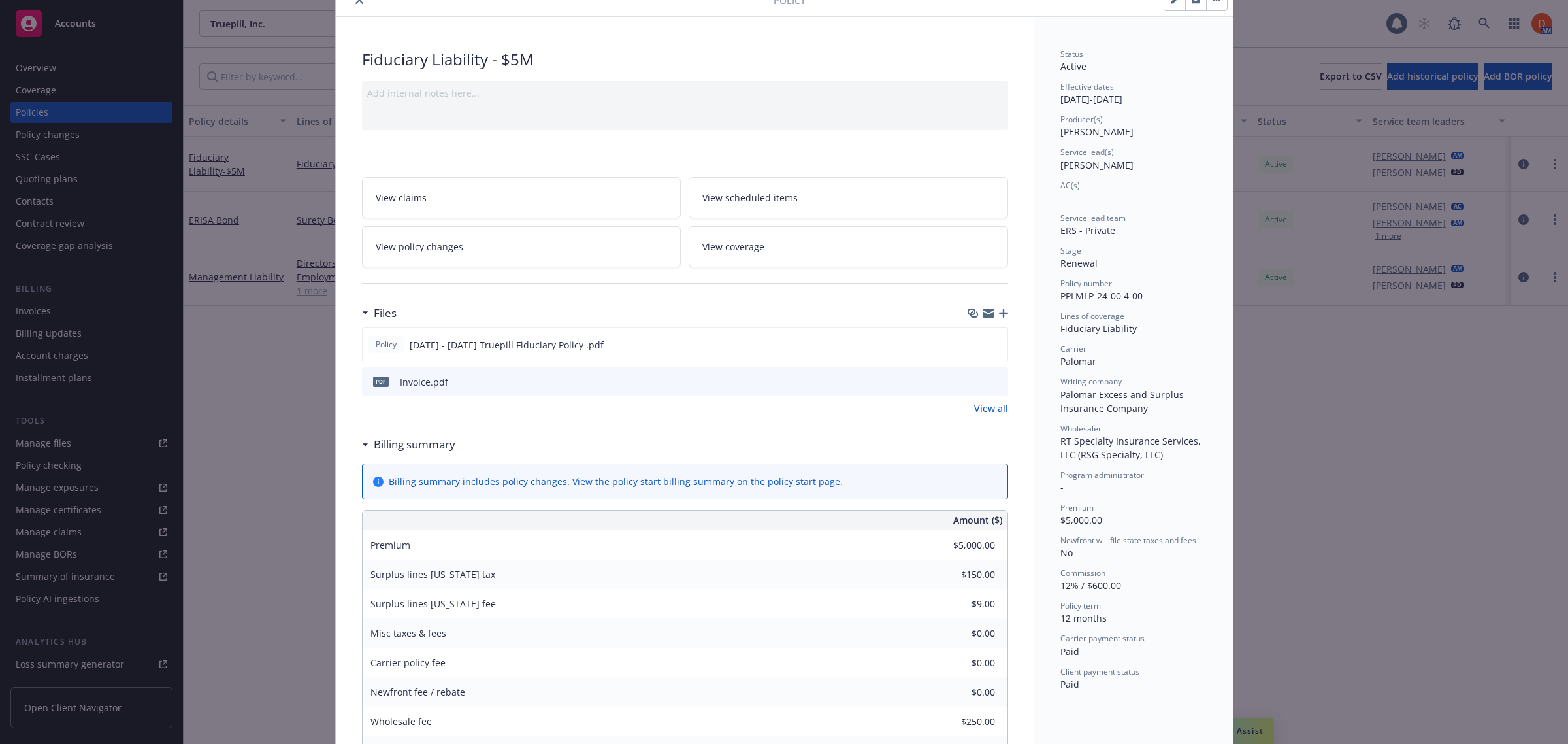
scroll to position [0, 0]
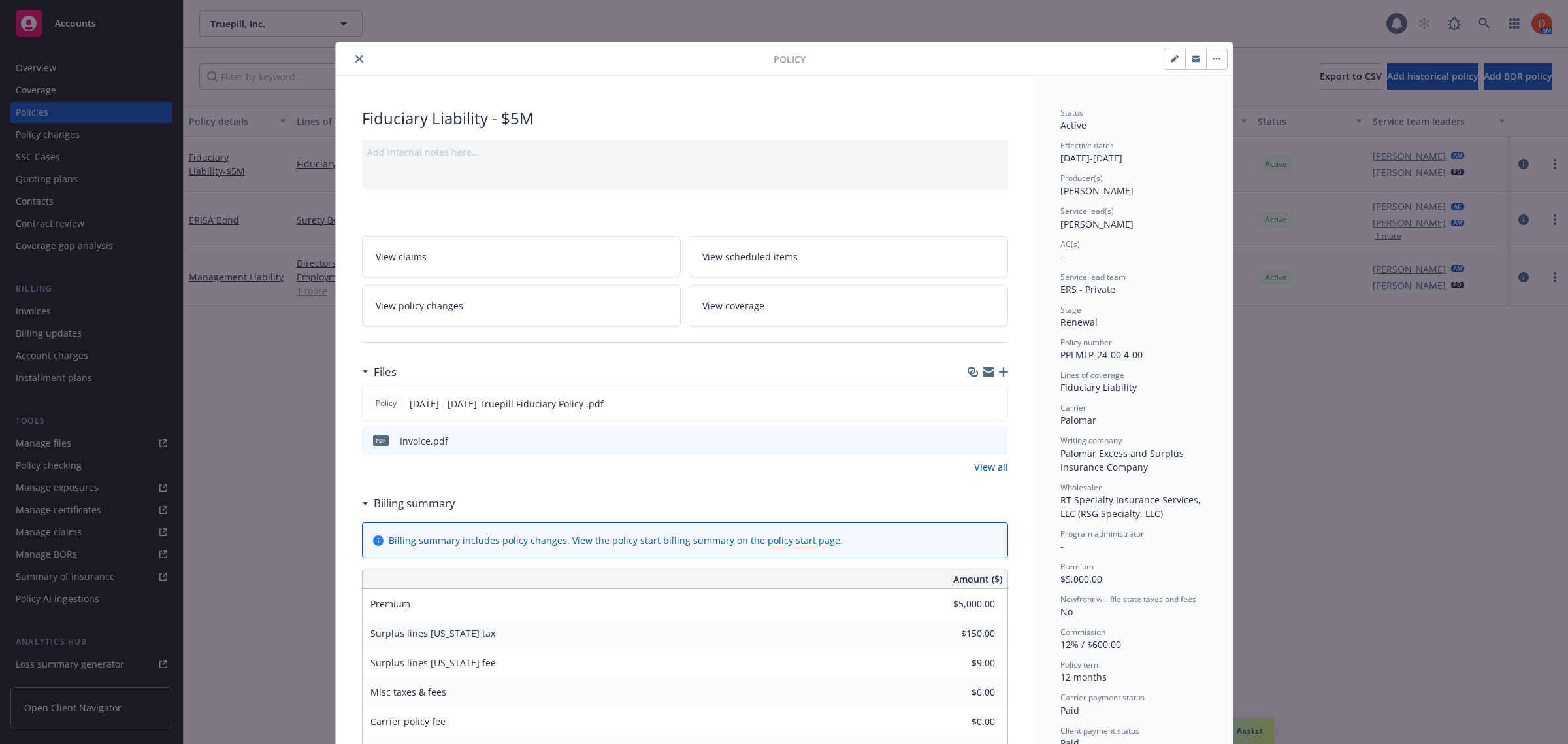
click at [355, 56] on icon "close" at bounding box center [359, 58] width 8 height 8
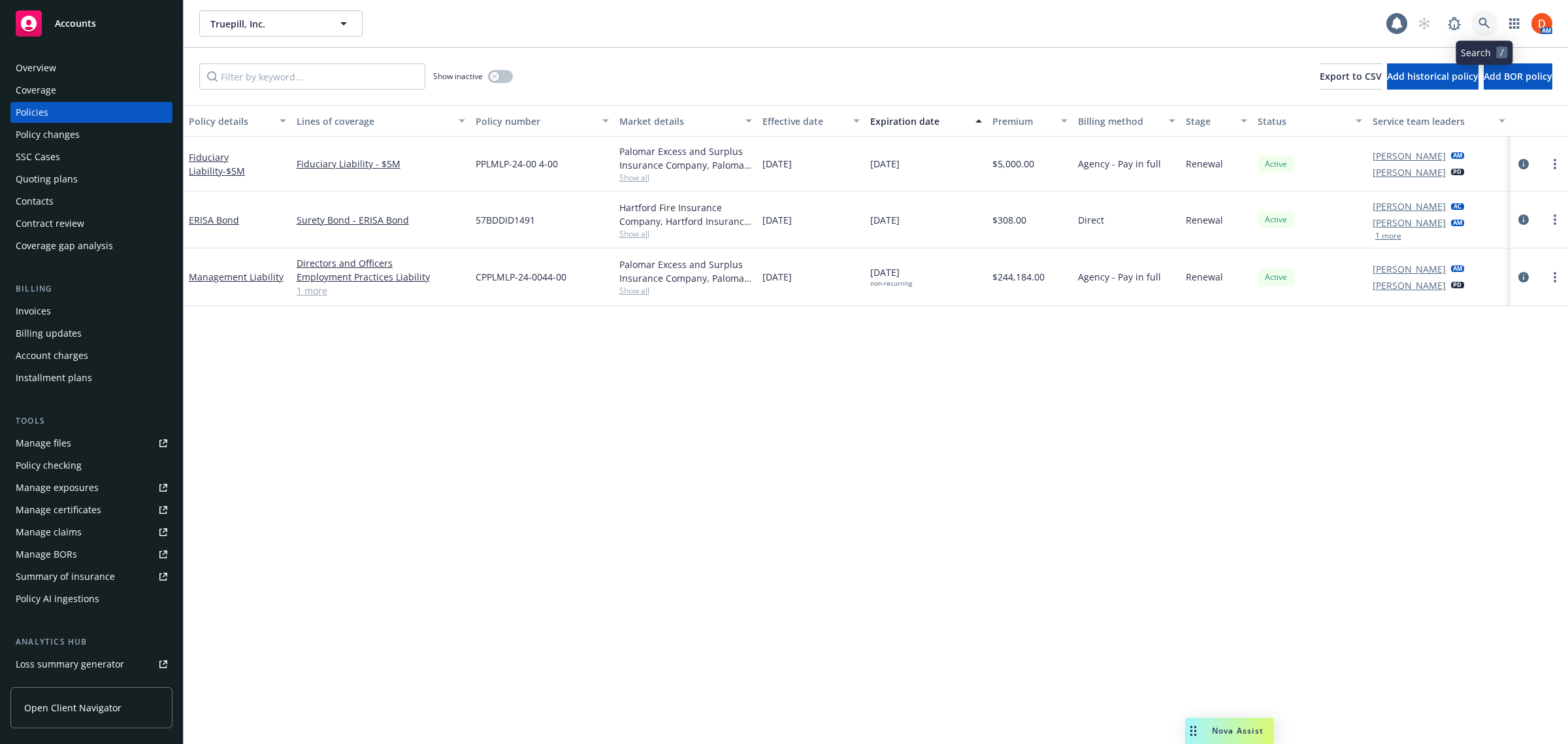
click at [1481, 14] on link at bounding box center [1484, 23] width 26 height 26
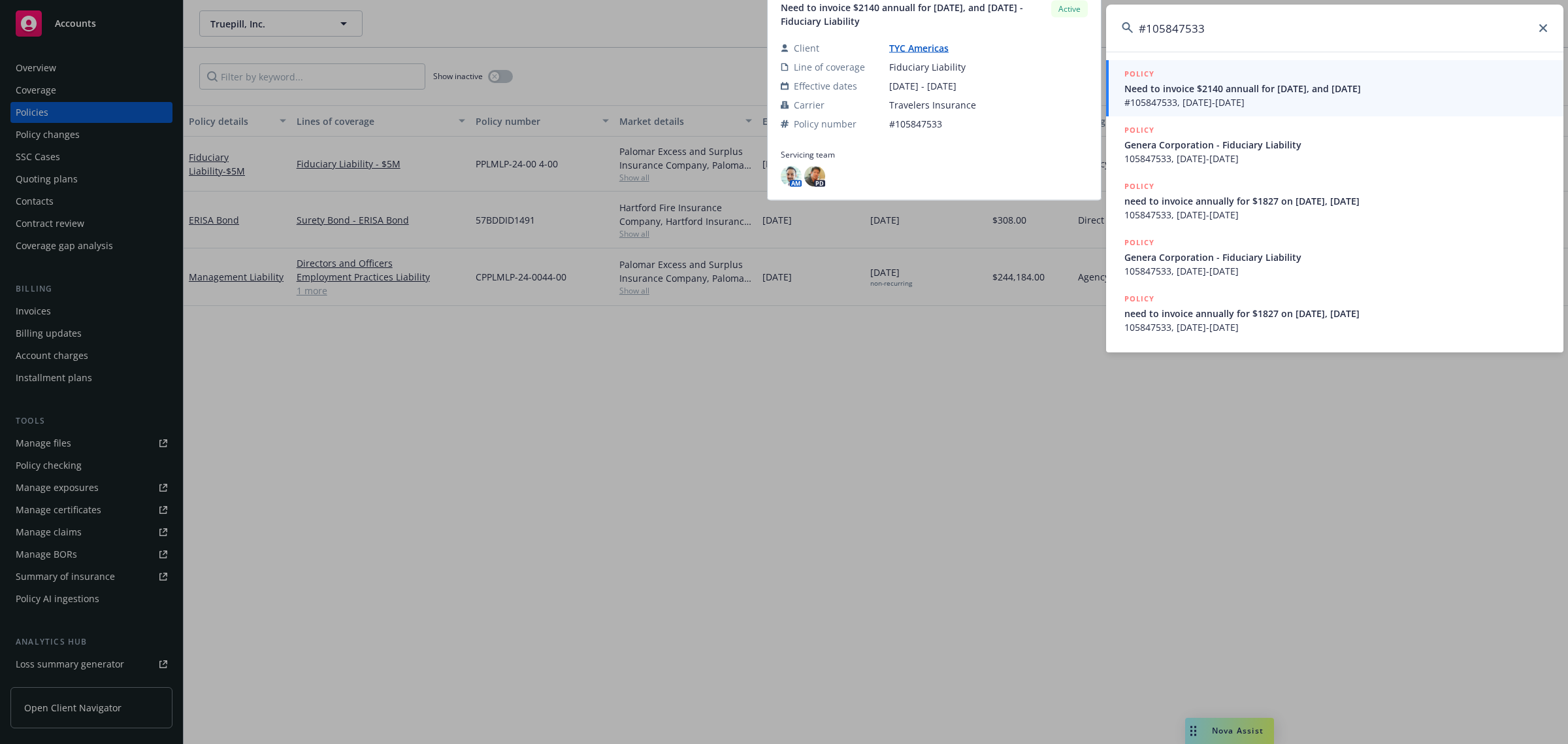
type input "#105847533"
click at [1276, 84] on span "Need to invoice $2140 annuall for [DATE], and [DATE]" at bounding box center [1336, 89] width 423 height 14
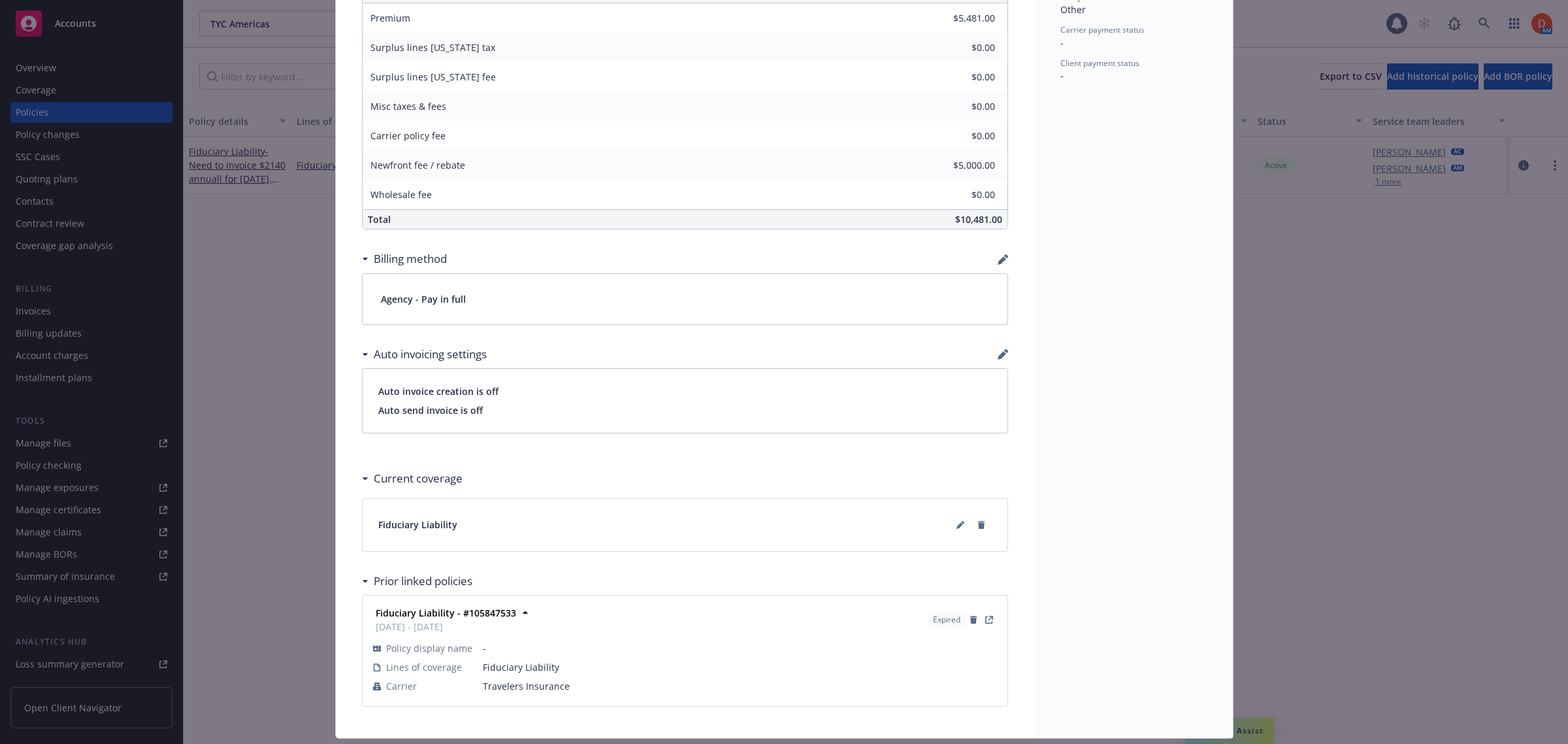
scroll to position [692, 0]
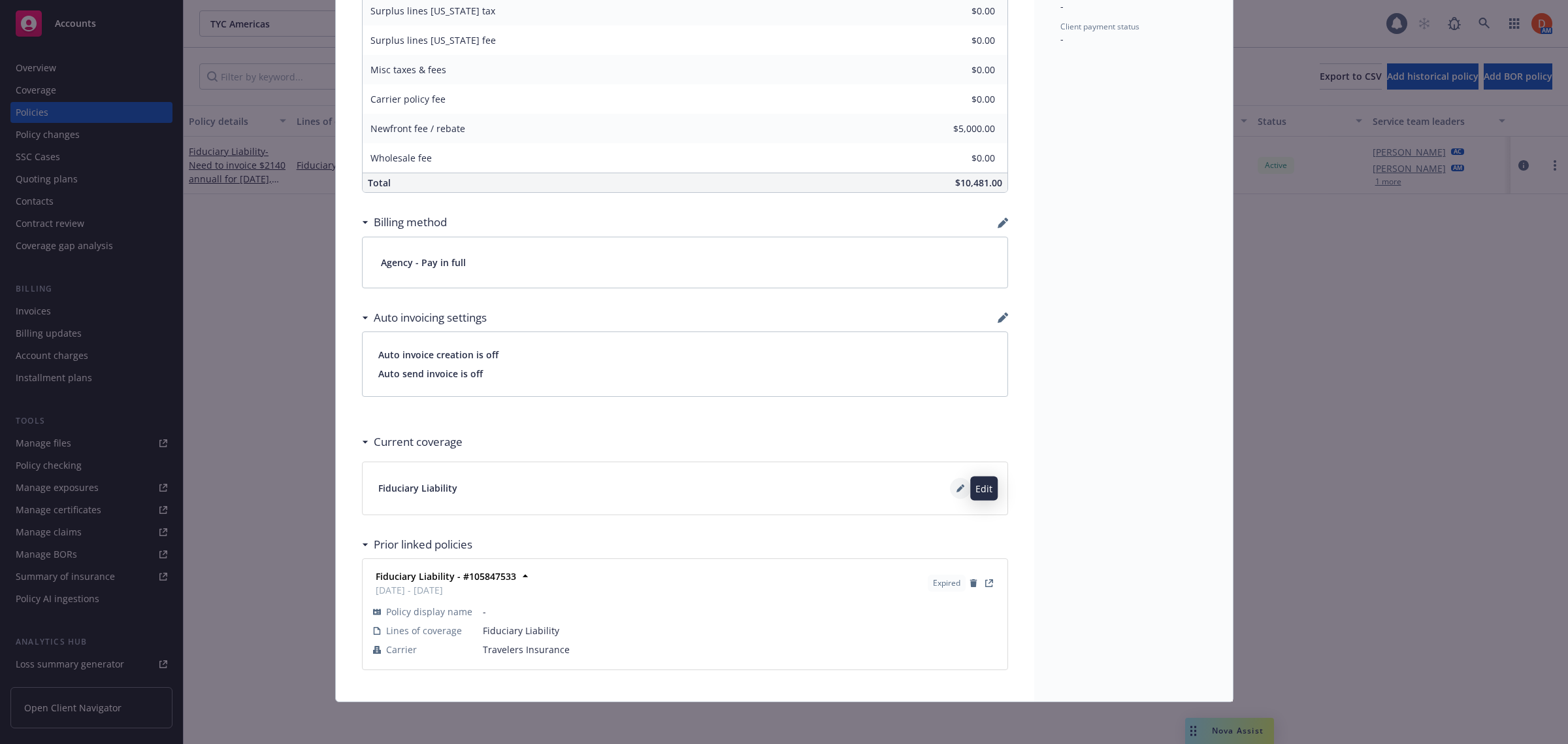
click at [957, 491] on icon at bounding box center [960, 488] width 8 height 8
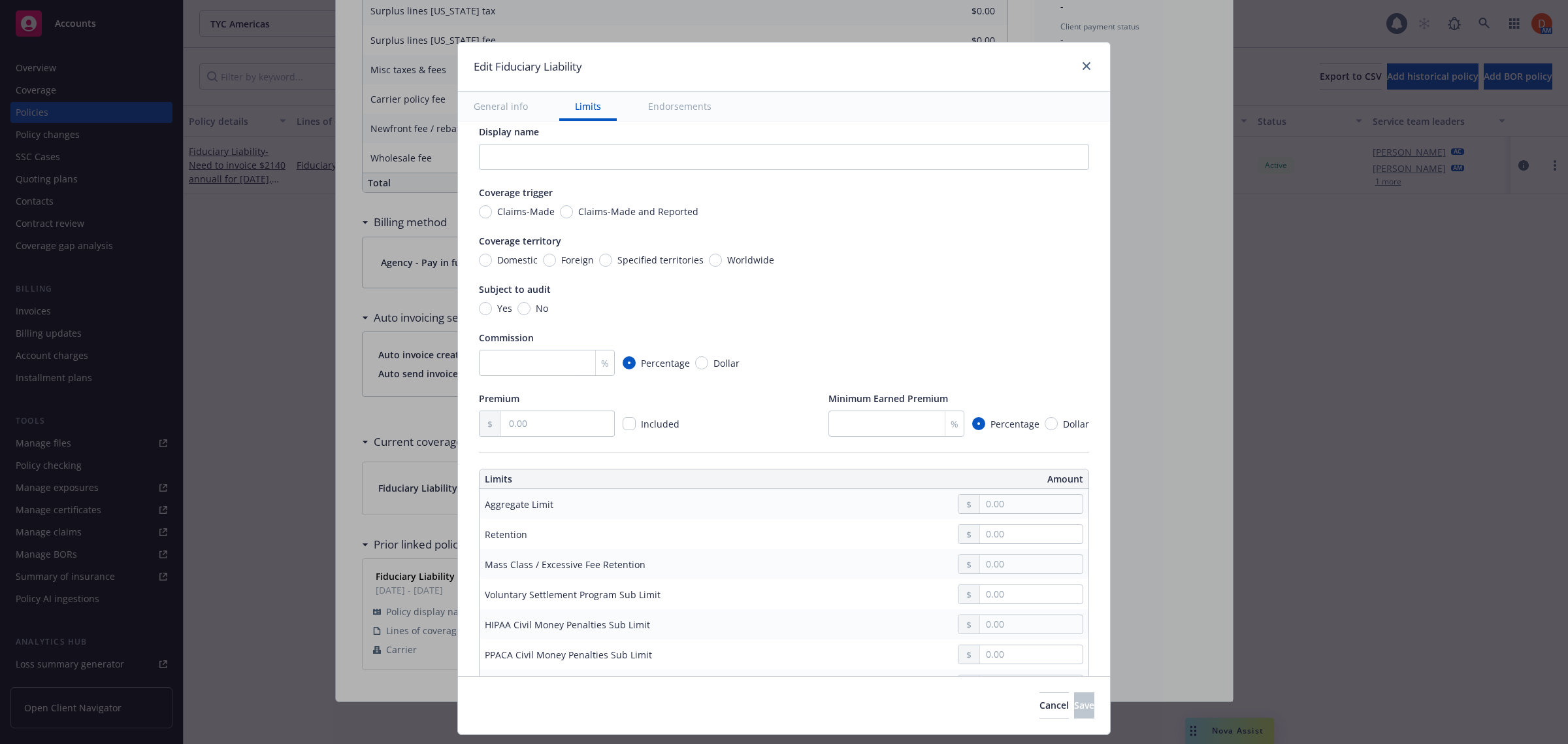
scroll to position [0, 0]
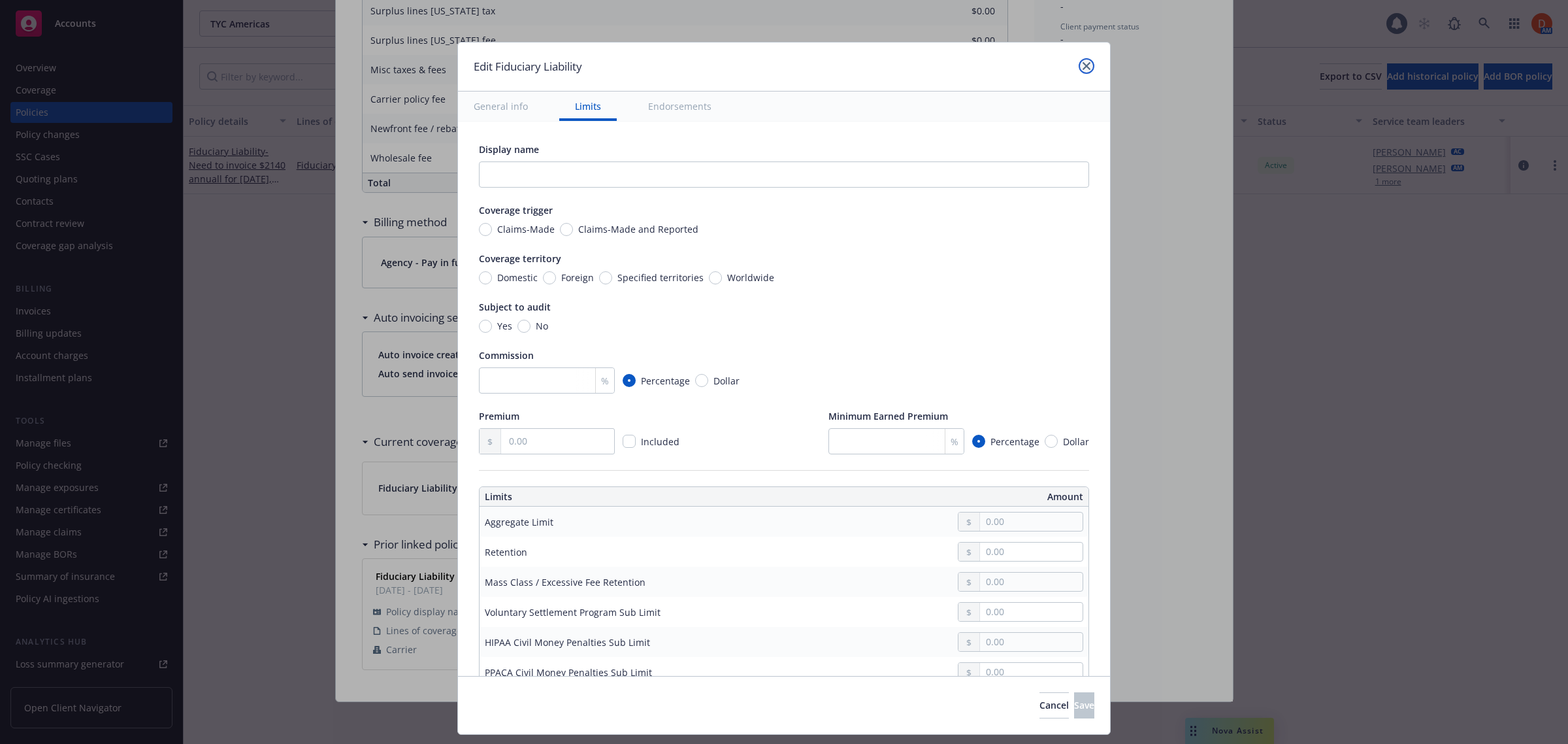
click at [1087, 67] on icon "close" at bounding box center [1086, 65] width 8 height 8
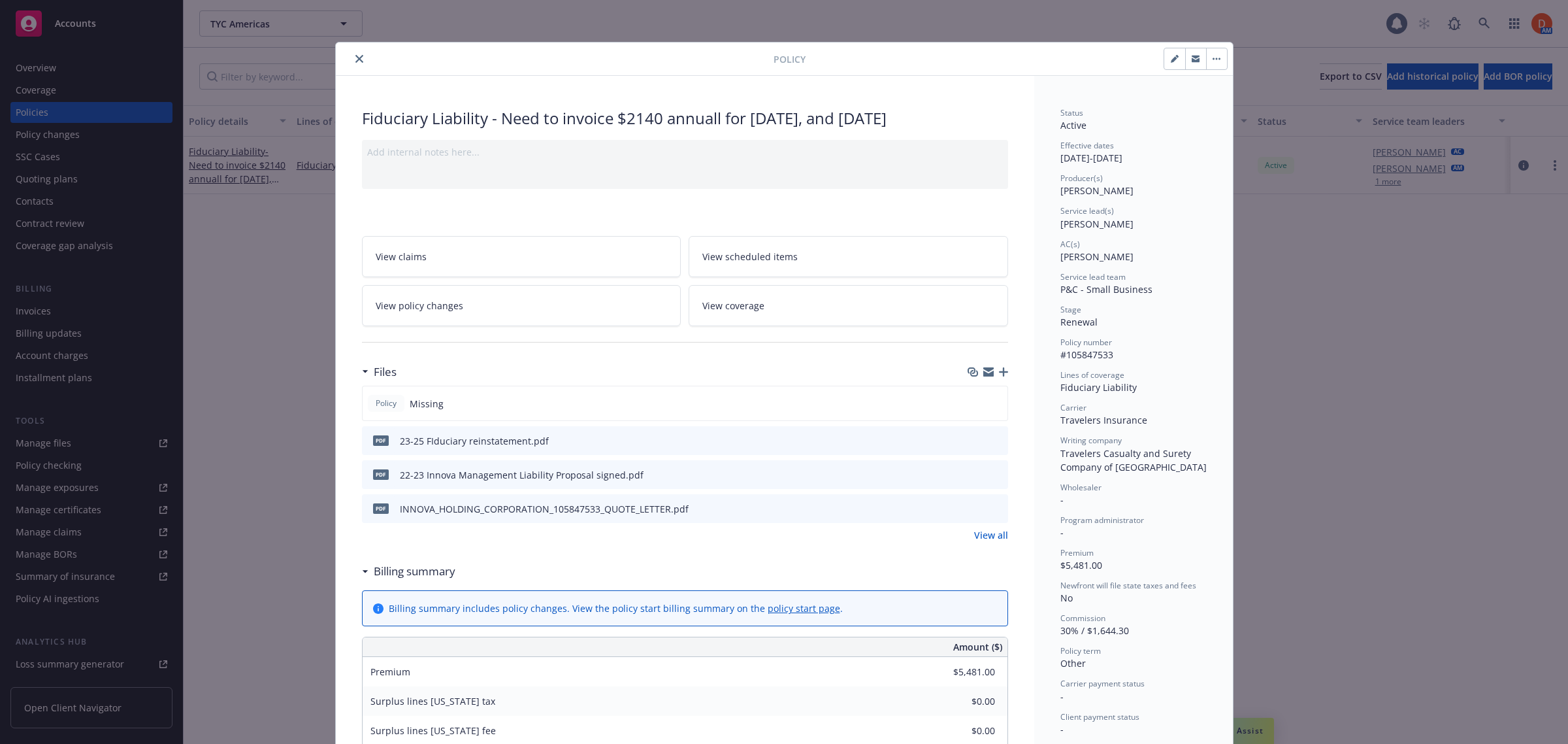
click at [352, 62] on button "close" at bounding box center [359, 58] width 16 height 16
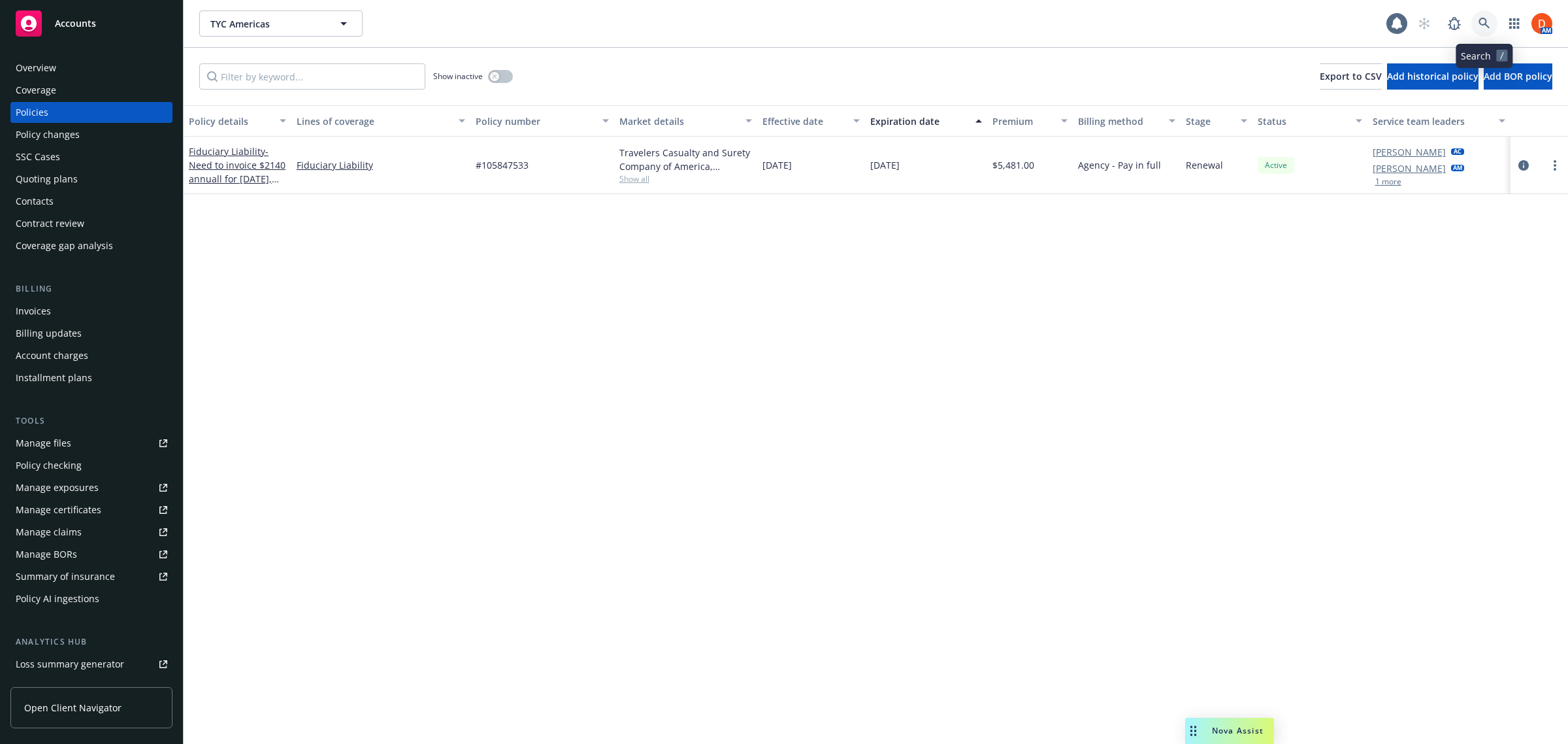
click at [1484, 21] on icon at bounding box center [1484, 23] width 12 height 12
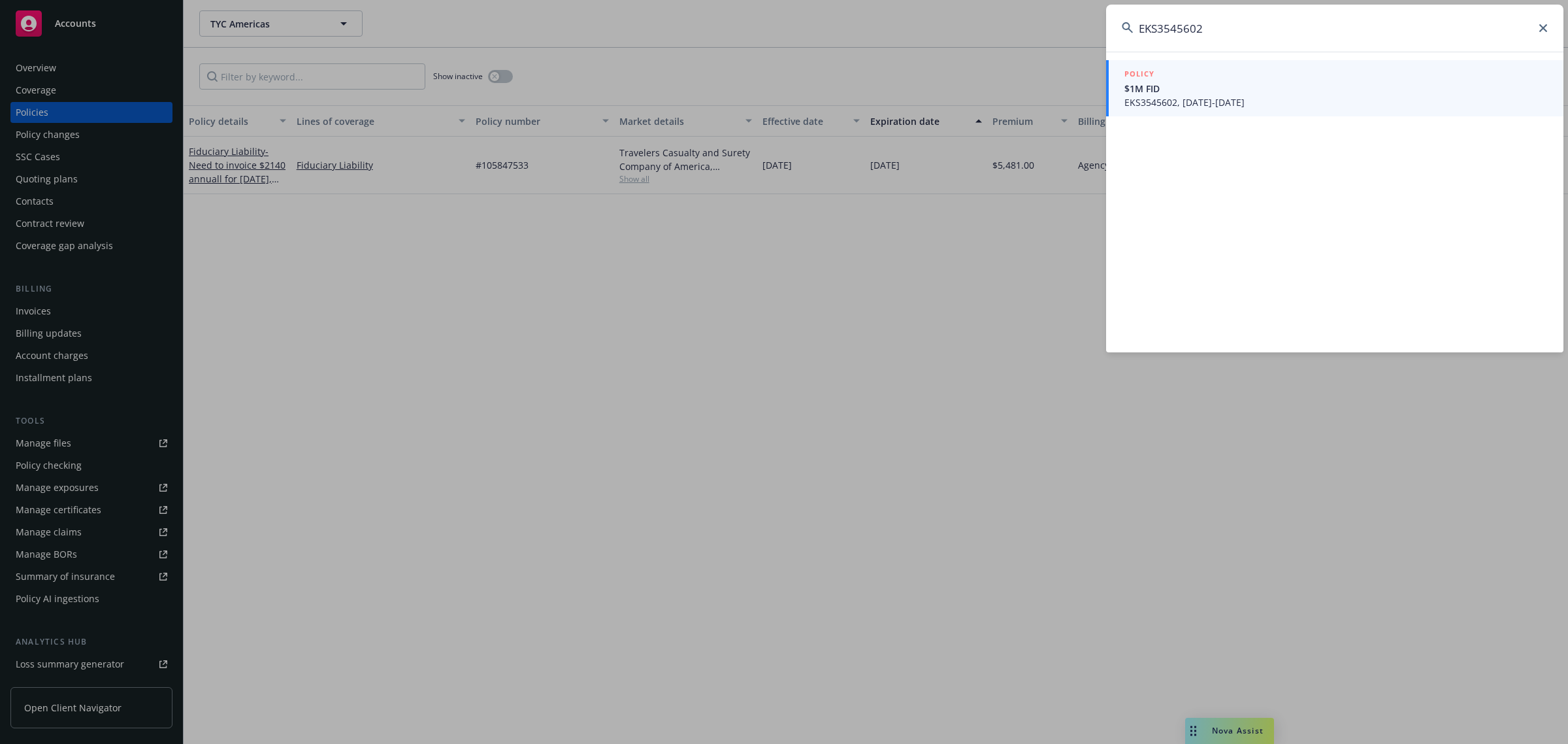
type input "EKS3545602"
click at [1214, 89] on span "$1M FID" at bounding box center [1336, 89] width 423 height 14
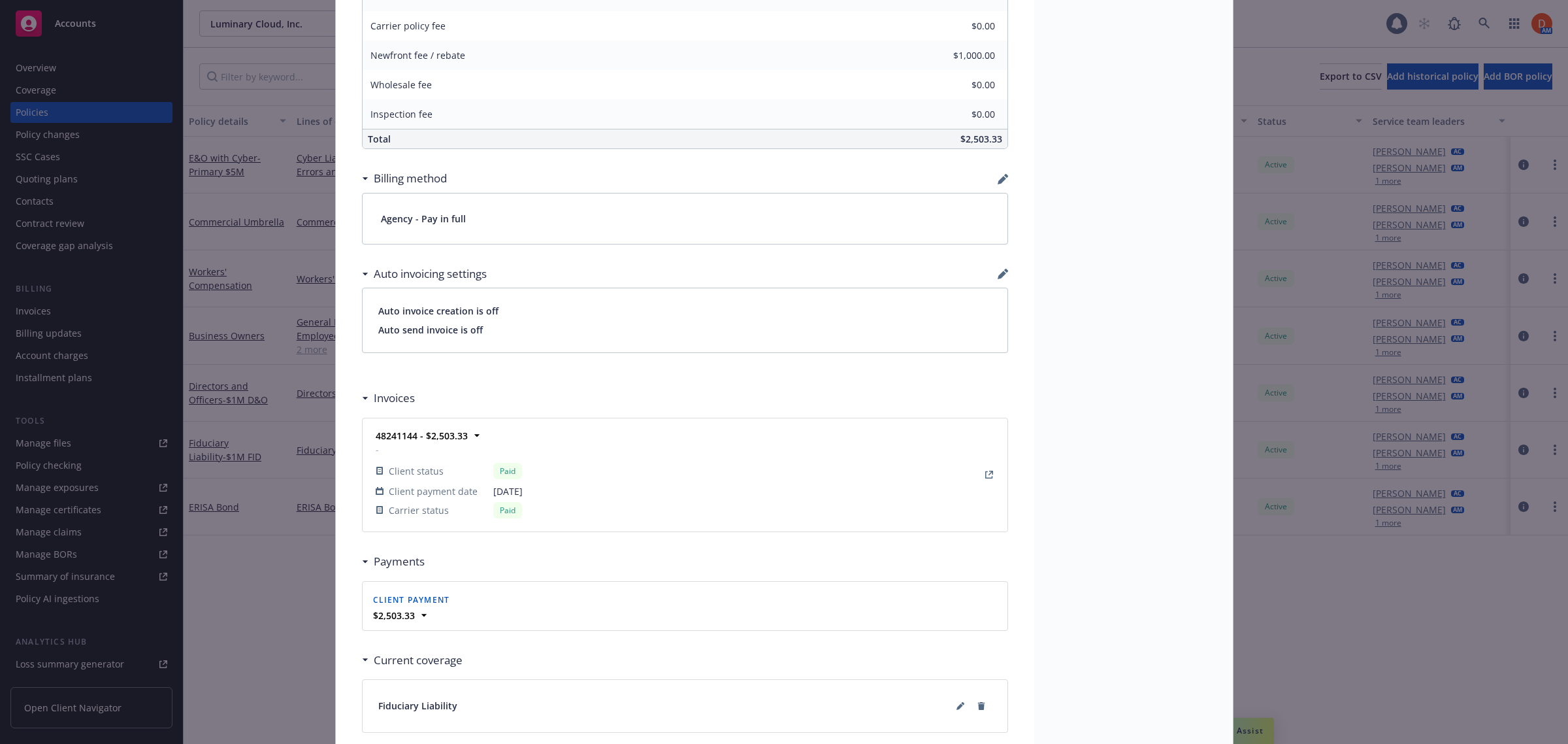
scroll to position [1052, 0]
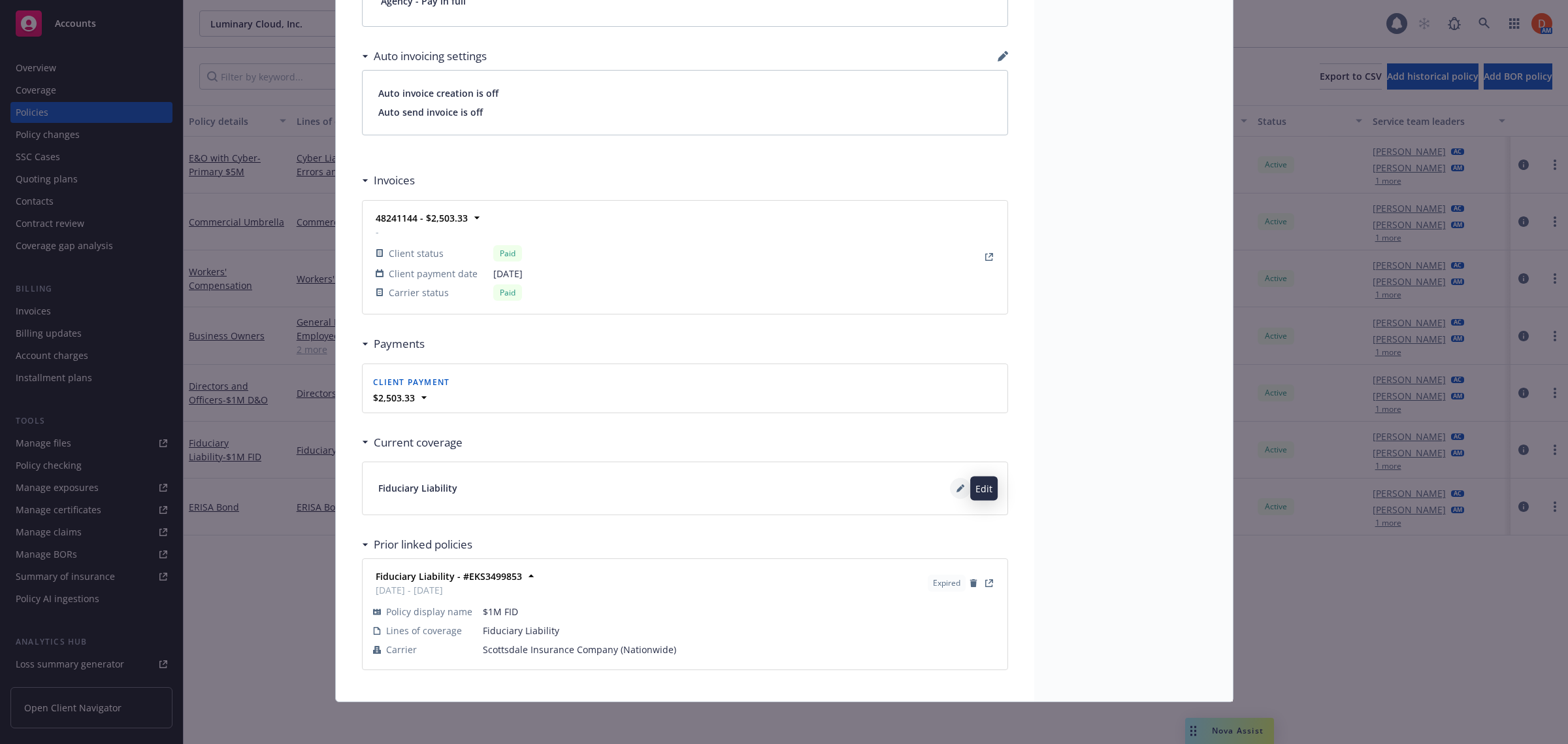
click at [957, 488] on icon at bounding box center [960, 489] width 7 height 7
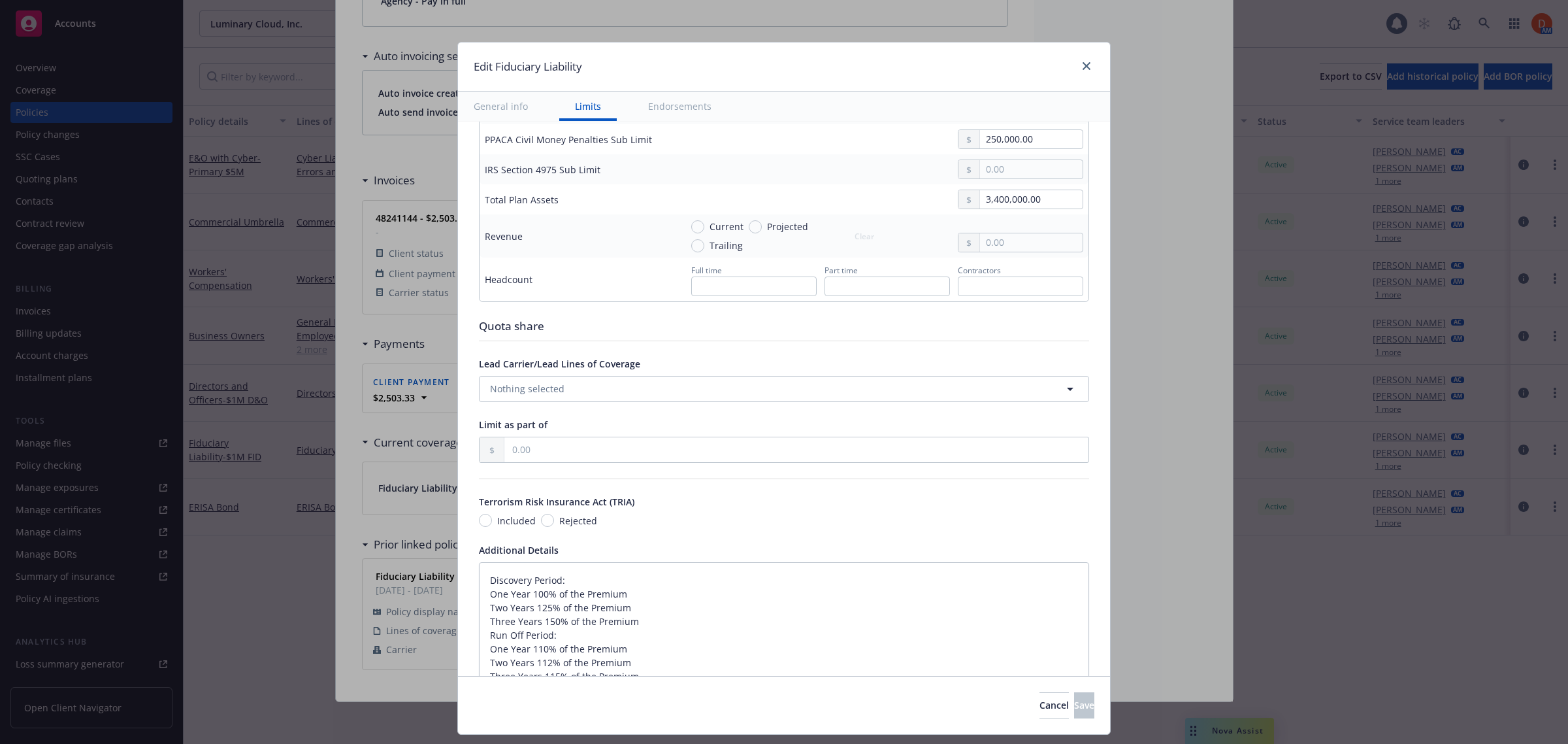
type textarea "x"
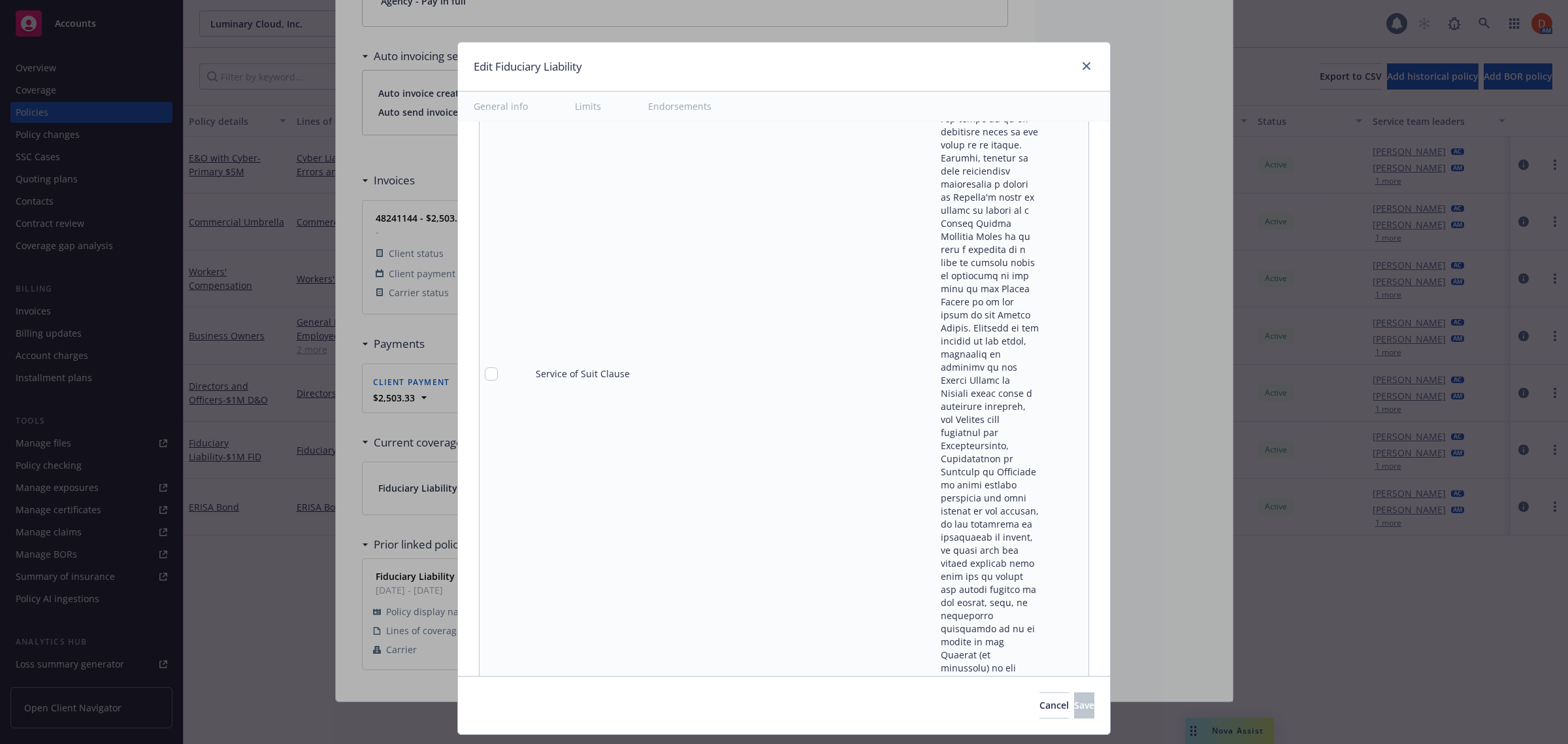
scroll to position [8950, 0]
click at [1084, 58] on link "close" at bounding box center [1086, 66] width 16 height 16
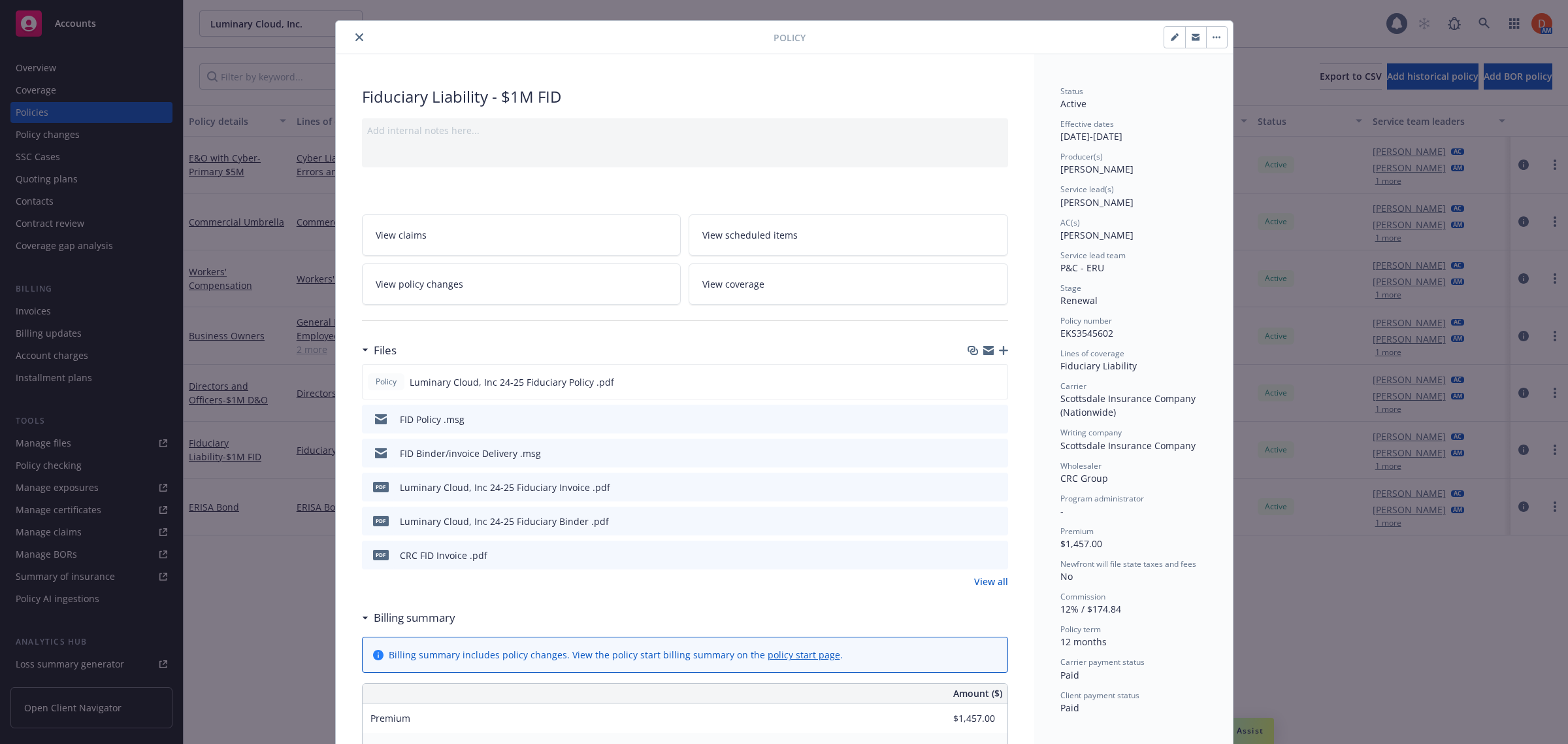
scroll to position [0, 0]
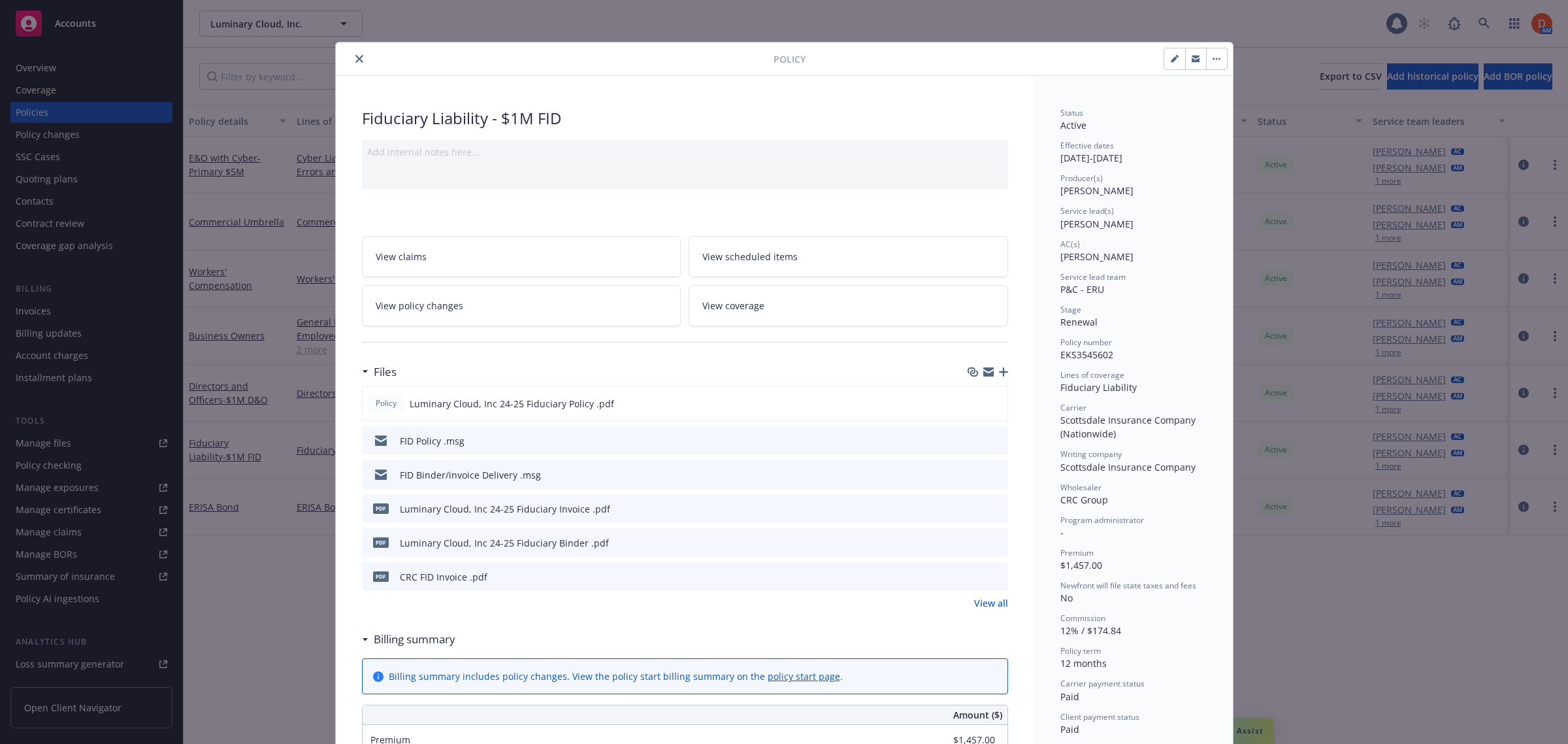
click at [355, 56] on icon "close" at bounding box center [359, 58] width 8 height 8
